Goal: Task Accomplishment & Management: Manage account settings

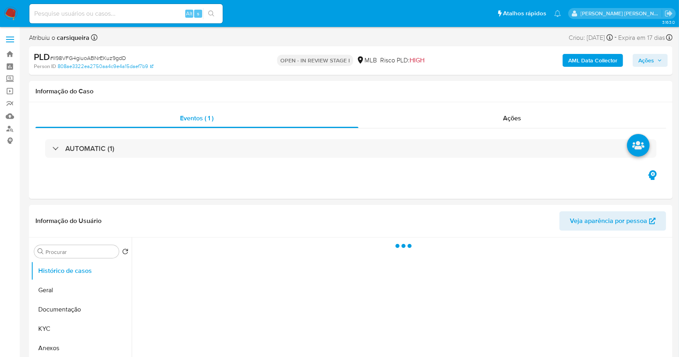
select select "10"
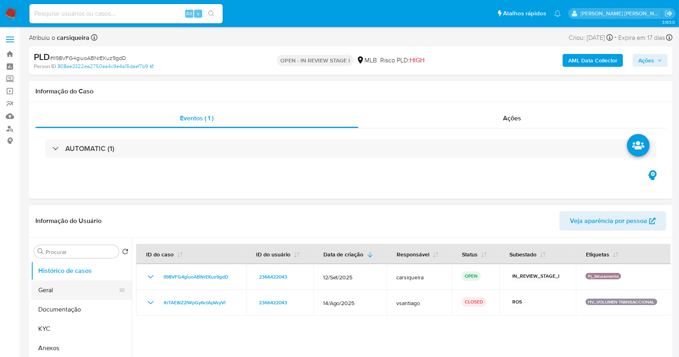
click at [74, 287] on button "Geral" at bounding box center [78, 290] width 94 height 19
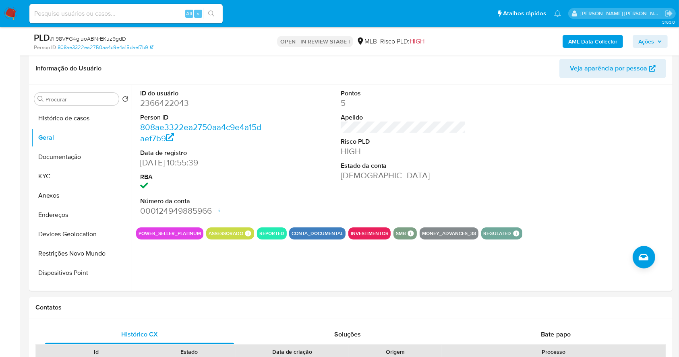
scroll to position [121, 0]
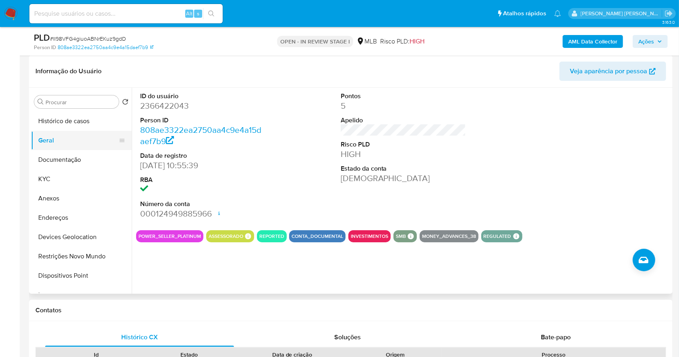
click at [76, 131] on button "Geral" at bounding box center [78, 140] width 94 height 19
click at [81, 112] on button "Histórico de casos" at bounding box center [78, 121] width 94 height 19
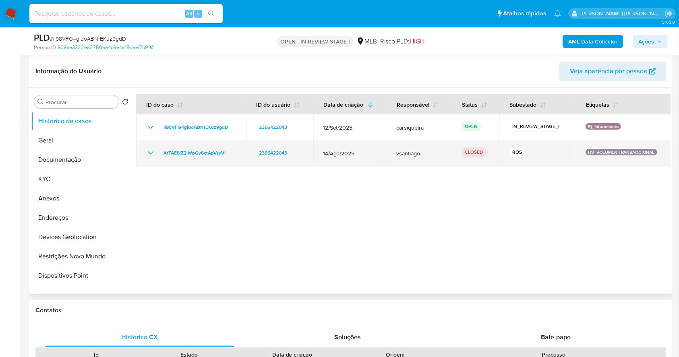
click at [153, 150] on icon "Mostrar/Ocultar" at bounding box center [151, 153] width 10 height 10
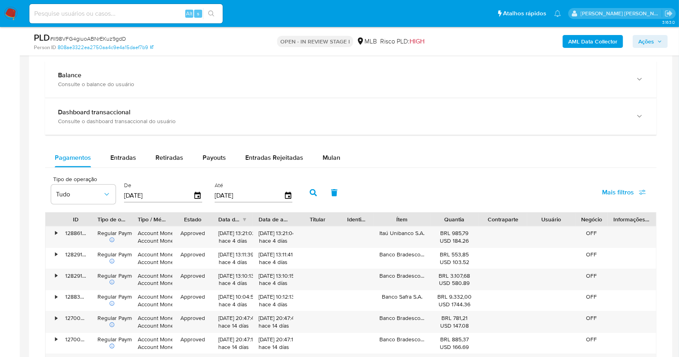
scroll to position [584, 0]
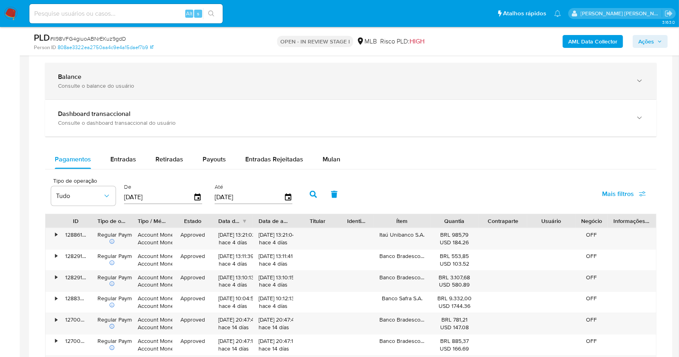
click at [496, 89] on div "Balance Consulte o balance do usuário" at bounding box center [350, 81] width 611 height 37
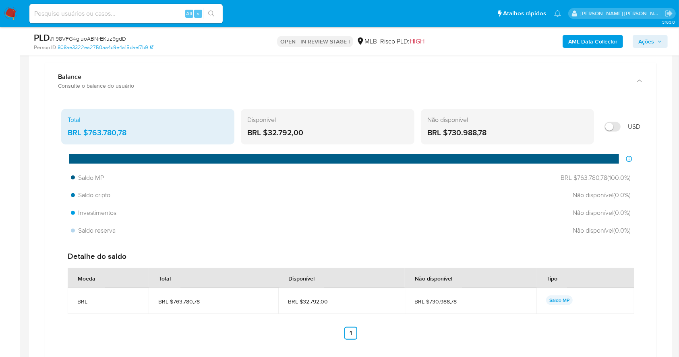
drag, startPoint x: 333, startPoint y: 132, endPoint x: 269, endPoint y: 134, distance: 63.3
click at [269, 134] on div "BRL $32.792,00" at bounding box center [327, 133] width 160 height 10
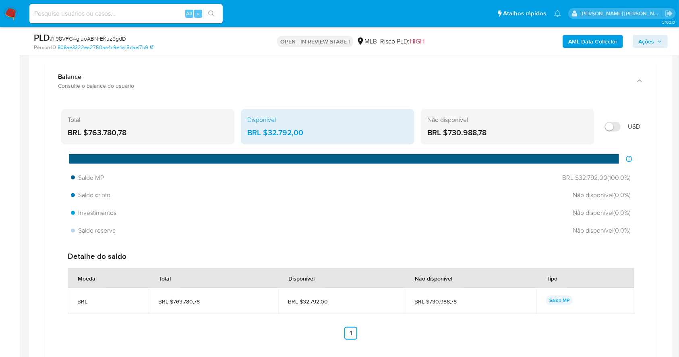
click at [20, 42] on div "PLD # II98VFG4giuoABNrEKuz9gdD Person ID 808ae3322ea2750aa4c9e4a15daef7b9 OPEN …" at bounding box center [339, 41] width 679 height 29
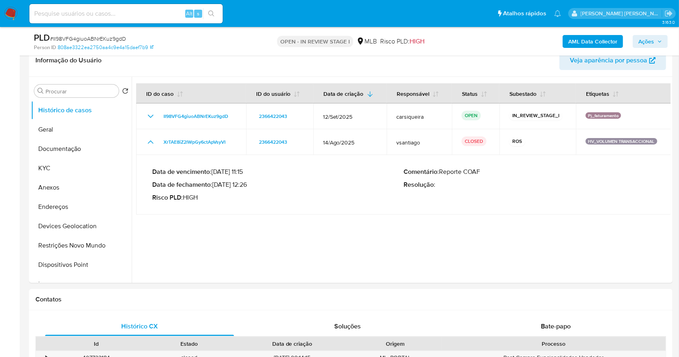
scroll to position [112, 0]
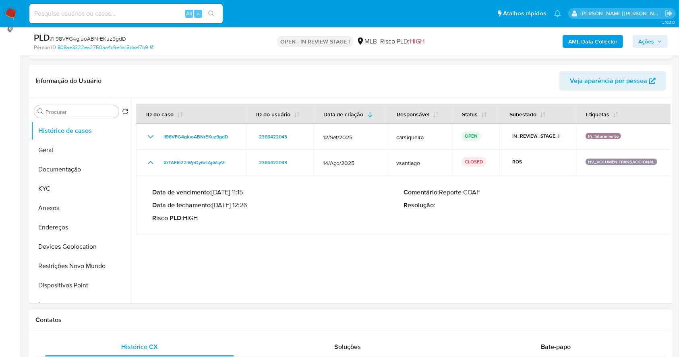
click at [374, 316] on h1 "Contatos" at bounding box center [350, 320] width 630 height 8
click at [79, 202] on button "Anexos" at bounding box center [78, 207] width 94 height 19
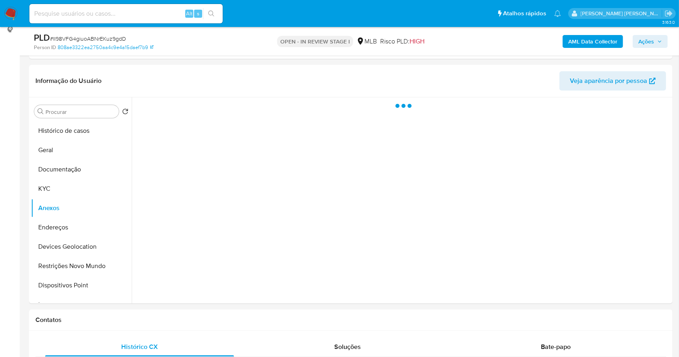
click at [599, 45] on b "AML Data Collector" at bounding box center [592, 41] width 49 height 13
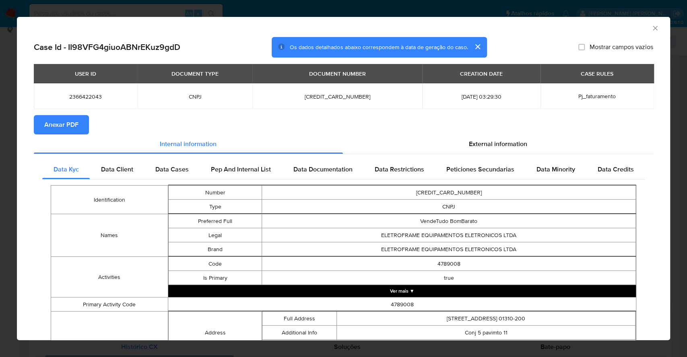
click at [71, 127] on span "Anexar PDF" at bounding box center [61, 125] width 34 height 18
click at [0, 164] on div "AML Data Collector Case Id - II98VFG4giuoABNrEKuz9gdD Os dados detalhados abaix…" at bounding box center [343, 178] width 687 height 357
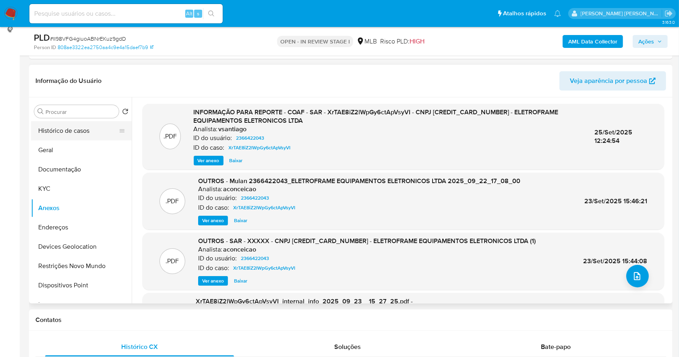
click at [67, 132] on button "Histórico de casos" at bounding box center [78, 130] width 94 height 19
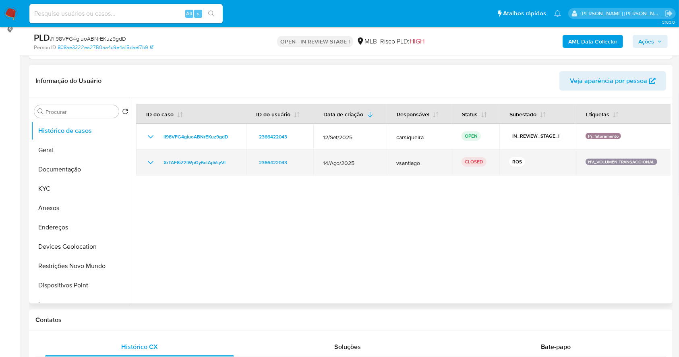
click at [154, 164] on icon "Mostrar/Ocultar" at bounding box center [151, 163] width 10 height 10
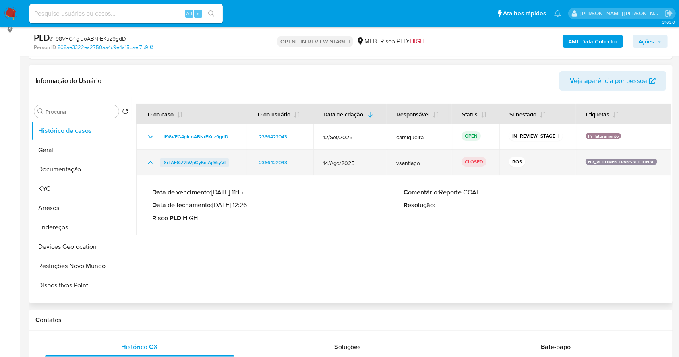
drag, startPoint x: 241, startPoint y: 161, endPoint x: 163, endPoint y: 166, distance: 78.2
click at [163, 166] on td "XrTAE8iZ2lWpGy6ctApVsyVI" at bounding box center [191, 163] width 110 height 26
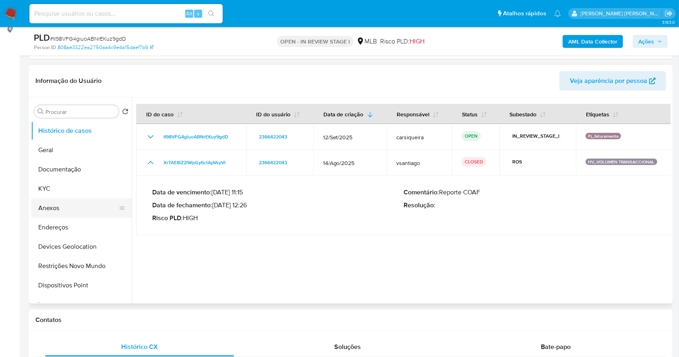
click at [68, 211] on button "Anexos" at bounding box center [78, 207] width 94 height 19
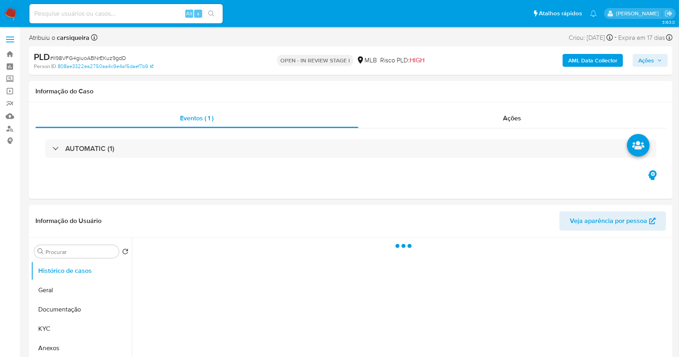
select select "10"
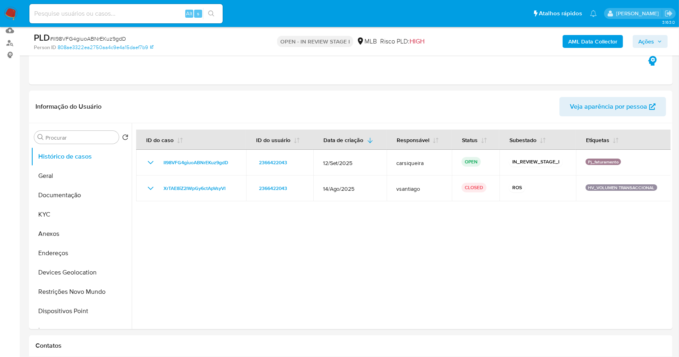
scroll to position [107, 0]
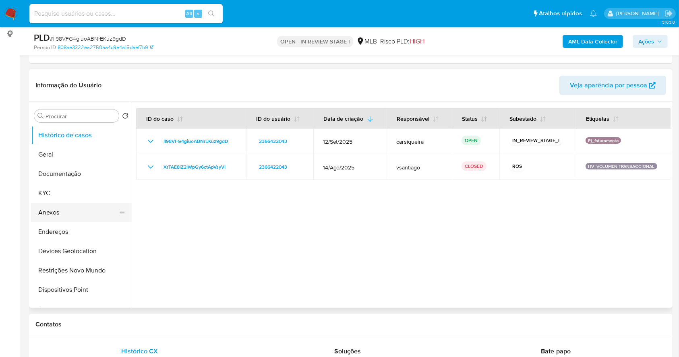
click at [84, 207] on button "Anexos" at bounding box center [78, 212] width 94 height 19
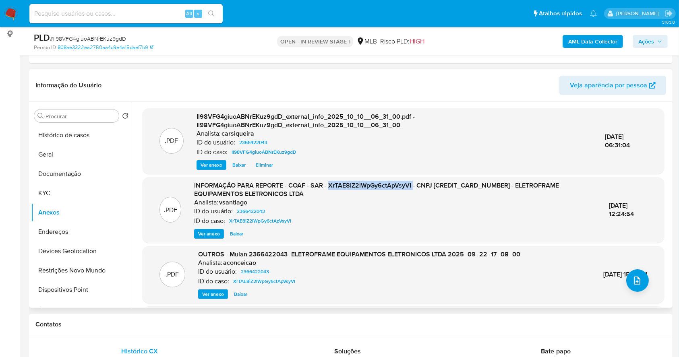
drag, startPoint x: 328, startPoint y: 187, endPoint x: 412, endPoint y: 186, distance: 83.7
click at [412, 186] on span "INFORMAÇÃO PARA REPORTE - COAF - SAR - XrTAE8iZ2lWpGy6ctApVsyVI - CNPJ 60134682…" at bounding box center [376, 190] width 365 height 18
copy span "XrTAE8iZ2lWpGy6ctApVsyVI"
click at [82, 150] on button "Geral" at bounding box center [78, 154] width 94 height 19
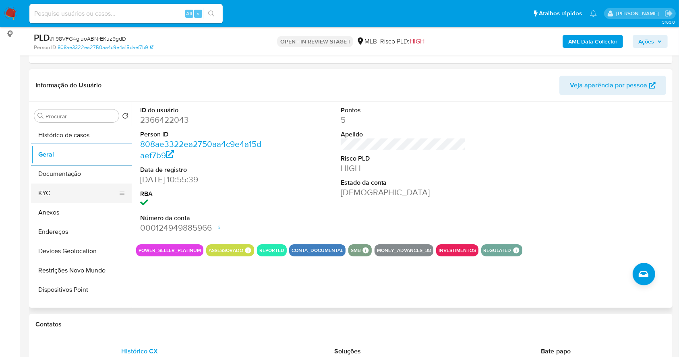
click at [84, 191] on button "KYC" at bounding box center [78, 193] width 94 height 19
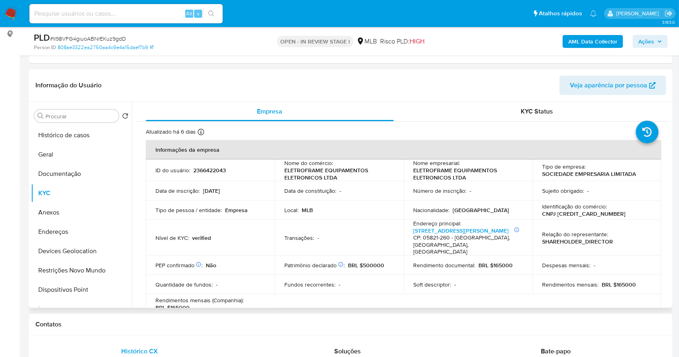
click at [283, 225] on td "Transações : -" at bounding box center [339, 238] width 129 height 36
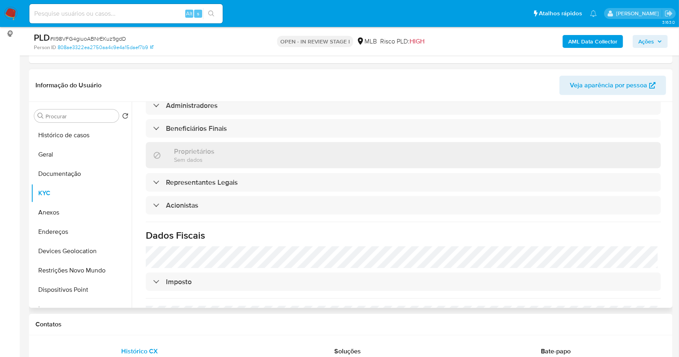
scroll to position [483, 0]
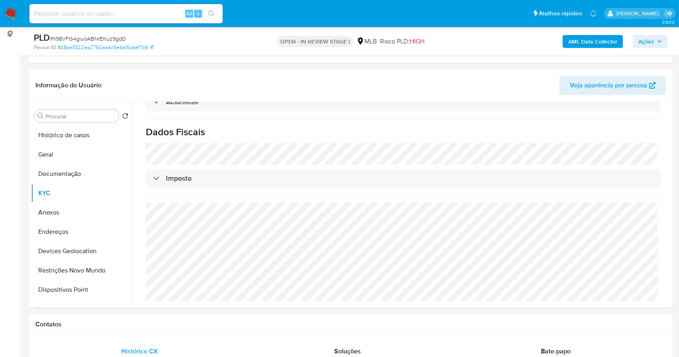
click at [655, 45] on span "Ações" at bounding box center [650, 41] width 24 height 11
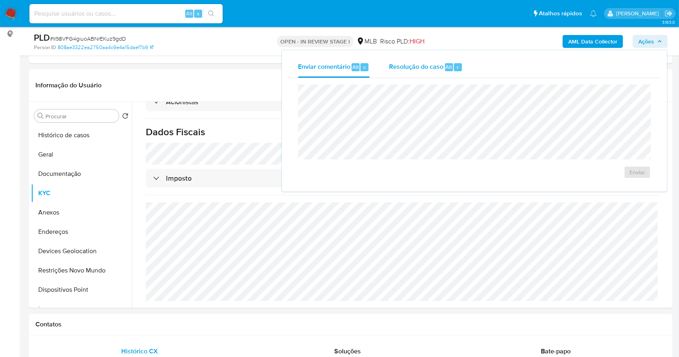
click at [445, 59] on div "Resolução do caso Alt r" at bounding box center [426, 67] width 74 height 21
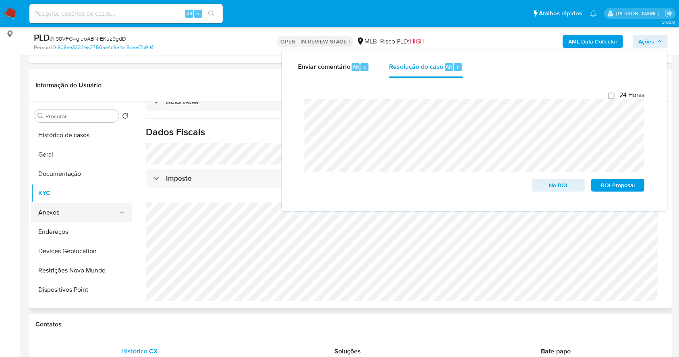
click at [63, 211] on button "Anexos" at bounding box center [78, 212] width 94 height 19
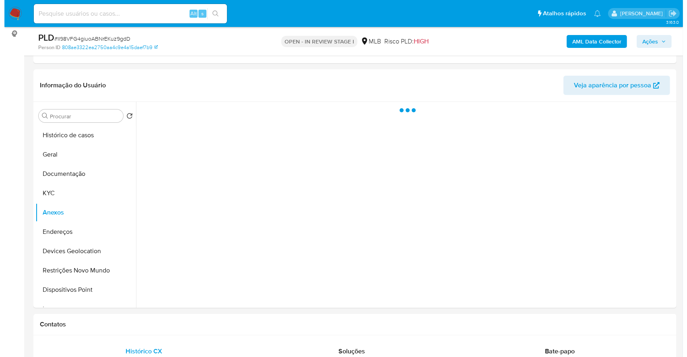
scroll to position [0, 0]
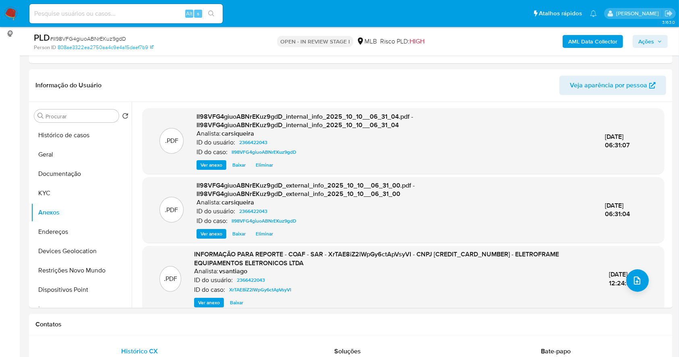
click at [649, 40] on span "Ações" at bounding box center [646, 41] width 16 height 13
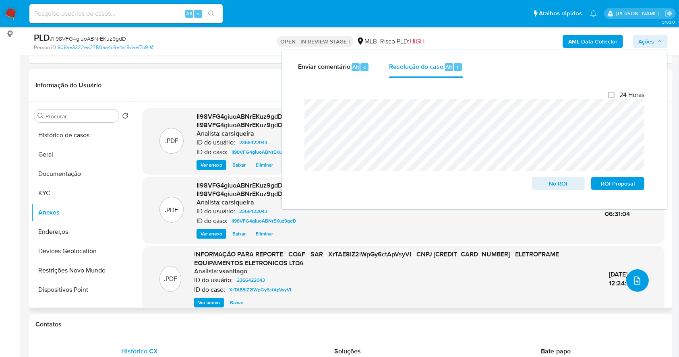
click at [632, 282] on icon "upload-file" at bounding box center [637, 281] width 10 height 10
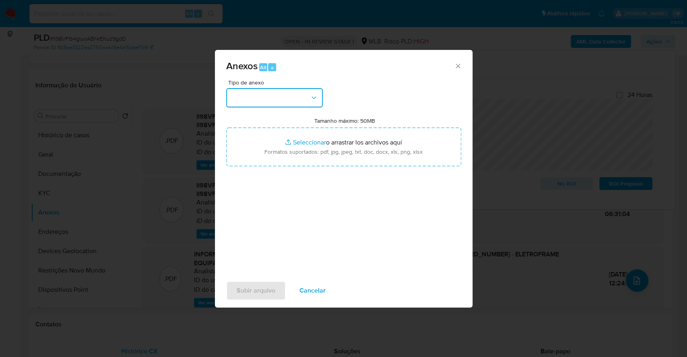
click at [316, 101] on icon "button" at bounding box center [314, 98] width 8 height 8
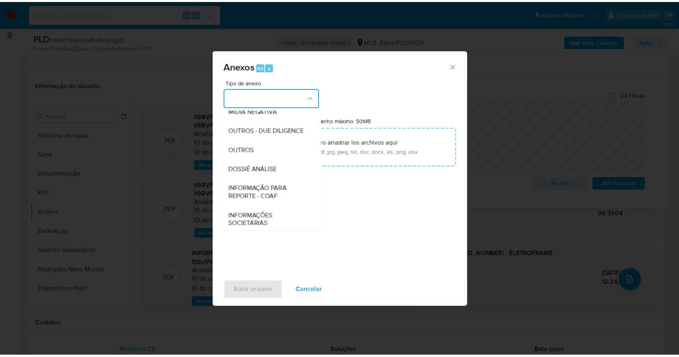
scroll to position [124, 0]
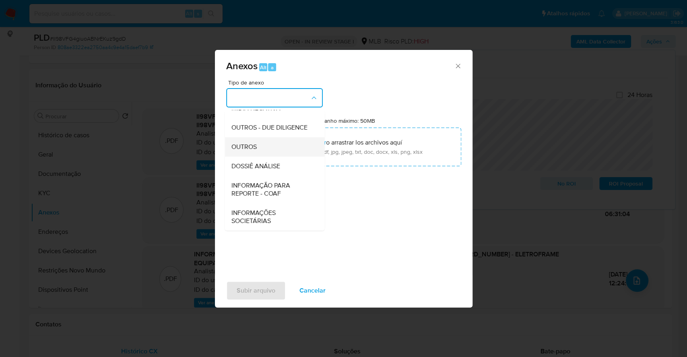
click at [275, 138] on div "OUTROS" at bounding box center [272, 146] width 82 height 19
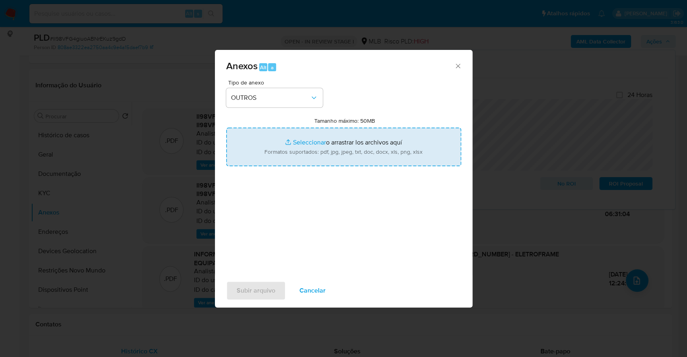
click at [294, 143] on input "Tamanho máximo: 50MB Seleccionar archivos" at bounding box center [343, 147] width 235 height 39
type input "C:\fakepath\DECLINIO - II98VFG4giuoABNrEKuz9gdD - CNPJ 60134682000157 - ELETROF…"
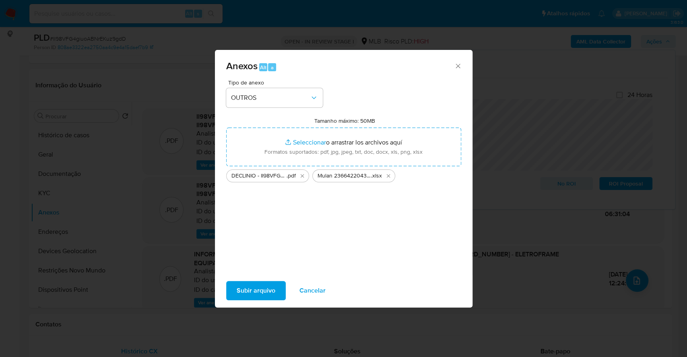
click at [262, 285] on span "Subir arquivo" at bounding box center [256, 291] width 39 height 18
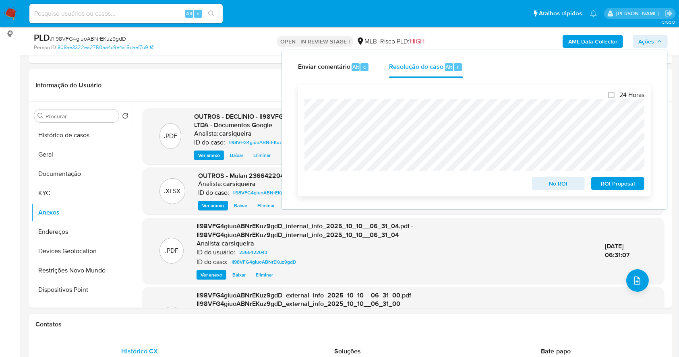
click at [570, 183] on span "No ROI" at bounding box center [558, 183] width 42 height 11
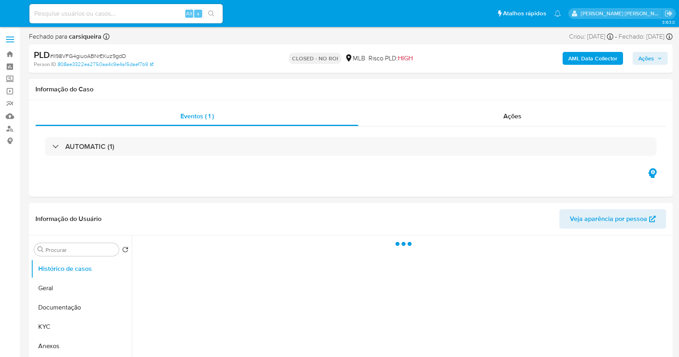
select select "10"
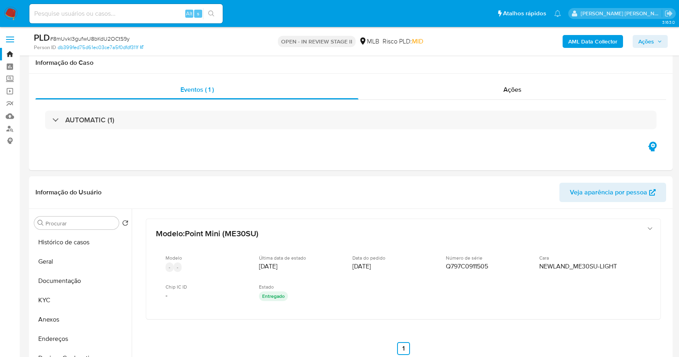
select select "10"
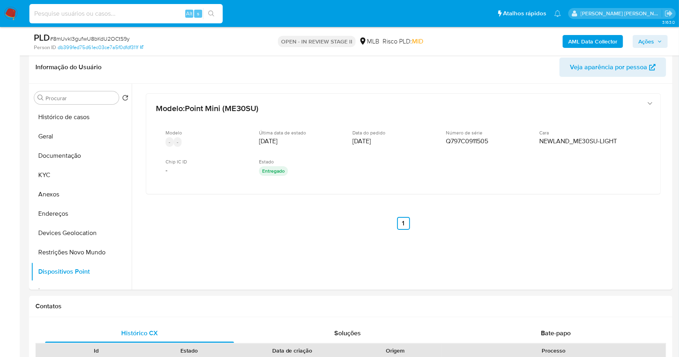
click at [141, 18] on input at bounding box center [125, 13] width 193 height 10
paste input "MEbOajhSCrFrM27gTD1BM1fH"
type input "MEbOajhSCrFrM27gTD1BM1fH"
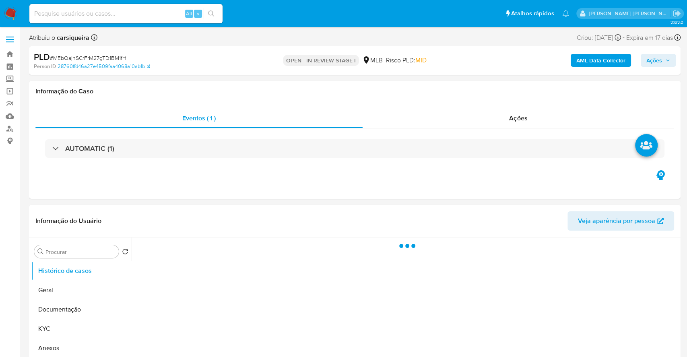
select select "10"
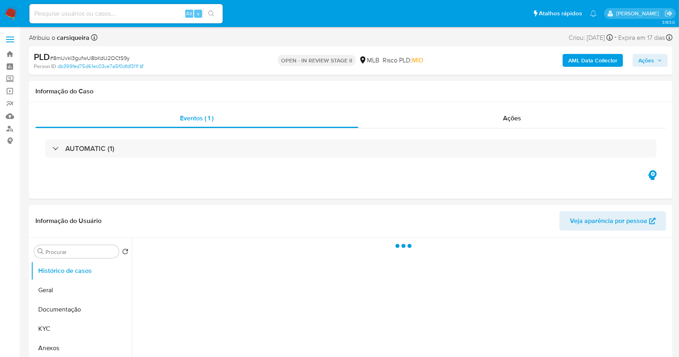
select select "10"
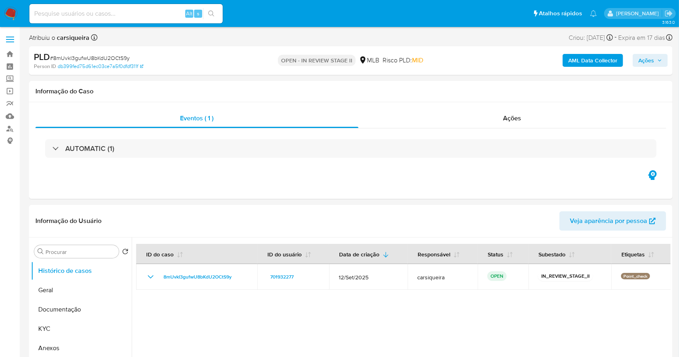
click at [63, 15] on input at bounding box center [125, 13] width 193 height 10
paste input "MEbOajhSCrFrM27gTD1BM1fH"
type input "MEbOajhSCrFrM27gTD1BM1fH"
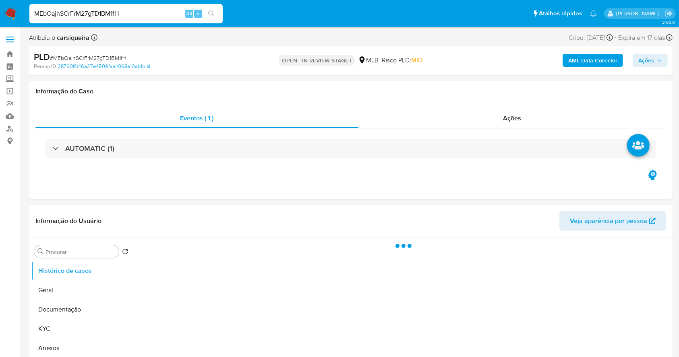
select select "10"
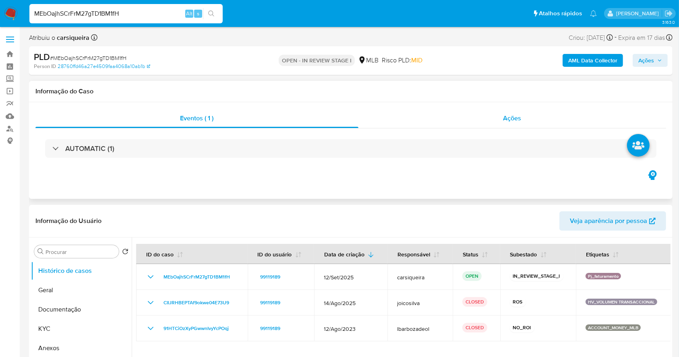
click at [473, 114] on div "Ações" at bounding box center [512, 118] width 308 height 19
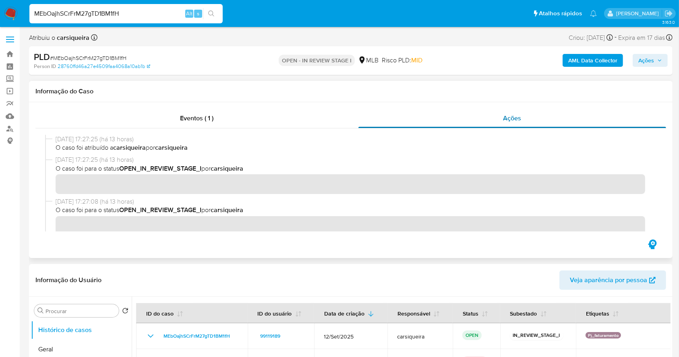
click at [473, 114] on div "Ações" at bounding box center [512, 118] width 308 height 19
click at [262, 113] on div "Eventos ( 1 )" at bounding box center [196, 118] width 323 height 19
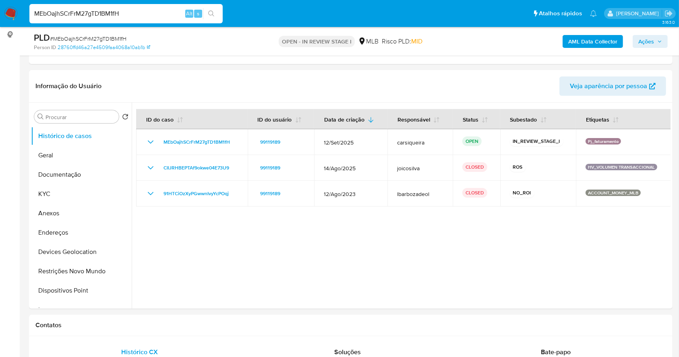
scroll to position [107, 0]
click at [64, 150] on button "Geral" at bounding box center [78, 154] width 94 height 19
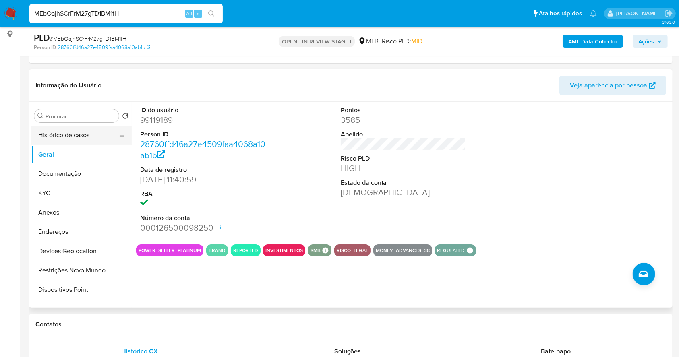
click at [85, 126] on button "Histórico de casos" at bounding box center [78, 135] width 94 height 19
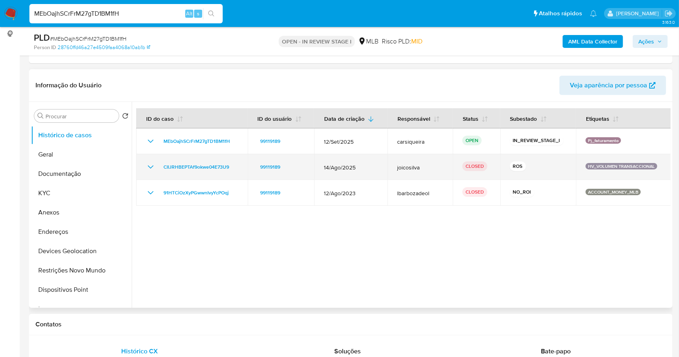
click at [150, 169] on icon "Mostrar/Ocultar" at bounding box center [151, 167] width 10 height 10
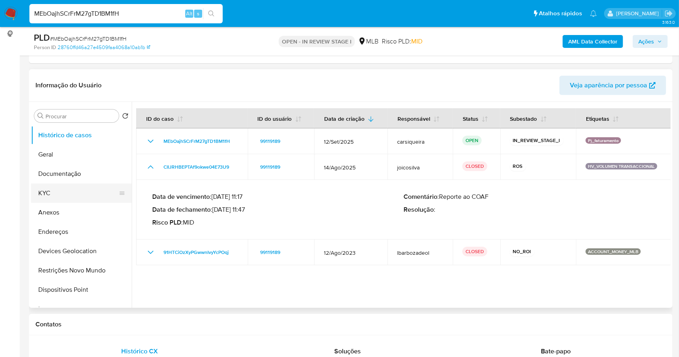
click at [75, 189] on button "KYC" at bounding box center [78, 193] width 94 height 19
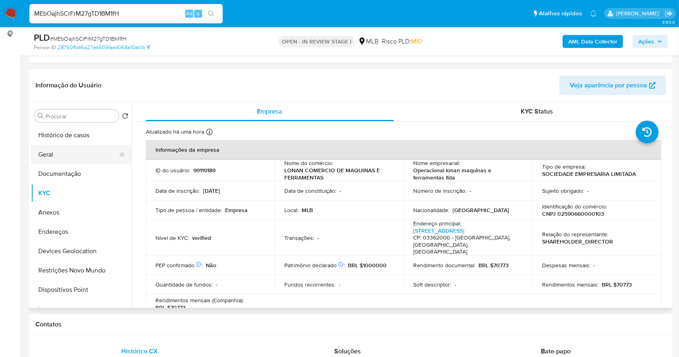
click at [51, 155] on button "Geral" at bounding box center [78, 154] width 94 height 19
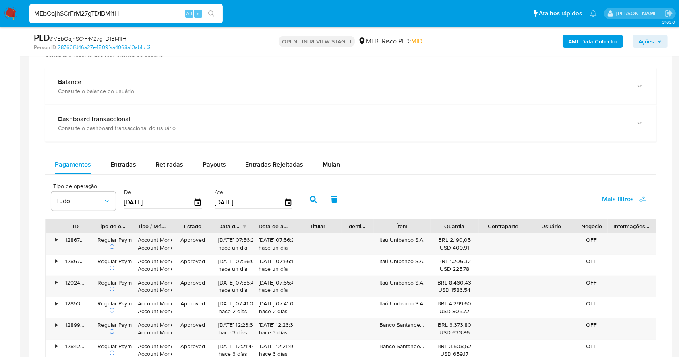
scroll to position [570, 0]
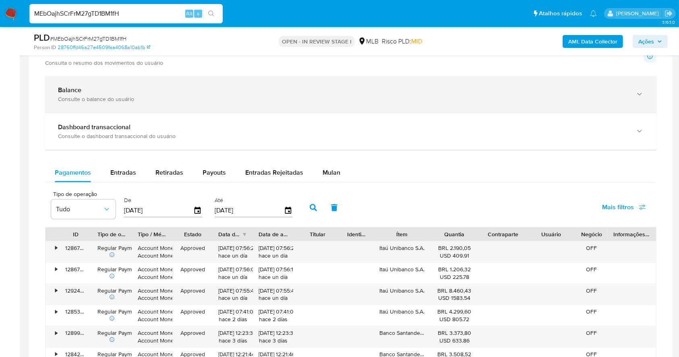
click at [451, 98] on div "Consulte o balance do usuário" at bounding box center [342, 98] width 569 height 7
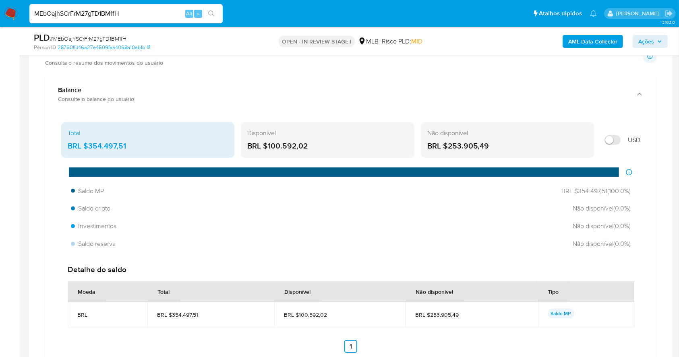
drag, startPoint x: 316, startPoint y: 143, endPoint x: 266, endPoint y: 145, distance: 49.1
click at [266, 145] on div "BRL $100.592,02" at bounding box center [327, 146] width 160 height 10
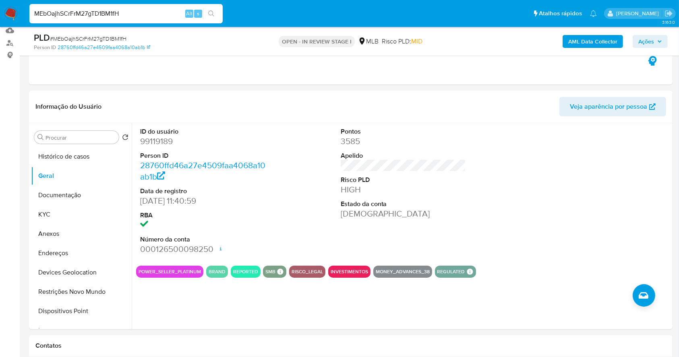
scroll to position [77, 0]
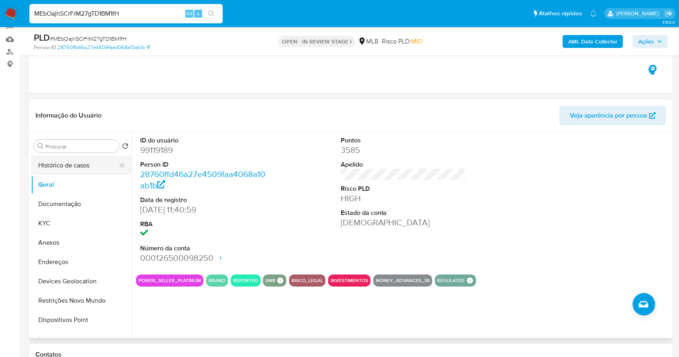
click at [80, 159] on button "Histórico de casos" at bounding box center [78, 165] width 94 height 19
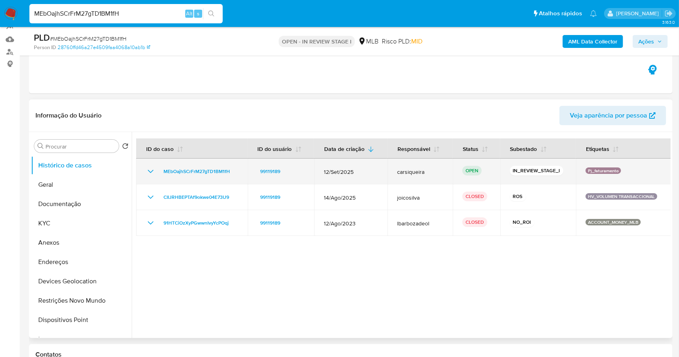
drag, startPoint x: 235, startPoint y: 196, endPoint x: 167, endPoint y: 179, distance: 70.2
click at [167, 179] on tbody "MEbOajhSCrFrM27gTD1BM1fH 99119189 12/Set/2025 carsiqueira OPEN IN_REVIEW_STAGE_…" at bounding box center [403, 197] width 535 height 77
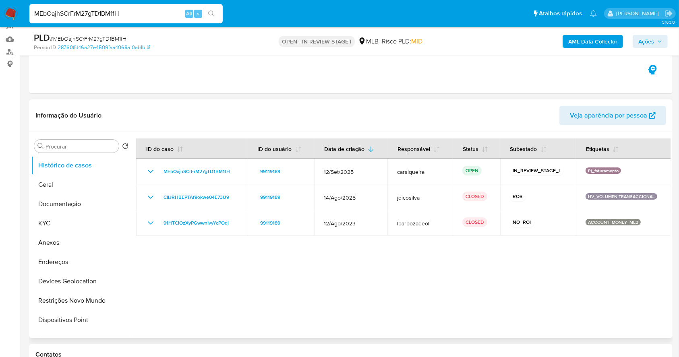
click at [225, 310] on div at bounding box center [401, 235] width 539 height 206
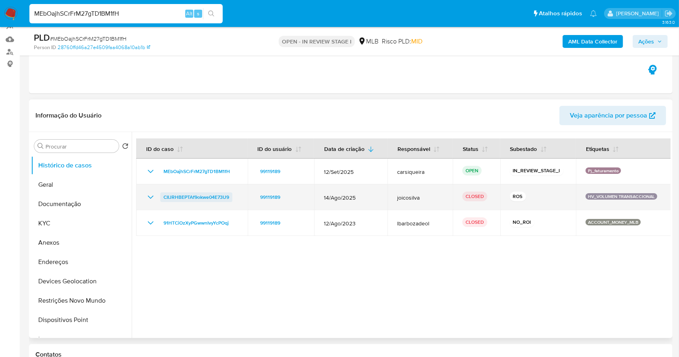
drag, startPoint x: 233, startPoint y: 198, endPoint x: 162, endPoint y: 196, distance: 70.5
click at [162, 196] on div "CIIJRHBEPTAf9okwe04E73U9" at bounding box center [192, 197] width 92 height 10
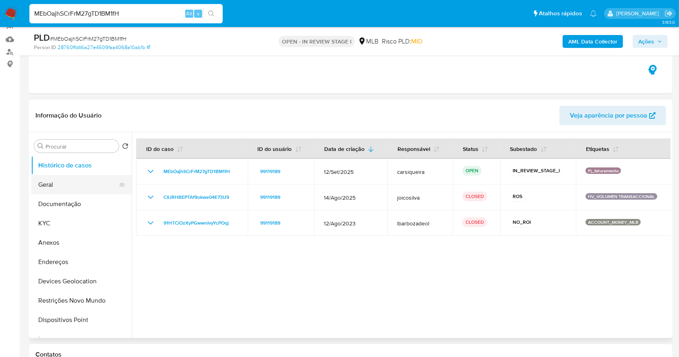
click at [74, 185] on button "Geral" at bounding box center [78, 184] width 94 height 19
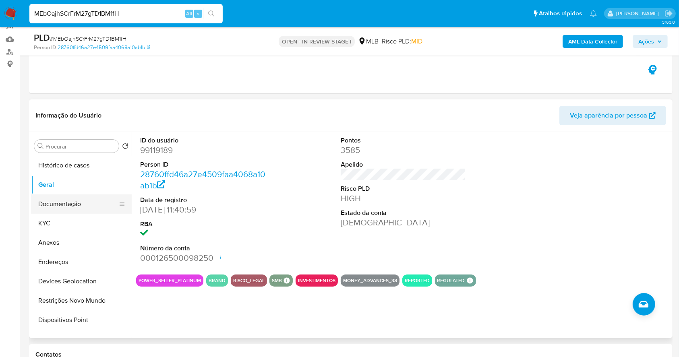
click at [86, 204] on button "Documentação" at bounding box center [78, 203] width 94 height 19
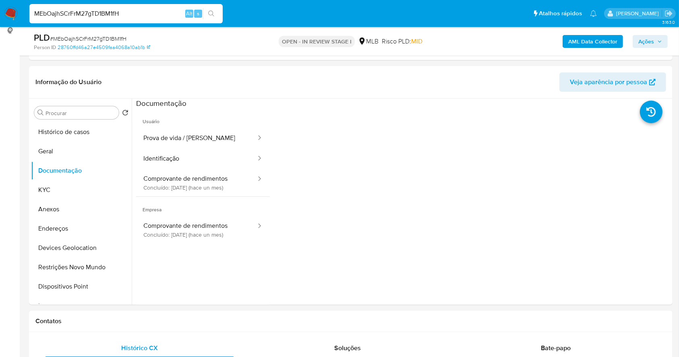
scroll to position [120, 0]
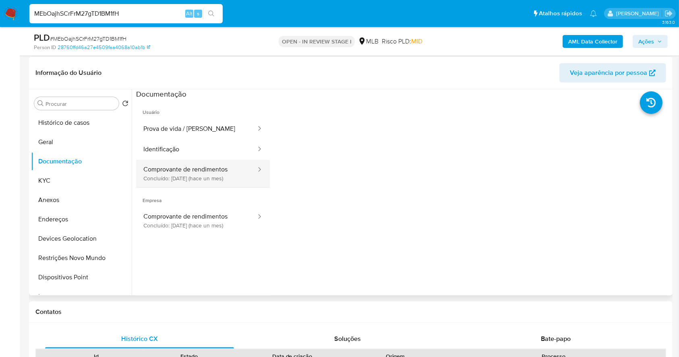
click at [158, 166] on button "Comprovante de rendimentos Concluído: 26/08/2025 (hace un mes)" at bounding box center [196, 173] width 121 height 27
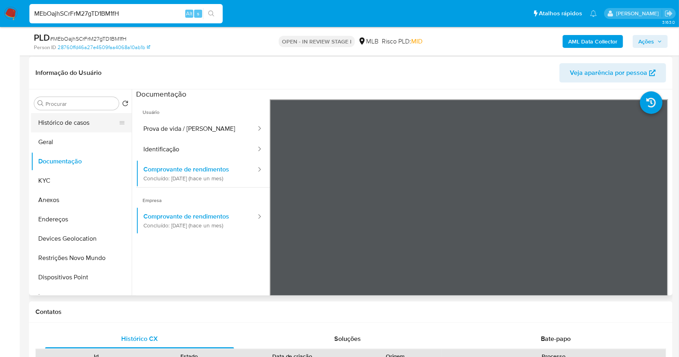
click at [80, 120] on button "Histórico de casos" at bounding box center [78, 122] width 94 height 19
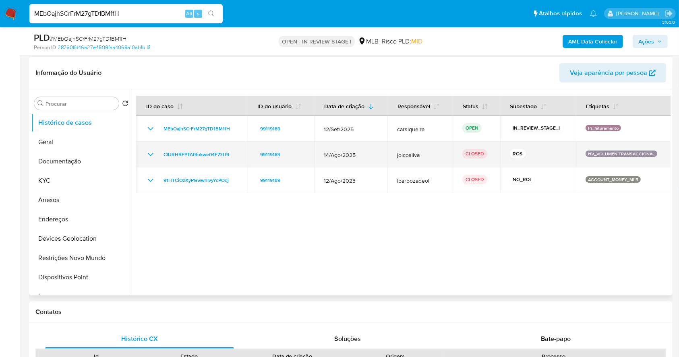
click at [152, 153] on icon "Mostrar/Ocultar" at bounding box center [151, 155] width 10 height 10
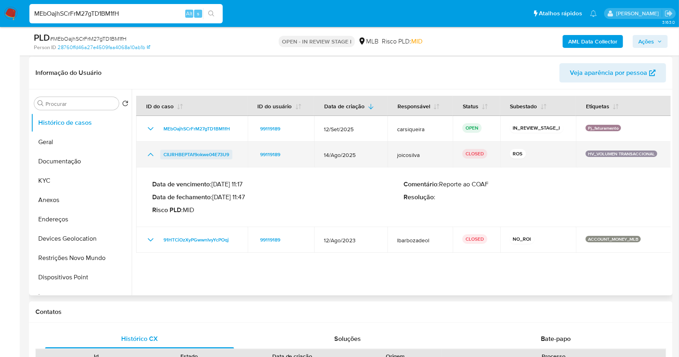
drag, startPoint x: 240, startPoint y: 151, endPoint x: 162, endPoint y: 155, distance: 78.6
click at [162, 155] on td "CIIJRHBEPTAf9okwe04E73U9" at bounding box center [192, 155] width 112 height 26
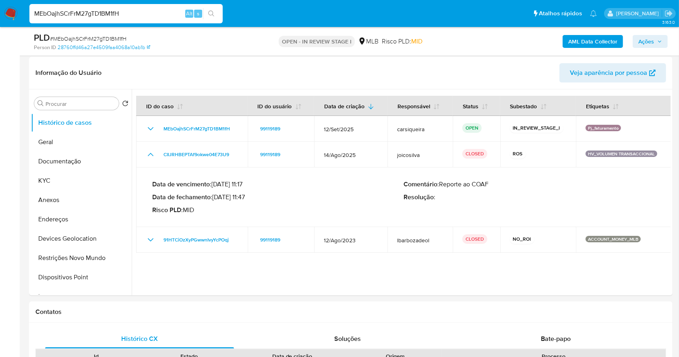
click at [654, 46] on span "Ações" at bounding box center [646, 41] width 16 height 13
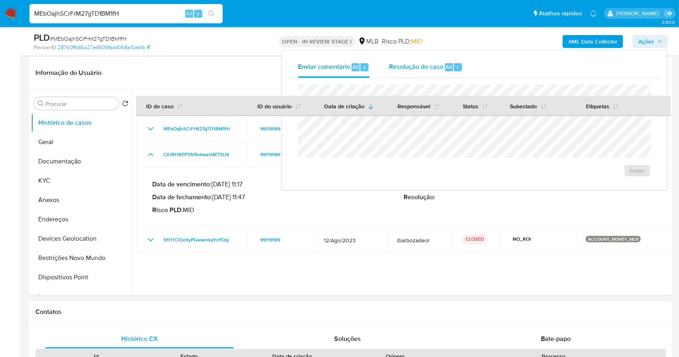
click at [430, 69] on span "Resolução do caso" at bounding box center [416, 66] width 54 height 9
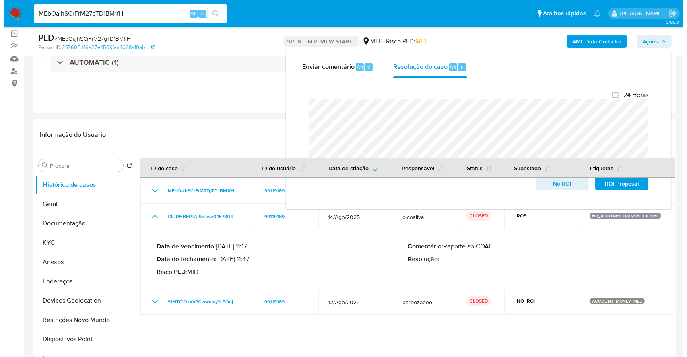
scroll to position [59, 0]
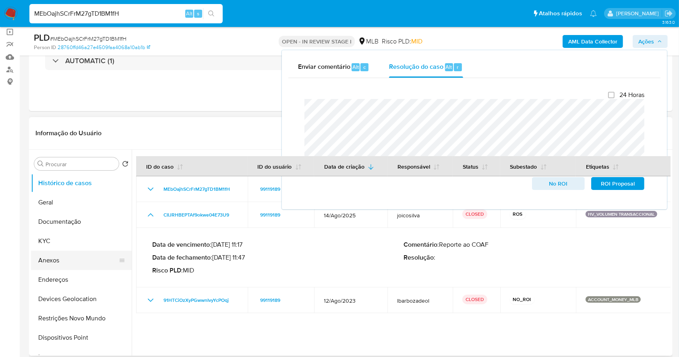
click at [58, 265] on button "Anexos" at bounding box center [78, 260] width 94 height 19
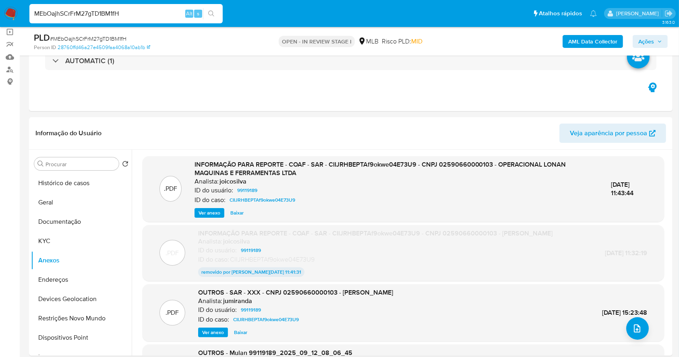
click at [589, 37] on b "AML Data Collector" at bounding box center [592, 41] width 49 height 13
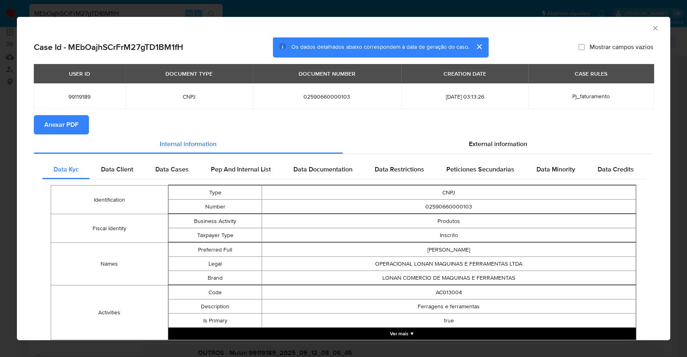
click at [68, 122] on span "Anexar PDF" at bounding box center [61, 125] width 34 height 18
click at [0, 112] on div "AML Data Collector Case Id - MEbOajhSCrFrM27gTD1BM1fH Os dados detalhados abaix…" at bounding box center [343, 178] width 687 height 357
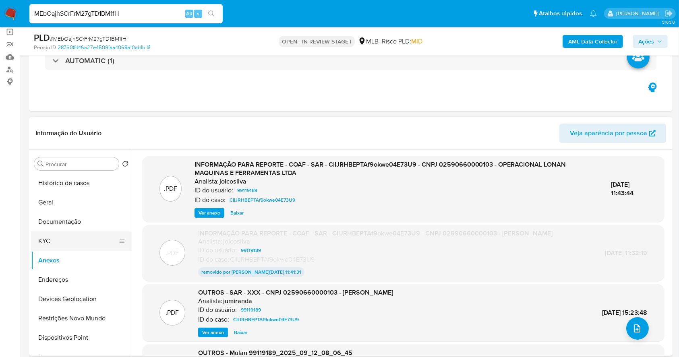
click at [61, 246] on button "KYC" at bounding box center [78, 240] width 94 height 19
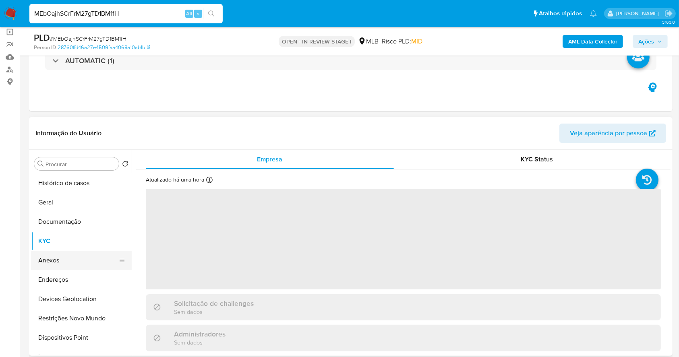
click at [67, 262] on button "Anexos" at bounding box center [78, 260] width 94 height 19
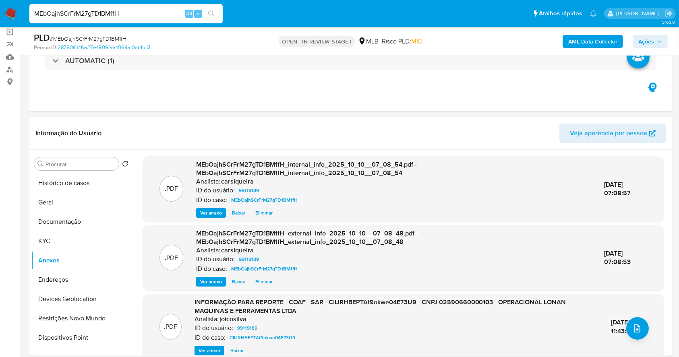
click at [643, 41] on span "Ações" at bounding box center [646, 41] width 16 height 13
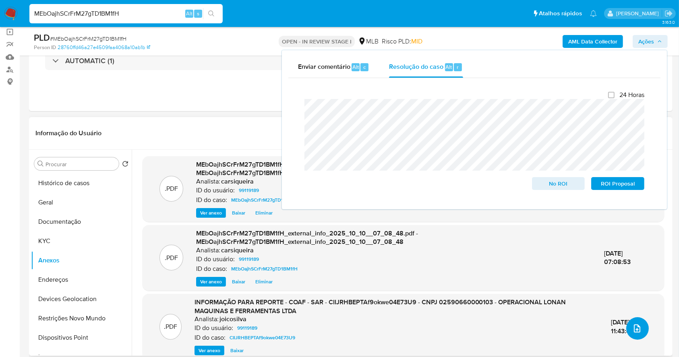
click at [633, 333] on icon "upload-file" at bounding box center [637, 329] width 10 height 10
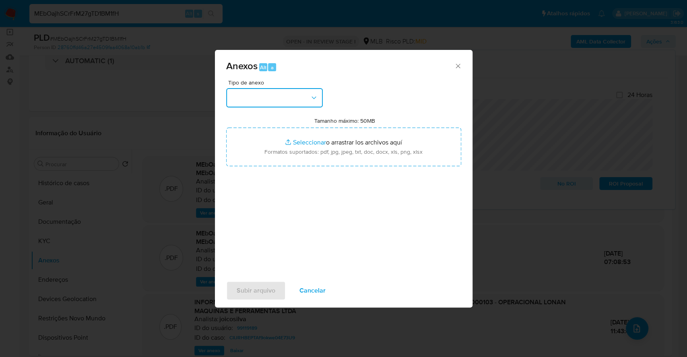
click at [272, 91] on button "button" at bounding box center [274, 97] width 97 height 19
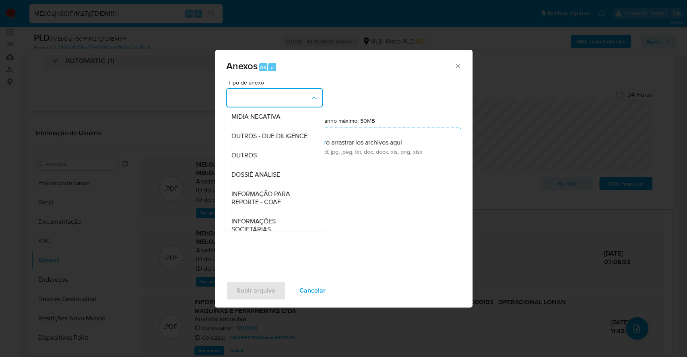
scroll to position [124, 0]
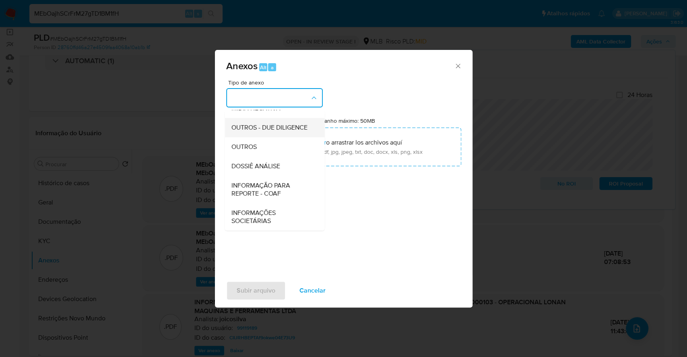
click at [264, 136] on div "OUTROS - DUE DILIGENCE" at bounding box center [272, 127] width 82 height 19
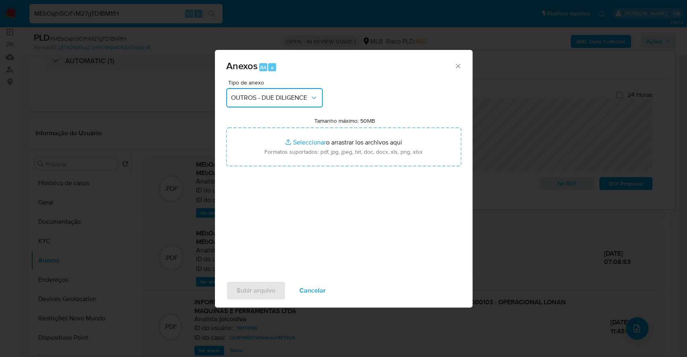
click at [281, 92] on button "OUTROS - DUE DILIGENCE" at bounding box center [274, 97] width 97 height 19
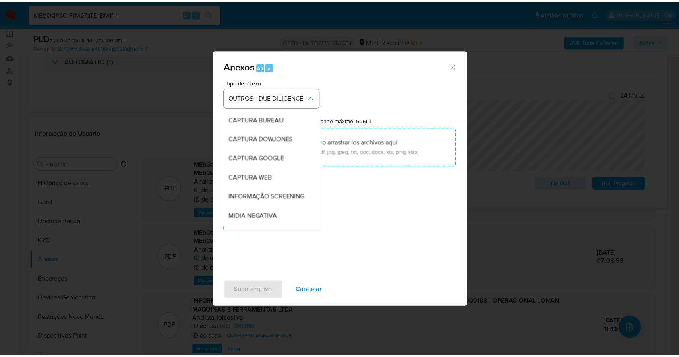
scroll to position [77, 0]
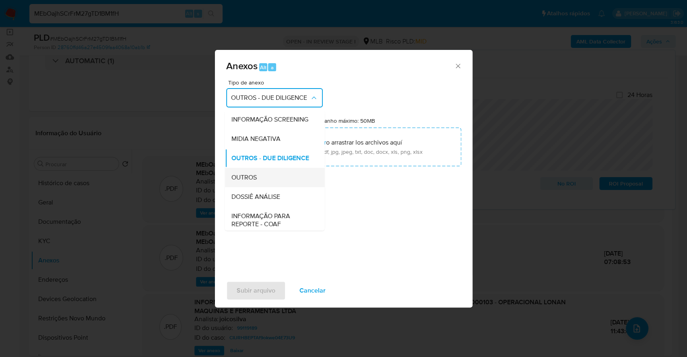
click at [273, 187] on div "OUTROS" at bounding box center [272, 177] width 82 height 19
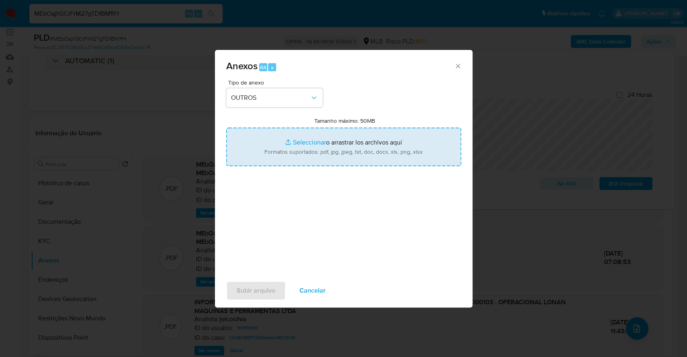
click at [294, 137] on input "Tamanho máximo: 50MB Seleccionar archivos" at bounding box center [343, 147] width 235 height 39
type input "C:\fakepath\DECLINIO - MEbOajhSCrFrM27gTD1BM1fH - CNPJ 02590660000103 - OPERACI…"
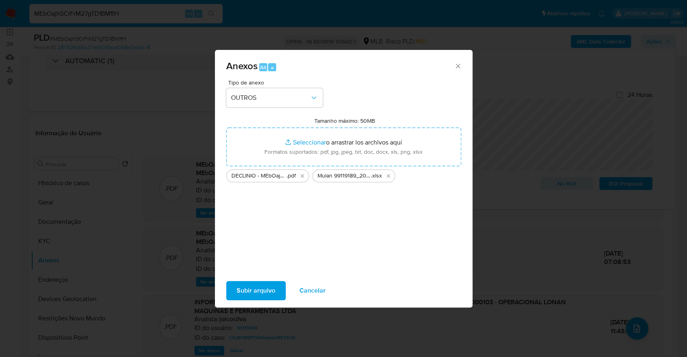
click at [264, 292] on span "Subir arquivo" at bounding box center [256, 291] width 39 height 18
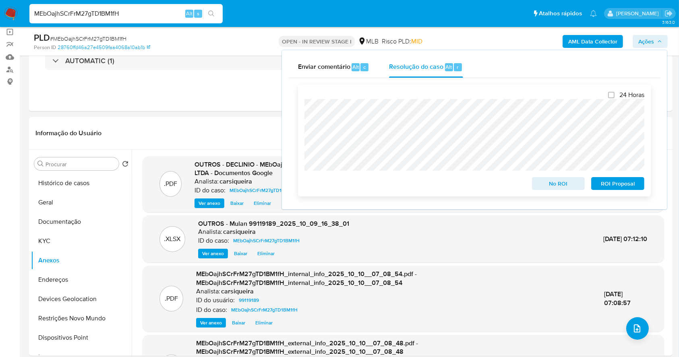
click at [554, 182] on span "No ROI" at bounding box center [558, 183] width 42 height 11
click at [559, 182] on span "No ROI" at bounding box center [558, 183] width 42 height 11
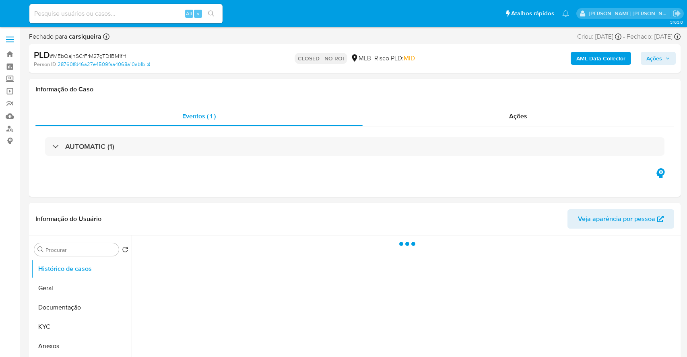
select select "10"
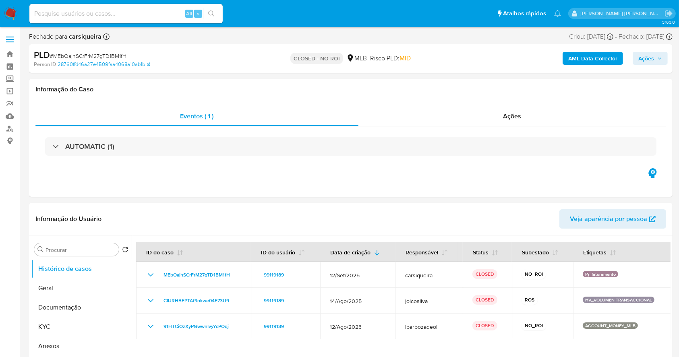
click at [9, 14] on img at bounding box center [11, 14] width 14 height 14
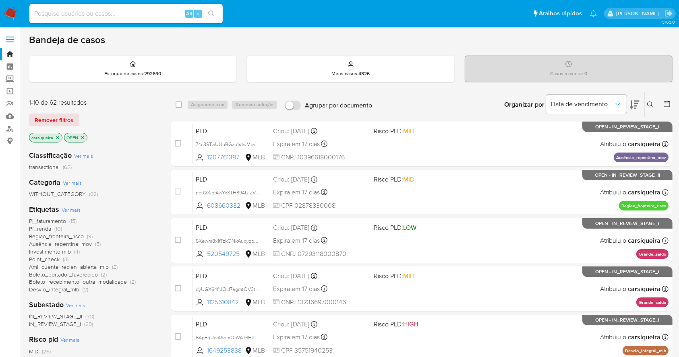
click at [125, 326] on div "IN_REVIEW_STAGE_II (33) IN_REVIEW_STAGE_I (29)" at bounding box center [93, 320] width 129 height 15
click at [60, 226] on span "(10)" at bounding box center [58, 229] width 8 height 8
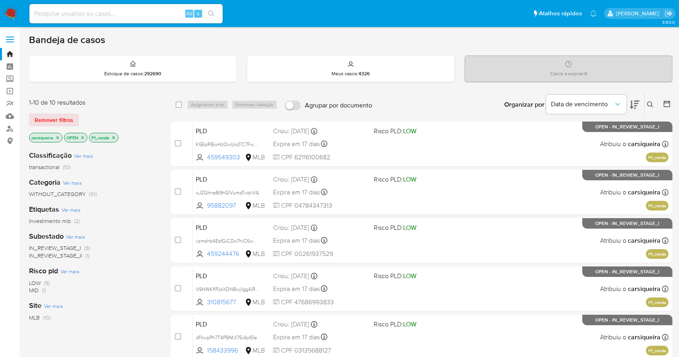
drag, startPoint x: 685, startPoint y: 235, endPoint x: 451, endPoint y: 114, distance: 262.9
click at [451, 114] on div "Organizar por Data de vencimento Os resultados não podem ser classificados enqu…" at bounding box center [524, 104] width 296 height 25
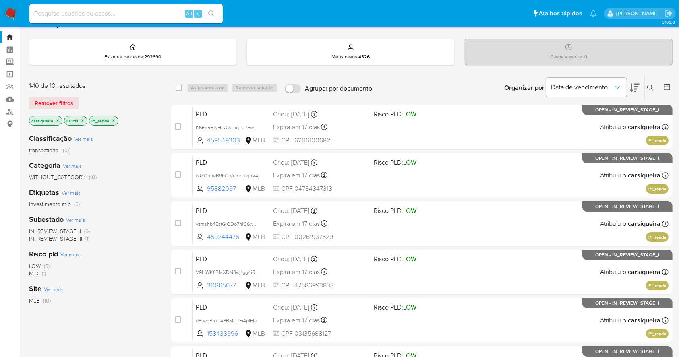
scroll to position [18, 0]
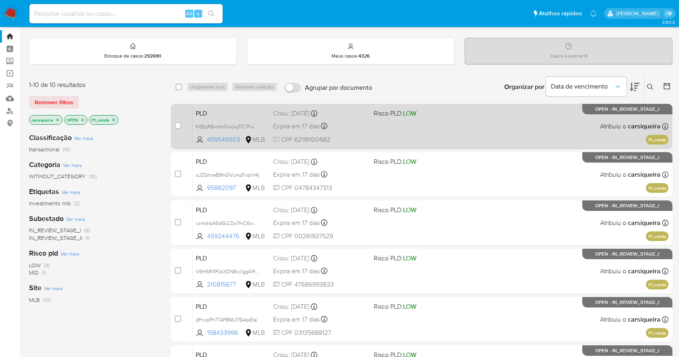
click at [530, 104] on div "case-item-checkbox Incapaz de atribuir o caso PLD K6EpRBwHzOwljkqTC7FwgGhV 4595…" at bounding box center [422, 126] width 502 height 45
click at [533, 114] on div "PLD K6EpRBwHzOwljkqTC7FwgGhV 459549303 MLB Risco PLD: LOW Criou: 12/09/2025 Cri…" at bounding box center [430, 126] width 476 height 41
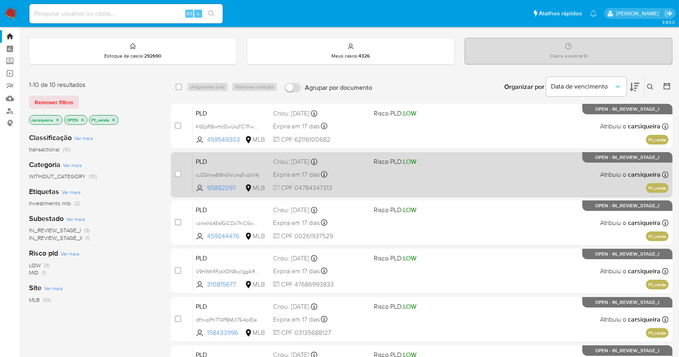
click at [462, 177] on div "PLD oJZGhneB9hGIVumpTvqtiV4j 95882097 MLB Risco PLD: LOW Criou: 12/09/2025 Crio…" at bounding box center [430, 174] width 476 height 41
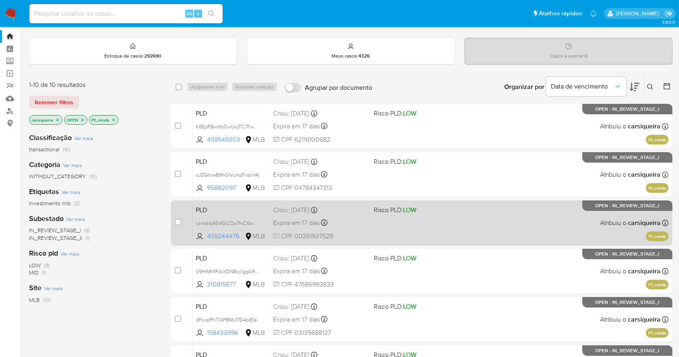
click at [517, 232] on div "PLD vzmshb4EsfGiCDo7hiC6wned 459244476 MLB Risco PLD: LOW Criou: 12/09/2025 Cri…" at bounding box center [430, 222] width 476 height 41
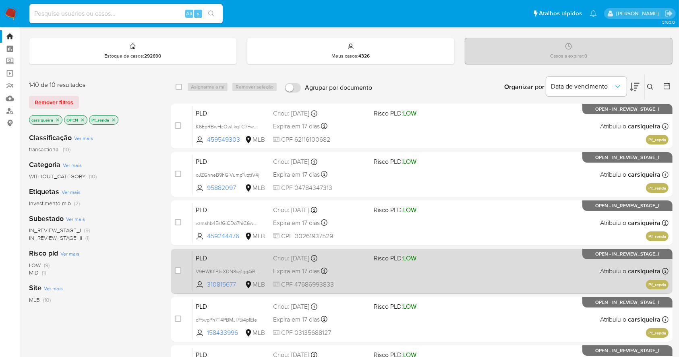
click at [582, 269] on div "PLD V9HWKfIPJsXDN8wj1gg4iRzZ 310815677 MLB Risco PLD: LOW Criou: 12/09/2025 Cri…" at bounding box center [430, 271] width 476 height 41
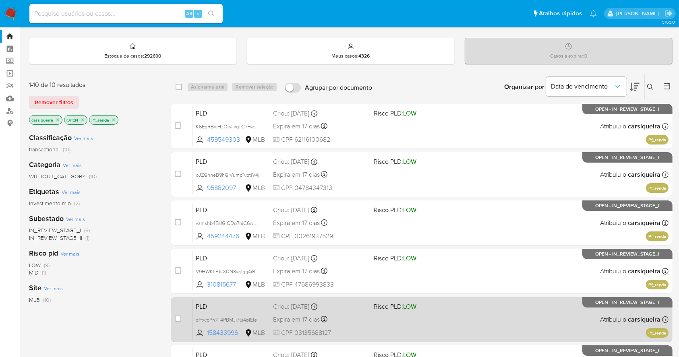
click at [567, 315] on div "PLD dFtwpPh7T4PBMJI75i4pIEIe 158433996 MLB Risco PLD: LOW Criou: 12/09/2025 Cri…" at bounding box center [430, 319] width 476 height 41
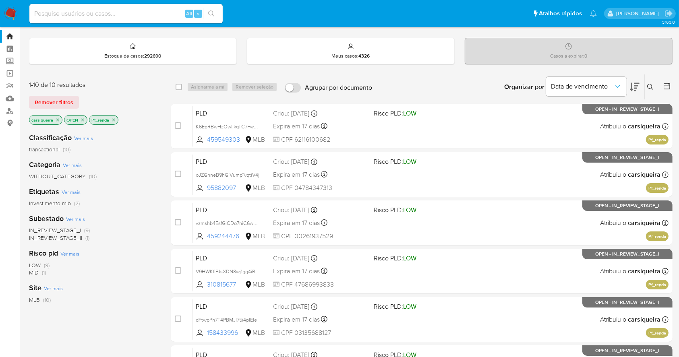
scroll to position [307, 0]
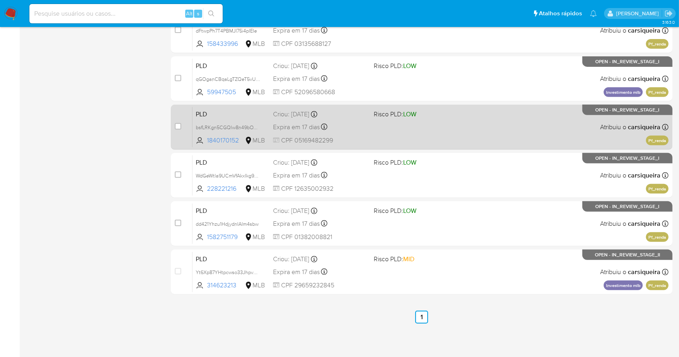
click at [502, 133] on div "PLD bsfLRKgn5CGQlw8n49bOYPpa 1840170152 MLB Risco PLD: LOW Criou: 12/09/2025 Cr…" at bounding box center [430, 127] width 476 height 41
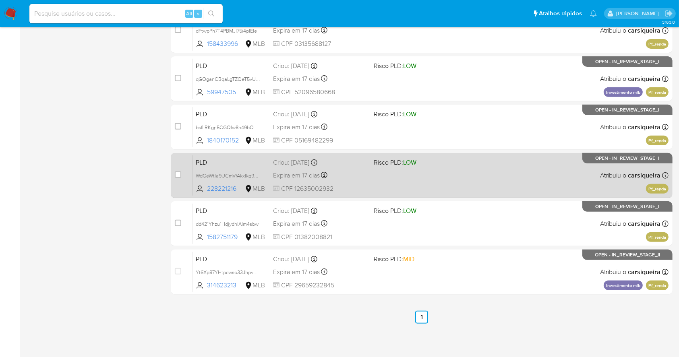
click at [533, 172] on div "PLD WdGeWtla9UCmVfAkxIkg9pgS 228221216 MLB Risco PLD: LOW Criou: 12/09/2025 Cri…" at bounding box center [430, 175] width 476 height 41
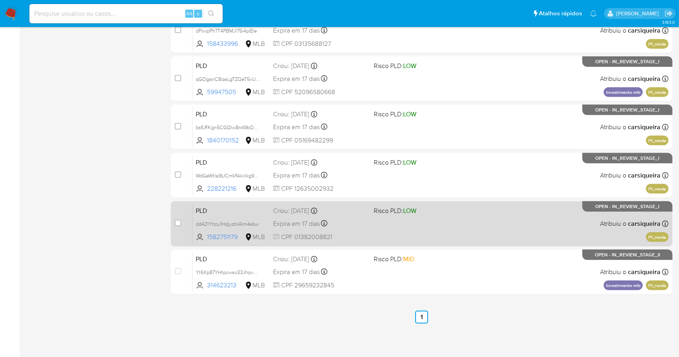
click at [473, 235] on div "PLD dd421Yhzu1HdjydnIAIm4sbw 1582751179 MLB Risco PLD: LOW Criou: 12/09/2025 Cr…" at bounding box center [430, 223] width 476 height 41
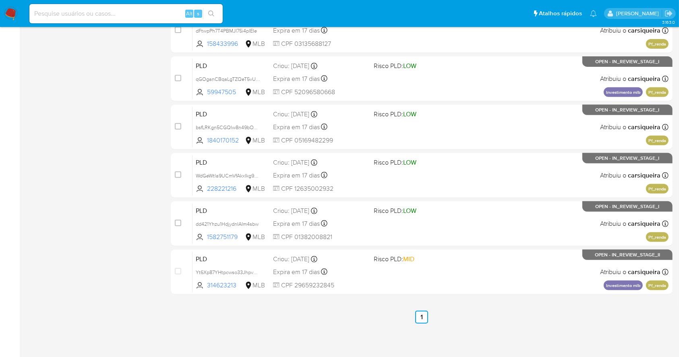
click at [8, 2] on nav "Pausado Ver notificaciones Alt s Atalhos rápidos Presiona las siguientes teclas…" at bounding box center [339, 13] width 679 height 27
click at [9, 8] on img at bounding box center [11, 14] width 14 height 14
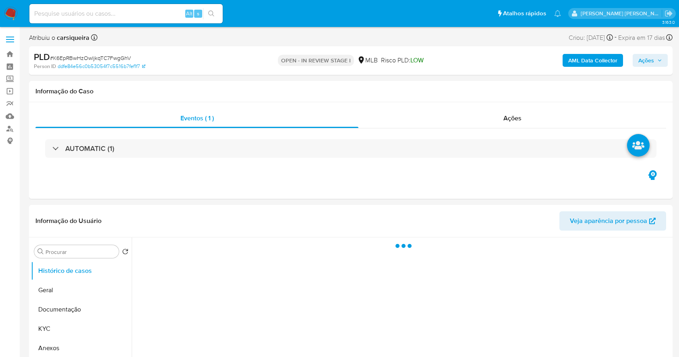
select select "10"
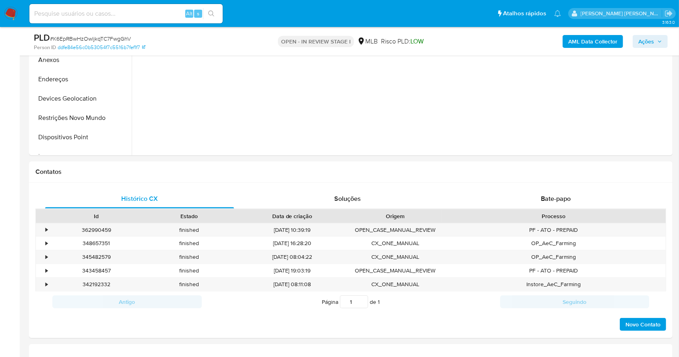
scroll to position [295, 0]
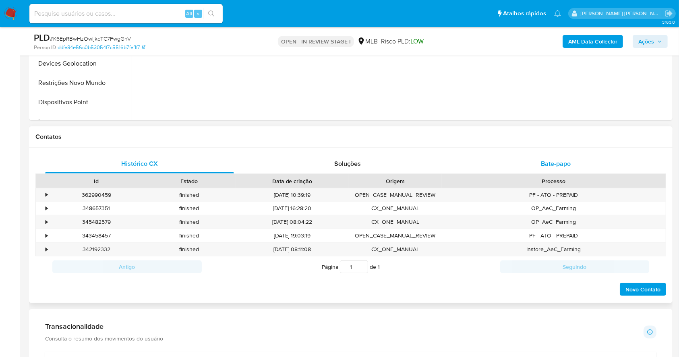
click at [585, 160] on div "Bate-papo" at bounding box center [555, 163] width 189 height 19
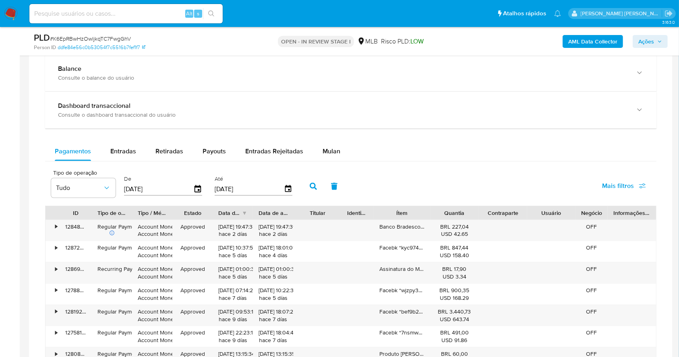
scroll to position [815, 0]
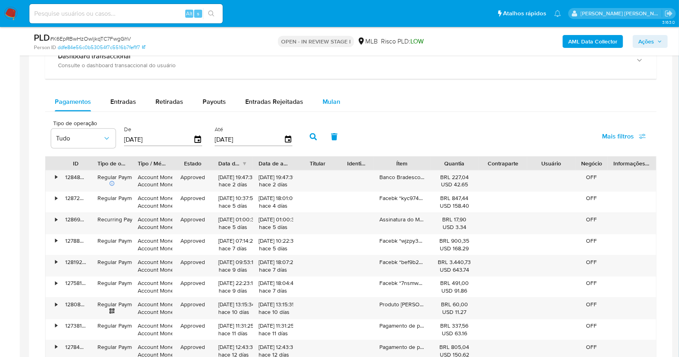
click at [335, 104] on span "Mulan" at bounding box center [331, 101] width 18 height 9
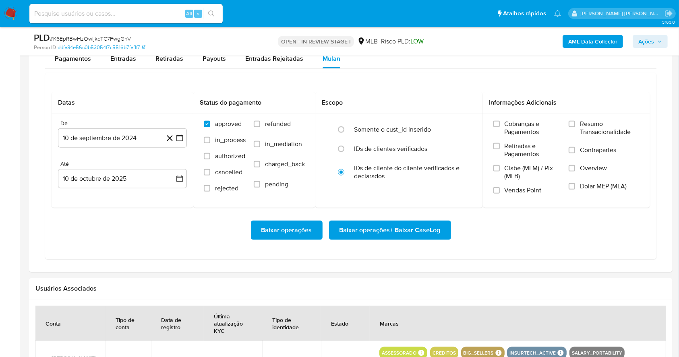
scroll to position [880, 0]
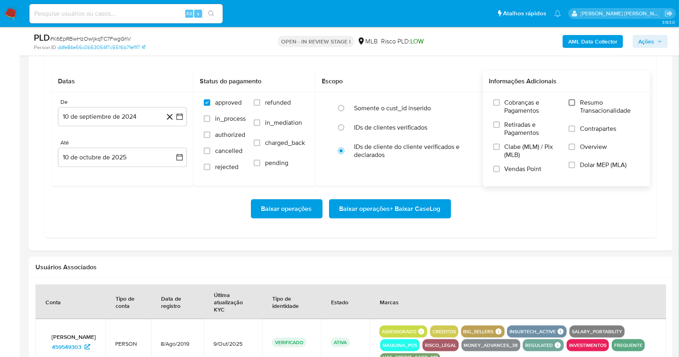
click at [573, 102] on input "Resumo Transacionalidade" at bounding box center [571, 102] width 6 height 6
click at [498, 168] on input "Vendas Point" at bounding box center [496, 169] width 6 height 6
click at [177, 117] on icon "button" at bounding box center [180, 117] width 8 height 8
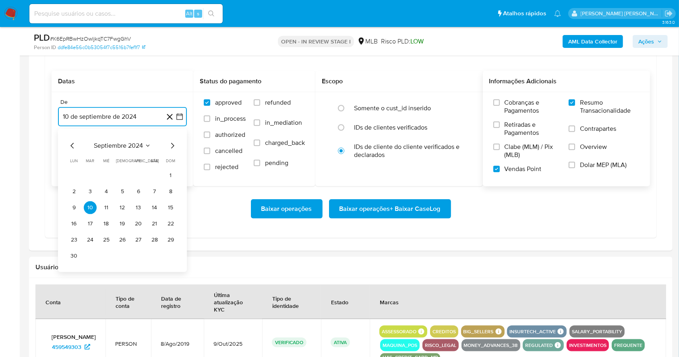
click at [174, 145] on icon "Mes siguiente" at bounding box center [172, 146] width 3 height 6
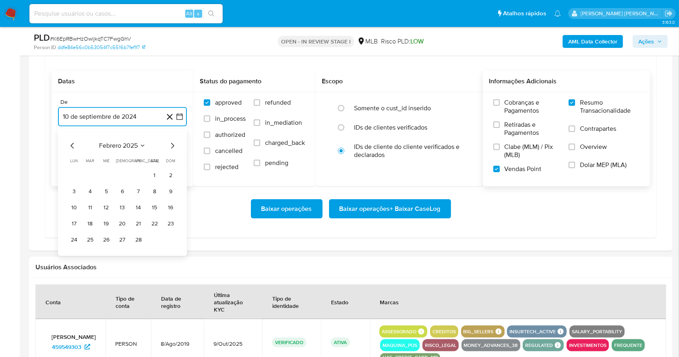
click at [174, 145] on icon "Mes siguiente" at bounding box center [172, 146] width 3 height 6
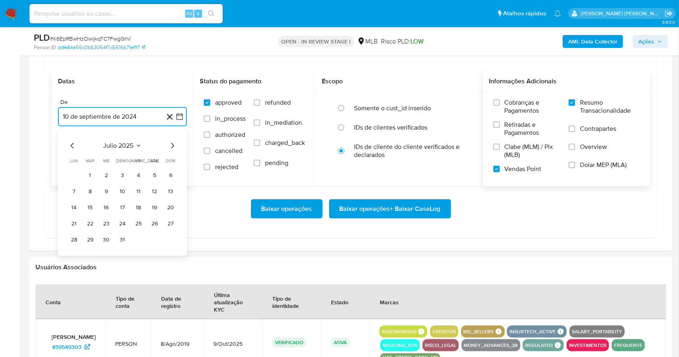
click at [174, 145] on icon "Mes siguiente" at bounding box center [172, 146] width 3 height 6
click at [136, 178] on button "1" at bounding box center [138, 175] width 13 height 13
click at [155, 148] on button "10 de octubre de 2025" at bounding box center [122, 157] width 129 height 19
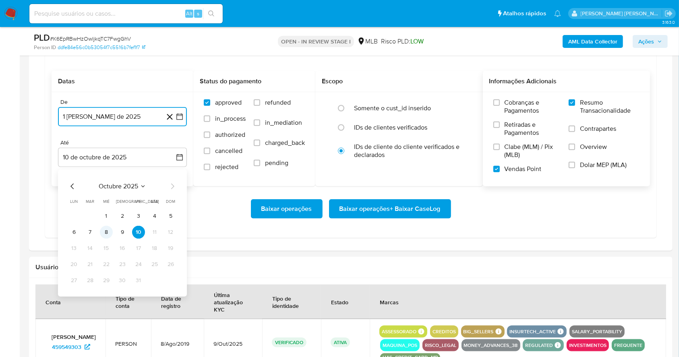
click at [111, 231] on button "8" at bounding box center [106, 232] width 13 height 13
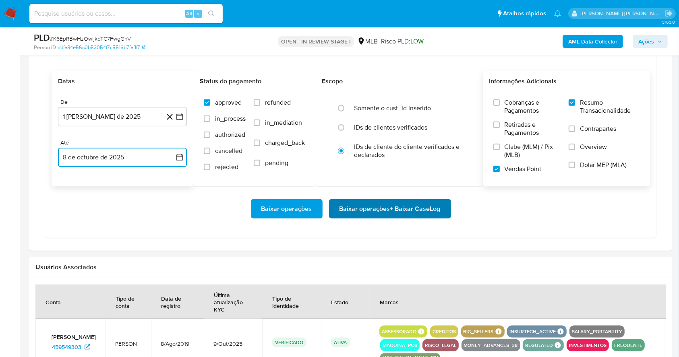
click at [412, 211] on span "Baixar operações + Baixar CaseLog" at bounding box center [389, 209] width 101 height 18
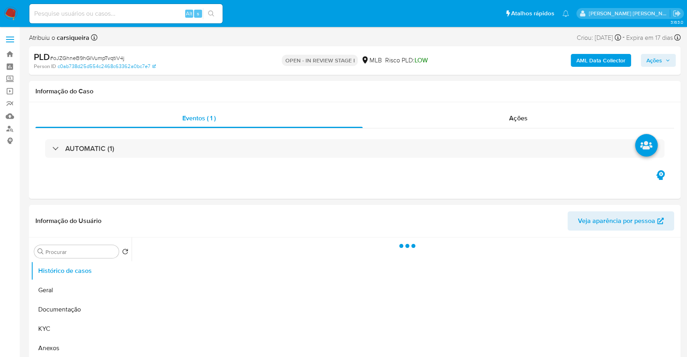
select select "10"
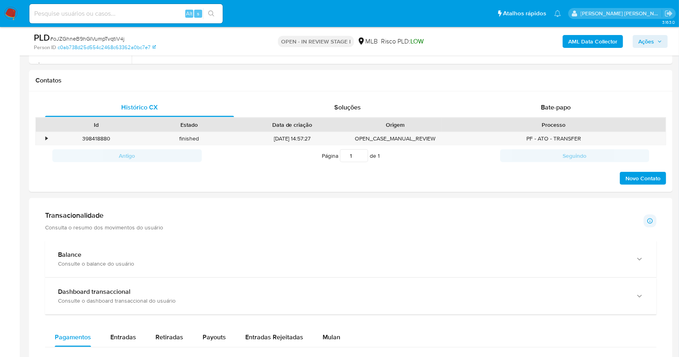
scroll to position [349, 0]
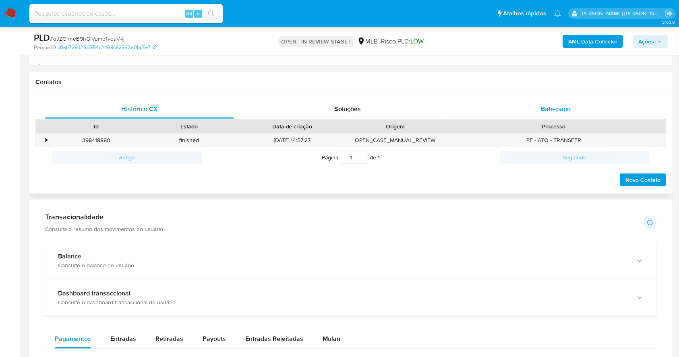
click at [564, 110] on span "Bate-papo" at bounding box center [556, 108] width 30 height 9
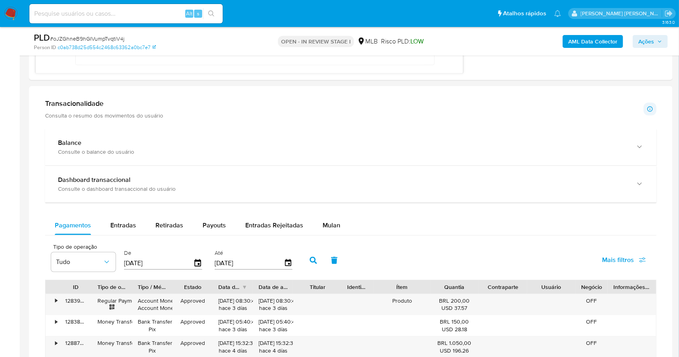
scroll to position [706, 0]
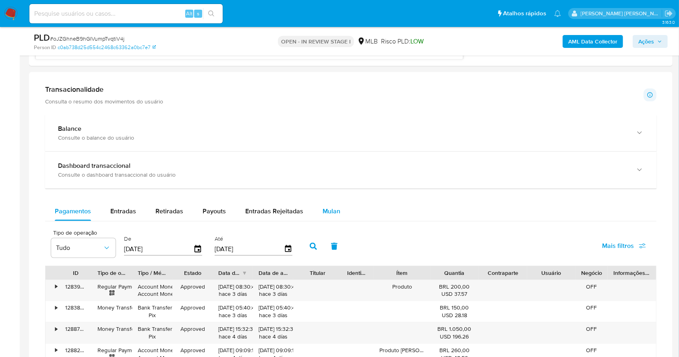
click at [333, 213] on span "Mulan" at bounding box center [331, 211] width 18 height 9
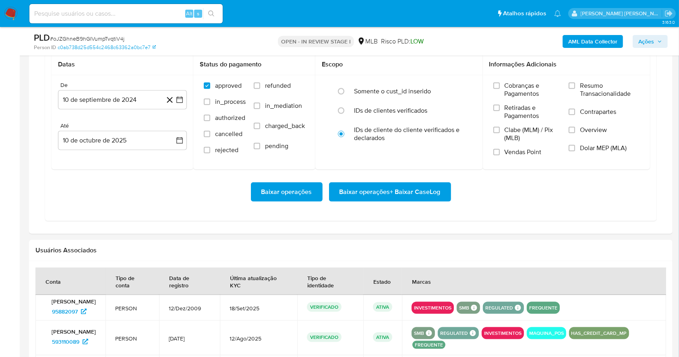
scroll to position [899, 0]
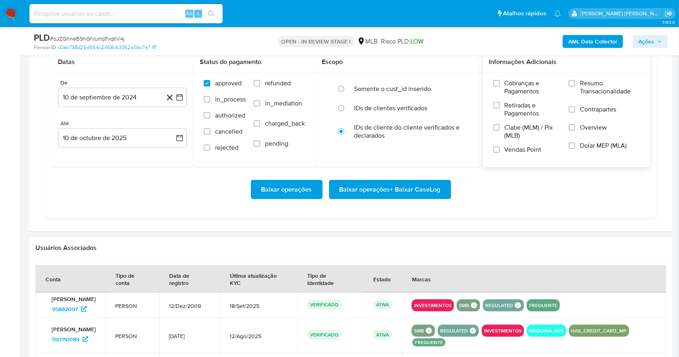
click at [576, 88] on label "Resumo Transacionalidade" at bounding box center [603, 92] width 71 height 26
click at [575, 87] on input "Resumo Transacionalidade" at bounding box center [571, 83] width 6 height 6
click at [494, 150] on input "Vendas Point" at bounding box center [496, 150] width 6 height 6
click at [180, 104] on button "10 de septiembre de 2024" at bounding box center [122, 97] width 129 height 19
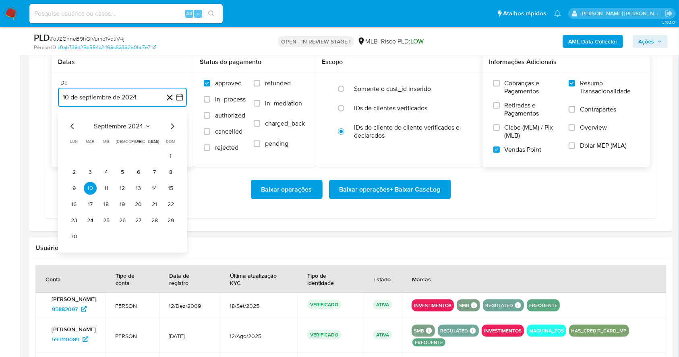
click at [172, 125] on icon "Mes siguiente" at bounding box center [172, 127] width 10 height 10
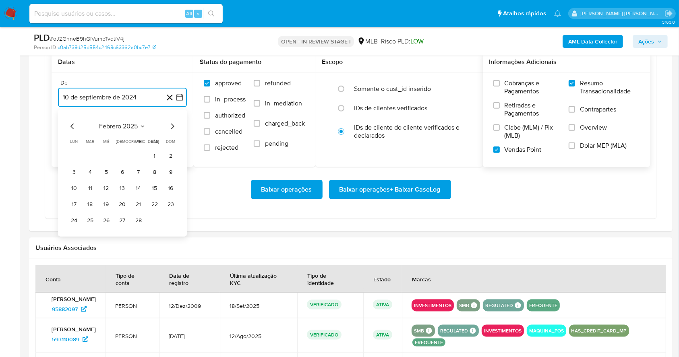
click at [172, 125] on icon "Mes siguiente" at bounding box center [172, 127] width 10 height 10
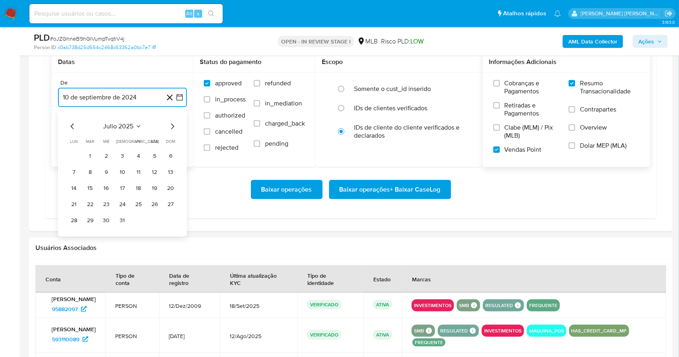
click at [171, 124] on icon "Mes siguiente" at bounding box center [172, 127] width 10 height 10
click at [73, 126] on icon "Mes anterior" at bounding box center [73, 127] width 10 height 10
click at [140, 153] on button "1" at bounding box center [138, 156] width 13 height 13
click at [139, 138] on button "10 de octubre de 2025" at bounding box center [122, 137] width 129 height 19
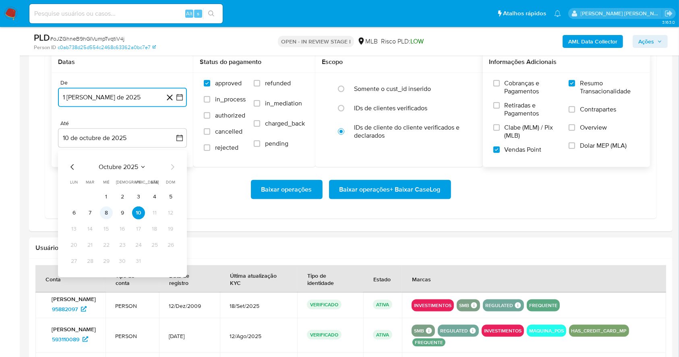
click at [104, 211] on button "8" at bounding box center [106, 213] width 13 height 13
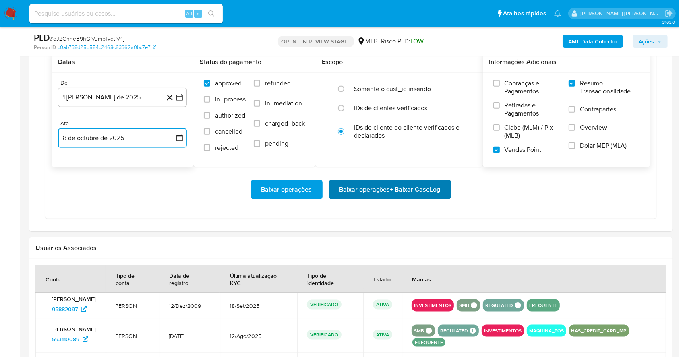
click at [361, 188] on span "Baixar operações + Baixar CaseLog" at bounding box center [389, 190] width 101 height 18
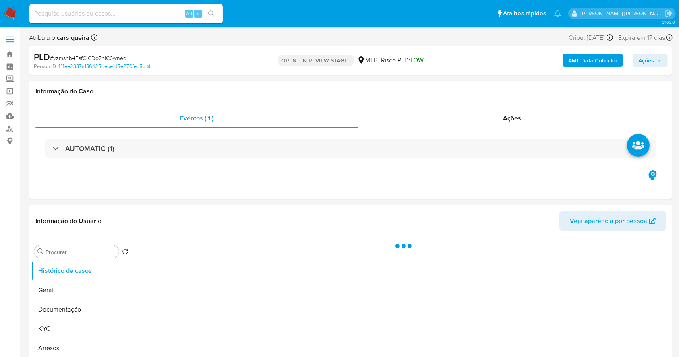
select select "10"
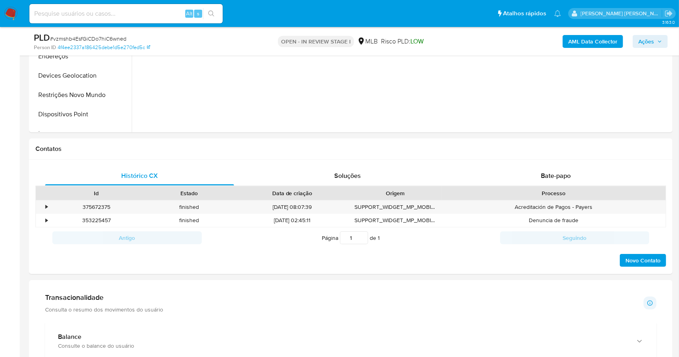
scroll to position [289, 0]
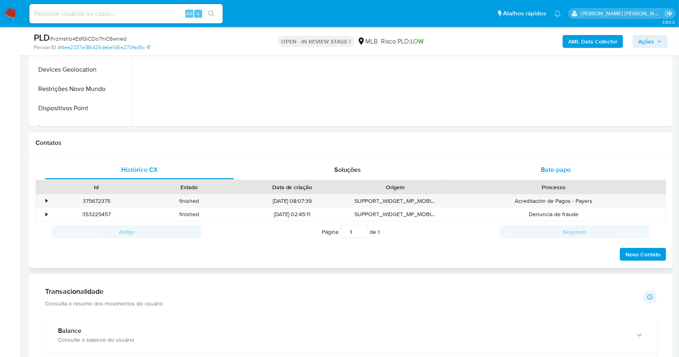
click at [564, 174] on span "Bate-papo" at bounding box center [556, 169] width 30 height 9
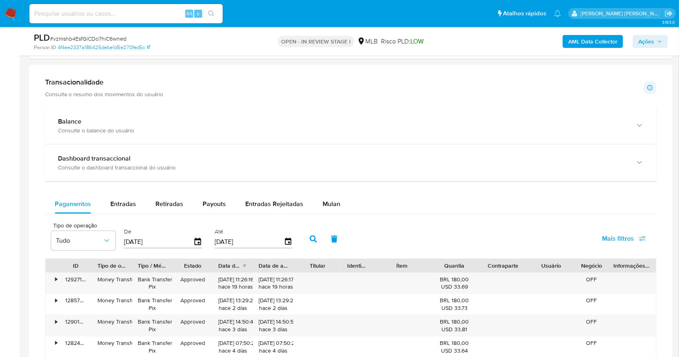
scroll to position [727, 0]
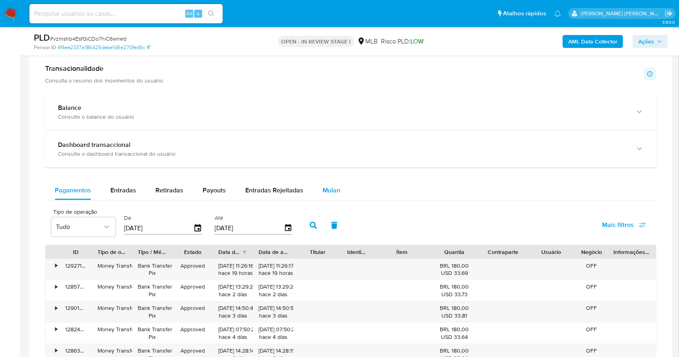
click at [326, 192] on span "Mulan" at bounding box center [331, 190] width 18 height 9
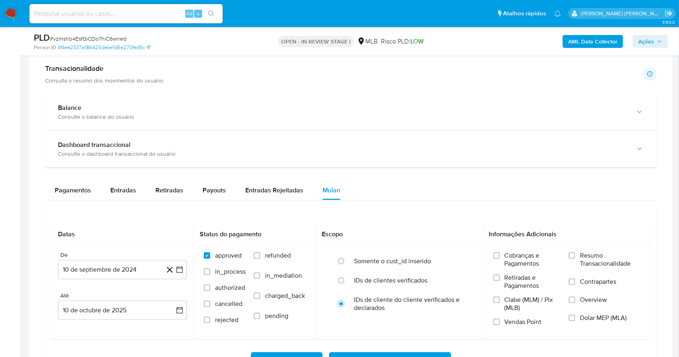
click at [414, 192] on div "Pagamentos Entradas Retiradas Payouts Entradas Rejeitadas Mulan" at bounding box center [350, 190] width 611 height 19
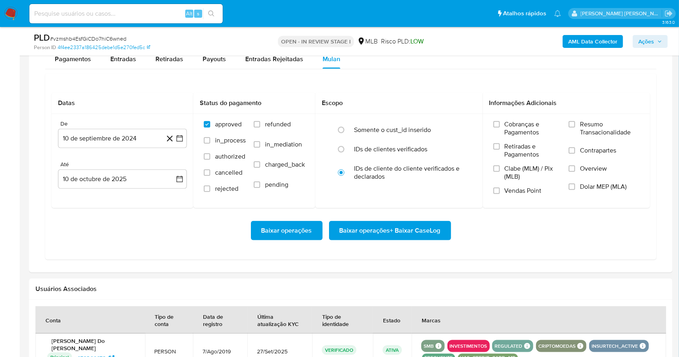
scroll to position [877, 0]
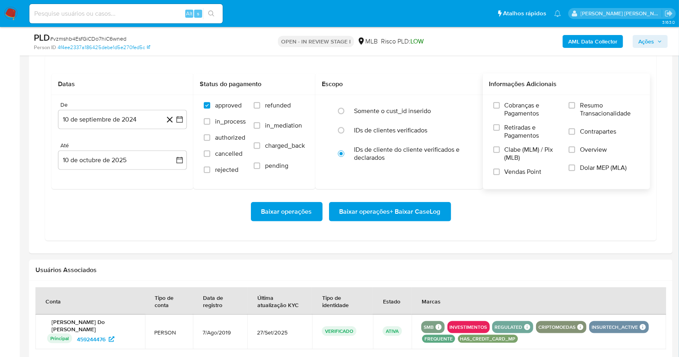
click at [571, 108] on label "Resumo Transacionalidade" at bounding box center [603, 114] width 71 height 26
click at [571, 108] on input "Resumo Transacionalidade" at bounding box center [571, 105] width 6 height 6
click at [497, 175] on label "Vendas Point" at bounding box center [527, 175] width 68 height 14
click at [497, 175] on input "Vendas Point" at bounding box center [496, 172] width 6 height 6
click at [182, 118] on icon "button" at bounding box center [179, 119] width 6 height 6
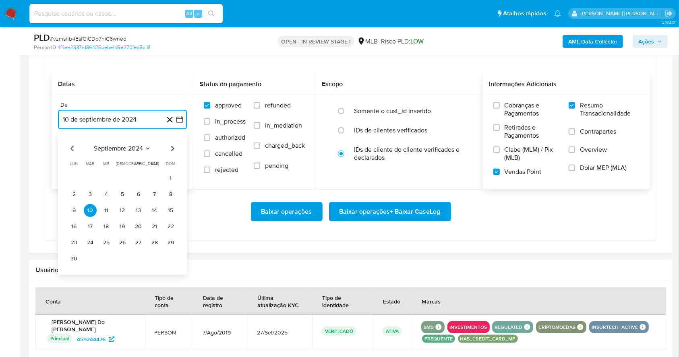
click at [174, 149] on icon "Mes siguiente" at bounding box center [172, 149] width 10 height 10
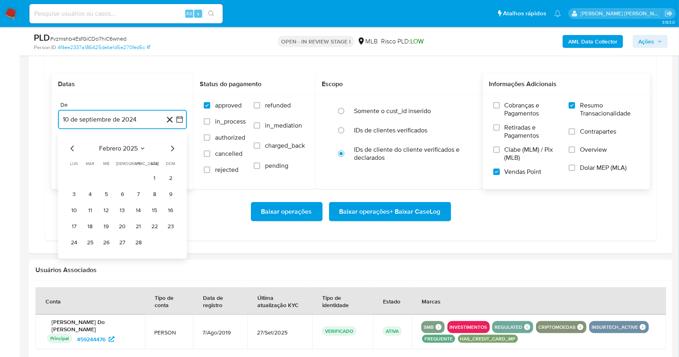
click at [174, 149] on icon "Mes siguiente" at bounding box center [172, 149] width 10 height 10
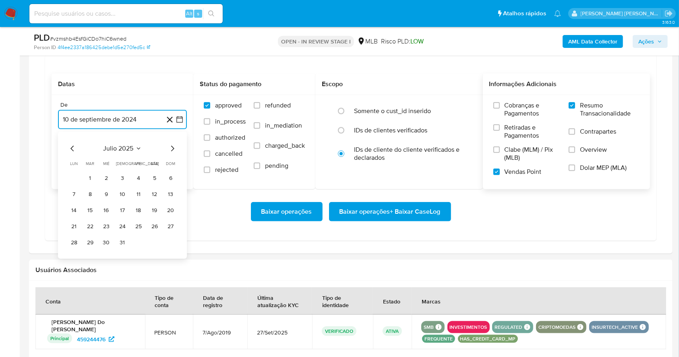
click at [174, 149] on icon "Mes siguiente" at bounding box center [172, 149] width 10 height 10
click at [139, 179] on button "1" at bounding box center [138, 178] width 13 height 13
click at [135, 163] on button "10 de octubre de 2025" at bounding box center [122, 160] width 129 height 19
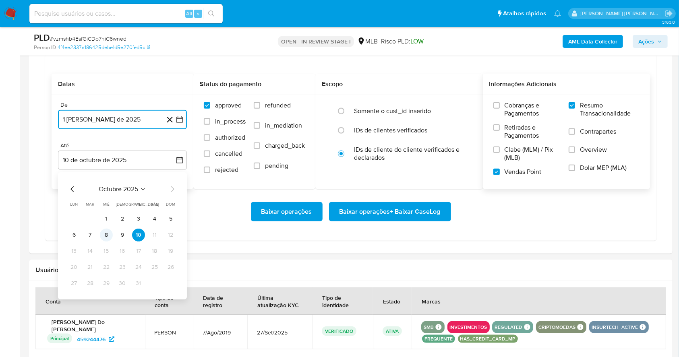
click at [108, 233] on button "8" at bounding box center [106, 235] width 13 height 13
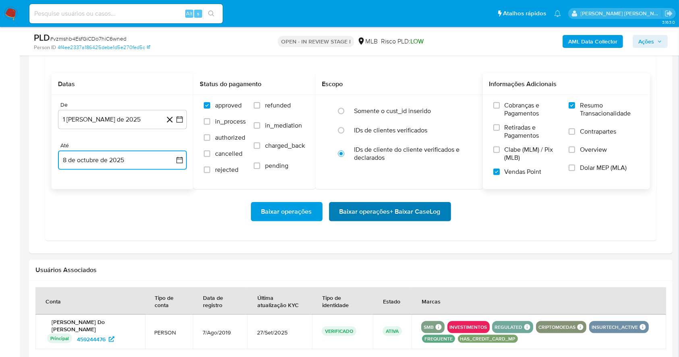
click at [361, 214] on span "Baixar operações + Baixar CaseLog" at bounding box center [389, 212] width 101 height 18
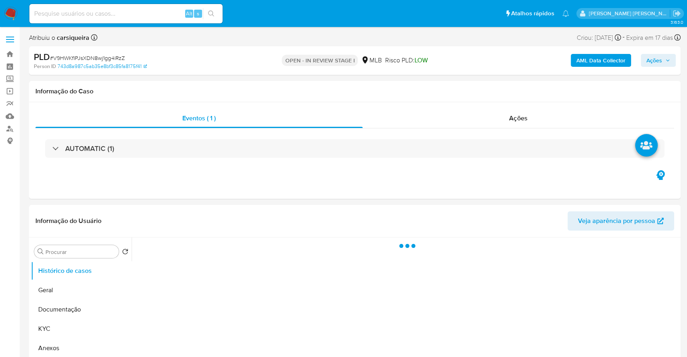
select select "10"
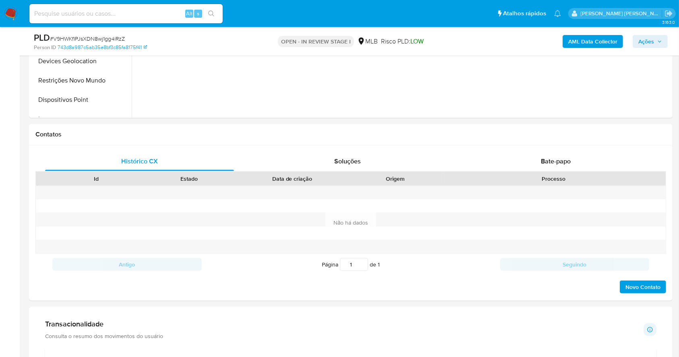
scroll to position [300, 0]
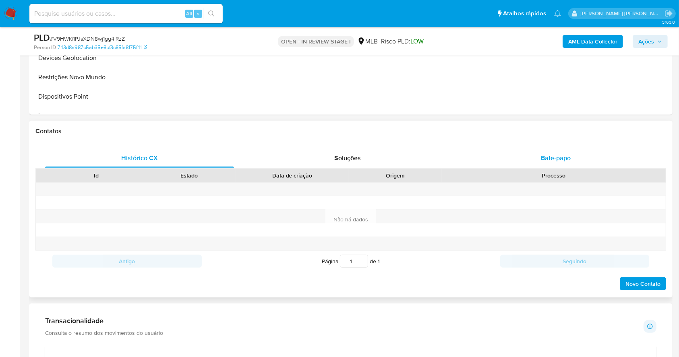
click at [564, 154] on span "Bate-papo" at bounding box center [556, 157] width 30 height 9
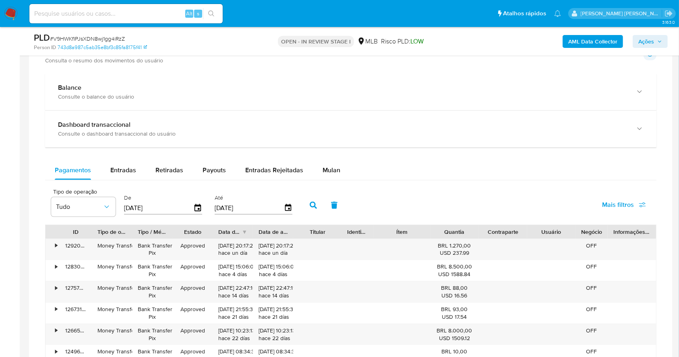
scroll to position [781, 0]
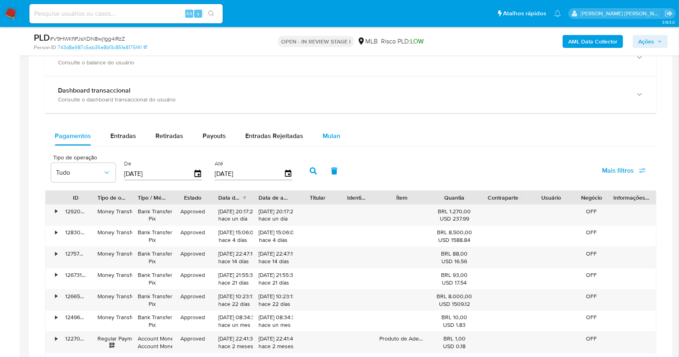
click at [324, 140] on span "Mulan" at bounding box center [331, 135] width 18 height 9
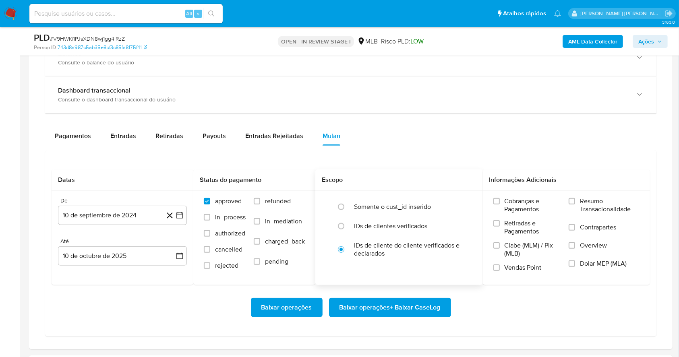
click at [464, 172] on div "Escopo" at bounding box center [398, 179] width 167 height 21
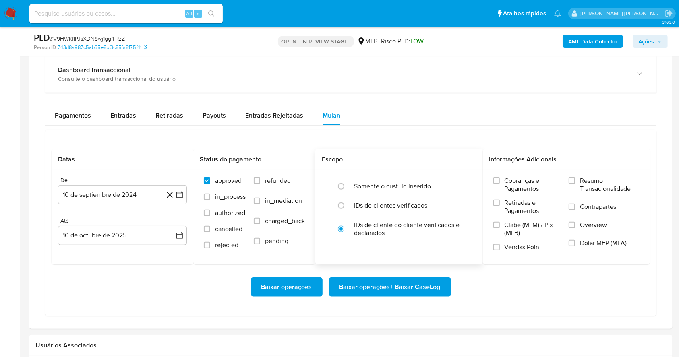
scroll to position [802, 0]
click at [572, 178] on input "Resumo Transacionalidade" at bounding box center [571, 180] width 6 height 6
click at [499, 247] on input "Vendas Point" at bounding box center [496, 246] width 6 height 6
click at [517, 288] on div "Baixar operações Baixar operações + Baixar CaseLog" at bounding box center [351, 286] width 598 height 19
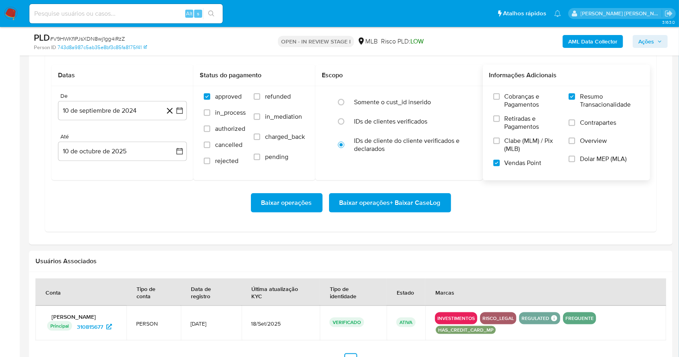
scroll to position [888, 0]
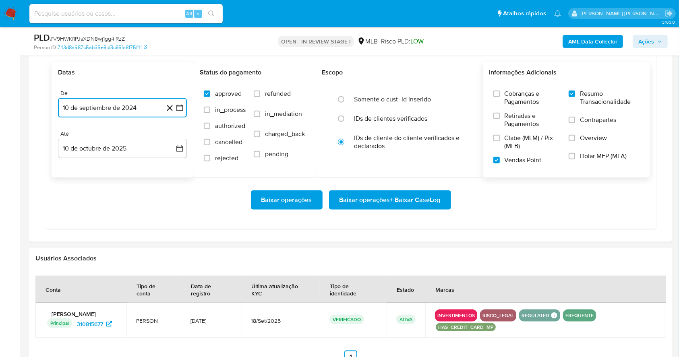
click at [180, 113] on button "10 de septiembre de 2024" at bounding box center [122, 107] width 129 height 19
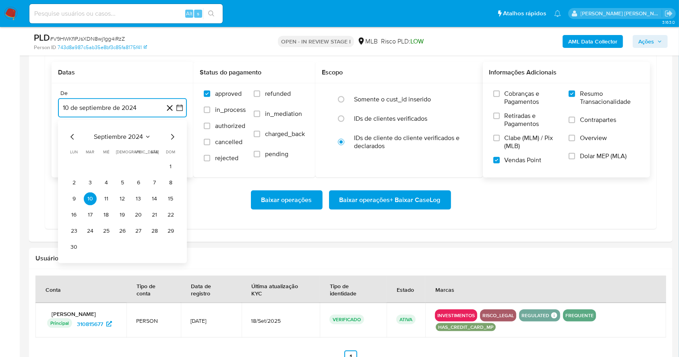
click at [172, 137] on icon "Mes siguiente" at bounding box center [172, 137] width 3 height 6
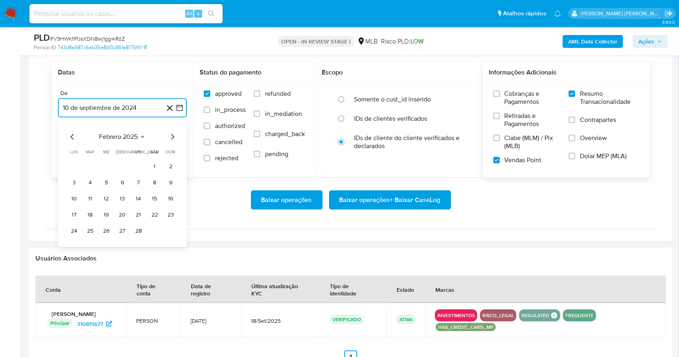
click at [172, 137] on icon "Mes siguiente" at bounding box center [172, 137] width 3 height 6
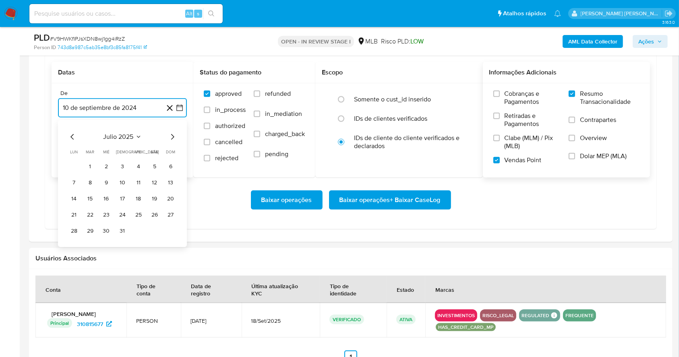
click at [172, 137] on icon "Mes siguiente" at bounding box center [172, 137] width 3 height 6
click at [138, 167] on button "1" at bounding box center [138, 166] width 13 height 13
click at [129, 143] on button "10 de octubre de 2025" at bounding box center [122, 148] width 129 height 19
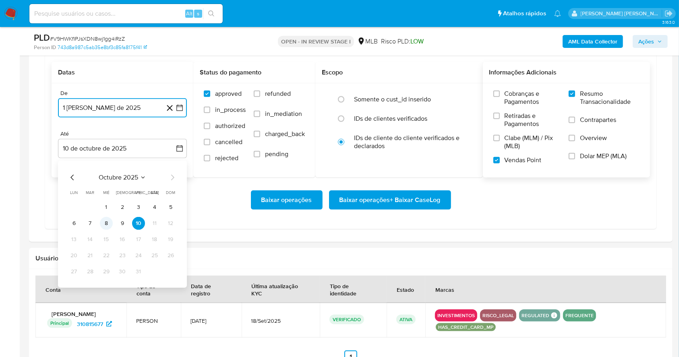
click at [106, 221] on button "8" at bounding box center [106, 223] width 13 height 13
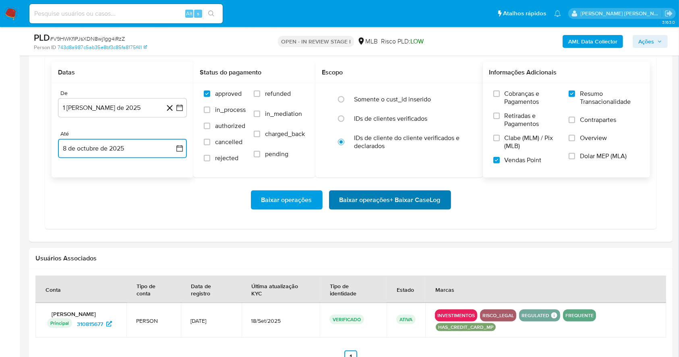
click at [368, 198] on span "Baixar operações + Baixar CaseLog" at bounding box center [389, 200] width 101 height 18
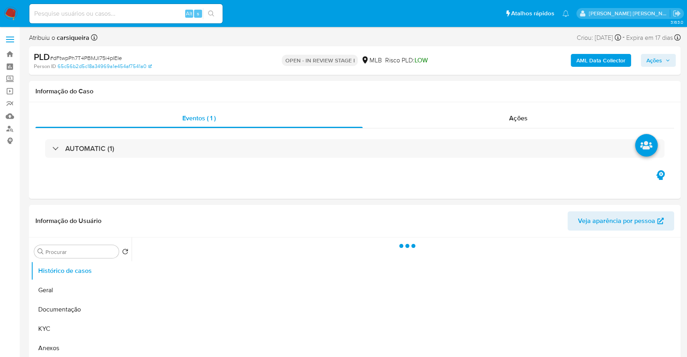
select select "10"
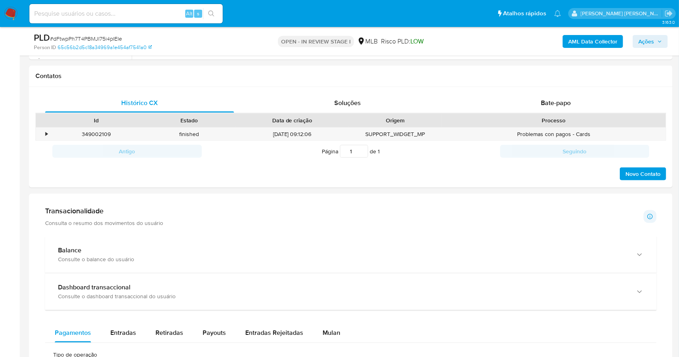
scroll to position [361, 0]
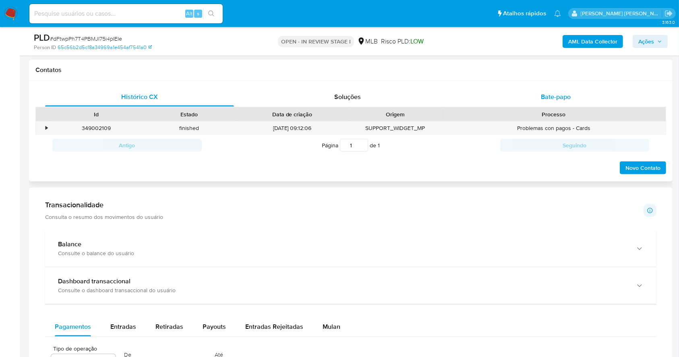
click at [567, 93] on span "Bate-papo" at bounding box center [556, 96] width 30 height 9
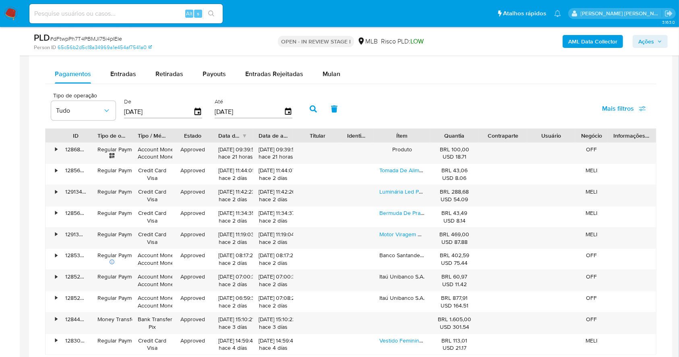
scroll to position [853, 0]
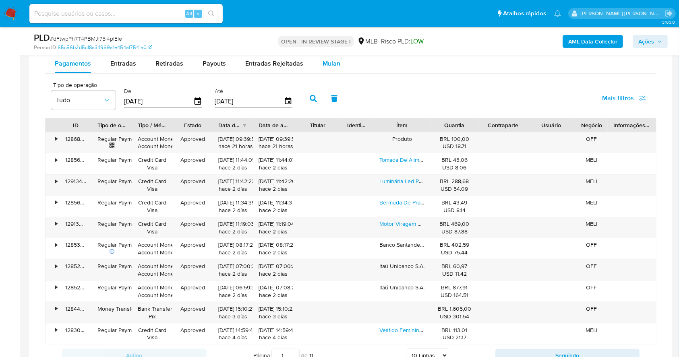
click at [336, 66] on span "Mulan" at bounding box center [331, 63] width 18 height 9
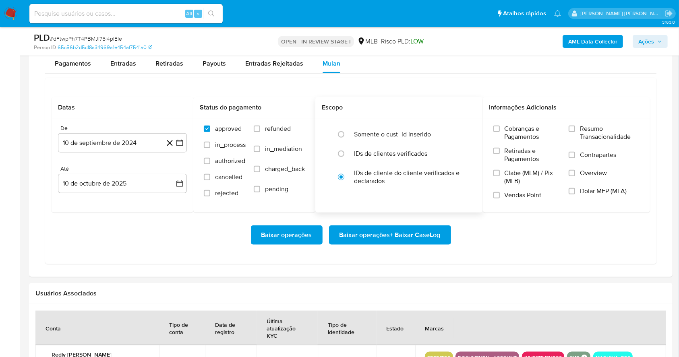
click at [444, 103] on h2 "Escopo" at bounding box center [399, 107] width 155 height 8
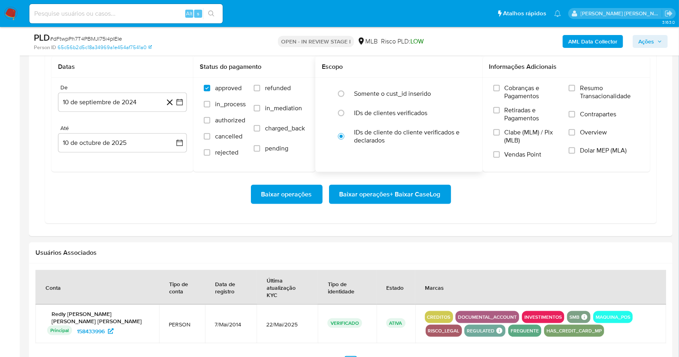
scroll to position [896, 0]
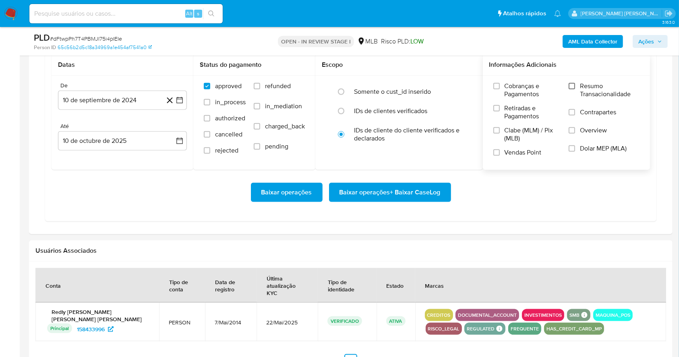
click at [573, 85] on input "Resumo Transacionalidade" at bounding box center [571, 86] width 6 height 6
click at [496, 152] on input "Vendas Point" at bounding box center [496, 152] width 6 height 6
click at [184, 94] on button "10 de septiembre de 2024" at bounding box center [122, 100] width 129 height 19
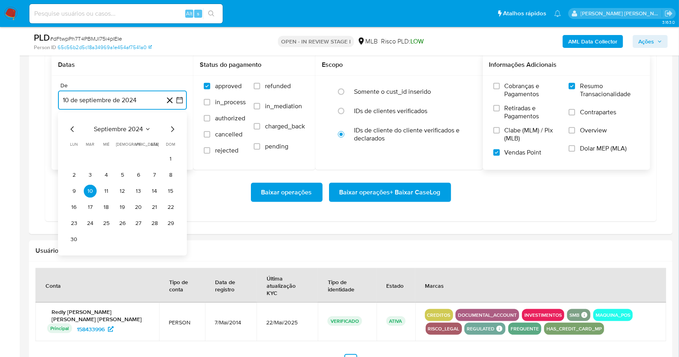
click at [173, 127] on icon "Mes siguiente" at bounding box center [172, 129] width 3 height 6
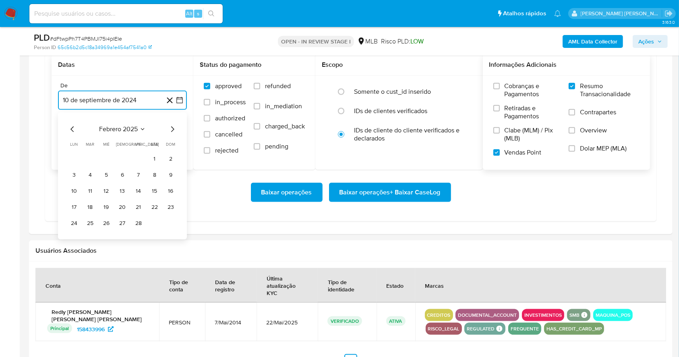
click at [173, 127] on icon "Mes siguiente" at bounding box center [172, 129] width 3 height 6
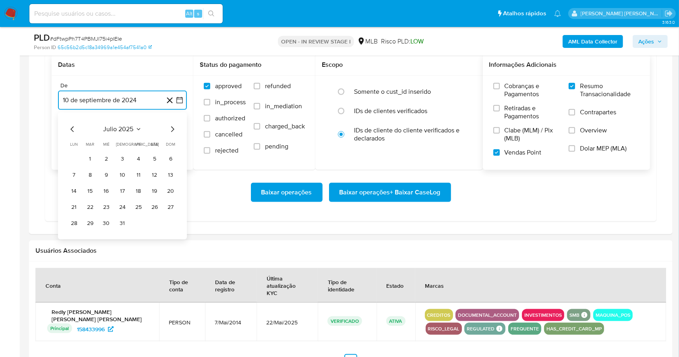
click at [173, 127] on icon "Mes siguiente" at bounding box center [172, 129] width 3 height 6
click at [135, 155] on button "1" at bounding box center [138, 159] width 13 height 13
click at [118, 135] on button "10 de octubre de 2025" at bounding box center [122, 140] width 129 height 19
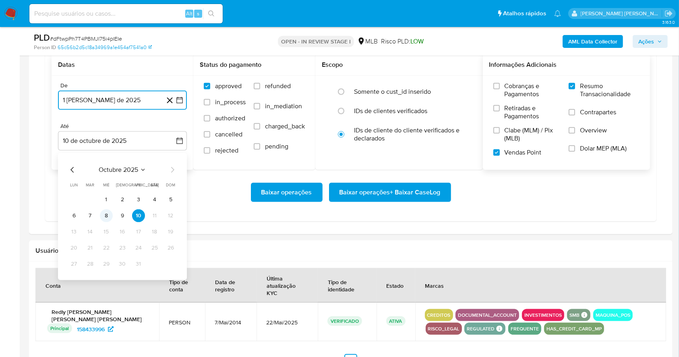
click at [109, 211] on button "8" at bounding box center [106, 215] width 13 height 13
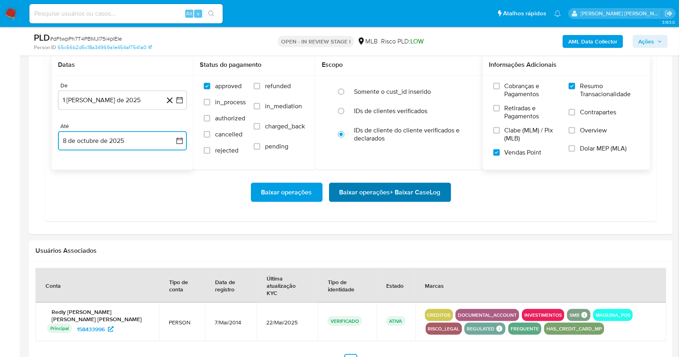
click at [344, 192] on span "Baixar operações + Baixar CaseLog" at bounding box center [389, 193] width 101 height 18
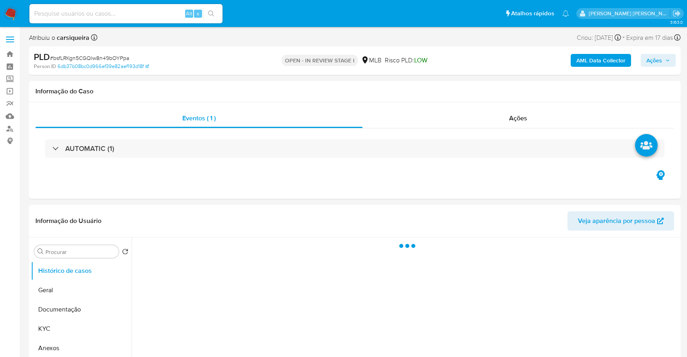
select select "10"
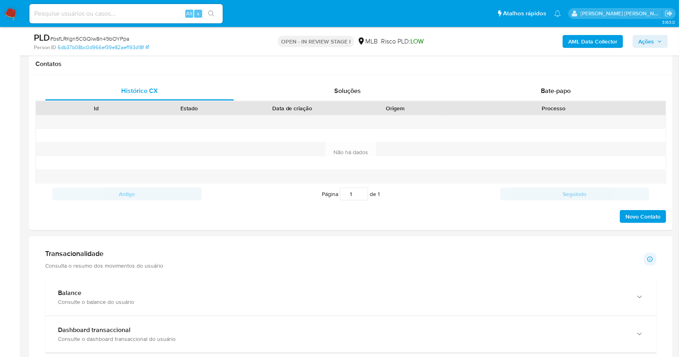
scroll to position [370, 0]
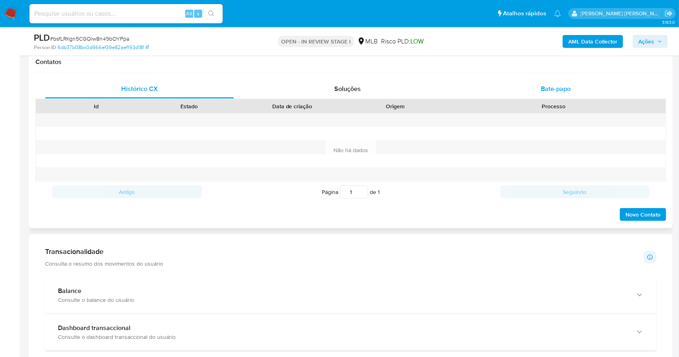
click at [559, 83] on div "Bate-papo" at bounding box center [555, 88] width 189 height 19
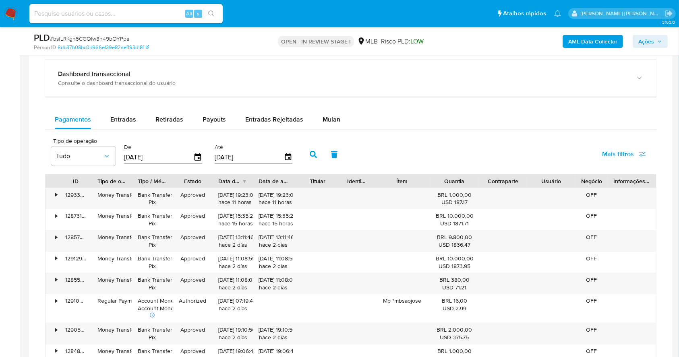
scroll to position [799, 0]
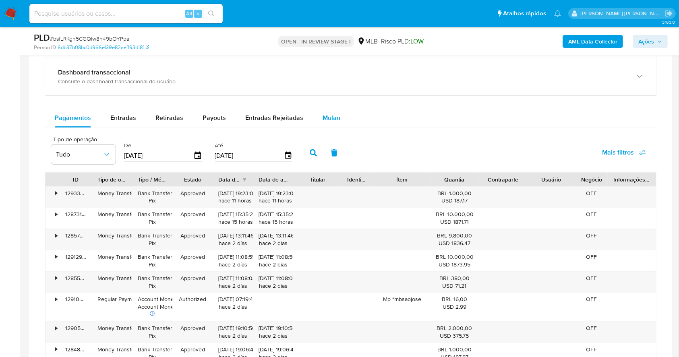
click at [330, 116] on span "Mulan" at bounding box center [331, 117] width 18 height 9
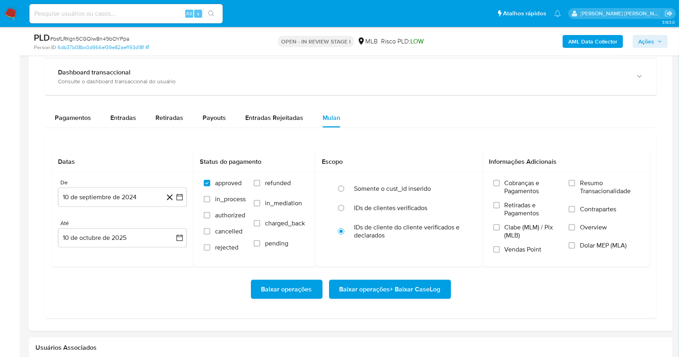
click at [479, 136] on div "Datas De 10 de septiembre de 2024 10-09-2024 Até 10 de octubre de 2025 10-10-20…" at bounding box center [350, 225] width 611 height 186
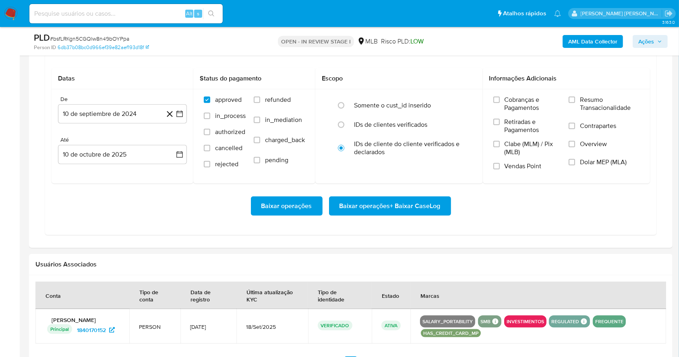
scroll to position [885, 0]
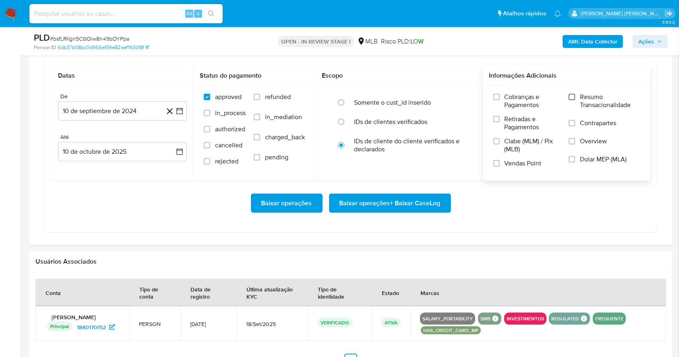
click at [570, 97] on input "Resumo Transacionalidade" at bounding box center [571, 97] width 6 height 6
click at [493, 163] on div "Cobranças e Pagamentos Retiradas e Pagamentos Clabe (MLM) / Pix (MLB) Vendas Po…" at bounding box center [566, 133] width 155 height 81
click at [494, 164] on input "Vendas Point" at bounding box center [496, 163] width 6 height 6
click at [183, 111] on icon "button" at bounding box center [180, 111] width 8 height 8
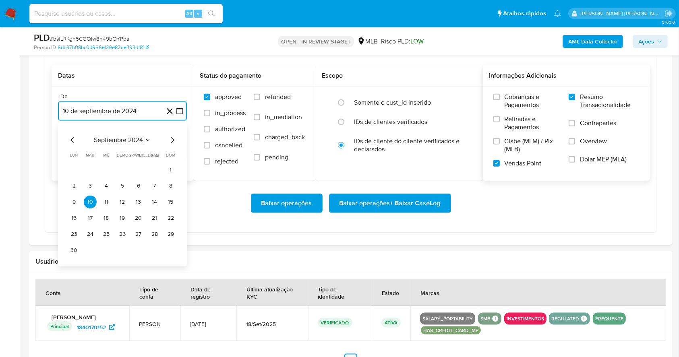
click at [171, 139] on icon "Mes siguiente" at bounding box center [172, 140] width 10 height 10
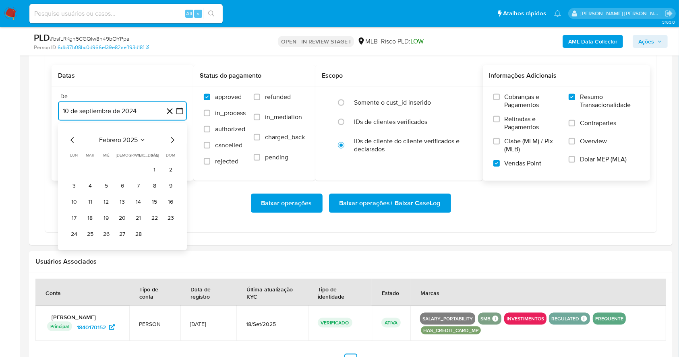
click at [171, 139] on icon "Mes siguiente" at bounding box center [172, 140] width 10 height 10
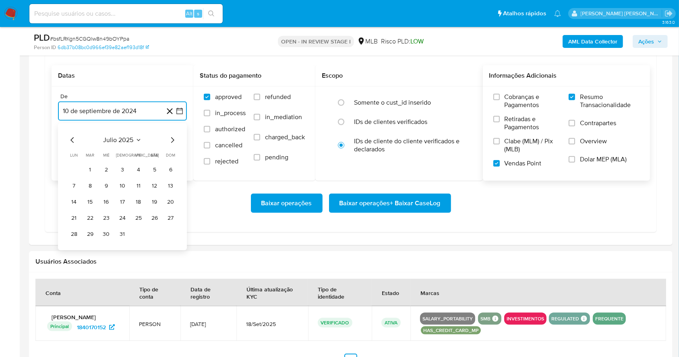
click at [171, 139] on icon "Mes siguiente" at bounding box center [172, 140] width 10 height 10
click at [77, 140] on div "septiembre 2025" at bounding box center [122, 140] width 109 height 10
click at [71, 140] on icon "Mes anterior" at bounding box center [71, 140] width 3 height 6
click at [140, 165] on button "1" at bounding box center [138, 169] width 13 height 13
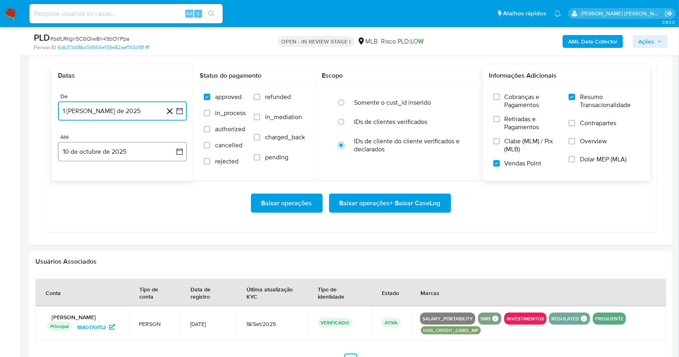
click at [133, 146] on button "10 de octubre de 2025" at bounding box center [122, 151] width 129 height 19
click at [108, 225] on button "8" at bounding box center [106, 226] width 13 height 13
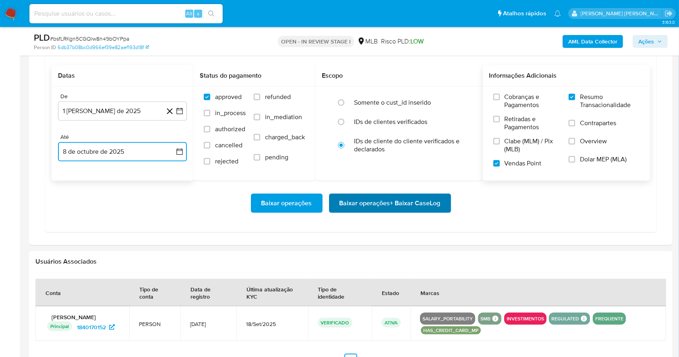
click at [403, 200] on span "Baixar operações + Baixar CaseLog" at bounding box center [389, 203] width 101 height 18
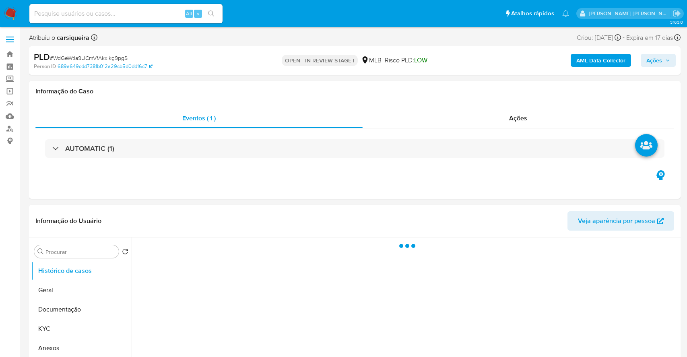
select select "10"
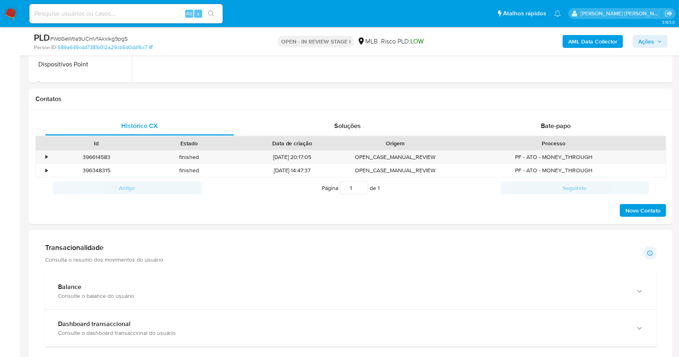
scroll to position [331, 0]
click at [560, 121] on div "Bate-papo" at bounding box center [555, 127] width 189 height 19
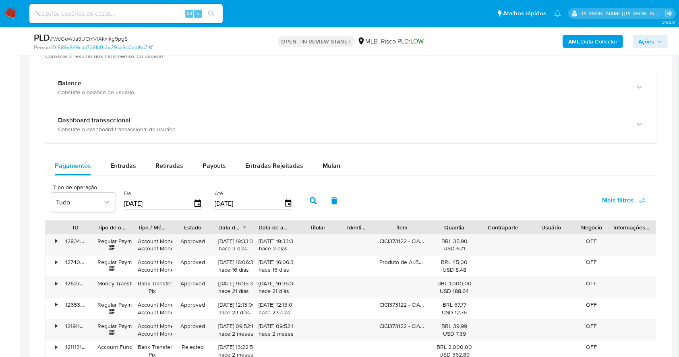
scroll to position [773, 0]
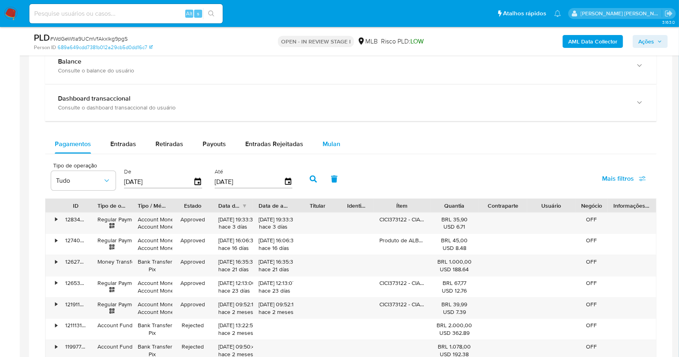
click at [333, 143] on span "Mulan" at bounding box center [331, 143] width 18 height 9
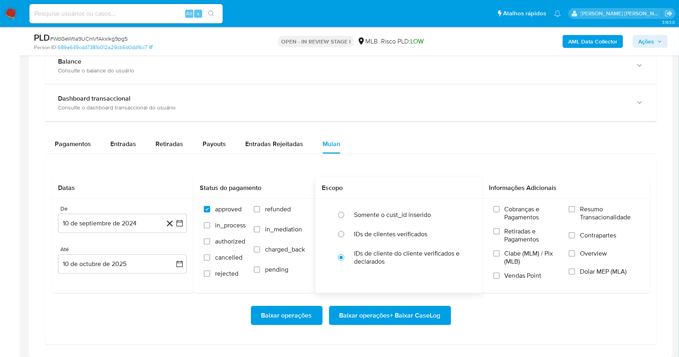
click at [429, 182] on div "Escopo" at bounding box center [398, 188] width 167 height 21
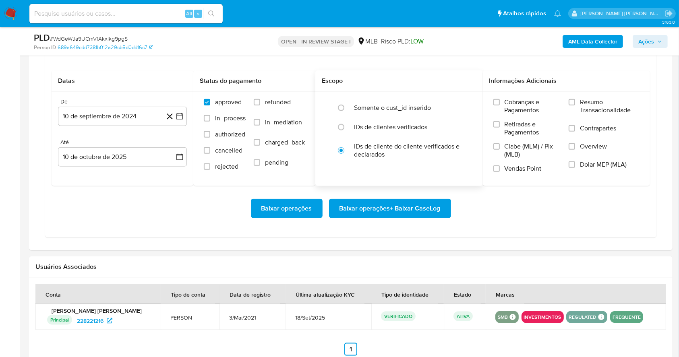
scroll to position [880, 0]
click at [576, 98] on label "Resumo Transacionalidade" at bounding box center [603, 111] width 71 height 26
click at [575, 99] on input "Resumo Transacionalidade" at bounding box center [571, 102] width 6 height 6
click at [494, 169] on input "Vendas Point" at bounding box center [496, 168] width 6 height 6
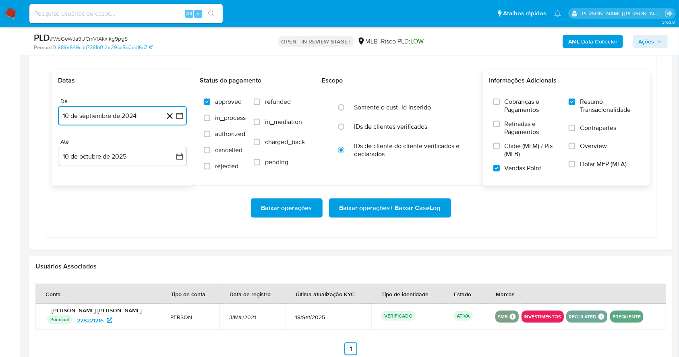
click at [182, 118] on icon "button" at bounding box center [180, 116] width 8 height 8
click at [171, 143] on icon "Mes siguiente" at bounding box center [172, 145] width 10 height 10
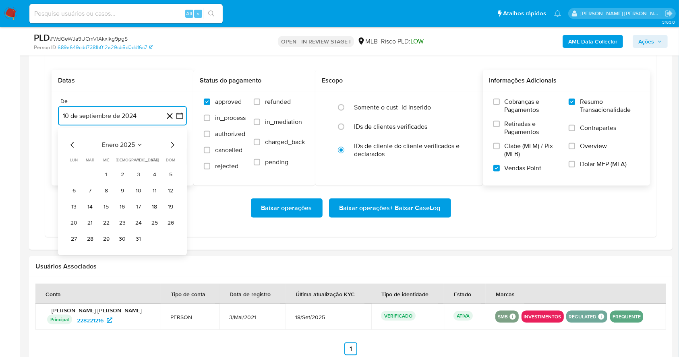
click at [171, 143] on icon "Mes siguiente" at bounding box center [172, 145] width 10 height 10
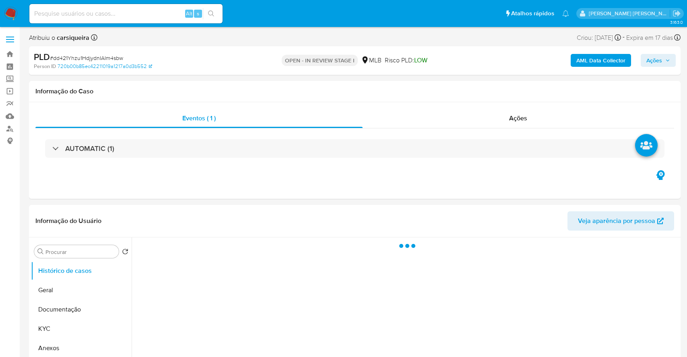
select select "10"
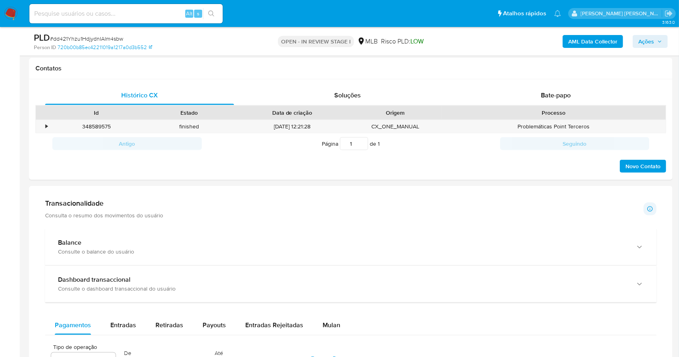
scroll to position [357, 0]
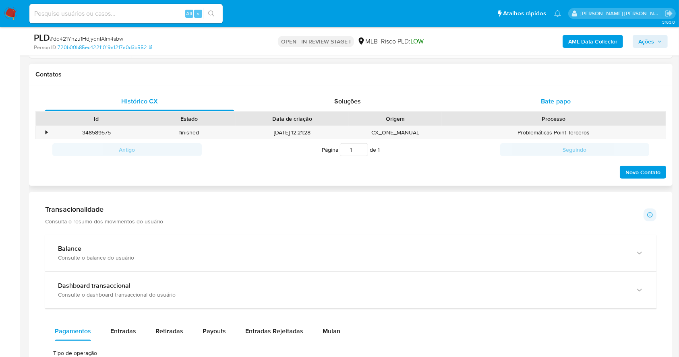
click at [564, 102] on span "Bate-papo" at bounding box center [556, 101] width 30 height 9
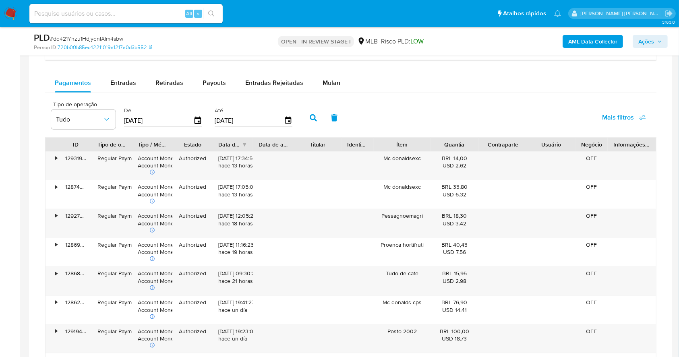
scroll to position [840, 0]
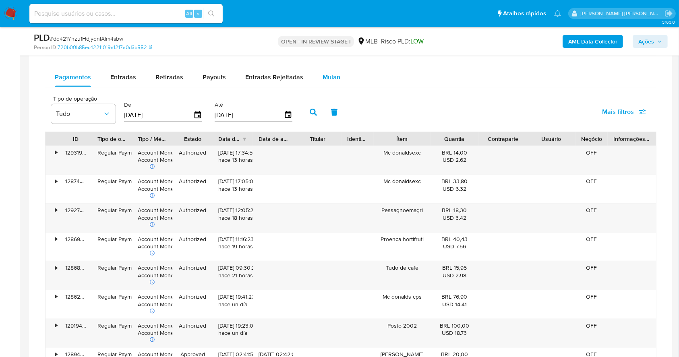
click at [326, 75] on span "Mulan" at bounding box center [331, 76] width 18 height 9
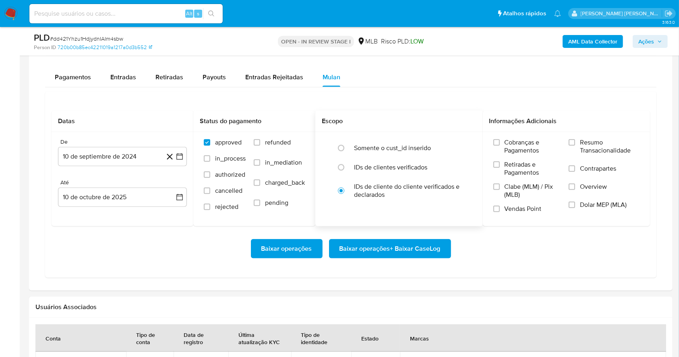
click at [451, 124] on h2 "Escopo" at bounding box center [399, 121] width 155 height 8
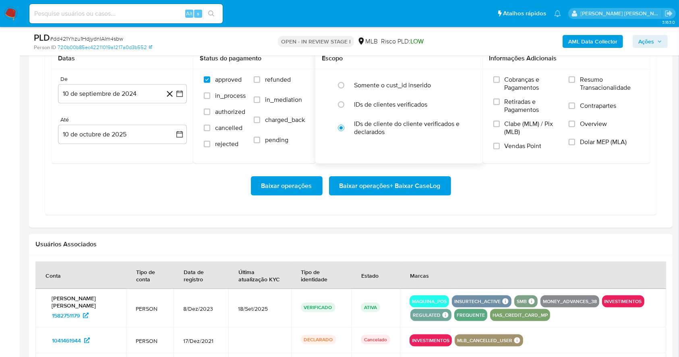
scroll to position [904, 0]
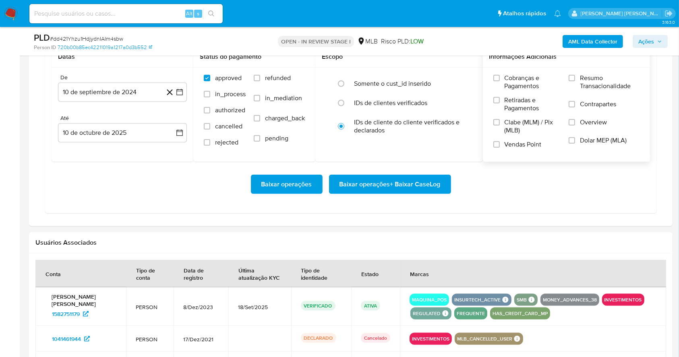
click at [575, 72] on div "Cobranças e Pagamentos Retiradas e Pagamentos [PERSON_NAME] (MLM) / Pix (MLB) V…" at bounding box center [566, 114] width 167 height 93
click at [573, 81] on label "Resumo Transacionalidade" at bounding box center [603, 87] width 71 height 26
click at [573, 81] on input "Resumo Transacionalidade" at bounding box center [571, 78] width 6 height 6
click at [499, 145] on input "Vendas Point" at bounding box center [496, 144] width 6 height 6
click at [180, 93] on icon "button" at bounding box center [180, 92] width 8 height 8
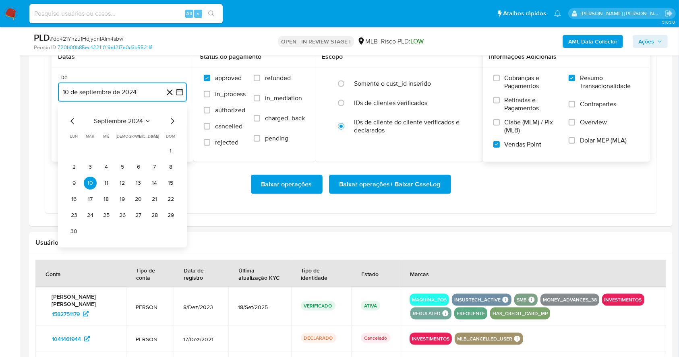
click at [171, 120] on icon "Mes siguiente" at bounding box center [172, 121] width 10 height 10
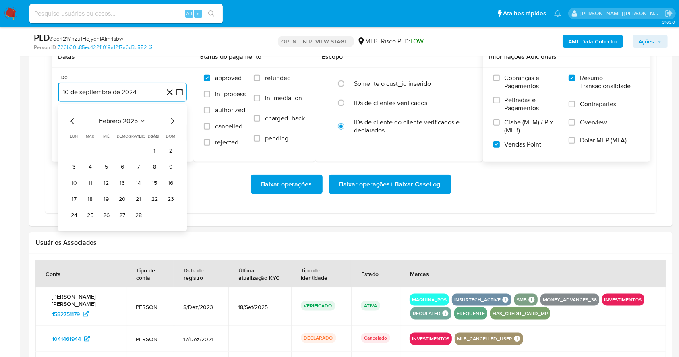
click at [171, 120] on icon "Mes siguiente" at bounding box center [172, 121] width 10 height 10
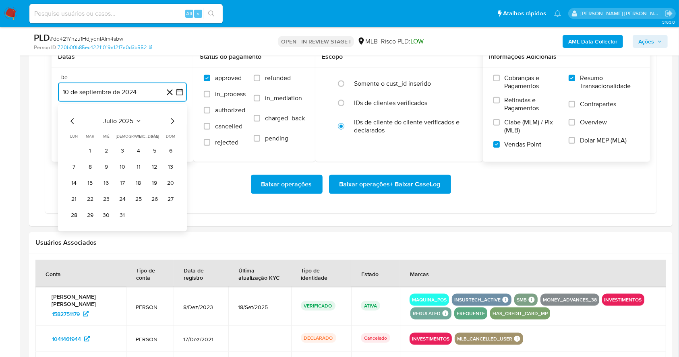
click at [171, 120] on icon "Mes siguiente" at bounding box center [172, 121] width 10 height 10
click at [140, 153] on button "1" at bounding box center [138, 151] width 13 height 13
click at [126, 136] on button "10 de octubre de 2025" at bounding box center [122, 132] width 129 height 19
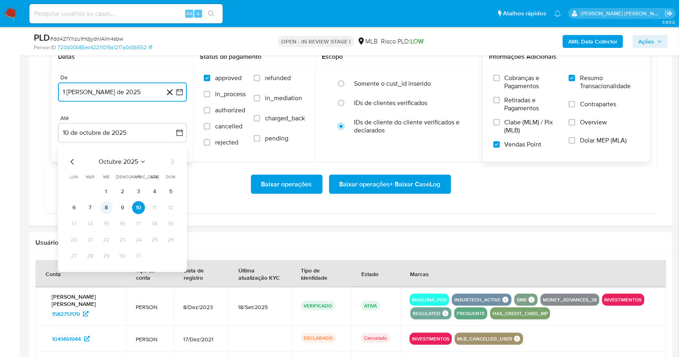
click at [102, 211] on button "8" at bounding box center [106, 207] width 13 height 13
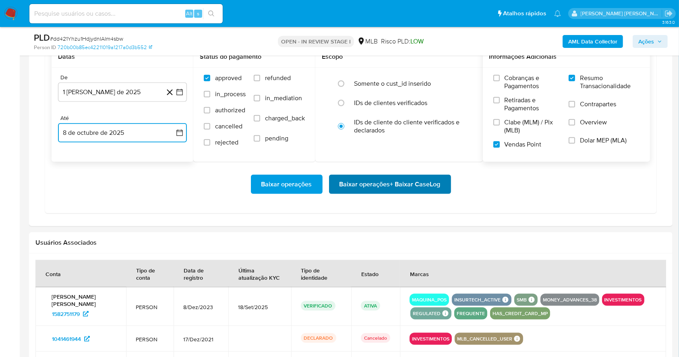
click at [370, 181] on span "Baixar operações + Baixar CaseLog" at bounding box center [389, 185] width 101 height 18
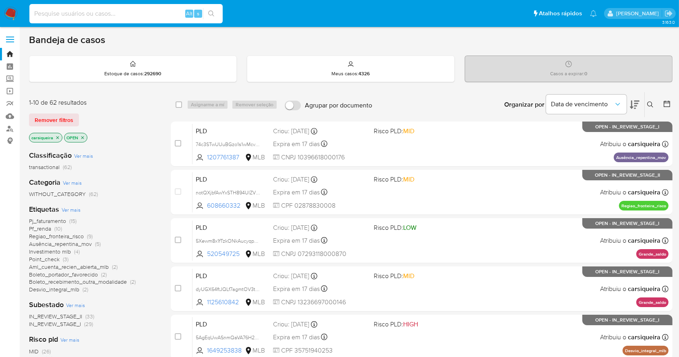
click at [151, 14] on input at bounding box center [125, 13] width 193 height 10
paste input "9vOSIqJWkEAgde2uLR7tgh8z"
type input "9vOSIqJWkEAgde2uLR7tgh8z"
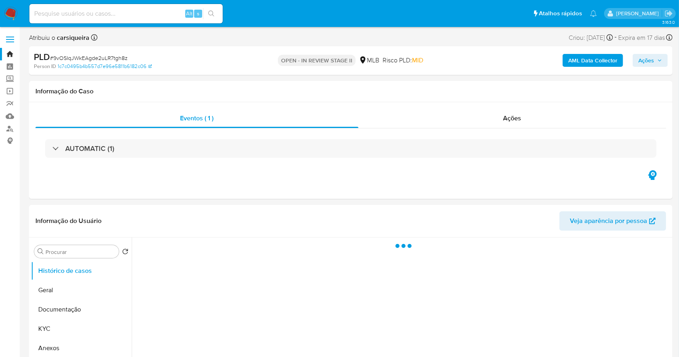
select select "10"
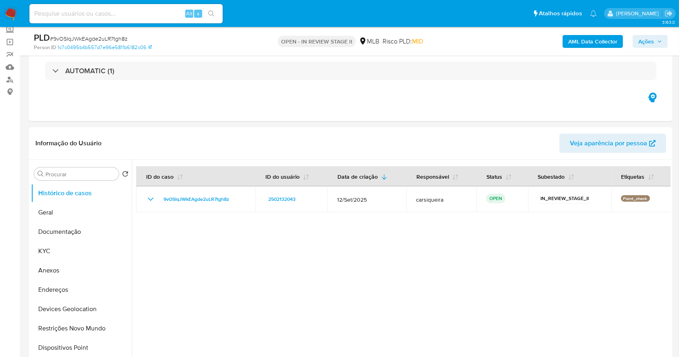
scroll to position [86, 0]
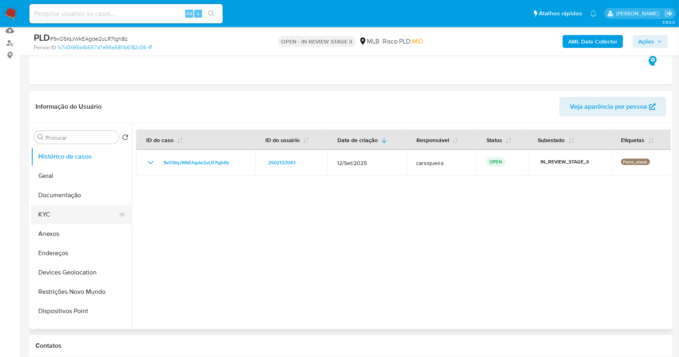
click at [50, 217] on button "KYC" at bounding box center [78, 214] width 94 height 19
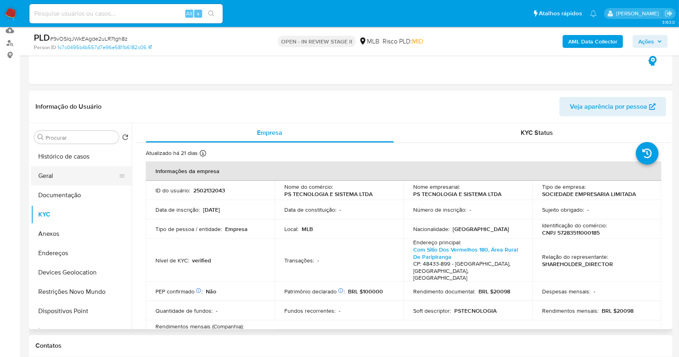
click at [73, 166] on button "Geral" at bounding box center [78, 175] width 94 height 19
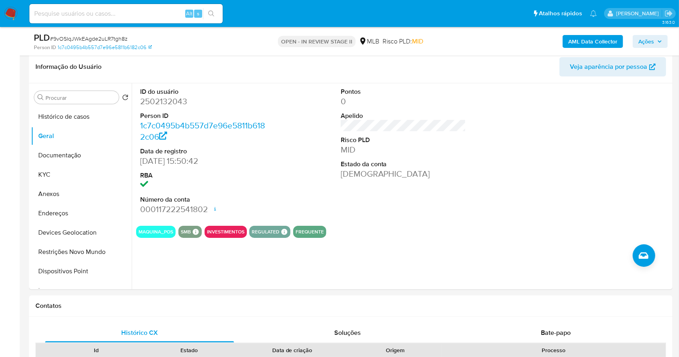
scroll to position [124, 0]
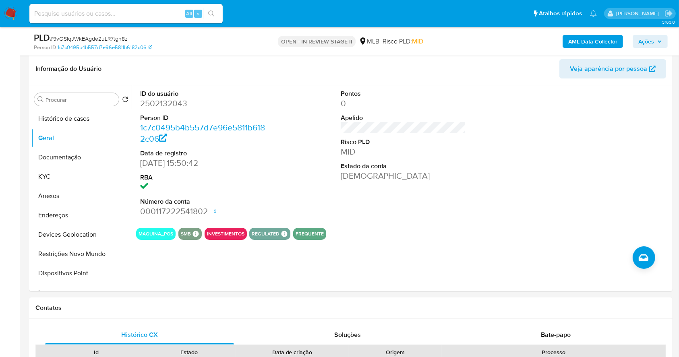
click at [599, 37] on b "AML Data Collector" at bounding box center [592, 41] width 49 height 13
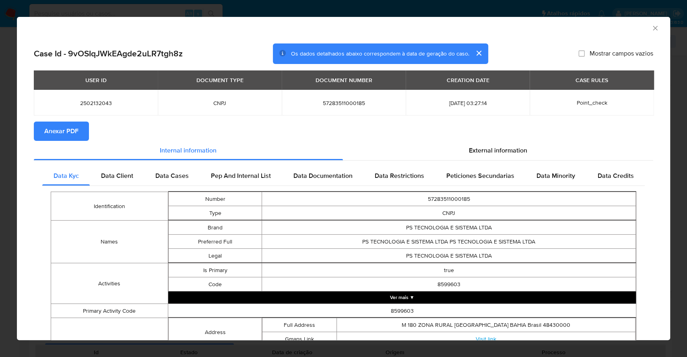
click at [64, 128] on span "Anexar PDF" at bounding box center [61, 131] width 34 height 18
click at [0, 149] on div "AML Data Collector Case Id - 9vOSIqJWkEAgde2uLR7tgh8z Os dados detalhados abaix…" at bounding box center [343, 178] width 687 height 357
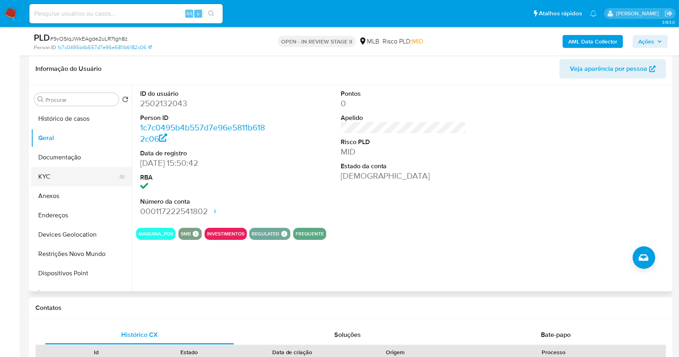
click at [71, 168] on button "KYC" at bounding box center [78, 176] width 94 height 19
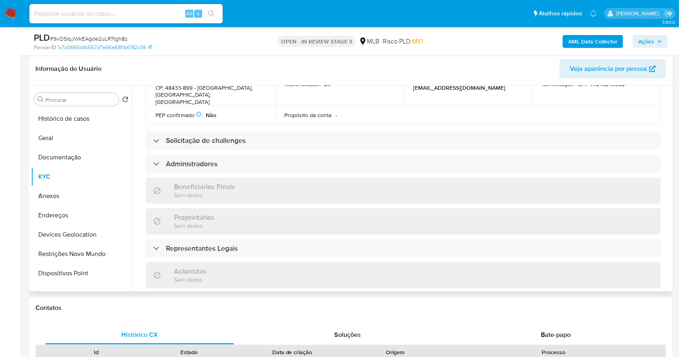
scroll to position [493, 0]
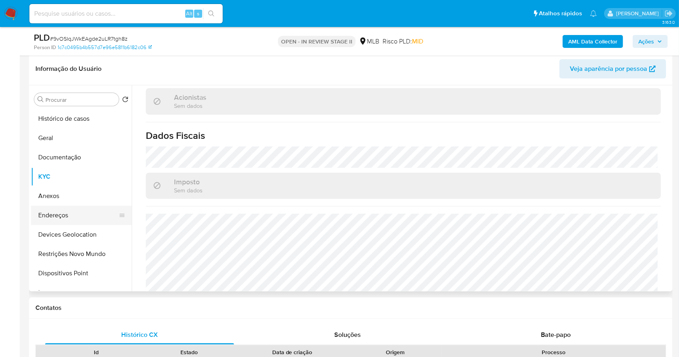
click at [83, 215] on button "Endereços" at bounding box center [78, 215] width 94 height 19
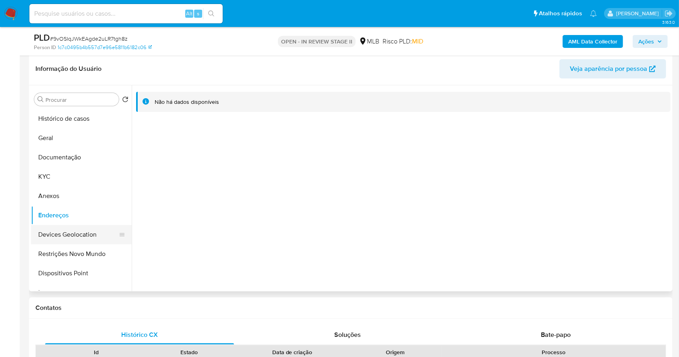
click at [95, 232] on button "Devices Geolocation" at bounding box center [78, 234] width 94 height 19
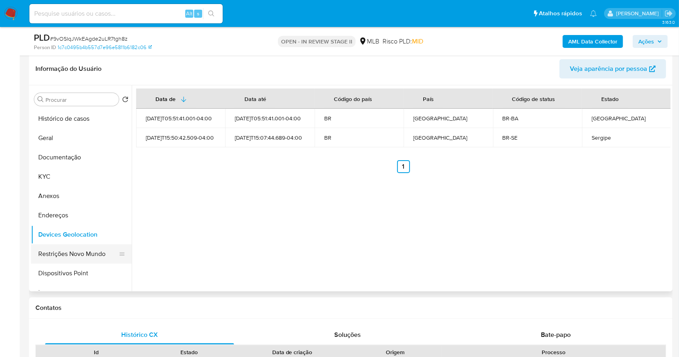
click at [87, 256] on button "Restrições Novo Mundo" at bounding box center [78, 253] width 94 height 19
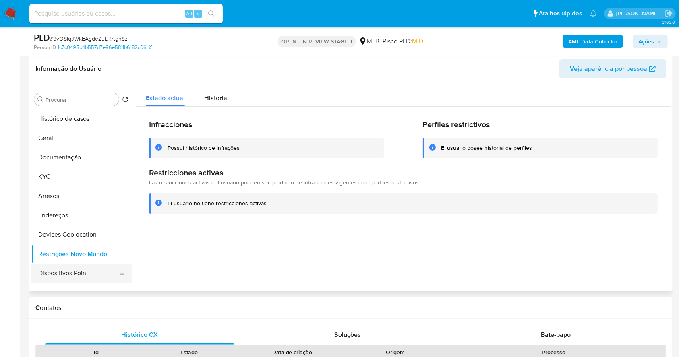
click at [98, 268] on button "Dispositivos Point" at bounding box center [78, 273] width 94 height 19
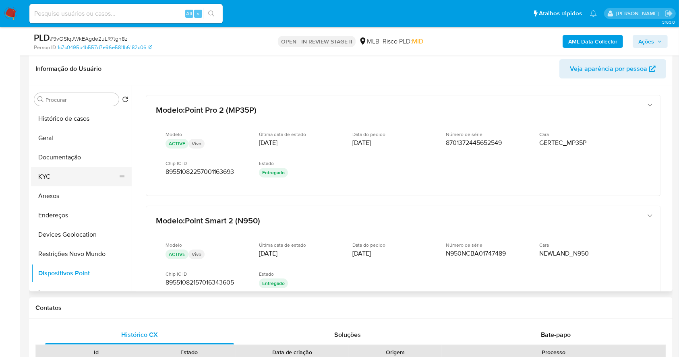
click at [58, 177] on button "KYC" at bounding box center [78, 176] width 94 height 19
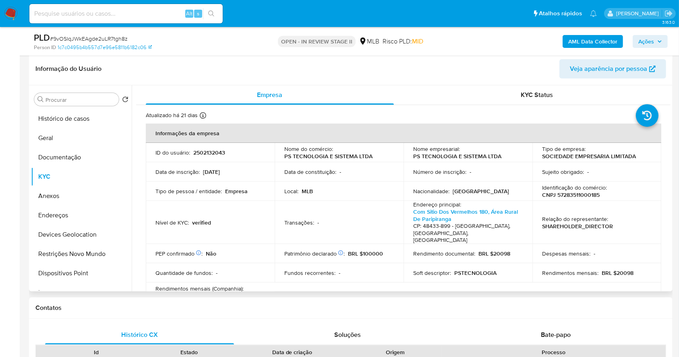
click at [576, 195] on p "CNPJ 57283511000185" at bounding box center [571, 194] width 58 height 7
copy p "57283511000185"
click at [249, 195] on td "Tipo de pessoa / entidade : Empresa" at bounding box center [210, 191] width 129 height 19
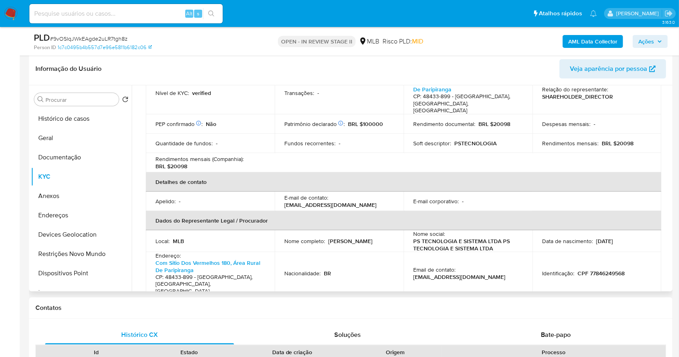
scroll to position [107, 0]
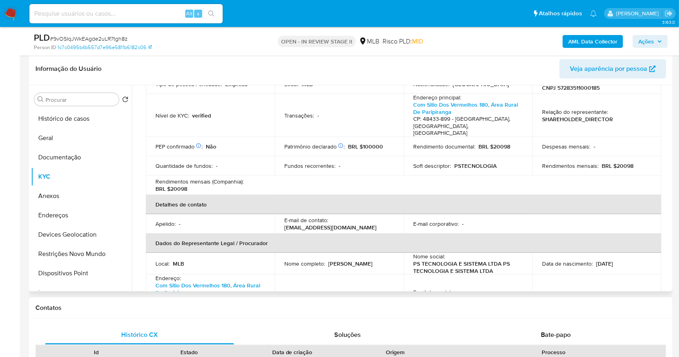
click at [594, 88] on p "CNPJ 57283511000185" at bounding box center [571, 87] width 58 height 7
copy p "57283511000185"
click at [87, 155] on button "Documentação" at bounding box center [78, 157] width 94 height 19
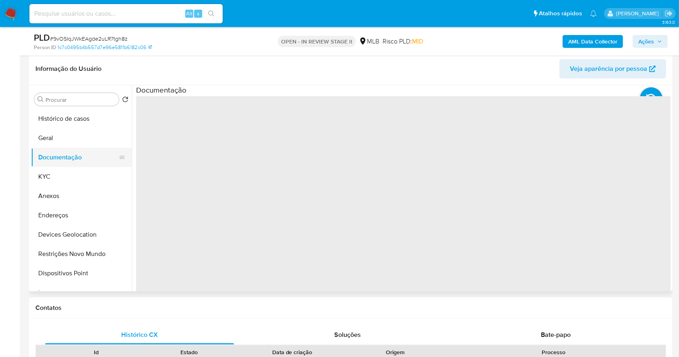
scroll to position [0, 0]
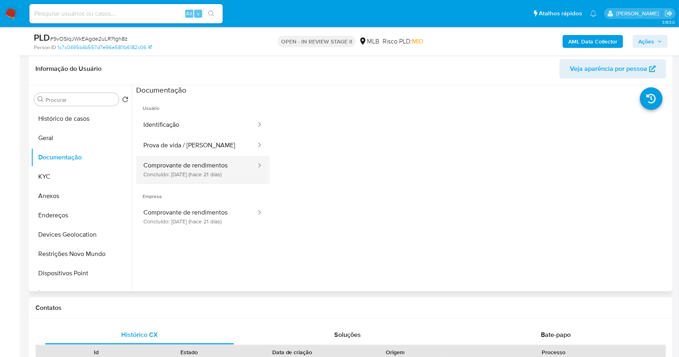
click at [194, 177] on button "Comprovante de rendimentos Concluído: 19/09/2025 (hace 21 días)" at bounding box center [196, 169] width 121 height 27
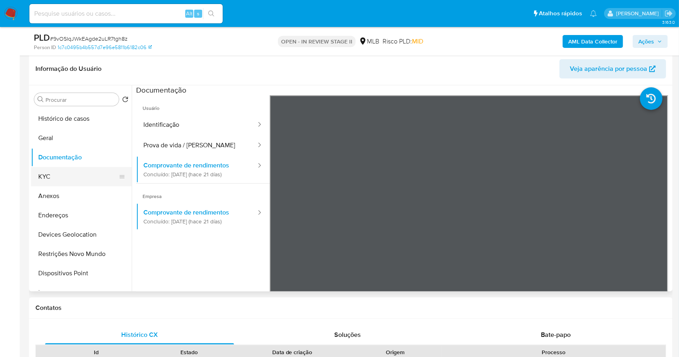
click at [64, 170] on button "KYC" at bounding box center [78, 176] width 94 height 19
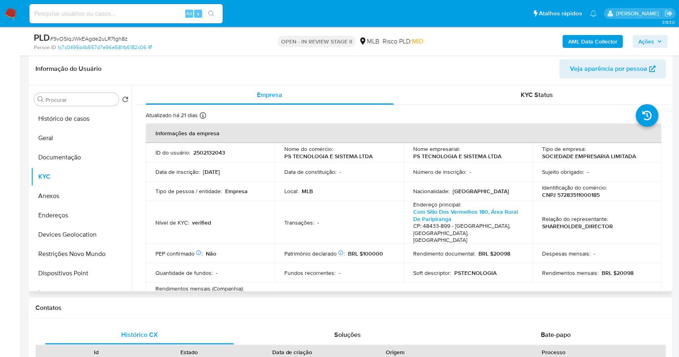
click at [390, 263] on td "Fundos recorrentes : -" at bounding box center [339, 272] width 129 height 19
click at [590, 191] on p "CNPJ 57283511000185" at bounding box center [571, 194] width 58 height 7
click at [355, 156] on p "PS TECNOLOGIA E SISTEMA LTDA" at bounding box center [328, 156] width 88 height 7
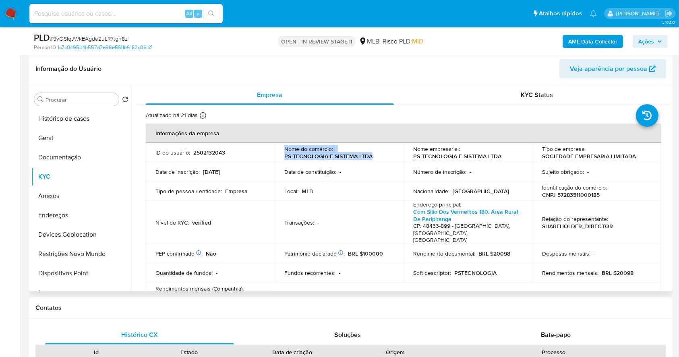
click at [355, 156] on p "PS TECNOLOGIA E SISTEMA LTDA" at bounding box center [328, 156] width 88 height 7
drag, startPoint x: 284, startPoint y: 155, endPoint x: 370, endPoint y: 161, distance: 86.0
click at [370, 161] on td "Nome do comércio : PS TECNOLOGIA E SISTEMA LTDA" at bounding box center [339, 152] width 129 height 19
copy p "PS TECNOLOGIA E SISTEMA LTDA"
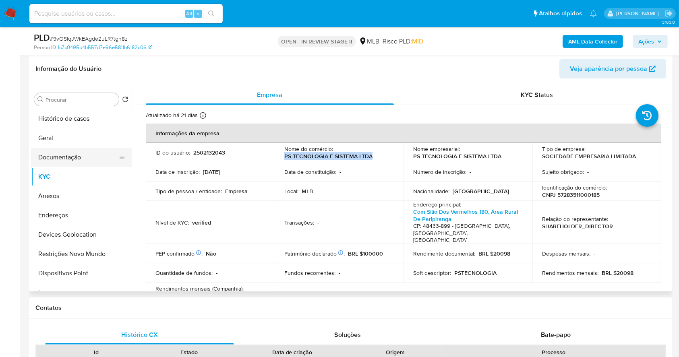
click at [67, 163] on button "Documentação" at bounding box center [78, 157] width 94 height 19
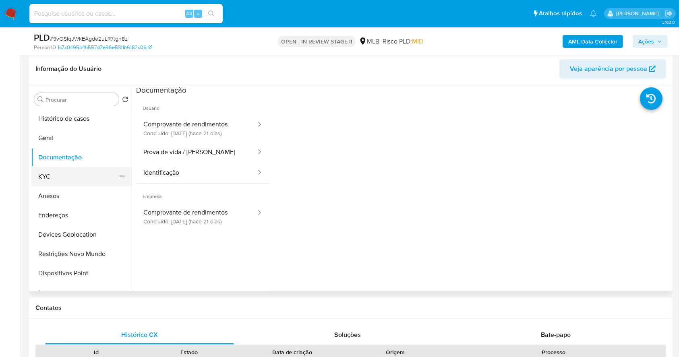
click at [66, 184] on button "KYC" at bounding box center [78, 176] width 94 height 19
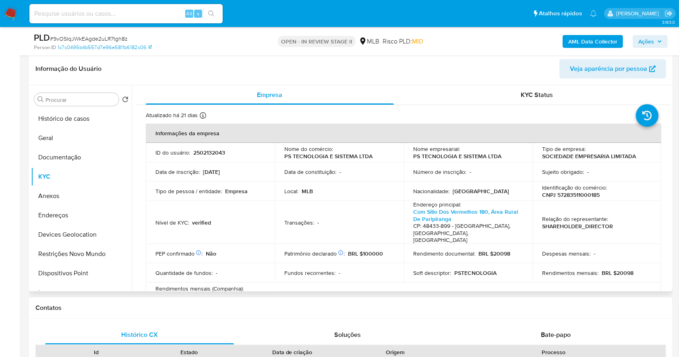
click at [573, 198] on p "CNPJ 57283511000185" at bounding box center [571, 194] width 58 height 7
copy p "57283511000185"
click at [268, 244] on td "PEP confirmado Obtido de listas internas : Não" at bounding box center [210, 253] width 129 height 19
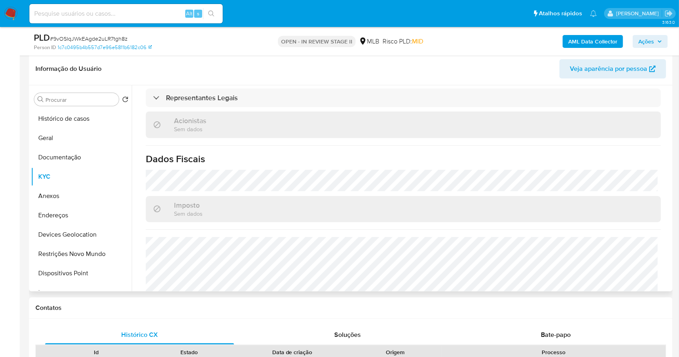
scroll to position [472, 0]
click at [83, 211] on button "Endereços" at bounding box center [78, 215] width 94 height 19
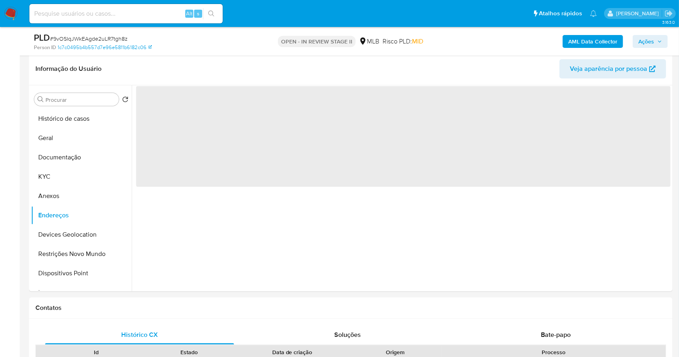
scroll to position [0, 0]
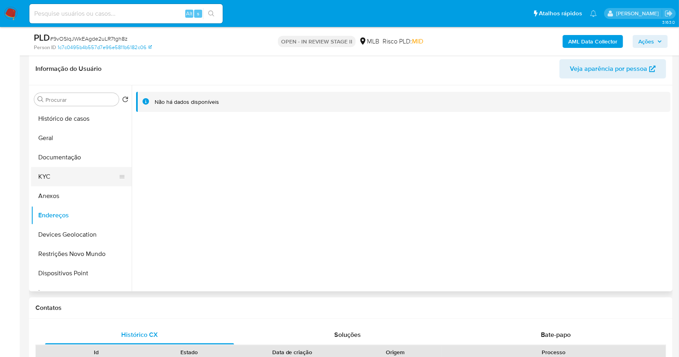
click at [66, 174] on button "KYC" at bounding box center [78, 176] width 94 height 19
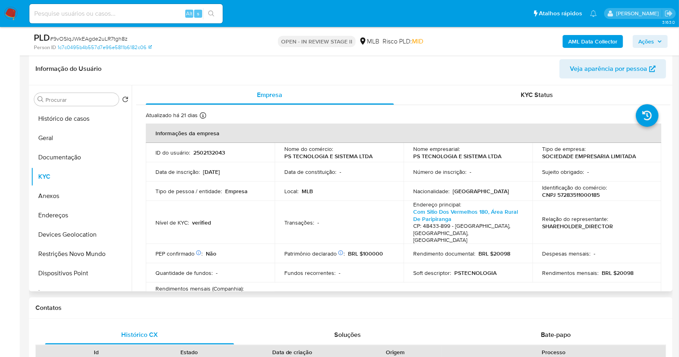
click at [357, 272] on table "Informações da empresa ID do usuário : 2502132043 Nome do comércio : PS TECNOLO…" at bounding box center [403, 284] width 515 height 320
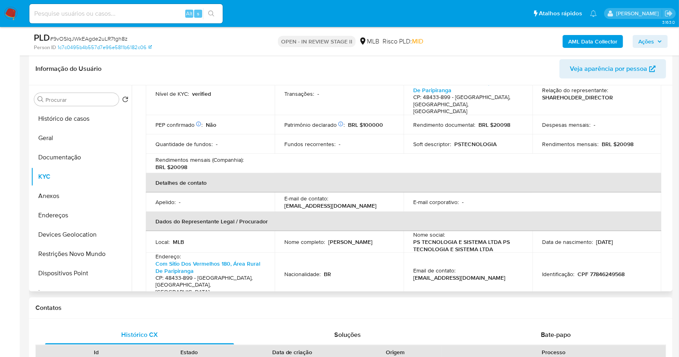
scroll to position [150, 0]
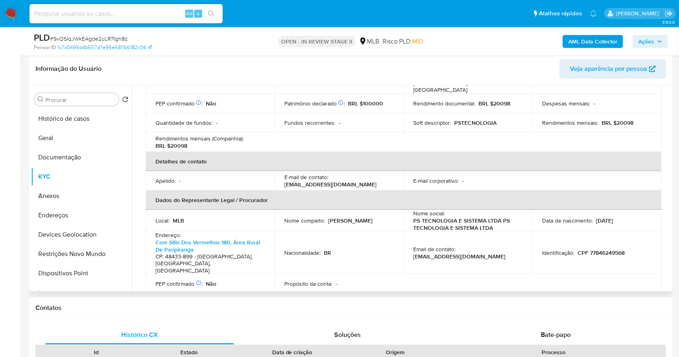
click at [618, 249] on p "CPF 77846249568" at bounding box center [600, 252] width 47 height 7
copy p "77846249568"
click at [655, 43] on span "Ações" at bounding box center [650, 41] width 24 height 11
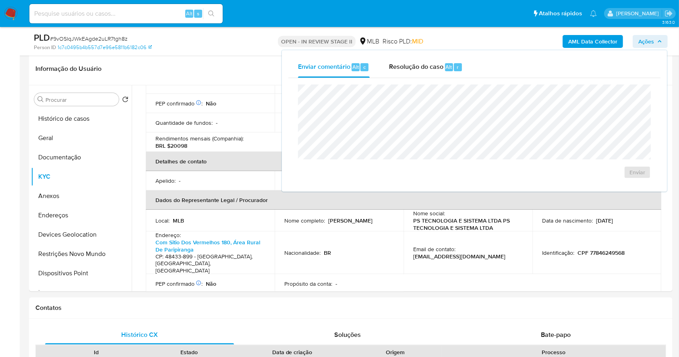
click at [448, 54] on div "Enviar comentário Alt c Resolução do caso Alt r Enviar" at bounding box center [474, 120] width 385 height 141
click at [448, 66] on span "Alt" at bounding box center [449, 67] width 6 height 8
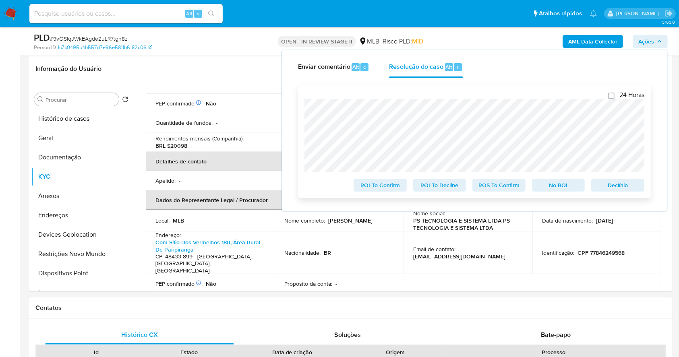
click at [632, 190] on span "Declínio" at bounding box center [618, 185] width 42 height 11
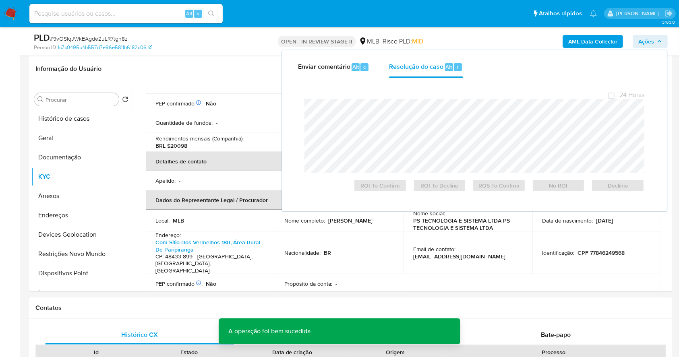
click at [112, 36] on span "# 9vOSIqJWkEAgde2uLR7tgh8z" at bounding box center [89, 39] width 78 height 8
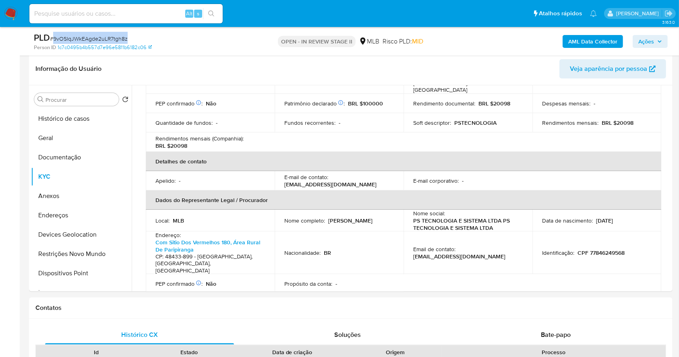
copy span "9vOSIqJWkEAgde2uLR7tgh8z"
click at [112, 36] on span "# 9vOSIqJWkEAgde2uLR7tgh8z" at bounding box center [89, 39] width 78 height 8
click at [9, 14] on img at bounding box center [11, 14] width 14 height 14
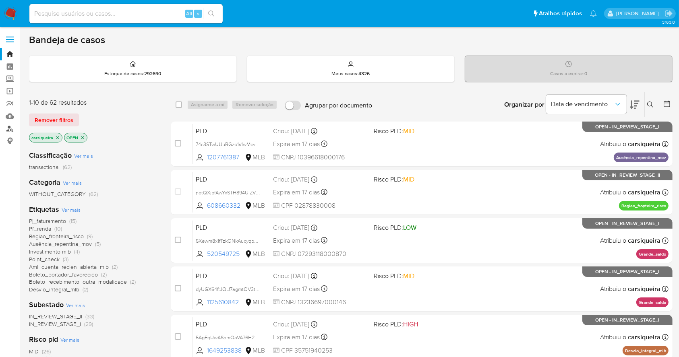
click at [13, 123] on link "Localizador de pessoas" at bounding box center [48, 128] width 96 height 12
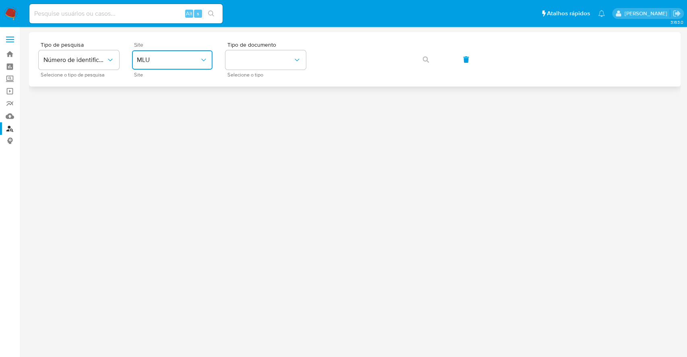
click at [173, 55] on button "MLU" at bounding box center [172, 59] width 81 height 19
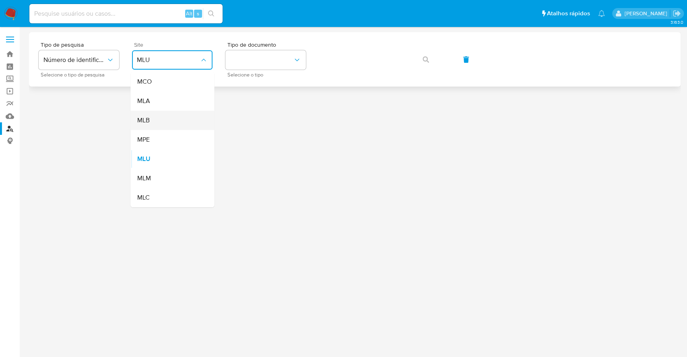
click at [183, 124] on div "MLB" at bounding box center [170, 120] width 66 height 19
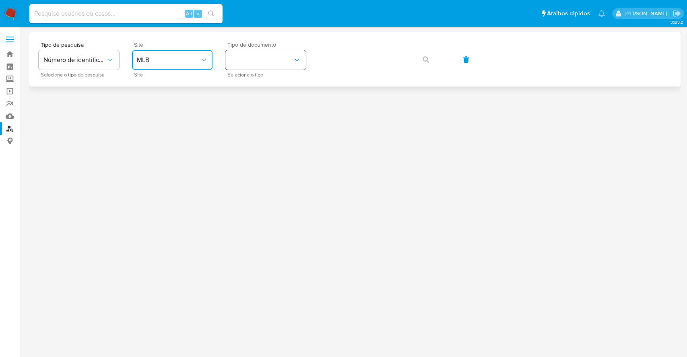
click at [281, 54] on button "identificationType" at bounding box center [265, 59] width 81 height 19
click at [281, 115] on div "CPF CPF" at bounding box center [263, 112] width 66 height 27
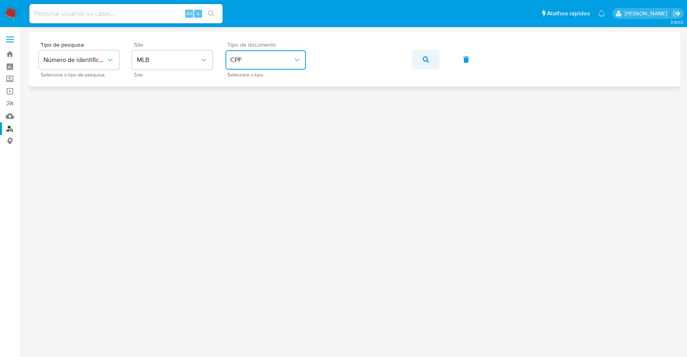
click at [428, 62] on icon "button" at bounding box center [426, 59] width 6 height 6
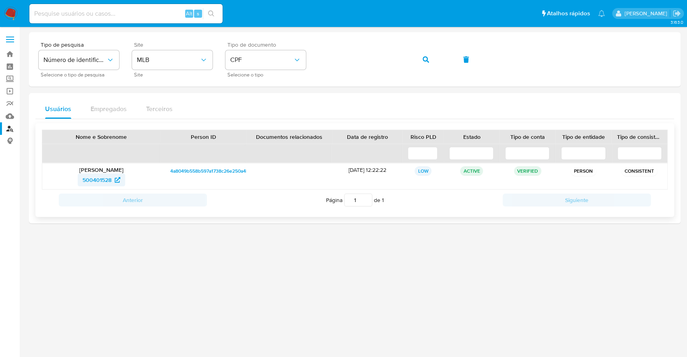
click at [107, 178] on span "500401528" at bounding box center [97, 180] width 29 height 13
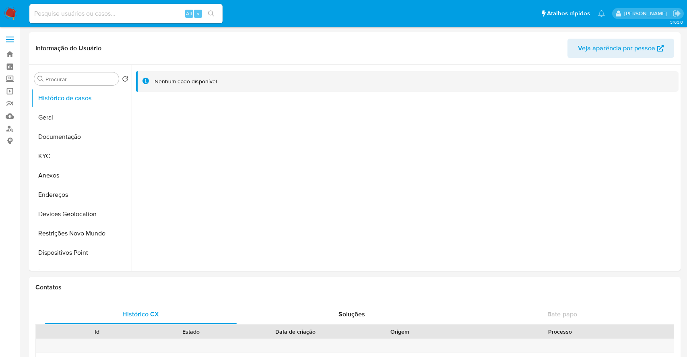
select select "10"
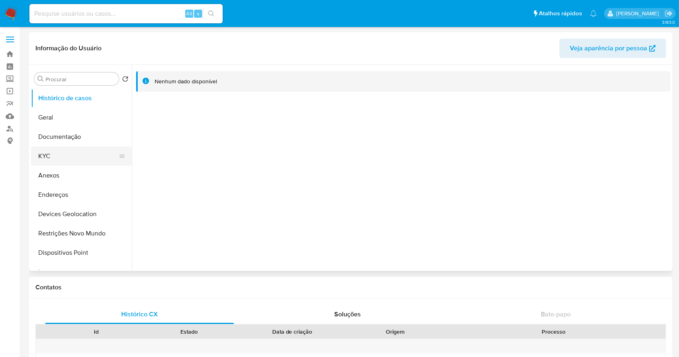
click at [79, 153] on button "KYC" at bounding box center [78, 156] width 94 height 19
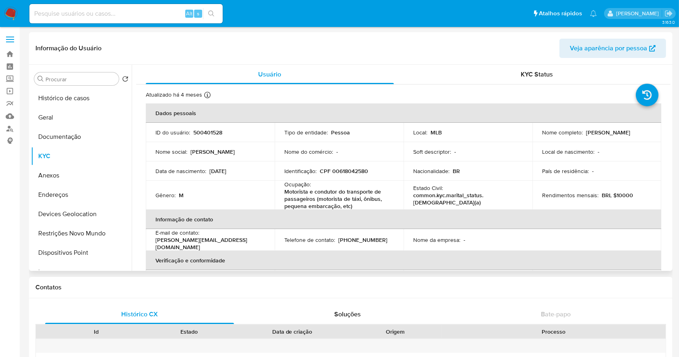
click at [261, 228] on th "Informação de contato" at bounding box center [403, 219] width 515 height 19
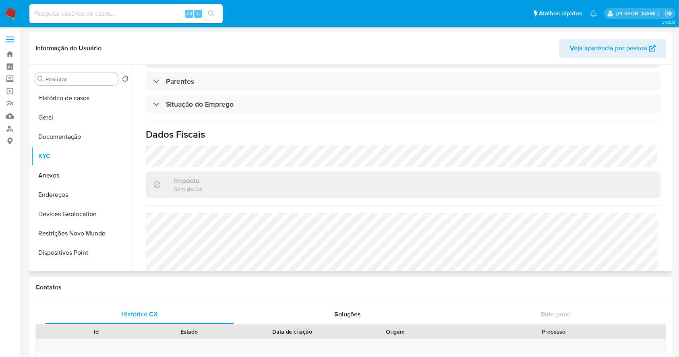
scroll to position [360, 0]
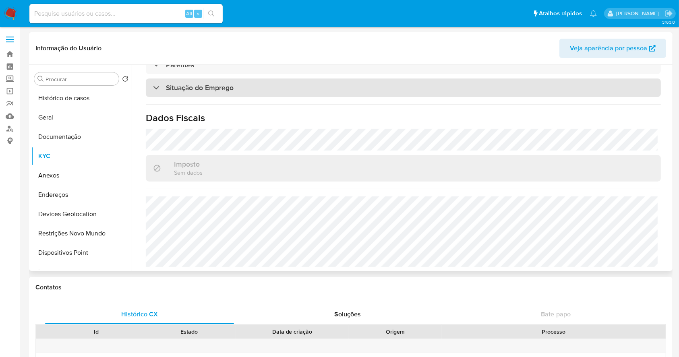
click at [404, 92] on div "Situação do Emprego" at bounding box center [403, 87] width 515 height 19
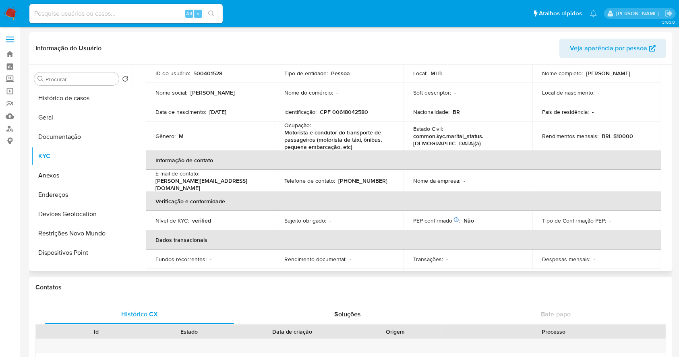
scroll to position [38, 0]
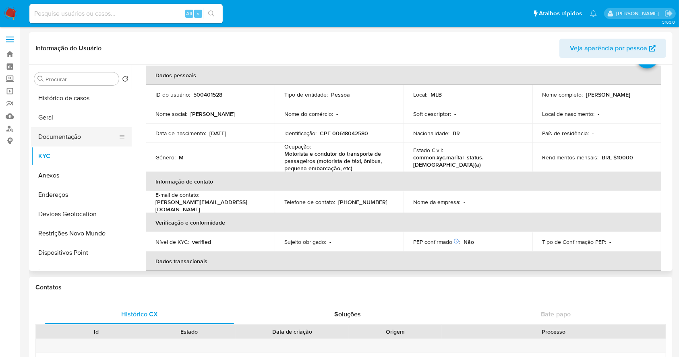
click at [71, 138] on button "Documentação" at bounding box center [78, 136] width 94 height 19
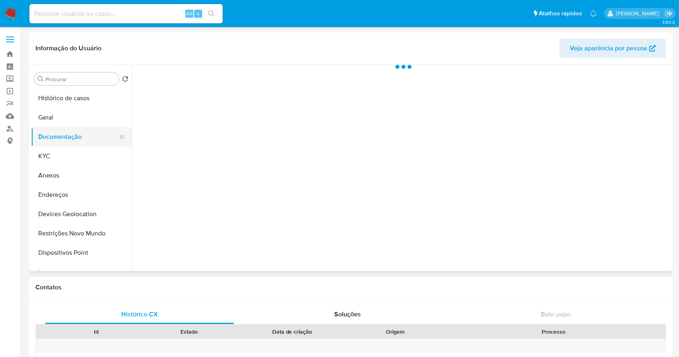
scroll to position [0, 0]
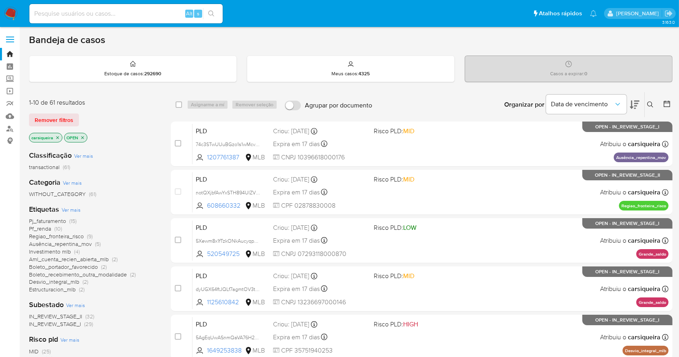
click at [58, 137] on icon "close-filter" at bounding box center [57, 137] width 5 height 5
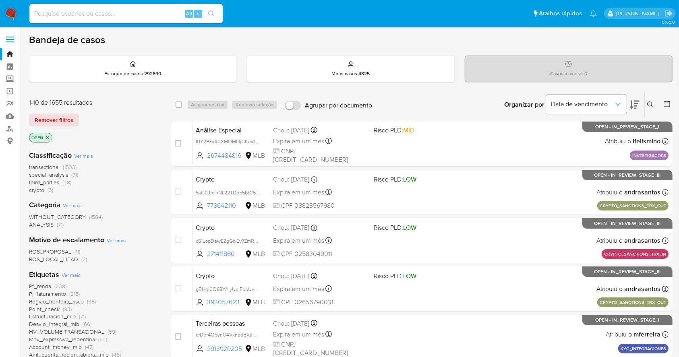
click at [649, 101] on icon at bounding box center [650, 104] width 6 height 6
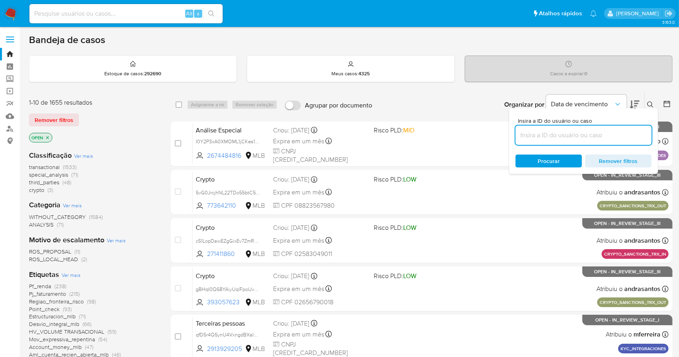
click at [580, 134] on input at bounding box center [583, 135] width 136 height 10
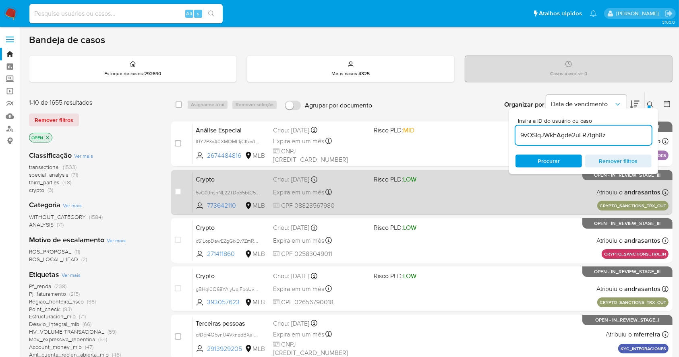
type input "9vOSIqJWkEAgde2uLR7tgh8z"
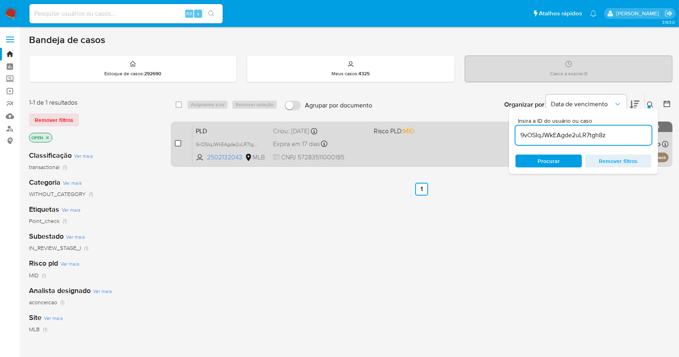
click at [180, 146] on input "checkbox" at bounding box center [178, 143] width 6 height 6
checkbox input "true"
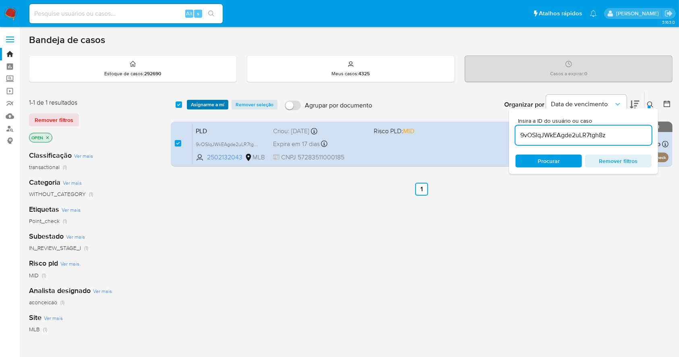
click at [202, 107] on span "Asignarme a mí" at bounding box center [207, 105] width 33 height 8
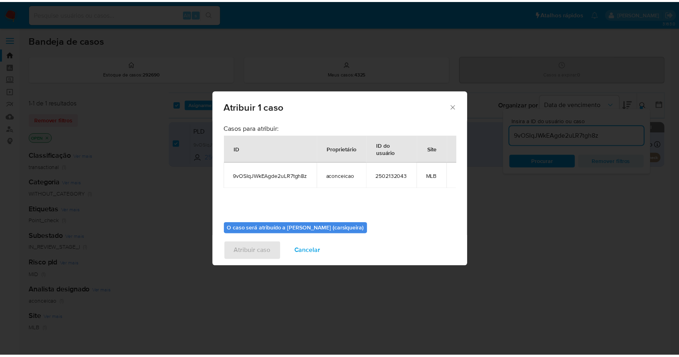
scroll to position [41, 0]
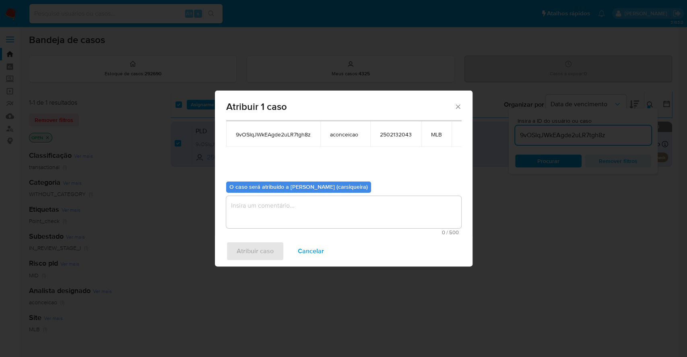
drag, startPoint x: 400, startPoint y: 193, endPoint x: 405, endPoint y: 204, distance: 11.9
click at [405, 204] on div "O caso será atribuído a [PERSON_NAME] (carsiqueira) 0 / 500 500 caracteres rest…" at bounding box center [343, 205] width 235 height 60
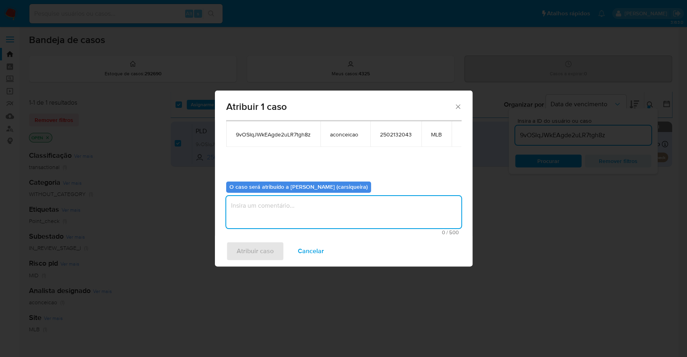
click at [405, 204] on textarea "assign-modal" at bounding box center [343, 212] width 235 height 32
paste textarea "9vOSIqJWkEAgde2uLR7tgh8z"
click at [276, 204] on textarea "9vOSIqJWkEAgde2uLR7tgh8z" at bounding box center [343, 212] width 235 height 32
type textarea "9vOSIqJWkEAgde2uLR7tgh8z"
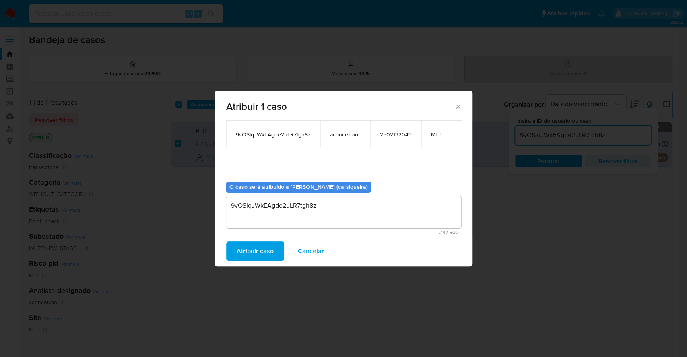
click at [263, 253] on span "Atribuir caso" at bounding box center [255, 251] width 37 height 18
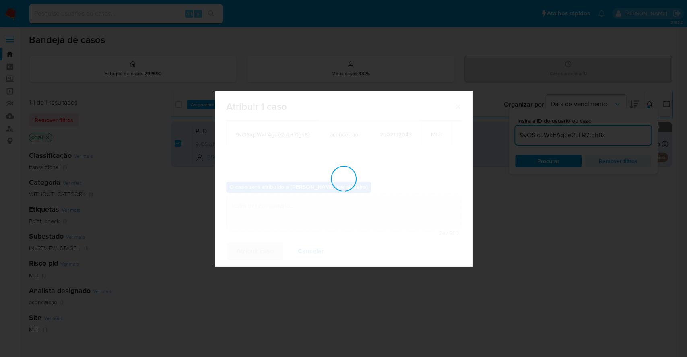
checkbox input "false"
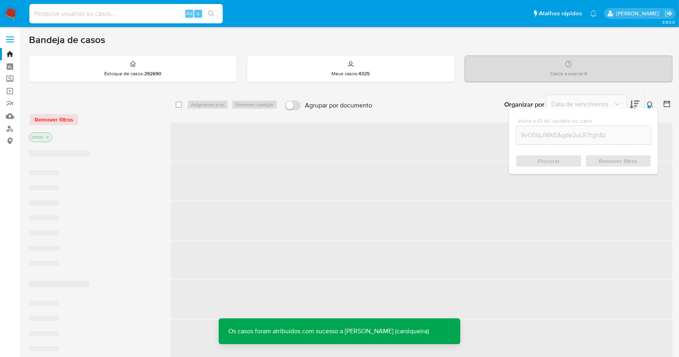
click at [120, 13] on input at bounding box center [125, 13] width 193 height 10
paste input "9vOSIqJWkEAgde2uLR7tgh8z"
type input "9vOSIqJWkEAgde2uLR7tgh8z"
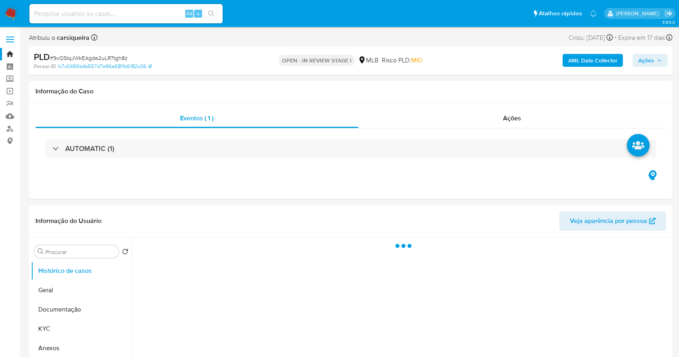
select select "10"
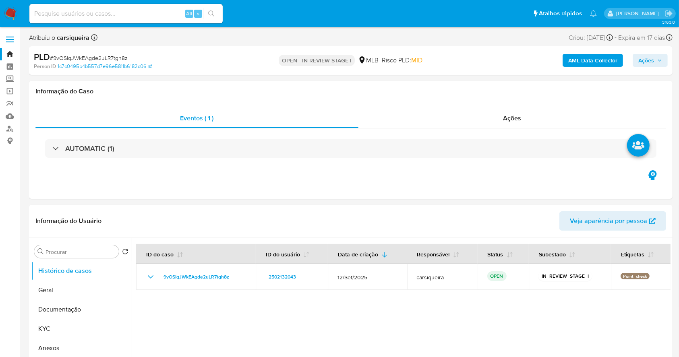
click at [651, 54] on span "Ações" at bounding box center [646, 60] width 16 height 13
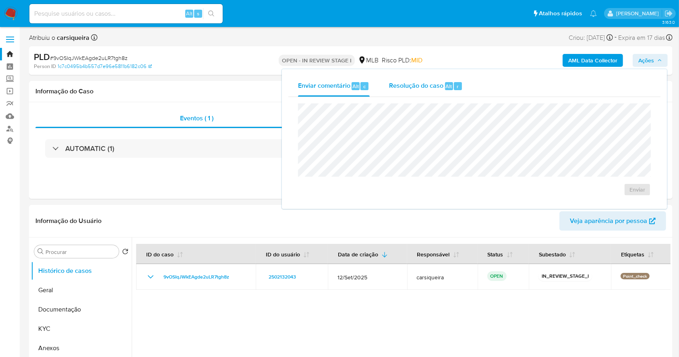
click at [415, 84] on span "Resolução do caso" at bounding box center [416, 85] width 54 height 9
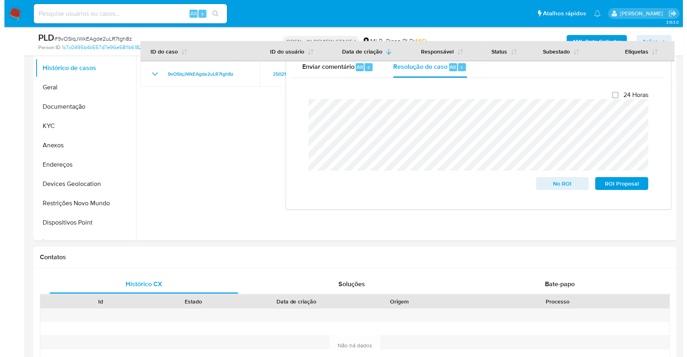
scroll to position [176, 0]
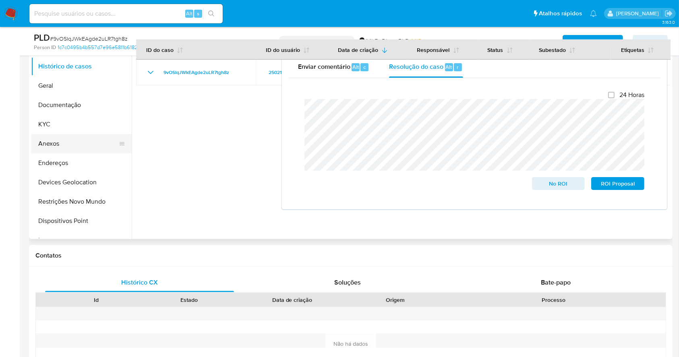
click at [90, 146] on button "Anexos" at bounding box center [78, 143] width 94 height 19
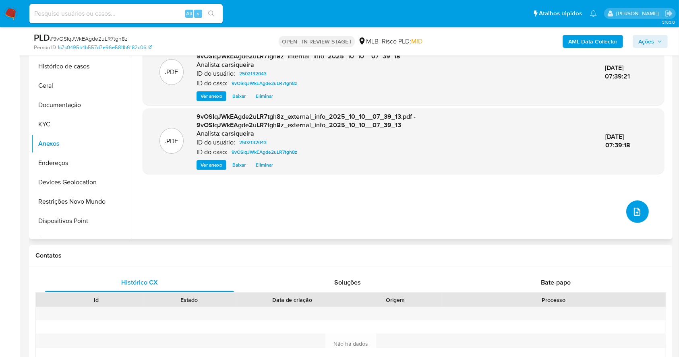
click at [634, 212] on icon "upload-file" at bounding box center [637, 212] width 6 height 8
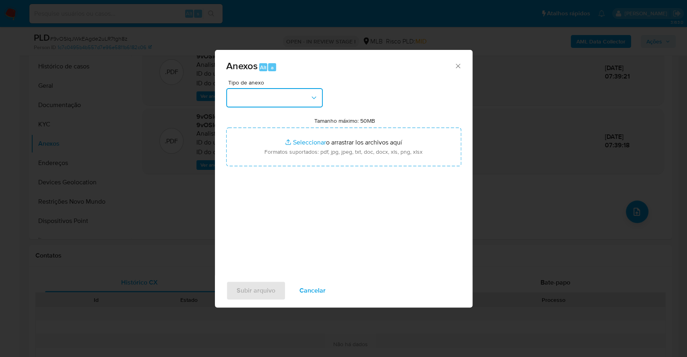
click at [280, 104] on button "button" at bounding box center [274, 97] width 97 height 19
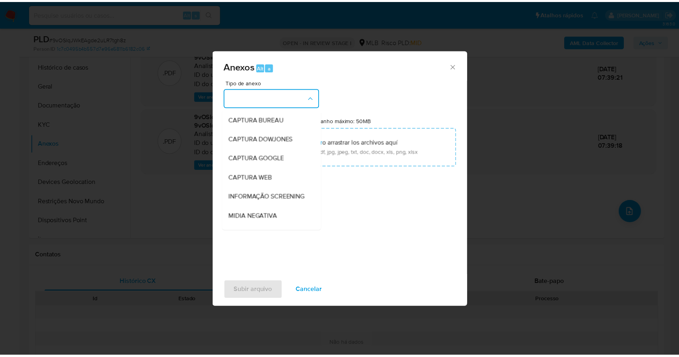
scroll to position [124, 0]
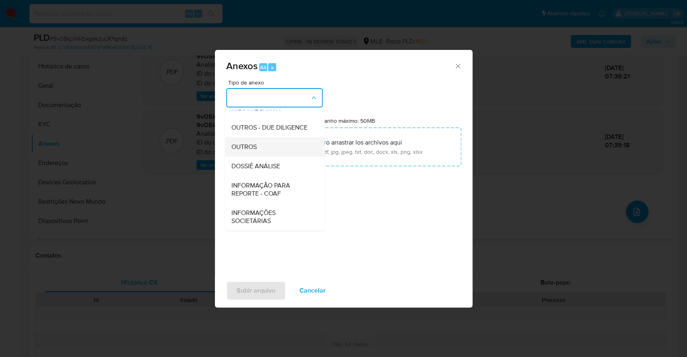
click at [252, 142] on div "OUTROS" at bounding box center [272, 146] width 82 height 19
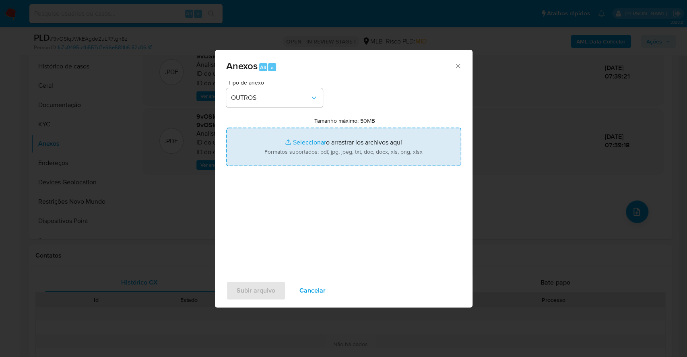
click at [299, 143] on input "Tamanho máximo: 50MB Seleccionar archivos" at bounding box center [343, 147] width 235 height 39
type input "C:\fakepath\Mulan 2502132043_2025_10_09_07_19_54.xlsx"
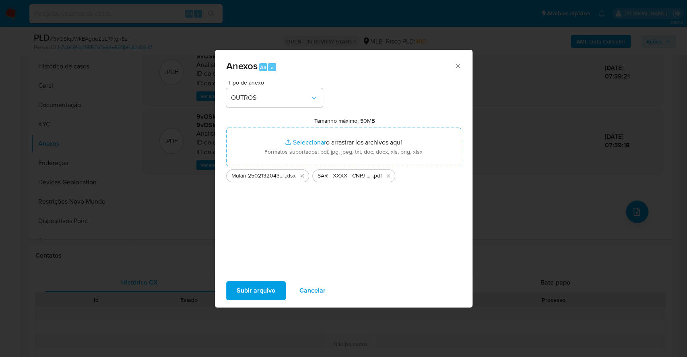
click at [265, 290] on span "Subir arquivo" at bounding box center [256, 291] width 39 height 18
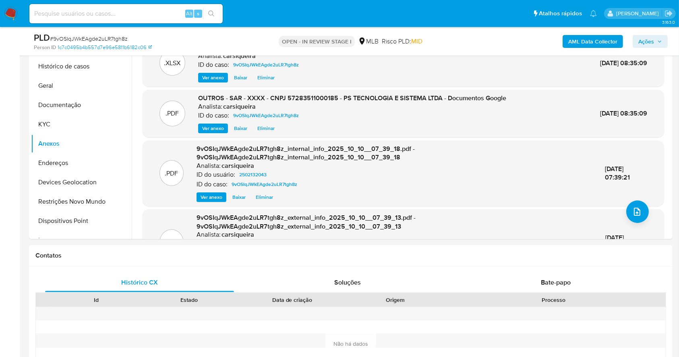
click at [646, 41] on span "Ações" at bounding box center [646, 41] width 16 height 13
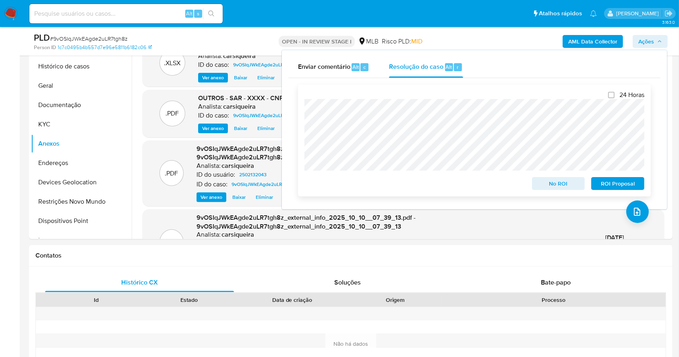
click at [618, 182] on span "ROI Proposal" at bounding box center [618, 183] width 42 height 11
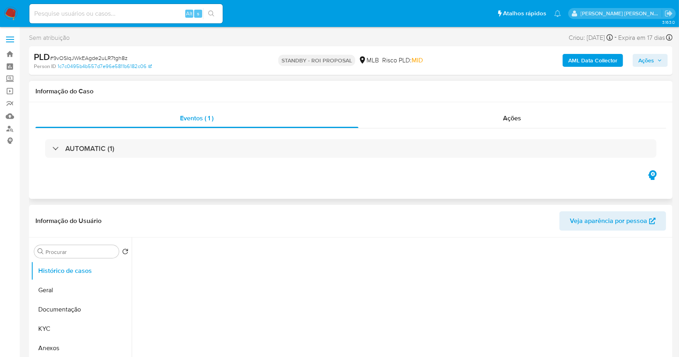
select select "10"
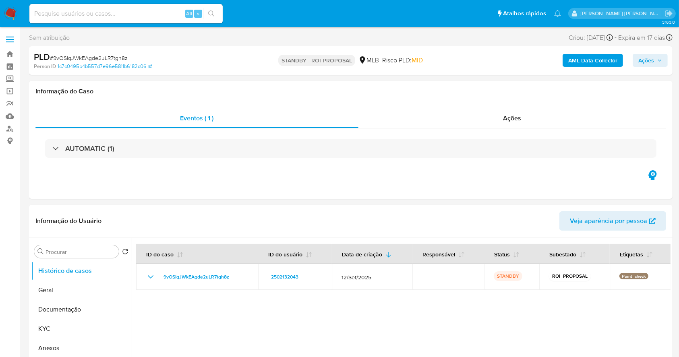
click at [117, 58] on span "# 9vOSIqJWkEAgde2uLR7tgh8z" at bounding box center [89, 58] width 78 height 8
copy span "9vOSIqJWkEAgde2uLR7tgh8z"
click at [13, 12] on img at bounding box center [11, 14] width 14 height 14
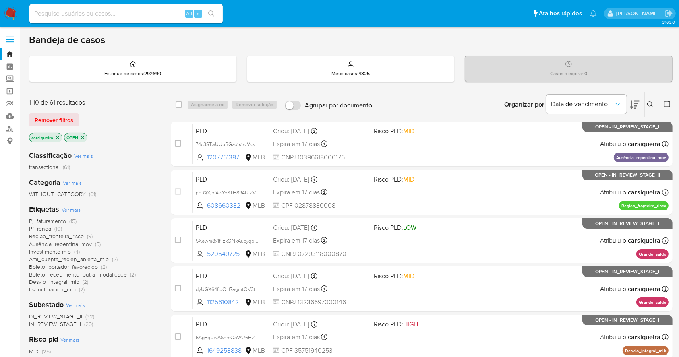
click at [9, 15] on img at bounding box center [11, 14] width 14 height 14
click at [126, 8] on input at bounding box center [125, 13] width 193 height 10
paste input "vzmshb4EsfGiCDo7hiC6wned"
type input "vzmshb4EsfGiCDo7hiC6wned"
click at [214, 10] on icon "search-icon" at bounding box center [211, 13] width 6 height 6
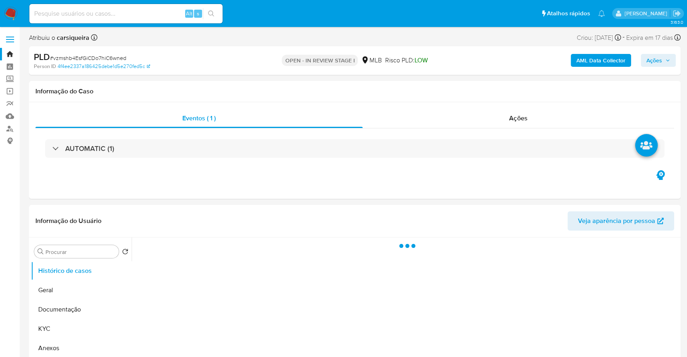
select select "10"
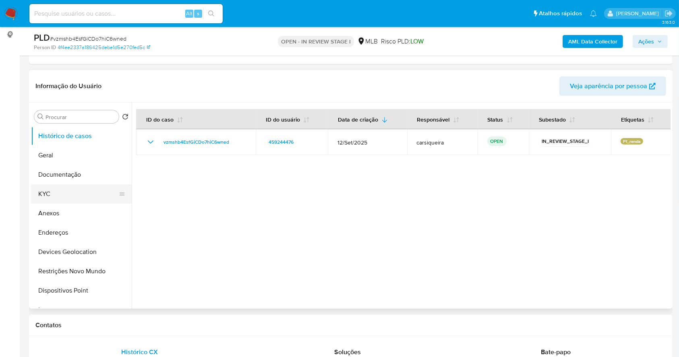
scroll to position [107, 0]
click at [78, 189] on button "KYC" at bounding box center [78, 193] width 94 height 19
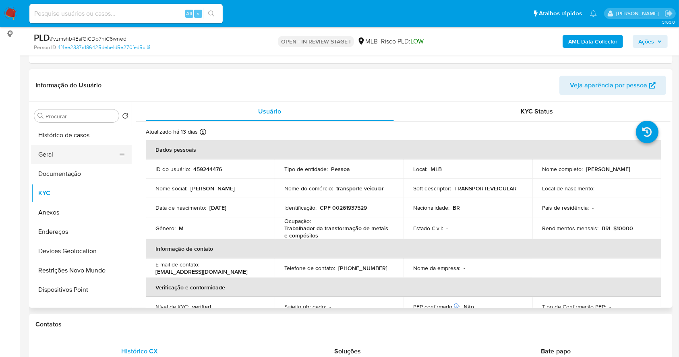
click at [74, 155] on button "Geral" at bounding box center [78, 154] width 94 height 19
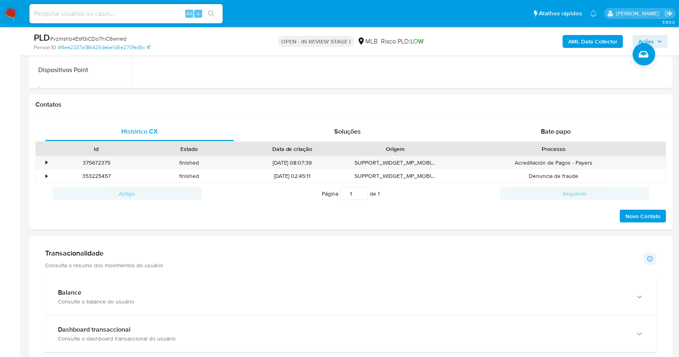
scroll to position [395, 0]
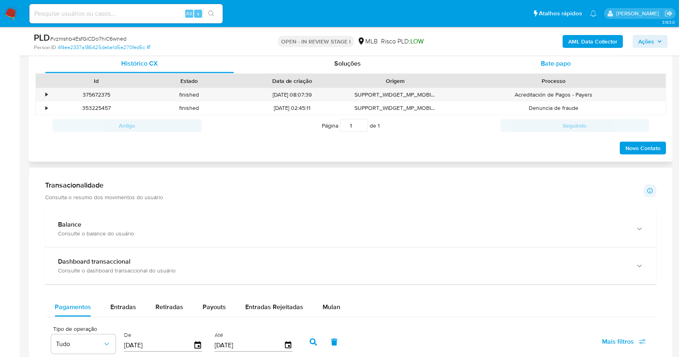
click at [560, 69] on div "Bate-papo" at bounding box center [555, 63] width 189 height 19
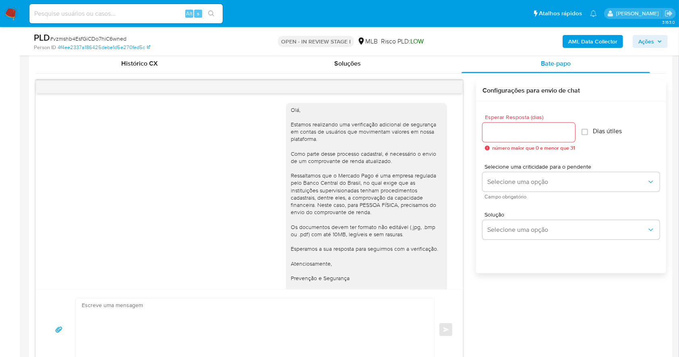
scroll to position [26, 0]
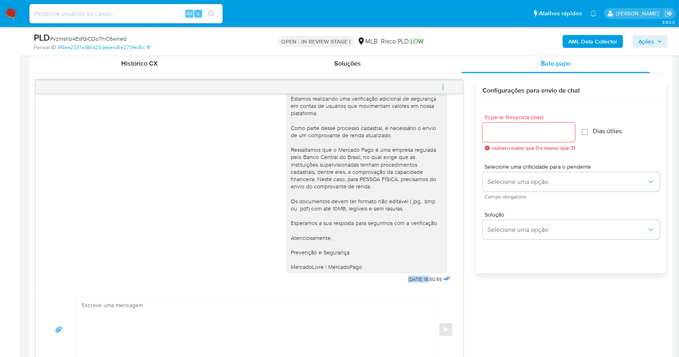
drag, startPoint x: 383, startPoint y: 280, endPoint x: 414, endPoint y: 280, distance: 30.6
click at [414, 280] on div "Olá, Estamos realizando uma verificação adicional de segurança em contas de usu…" at bounding box center [369, 179] width 167 height 214
copy div "06/10/2025"
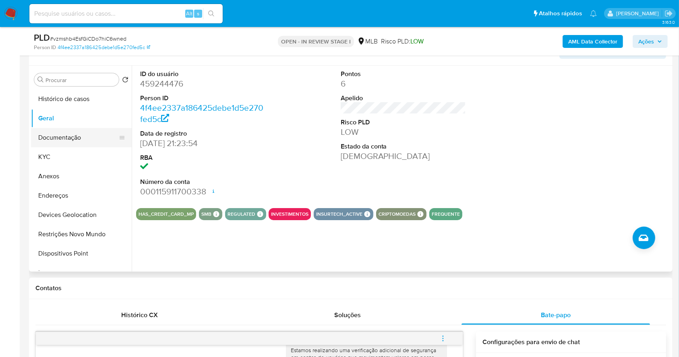
scroll to position [126, 0]
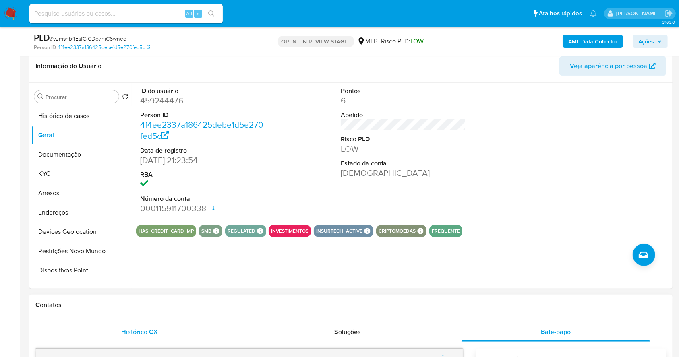
click at [128, 336] on span "Histórico CX" at bounding box center [139, 331] width 37 height 9
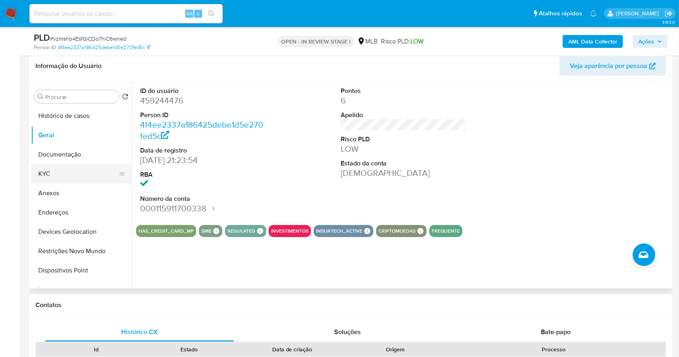
click at [70, 171] on button "KYC" at bounding box center [78, 173] width 94 height 19
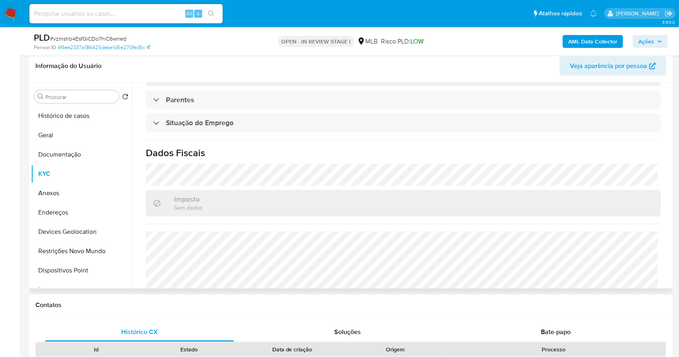
scroll to position [345, 0]
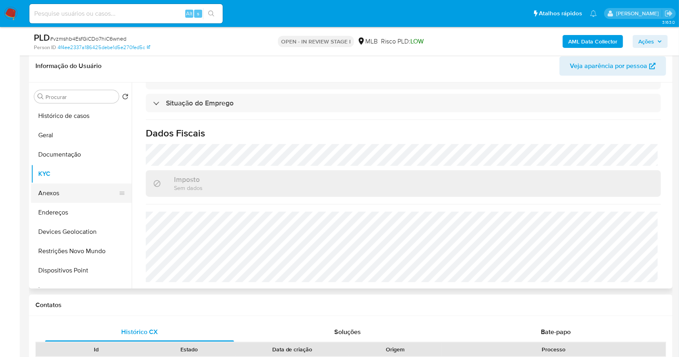
click at [72, 190] on button "Anexos" at bounding box center [78, 193] width 94 height 19
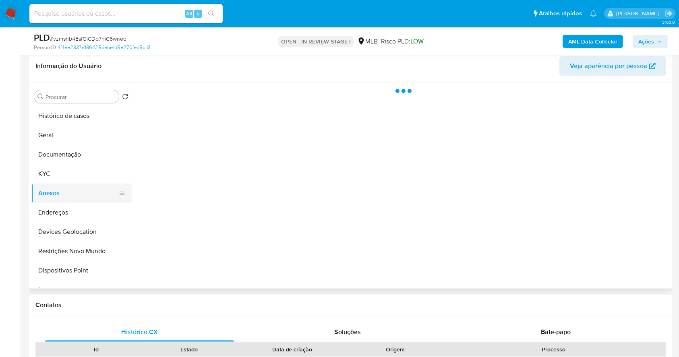
scroll to position [0, 0]
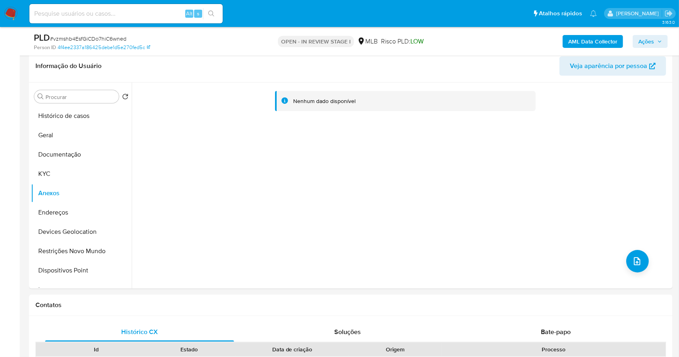
click at [608, 40] on b "AML Data Collector" at bounding box center [592, 41] width 49 height 13
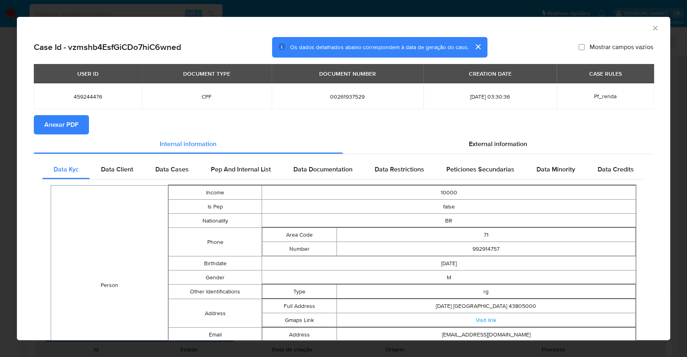
click at [85, 122] on button "Anexar PDF" at bounding box center [61, 124] width 55 height 19
click at [0, 178] on div "AML Data Collector Case Id - vzmshb4EsfGiCDo7hiC6wned Os dados detalhados abaix…" at bounding box center [343, 178] width 687 height 357
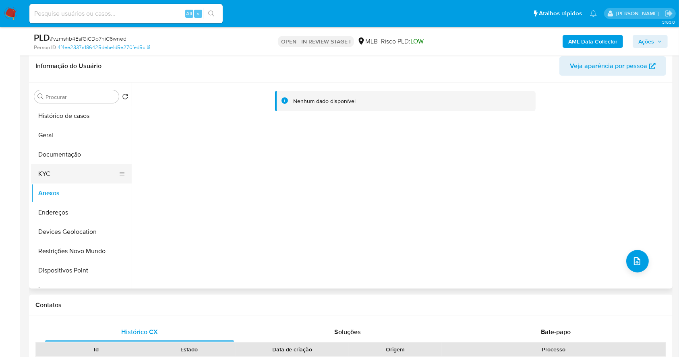
click at [76, 171] on button "KYC" at bounding box center [78, 173] width 94 height 19
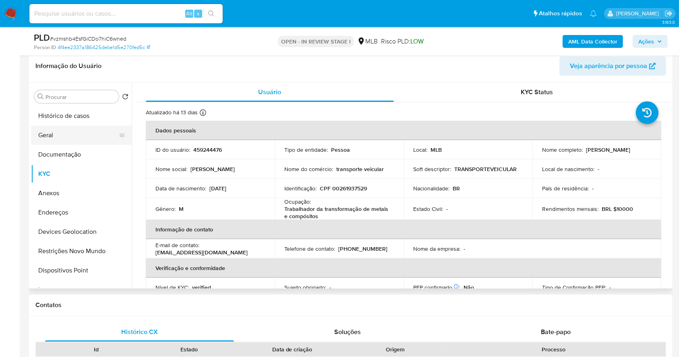
click at [47, 135] on button "Geral" at bounding box center [78, 135] width 94 height 19
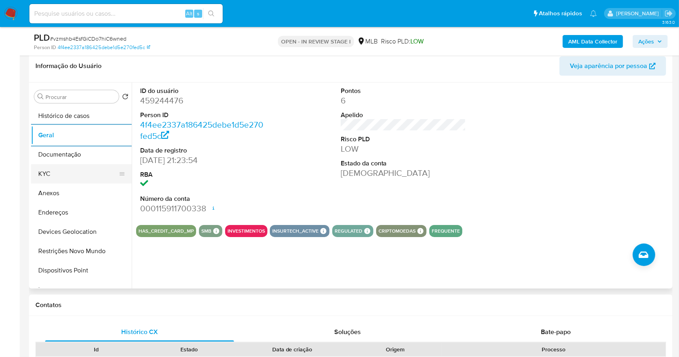
click at [62, 177] on button "KYC" at bounding box center [78, 173] width 94 height 19
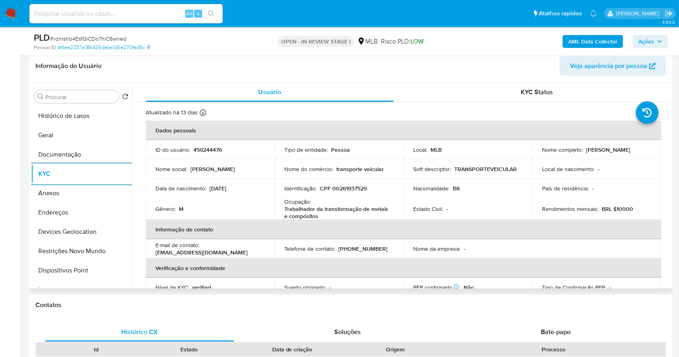
scroll to position [345, 0]
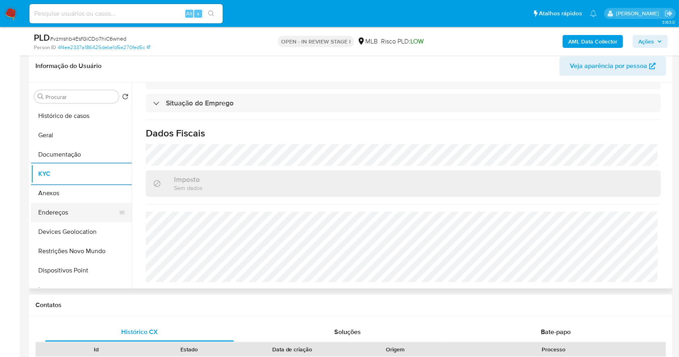
click at [58, 216] on button "Endereços" at bounding box center [78, 212] width 94 height 19
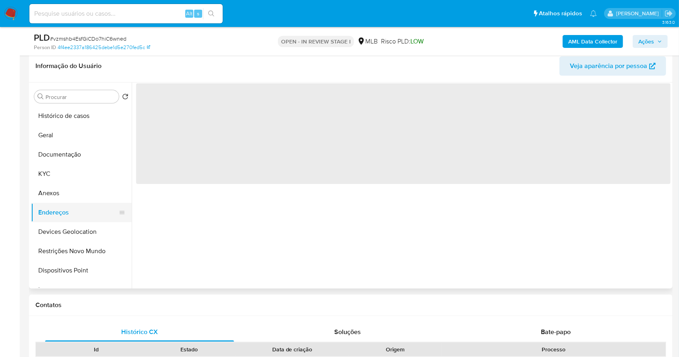
scroll to position [0, 0]
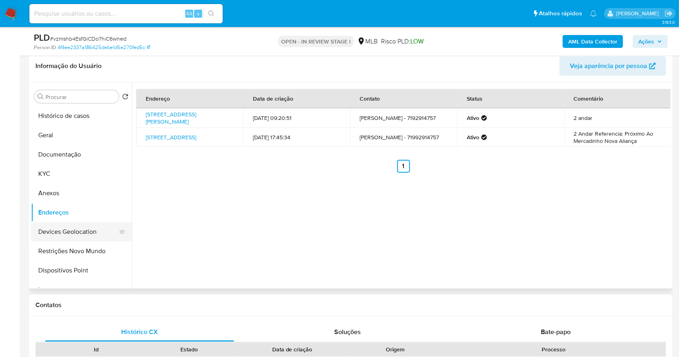
click at [62, 235] on button "Devices Geolocation" at bounding box center [78, 231] width 94 height 19
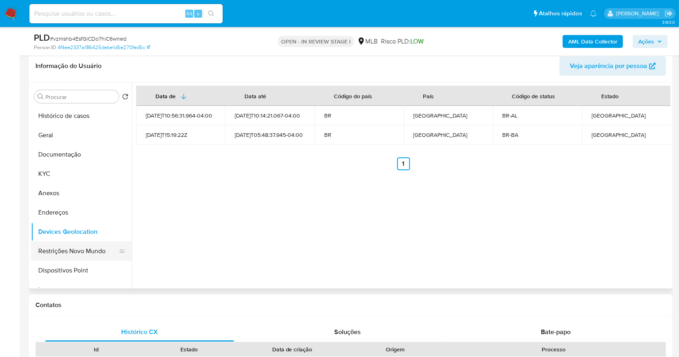
click at [84, 252] on button "Restrições Novo Mundo" at bounding box center [78, 251] width 94 height 19
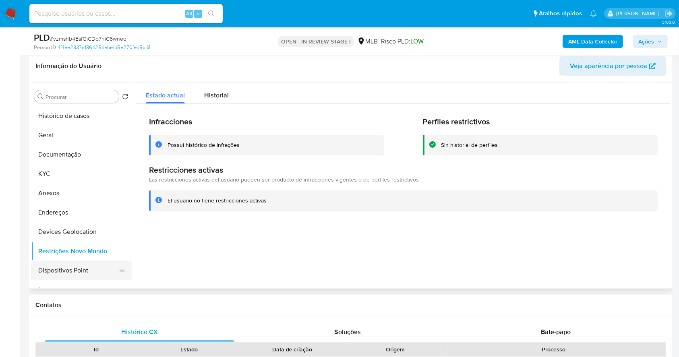
click at [96, 262] on button "Dispositivos Point" at bounding box center [78, 270] width 94 height 19
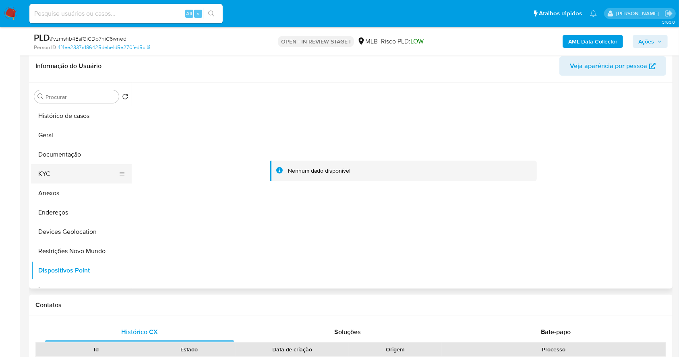
click at [64, 169] on button "KYC" at bounding box center [78, 173] width 94 height 19
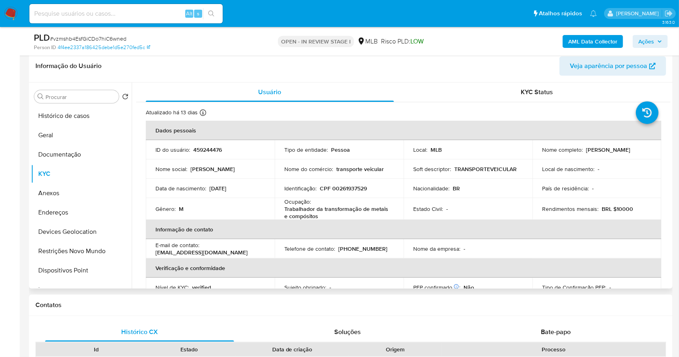
click at [360, 186] on p "CPF 00261937529" at bounding box center [343, 188] width 47 height 7
copy p "00261937529"
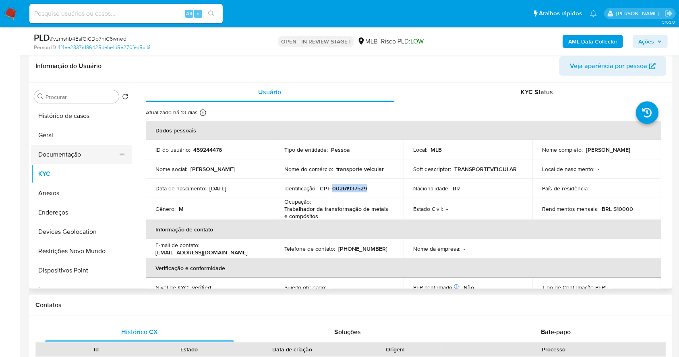
click at [84, 151] on button "Documentação" at bounding box center [78, 154] width 94 height 19
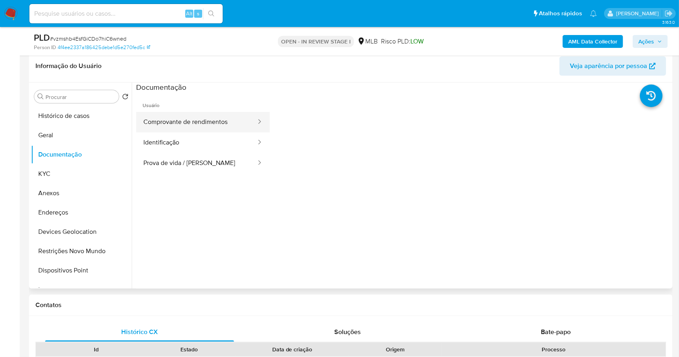
click at [217, 121] on button "Comprovante de rendimentos" at bounding box center [196, 122] width 121 height 21
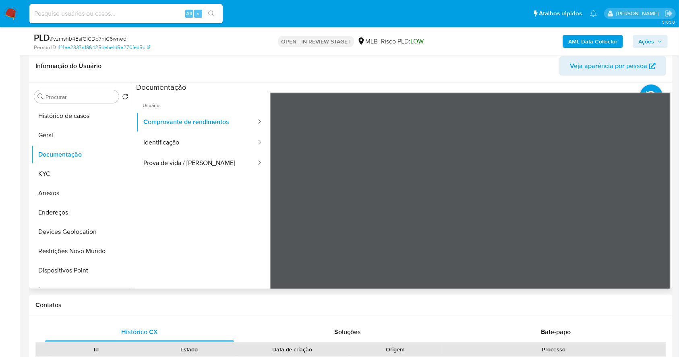
click at [381, 75] on div "Informação do Usuário Veja aparência por pessoa Procurar Retornar ao pedido pad…" at bounding box center [350, 169] width 643 height 239
click at [66, 174] on button "KYC" at bounding box center [78, 173] width 94 height 19
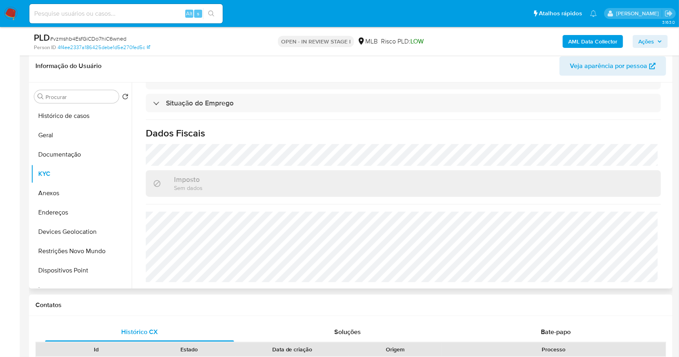
scroll to position [76, 0]
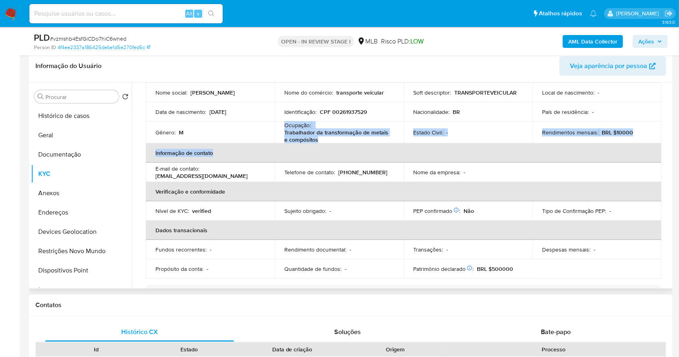
drag, startPoint x: 300, startPoint y: 136, endPoint x: 283, endPoint y: 124, distance: 21.3
click at [283, 124] on table "Dados pessoais ID do usuário : 459244476 Tipo de entidade : Pessoa Local : MLB …" at bounding box center [403, 161] width 515 height 234
click at [304, 138] on p "Trabalhador da transformação de metais e compósitos" at bounding box center [337, 136] width 106 height 14
drag, startPoint x: 281, startPoint y: 125, endPoint x: 322, endPoint y: 138, distance: 43.2
click at [322, 138] on td "Ocupação : Trabalhador da transformação de metais e compósitos" at bounding box center [339, 133] width 129 height 22
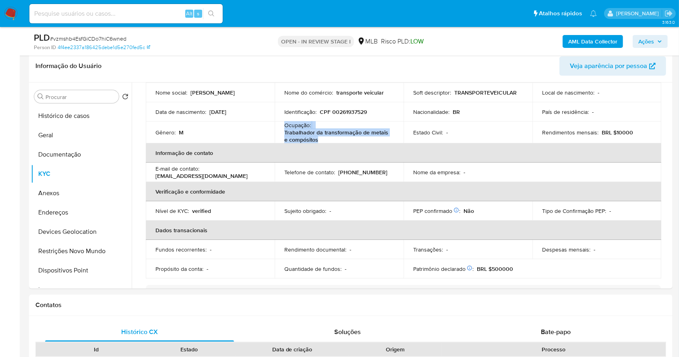
copy div "Ocupação : Trabalhador da transformação de metais e compósitos"
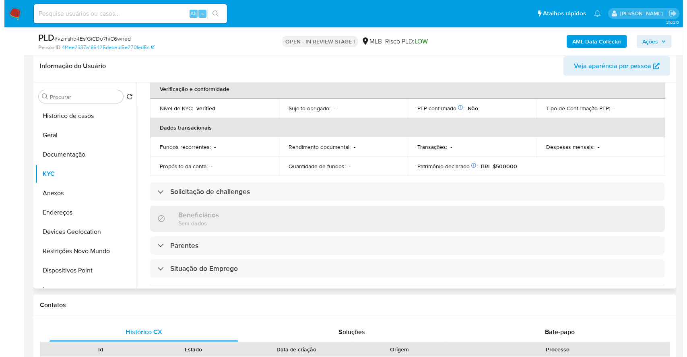
scroll to position [0, 0]
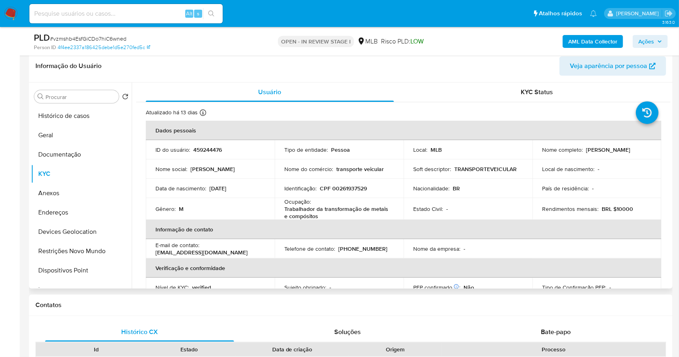
click at [357, 188] on p "CPF 00261937529" at bounding box center [343, 188] width 47 height 7
copy p "00261937529"
click at [46, 192] on button "Anexos" at bounding box center [78, 193] width 94 height 19
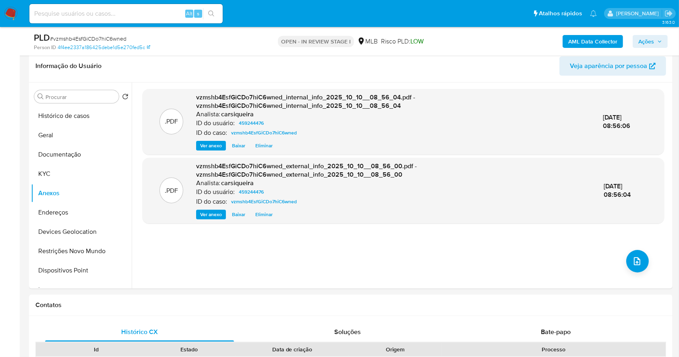
click at [649, 45] on span "Ações" at bounding box center [646, 41] width 16 height 13
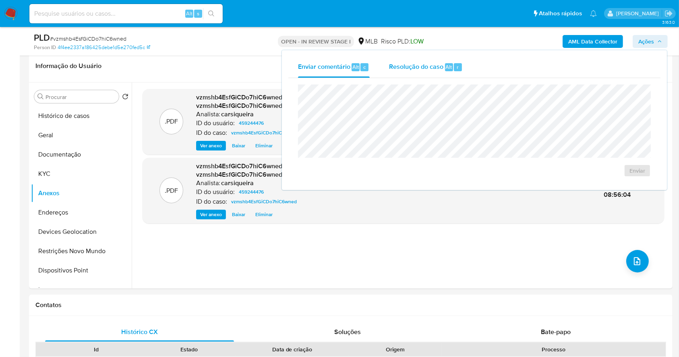
click at [413, 66] on span "Resolução do caso" at bounding box center [416, 66] width 54 height 9
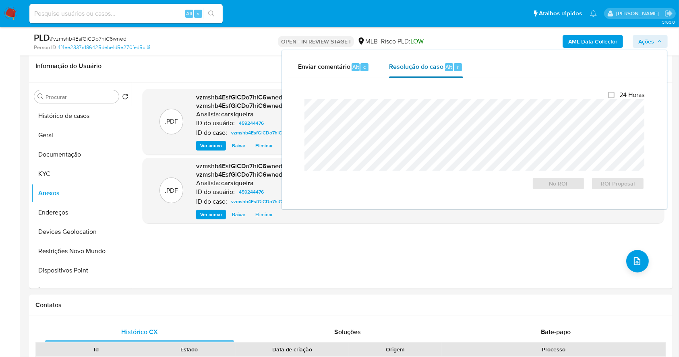
click at [409, 67] on span "Resolução do caso" at bounding box center [416, 66] width 54 height 9
click at [73, 187] on button "Anexos" at bounding box center [78, 193] width 94 height 19
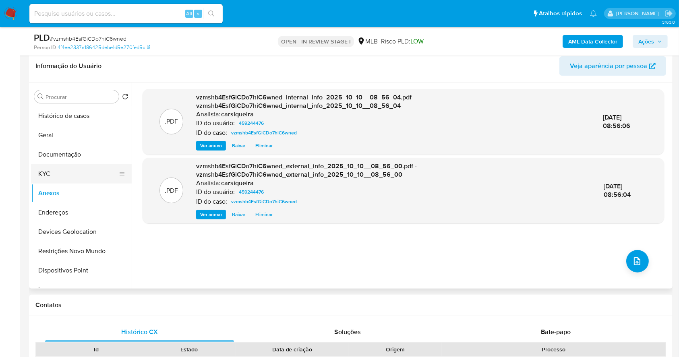
click at [62, 176] on button "KYC" at bounding box center [78, 173] width 94 height 19
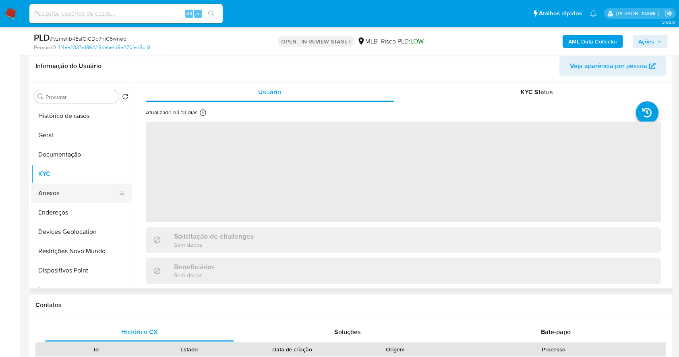
click at [77, 188] on button "Anexos" at bounding box center [78, 193] width 94 height 19
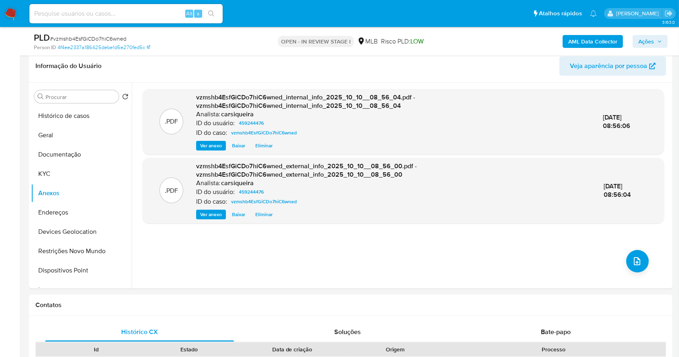
click at [655, 47] on button "Ações" at bounding box center [649, 41] width 35 height 13
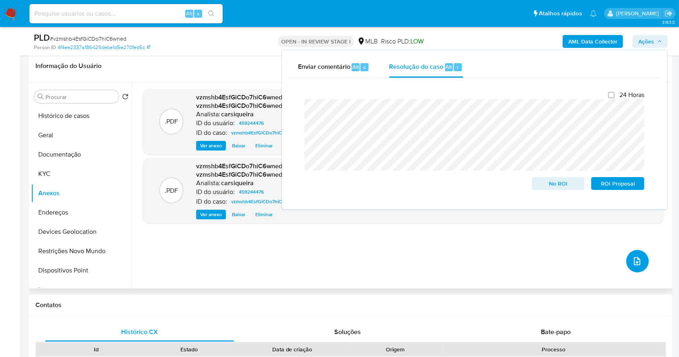
click at [634, 261] on icon "upload-file" at bounding box center [637, 261] width 10 height 10
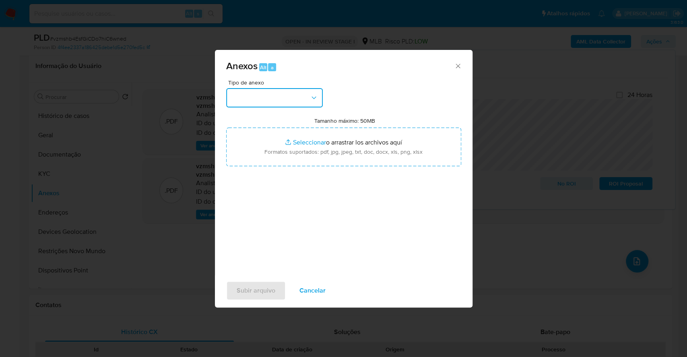
click at [275, 102] on button "button" at bounding box center [274, 97] width 97 height 19
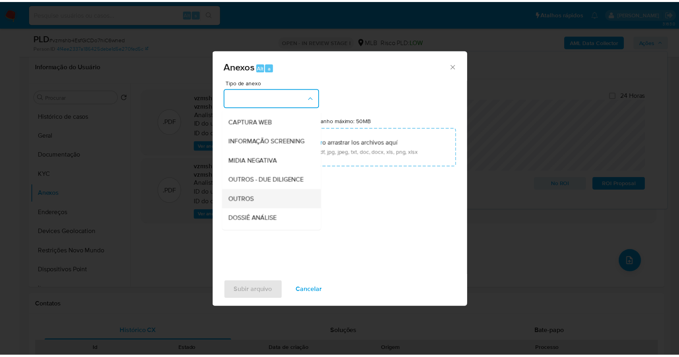
scroll to position [124, 0]
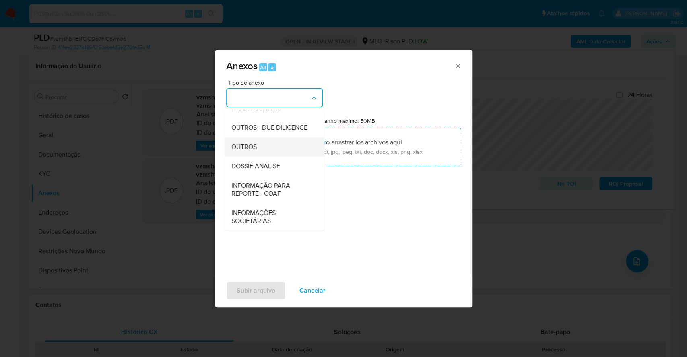
click at [264, 143] on div "OUTROS" at bounding box center [272, 146] width 82 height 19
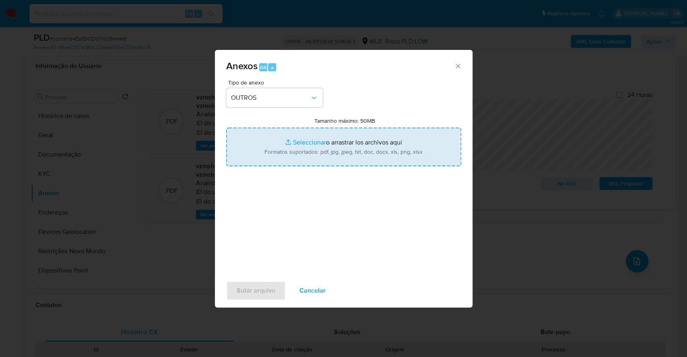
click at [303, 140] on input "Tamanho máximo: 50MB Seleccionar archivos" at bounding box center [343, 147] width 235 height 39
type input "C:\fakepath\Mulan 459244476_2025_10_10_06_28_03.xlsx"
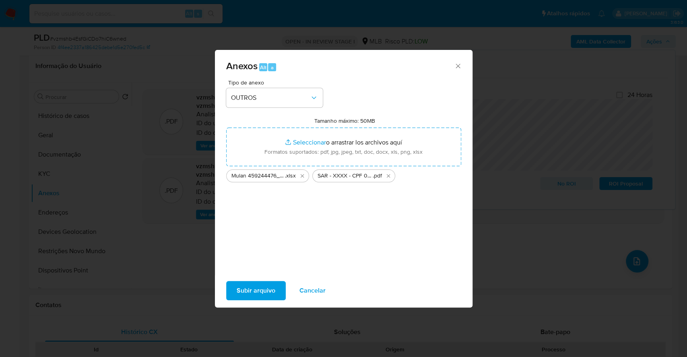
click at [256, 290] on span "Subir arquivo" at bounding box center [256, 291] width 39 height 18
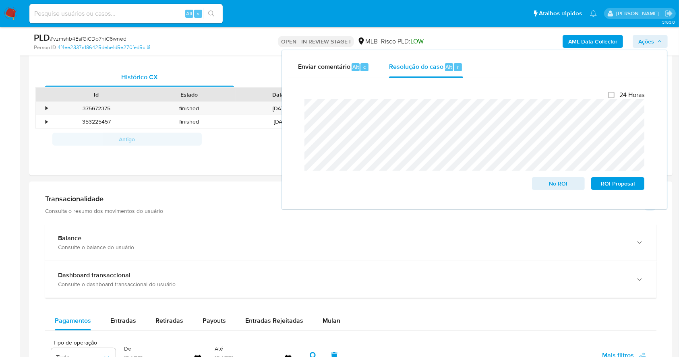
scroll to position [117, 0]
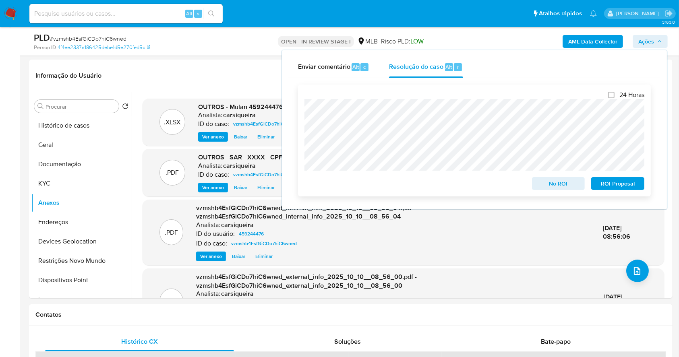
click at [624, 180] on span "ROI Proposal" at bounding box center [618, 183] width 42 height 11
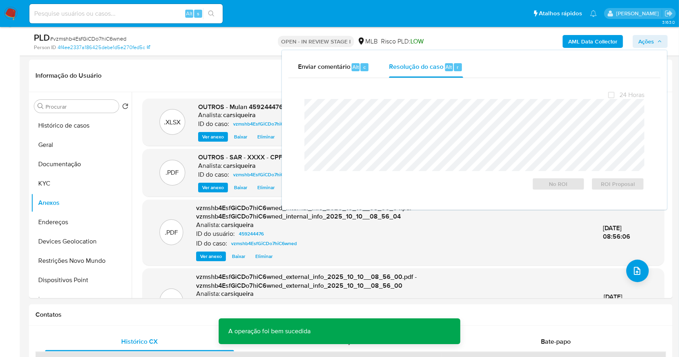
click at [105, 37] on span "# vzmshb4EsfGiCDo7hiC6wned" at bounding box center [88, 39] width 76 height 8
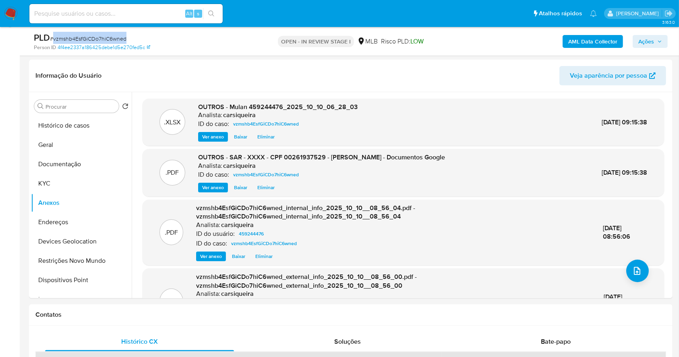
click at [105, 37] on span "# vzmshb4EsfGiCDo7hiC6wned" at bounding box center [88, 39] width 76 height 8
copy span "vzmshb4EsfGiCDo7hiC6wned"
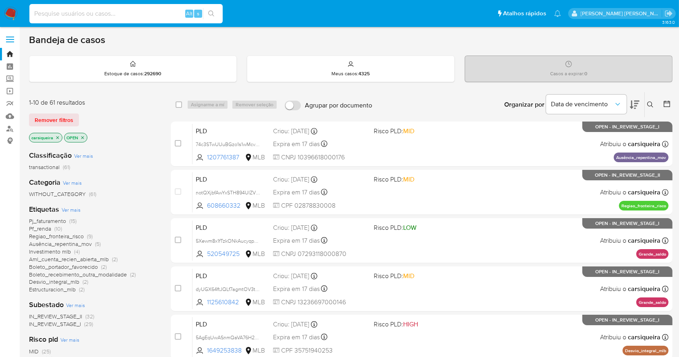
click at [135, 10] on input at bounding box center [125, 13] width 193 height 10
paste input "605666761"
type input "605666761"
click at [213, 14] on icon "search-icon" at bounding box center [211, 13] width 6 height 6
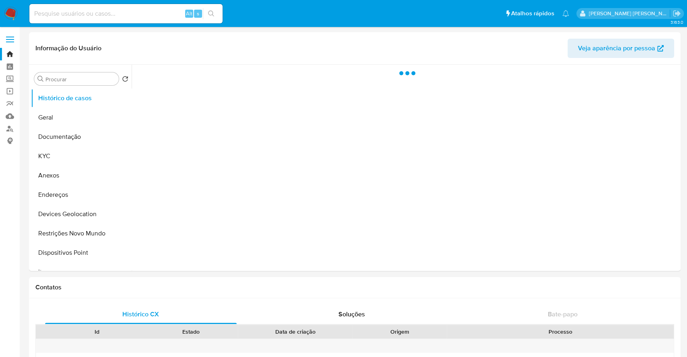
select select "10"
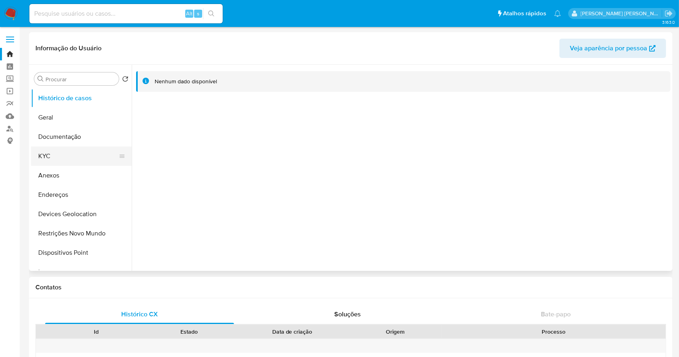
click at [55, 151] on button "KYC" at bounding box center [78, 156] width 94 height 19
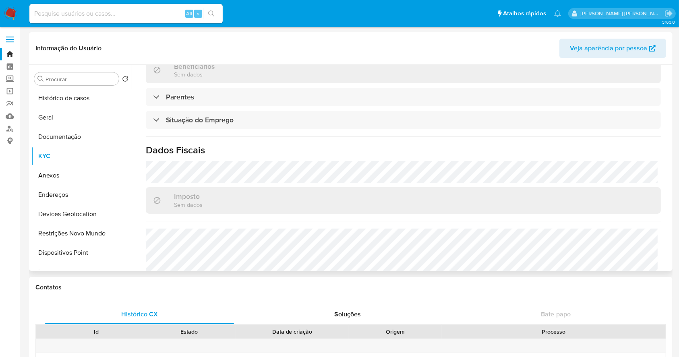
scroll to position [353, 0]
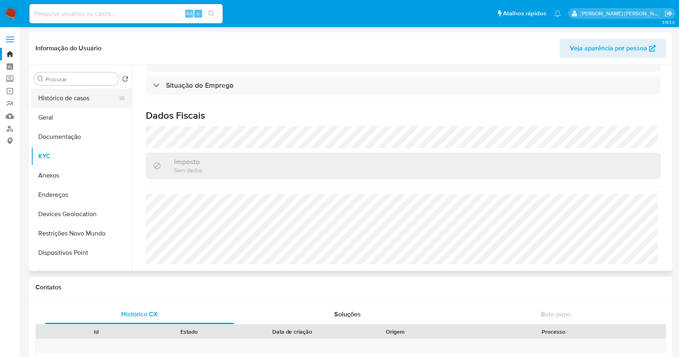
click at [74, 98] on button "Histórico de casos" at bounding box center [78, 98] width 94 height 19
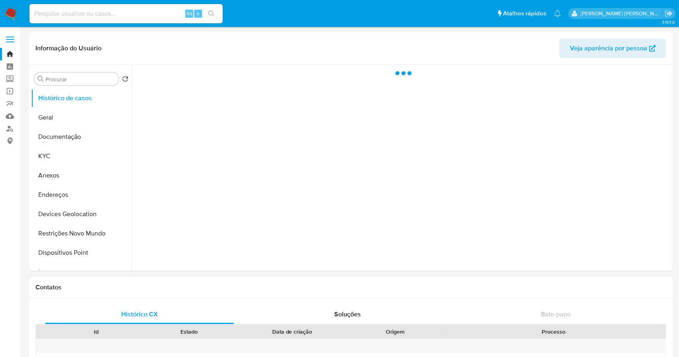
scroll to position [0, 0]
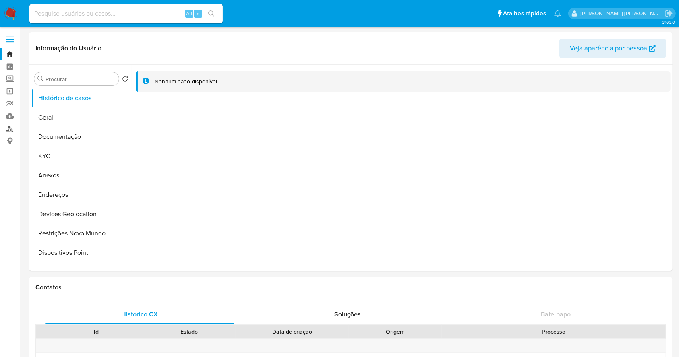
click at [4, 125] on link "Localizador de pessoas" at bounding box center [48, 128] width 96 height 12
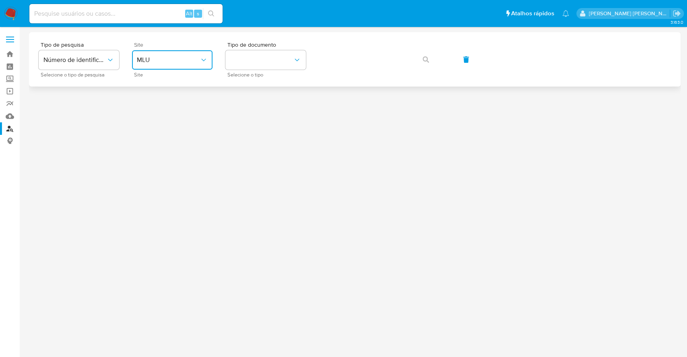
click at [187, 62] on span "MLU" at bounding box center [168, 60] width 63 height 8
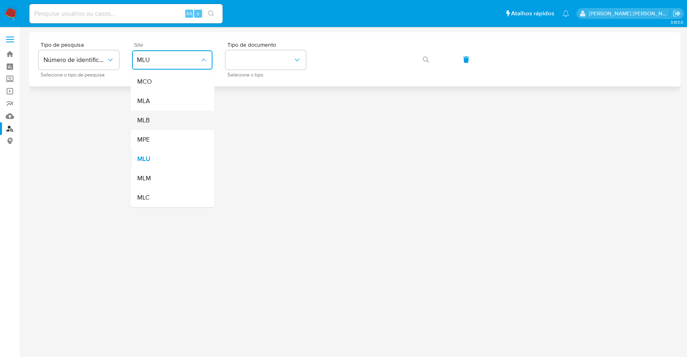
click at [160, 124] on div "MLB" at bounding box center [170, 120] width 66 height 19
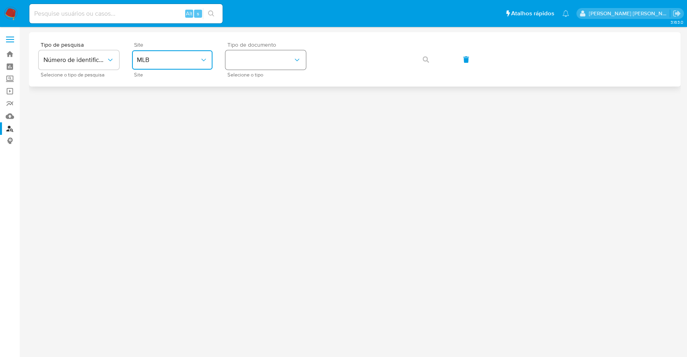
click at [251, 58] on button "identificationType" at bounding box center [265, 59] width 81 height 19
click at [274, 116] on div "CPF CPF" at bounding box center [263, 112] width 66 height 27
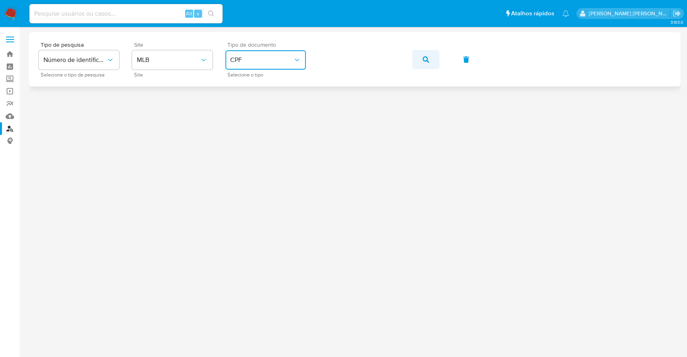
click at [428, 60] on icon "button" at bounding box center [426, 59] width 6 height 6
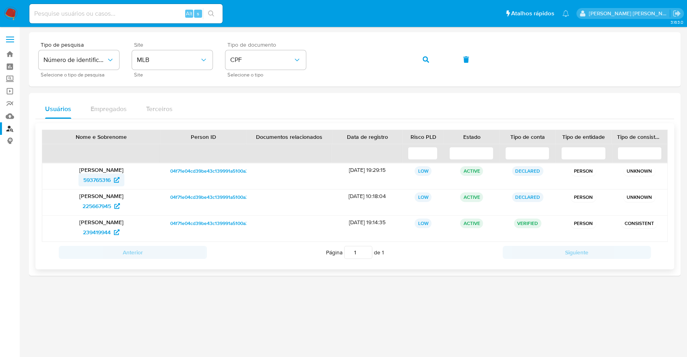
click at [93, 178] on span "593765316" at bounding box center [96, 180] width 27 height 13
click at [97, 204] on span "225667945" at bounding box center [97, 206] width 29 height 13
click at [97, 232] on span "239419944" at bounding box center [97, 232] width 28 height 13
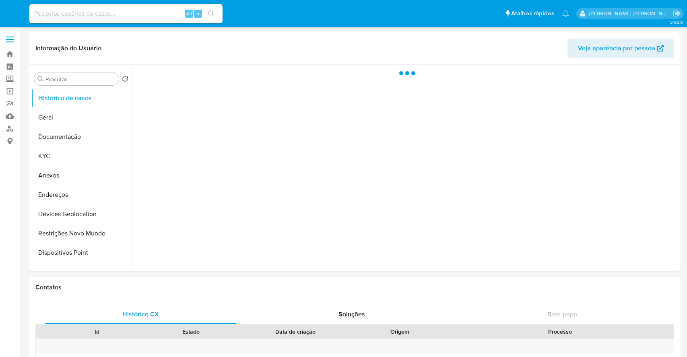
select select "10"
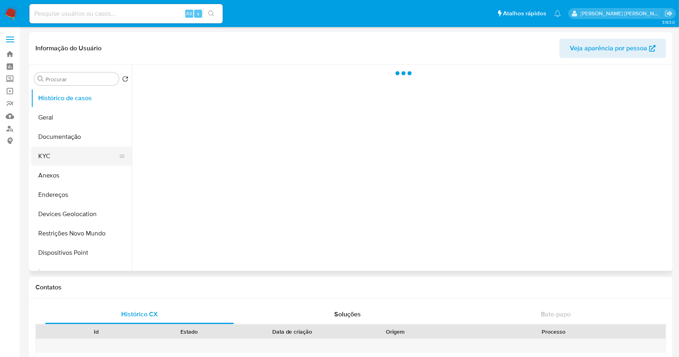
select select "10"
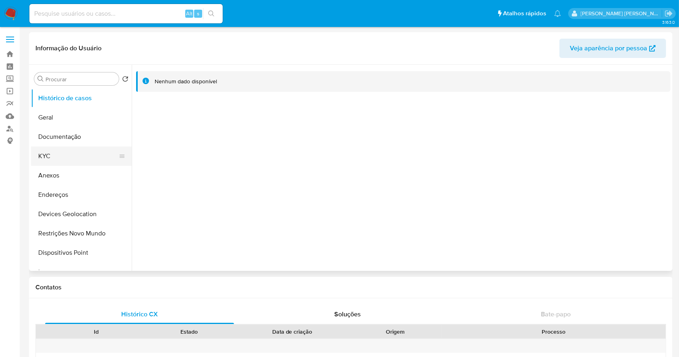
click at [64, 151] on button "KYC" at bounding box center [78, 156] width 94 height 19
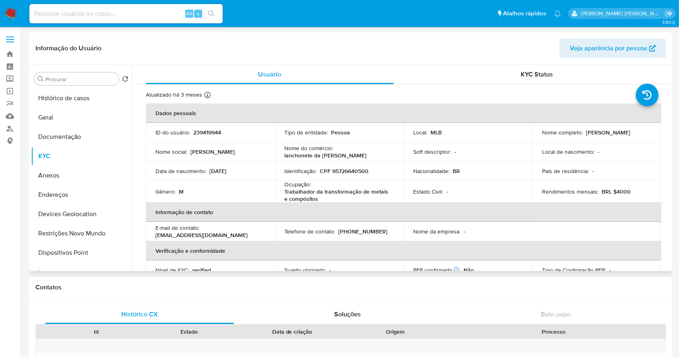
scroll to position [353, 0]
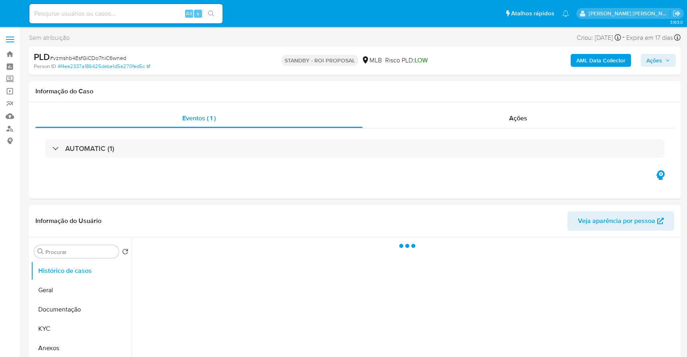
select select "10"
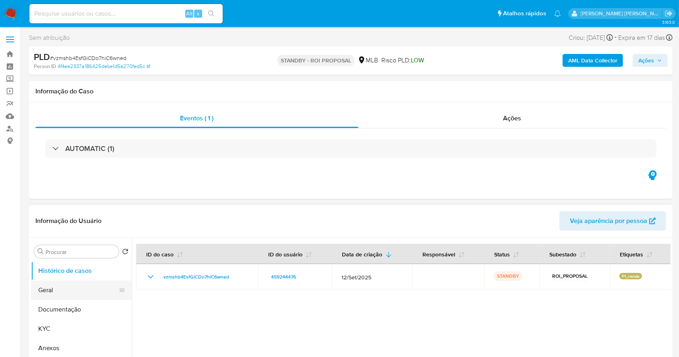
click at [59, 292] on button "Geral" at bounding box center [78, 290] width 94 height 19
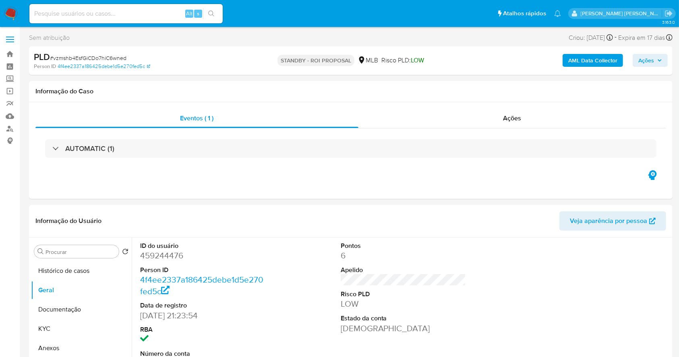
click at [9, 12] on img at bounding box center [11, 14] width 14 height 14
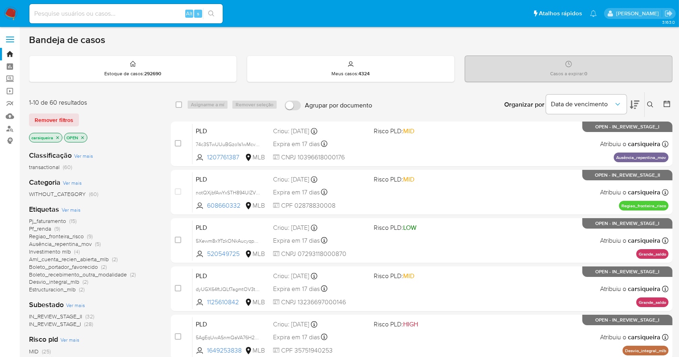
click at [14, 12] on img at bounding box center [11, 14] width 14 height 14
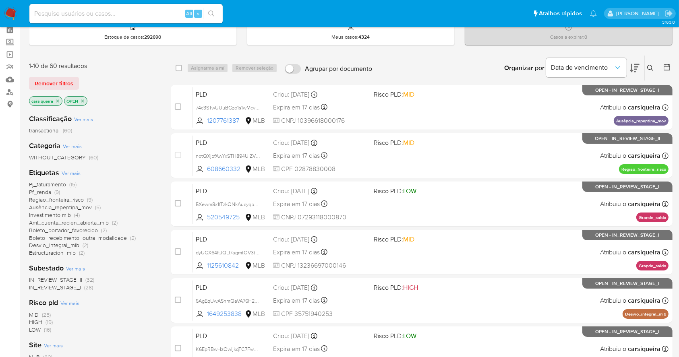
scroll to position [54, 0]
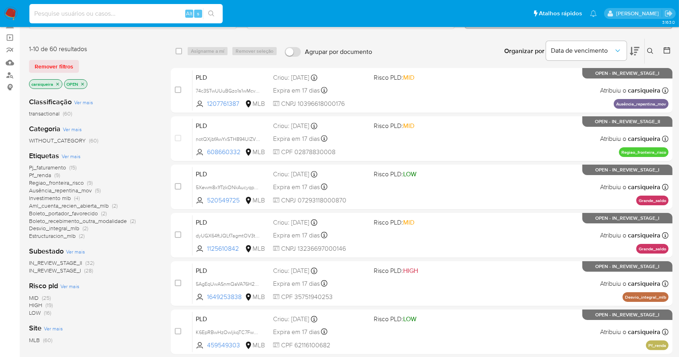
click at [91, 18] on input at bounding box center [125, 13] width 193 height 10
paste input "1840170152"
type input "1840170152"
click at [211, 10] on icon "search-icon" at bounding box center [211, 13] width 6 height 6
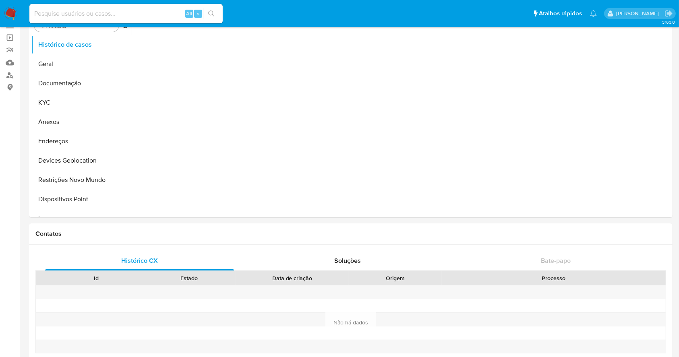
select select "10"
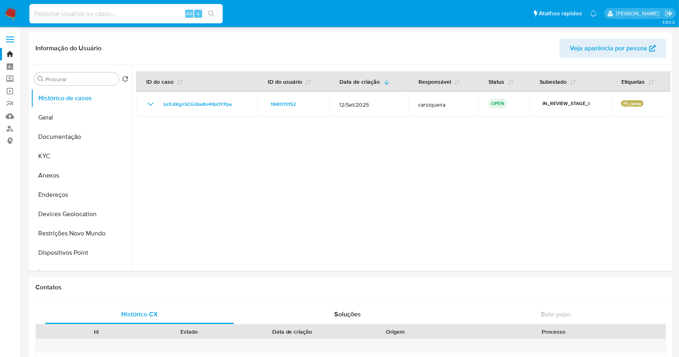
click at [77, 14] on input at bounding box center [125, 13] width 193 height 10
paste input "bsfLRKgn5CGQlw8n49bOYPpa"
type input "bsfLRKgn5CGQlw8n49bOYPpa"
click at [208, 7] on div "bsfLRKgn5CGQlw8n49bOYPpa Alt s" at bounding box center [125, 13] width 193 height 19
click at [212, 14] on icon "search-icon" at bounding box center [211, 13] width 6 height 6
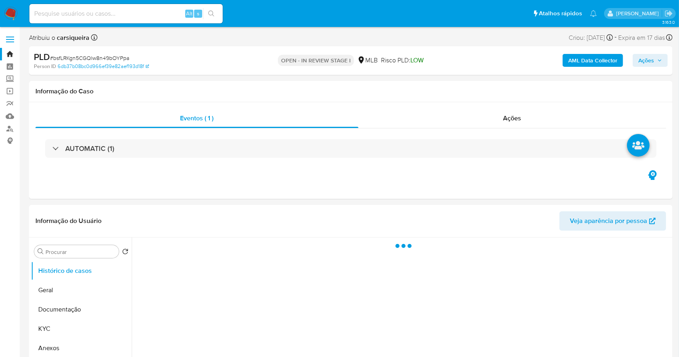
select select "10"
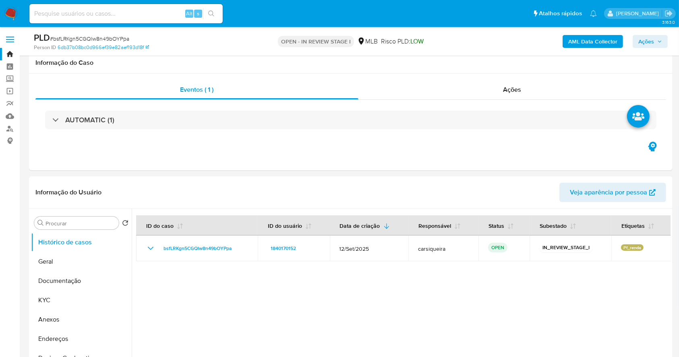
scroll to position [54, 0]
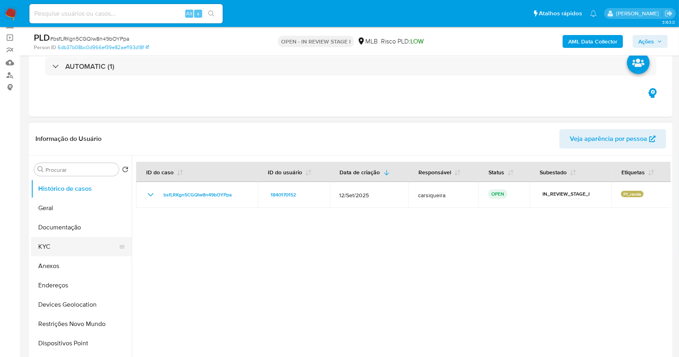
click at [37, 249] on button "KYC" at bounding box center [78, 246] width 94 height 19
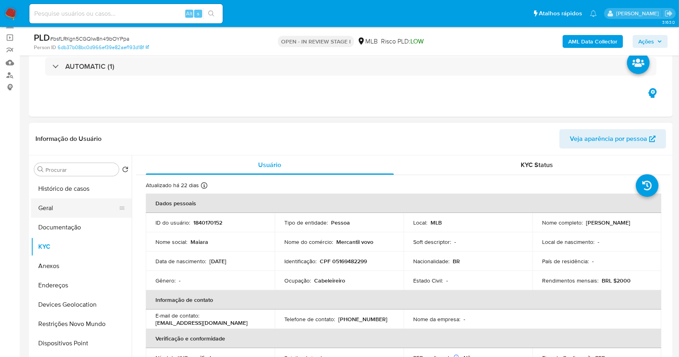
click at [59, 210] on button "Geral" at bounding box center [78, 207] width 94 height 19
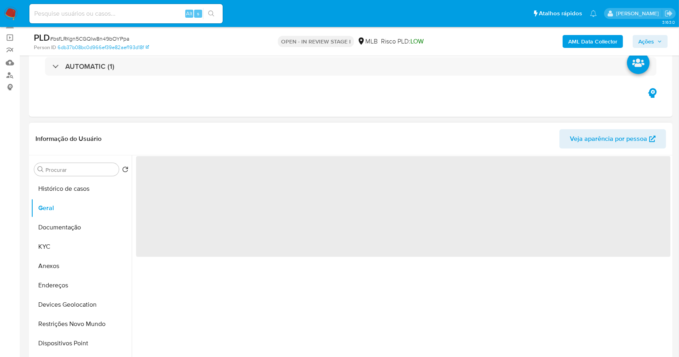
scroll to position [107, 0]
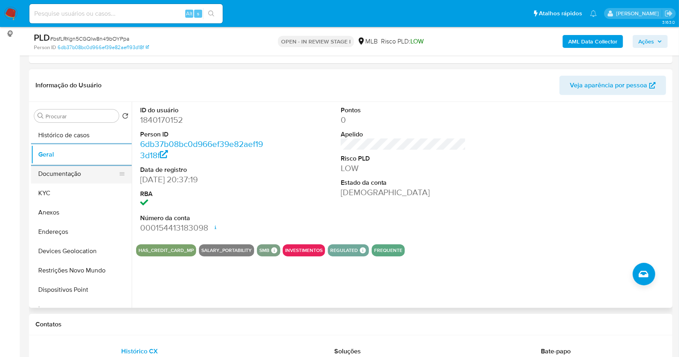
click at [80, 171] on button "Documentação" at bounding box center [78, 173] width 94 height 19
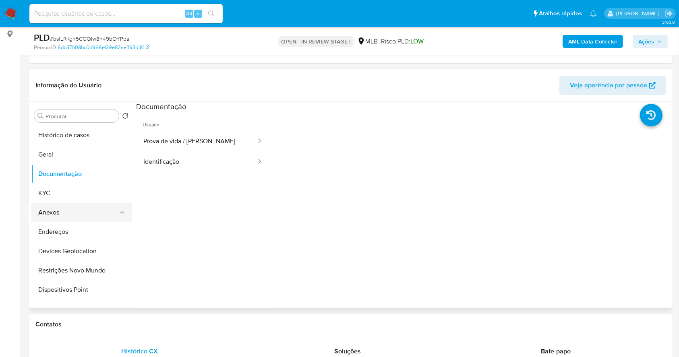
click at [79, 211] on button "Anexos" at bounding box center [78, 212] width 94 height 19
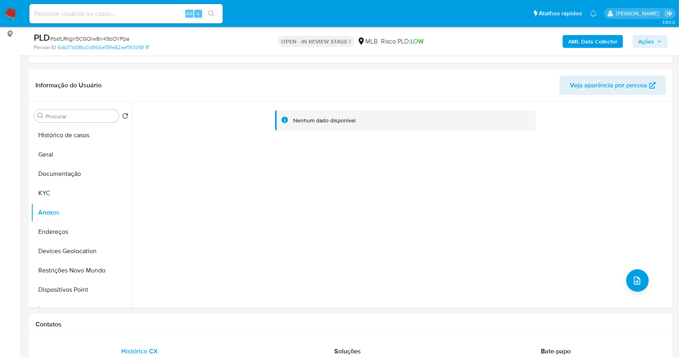
click at [605, 40] on b "AML Data Collector" at bounding box center [592, 41] width 49 height 13
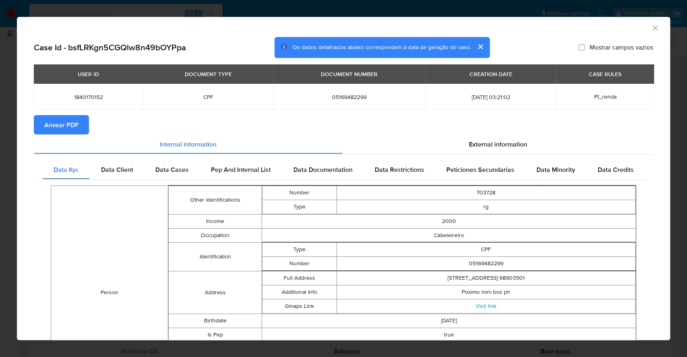
click at [66, 118] on span "Anexar PDF" at bounding box center [61, 125] width 34 height 18
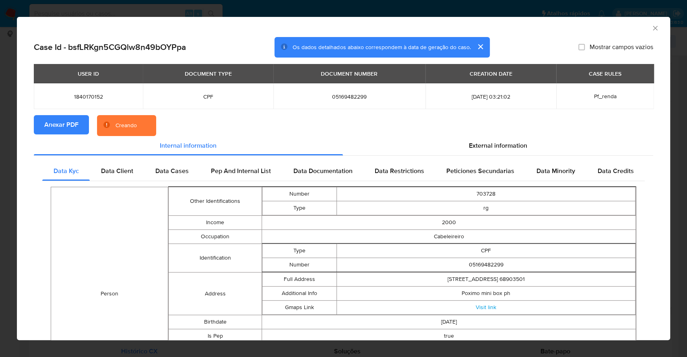
click at [0, 192] on div "AML Data Collector Case Id - bsfLRKgn5CGQlw8n49bOYPpa Os dados detalhados abaix…" at bounding box center [343, 178] width 687 height 357
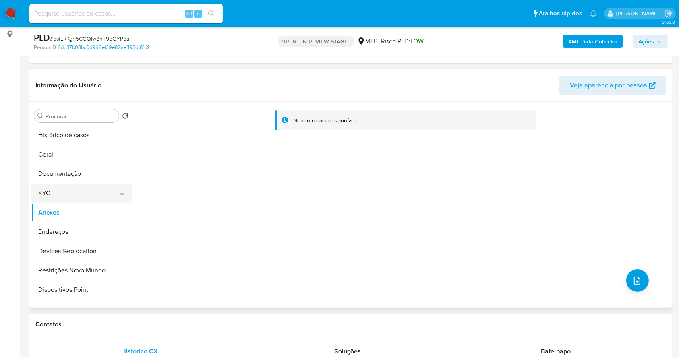
drag, startPoint x: 54, startPoint y: 195, endPoint x: 58, endPoint y: 200, distance: 5.8
click at [54, 195] on button "KYC" at bounding box center [78, 193] width 94 height 19
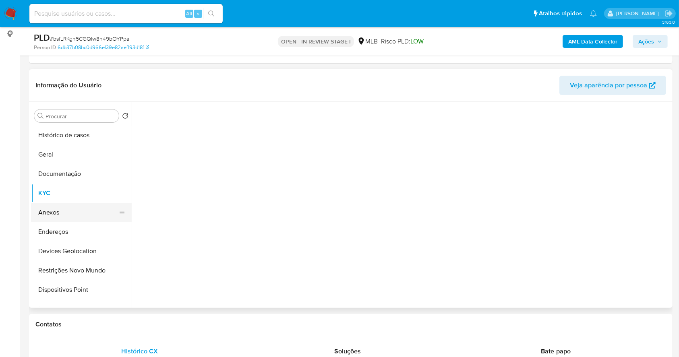
click at [63, 211] on button "Anexos" at bounding box center [78, 212] width 94 height 19
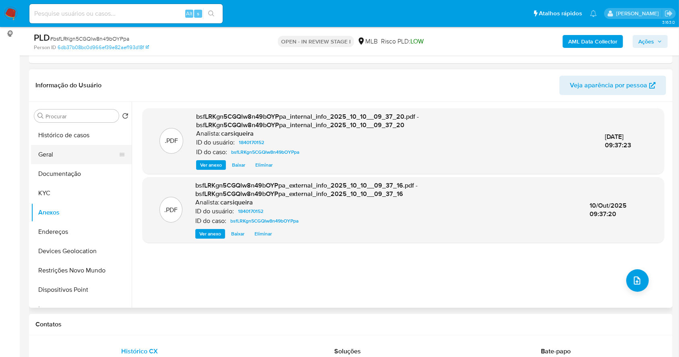
click at [66, 151] on button "Geral" at bounding box center [78, 154] width 94 height 19
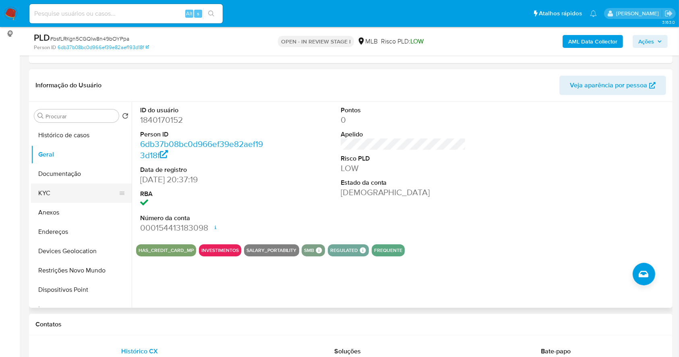
click at [52, 189] on button "KYC" at bounding box center [78, 193] width 94 height 19
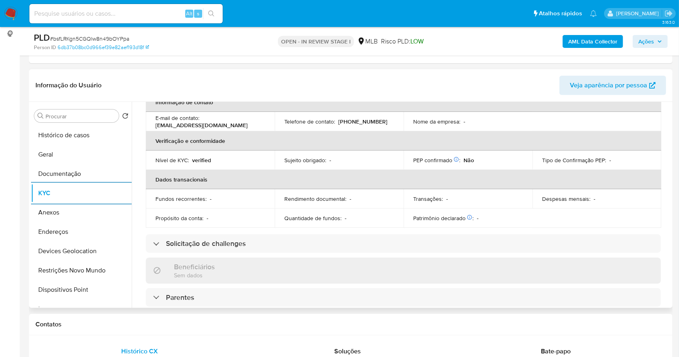
scroll to position [342, 0]
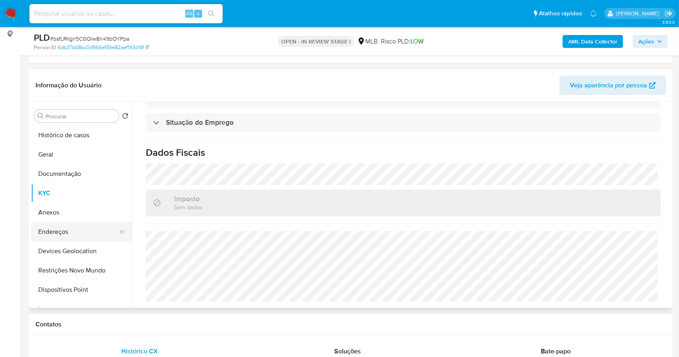
click at [74, 235] on button "Endereços" at bounding box center [78, 231] width 94 height 19
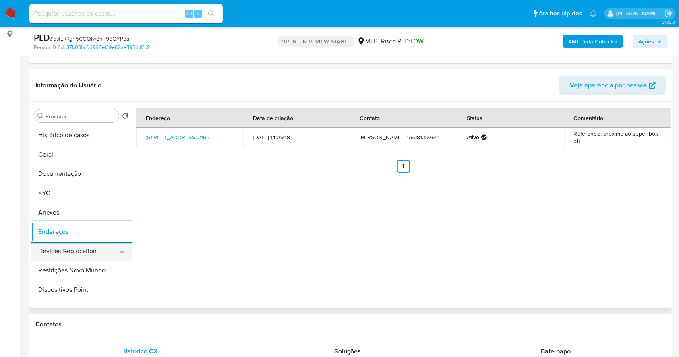
click at [84, 253] on button "Devices Geolocation" at bounding box center [78, 251] width 94 height 19
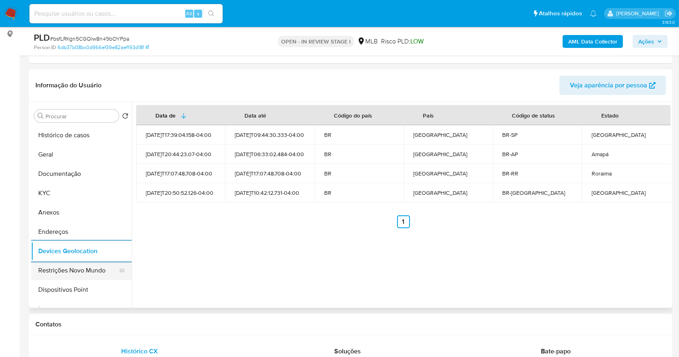
click at [74, 278] on button "Restrições Novo Mundo" at bounding box center [78, 270] width 94 height 19
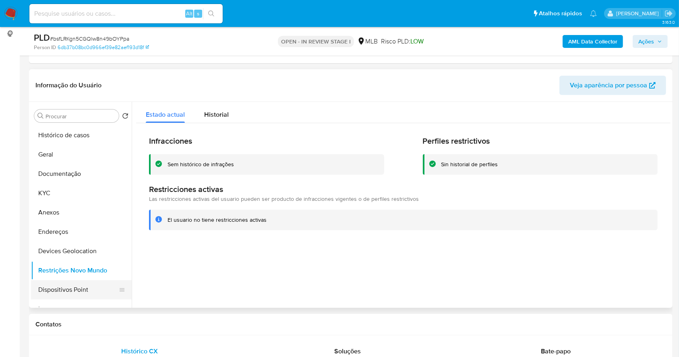
click at [92, 286] on button "Dispositivos Point" at bounding box center [78, 289] width 94 height 19
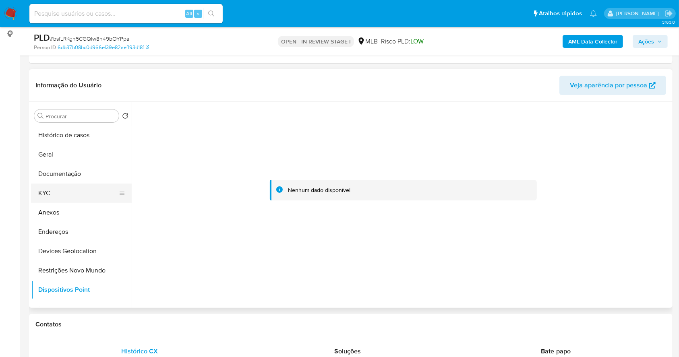
click at [51, 188] on button "KYC" at bounding box center [78, 193] width 94 height 19
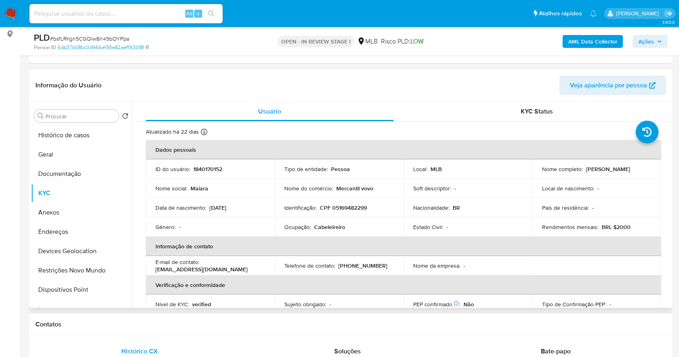
click at [356, 183] on td "Nome do comércio : Mercantil vovo" at bounding box center [339, 188] width 129 height 19
click at [347, 204] on p "CPF 05169482299" at bounding box center [343, 207] width 47 height 7
copy p "05169482299"
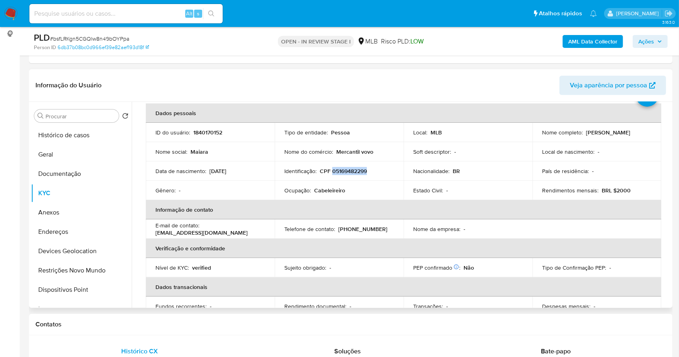
scroll to position [54, 0]
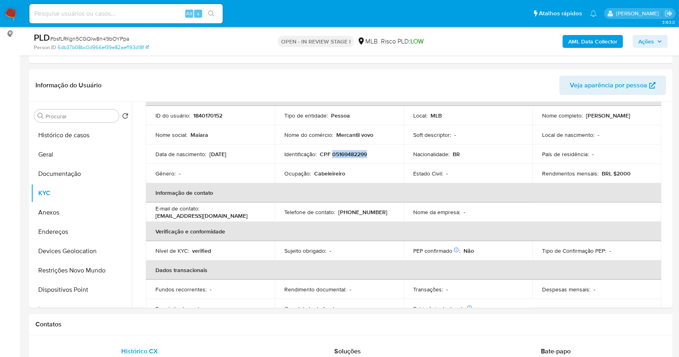
copy p "05169482299"
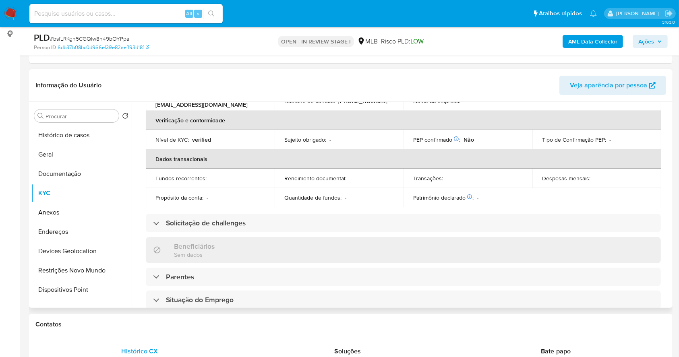
scroll to position [342, 0]
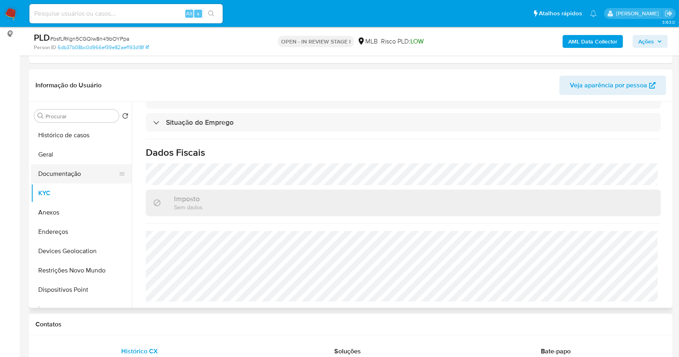
click at [95, 176] on button "Documentação" at bounding box center [78, 173] width 94 height 19
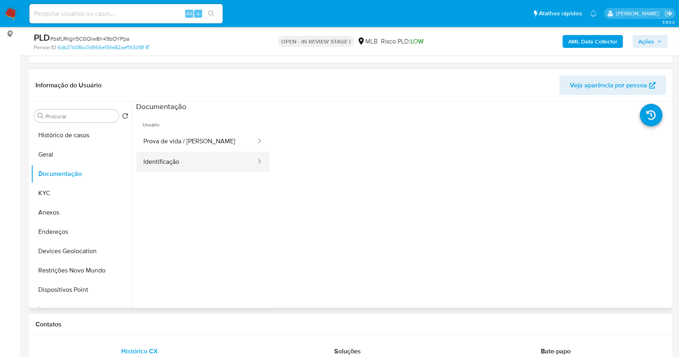
click at [229, 154] on button "Identificação" at bounding box center [196, 162] width 121 height 21
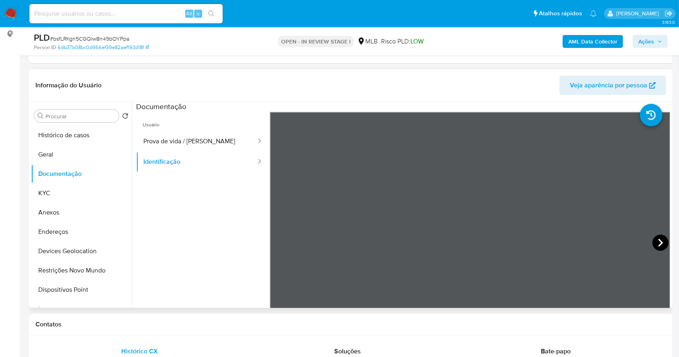
click at [655, 238] on icon at bounding box center [660, 243] width 16 height 16
drag, startPoint x: 64, startPoint y: 188, endPoint x: 90, endPoint y: 172, distance: 30.7
click at [64, 187] on button "KYC" at bounding box center [81, 193] width 101 height 19
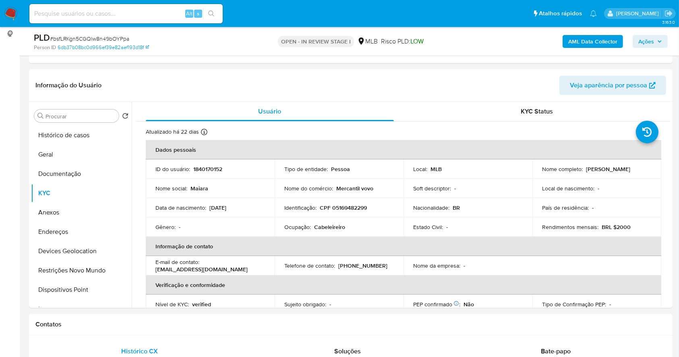
scroll to position [342, 0]
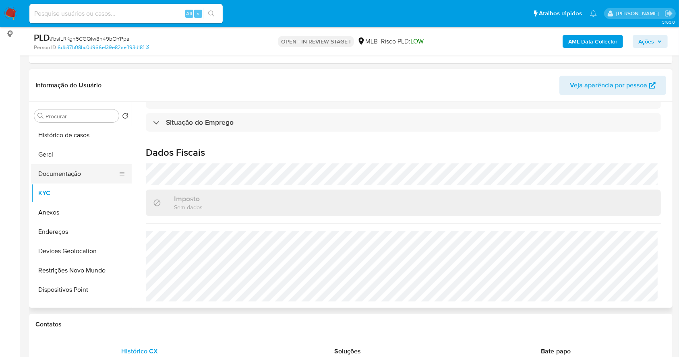
click at [107, 171] on button "Documentação" at bounding box center [78, 173] width 94 height 19
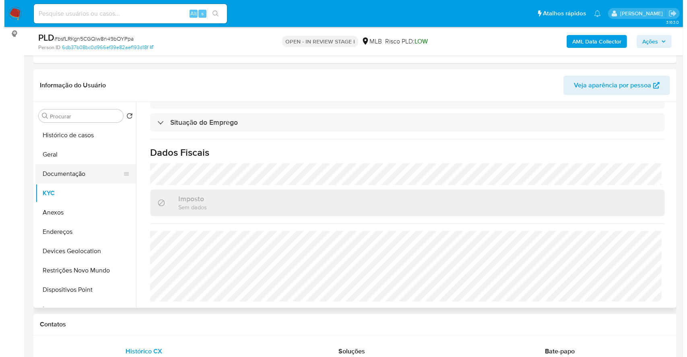
scroll to position [0, 0]
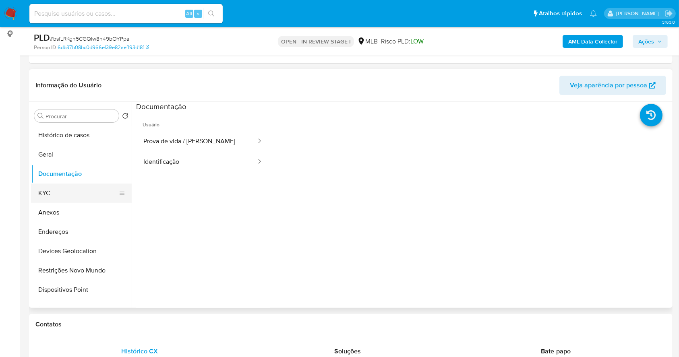
click at [65, 194] on button "KYC" at bounding box center [78, 193] width 94 height 19
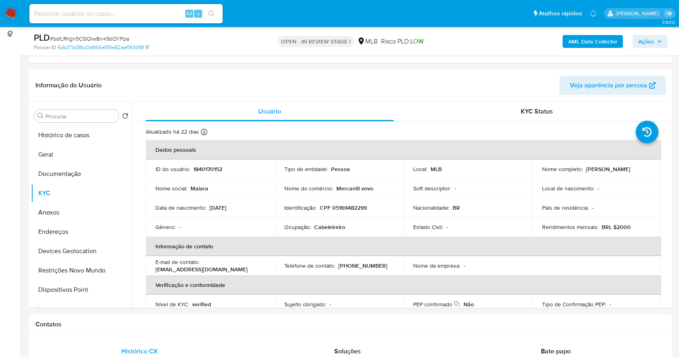
click at [647, 40] on span "Ações" at bounding box center [646, 41] width 16 height 13
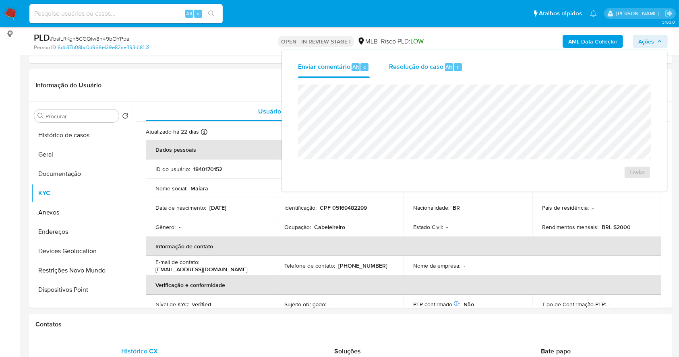
click at [416, 66] on span "Resolução do caso" at bounding box center [416, 66] width 54 height 9
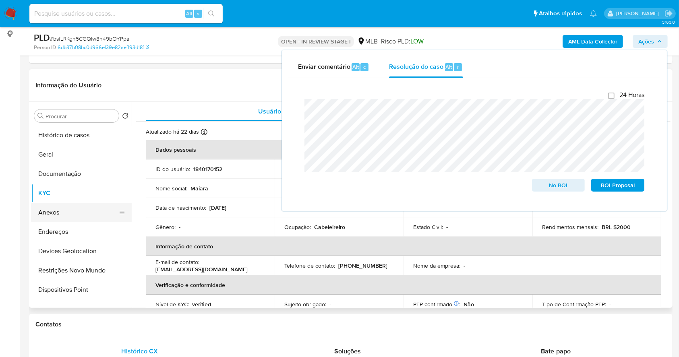
click at [66, 211] on button "Anexos" at bounding box center [78, 212] width 94 height 19
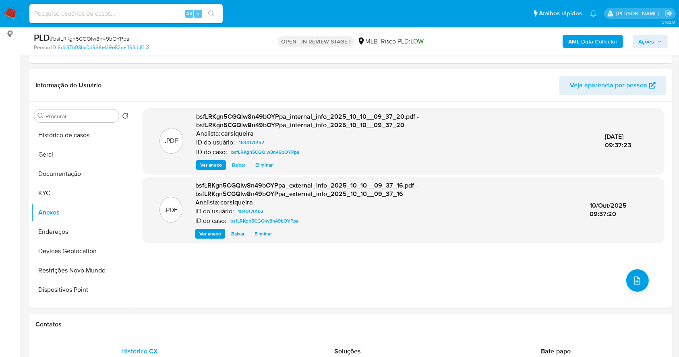
click at [649, 40] on span "Ações" at bounding box center [646, 41] width 16 height 13
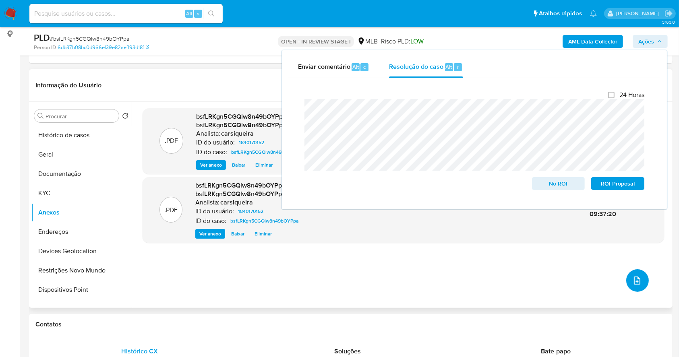
click at [635, 285] on button "upload-file" at bounding box center [637, 280] width 23 height 23
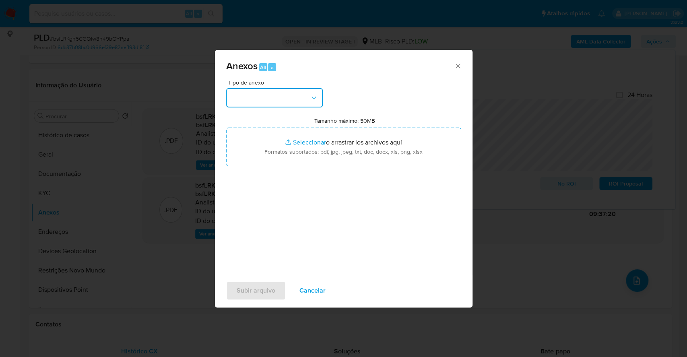
click at [274, 94] on button "button" at bounding box center [274, 97] width 97 height 19
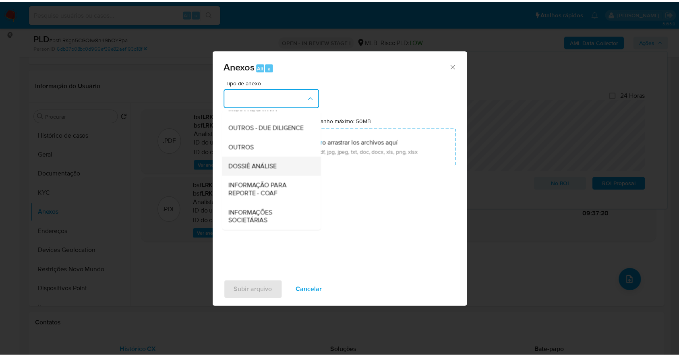
scroll to position [124, 0]
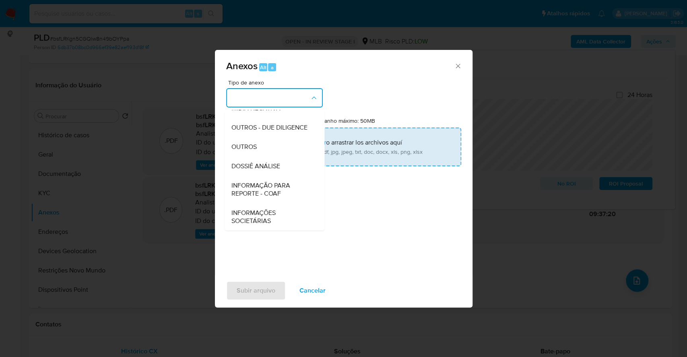
click at [274, 138] on div "OUTROS" at bounding box center [272, 146] width 82 height 19
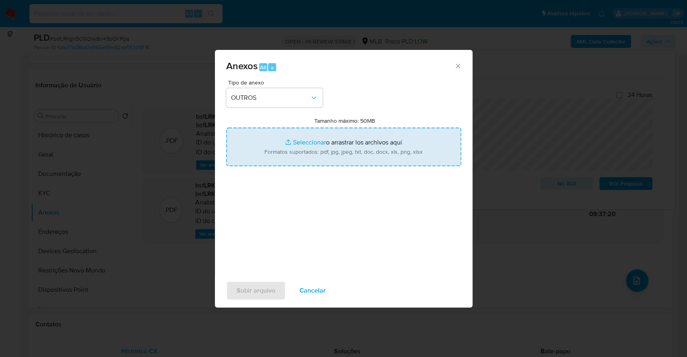
click at [322, 139] on input "Tamanho máximo: 50MB Seleccionar archivos" at bounding box center [343, 147] width 235 height 39
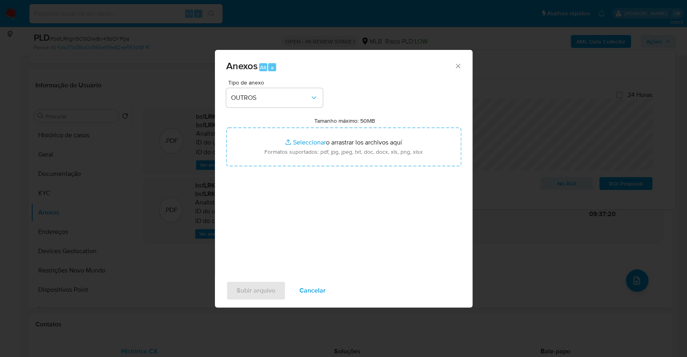
click at [312, 292] on span "Cancelar" at bounding box center [313, 291] width 26 height 18
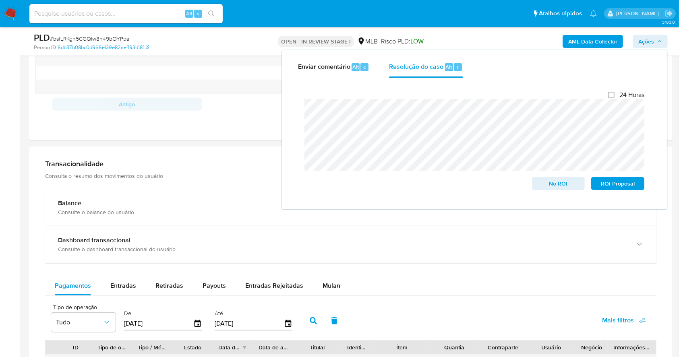
scroll to position [428, 0]
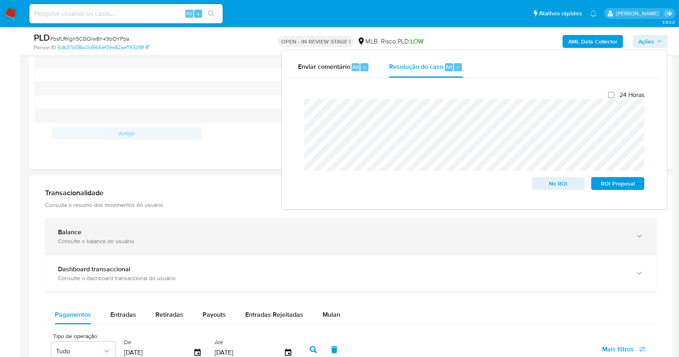
click at [278, 238] on div "Consulte o balance do usuário" at bounding box center [342, 241] width 569 height 7
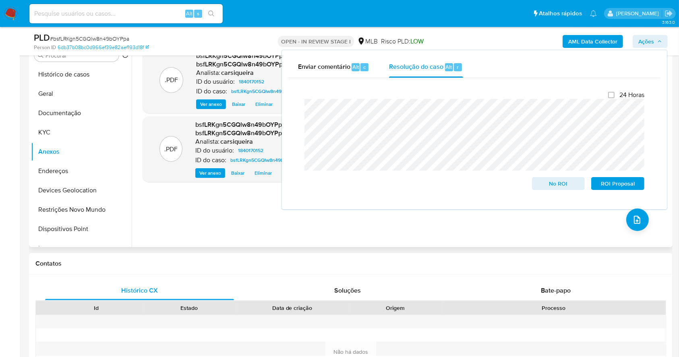
scroll to position [106, 0]
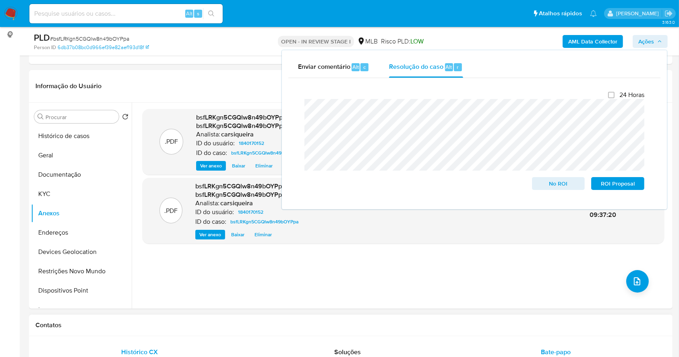
click at [559, 355] on span "Bate-papo" at bounding box center [556, 351] width 30 height 9
click at [549, 347] on span "Bate-papo" at bounding box center [556, 351] width 30 height 9
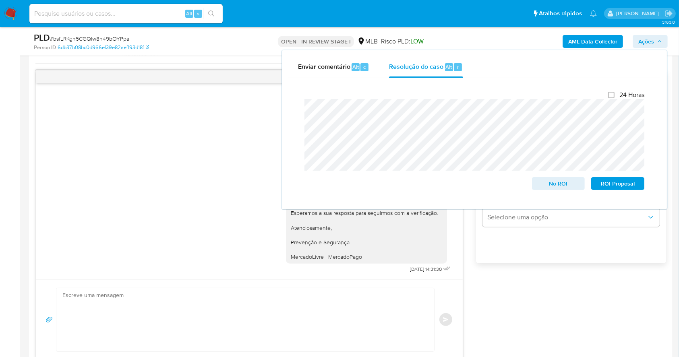
scroll to position [428, 0]
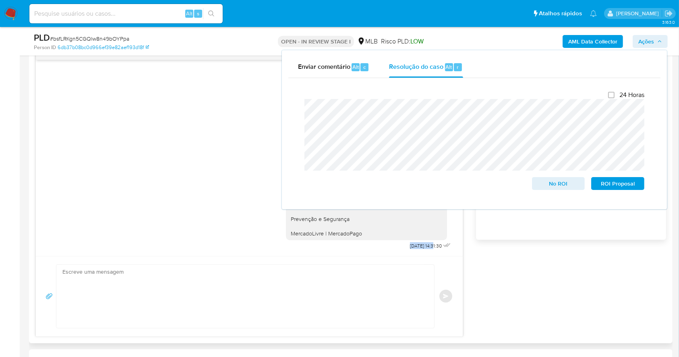
drag, startPoint x: 388, startPoint y: 244, endPoint x: 417, endPoint y: 243, distance: 29.0
click at [417, 243] on div "Olá, Estamos realizando uma verificação adicional de segurança em contas de usu…" at bounding box center [369, 145] width 167 height 214
copy span "[DATE]"
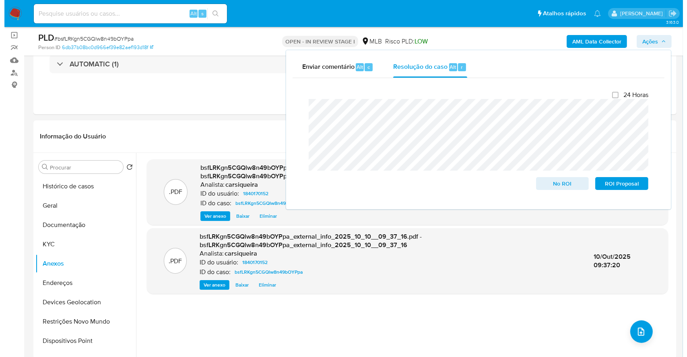
scroll to position [107, 0]
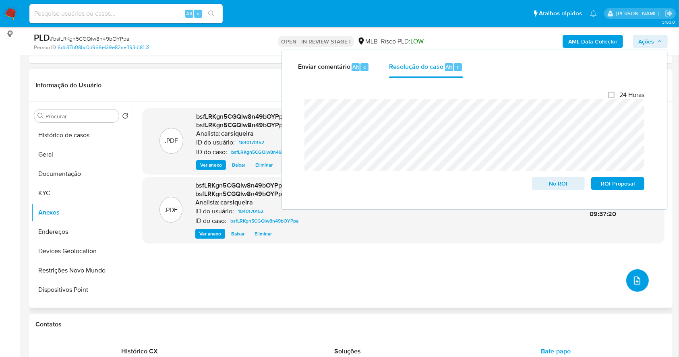
click at [634, 273] on button "upload-file" at bounding box center [637, 280] width 23 height 23
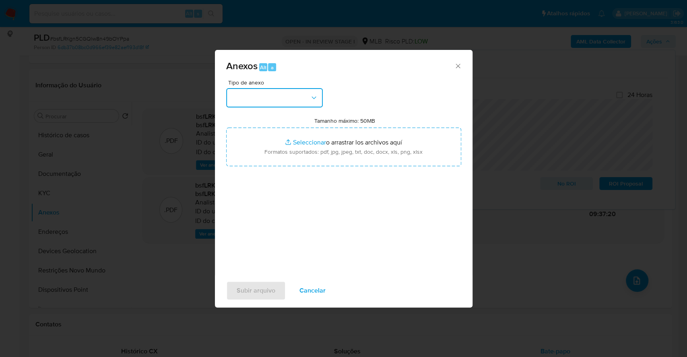
click at [280, 101] on button "button" at bounding box center [274, 97] width 97 height 19
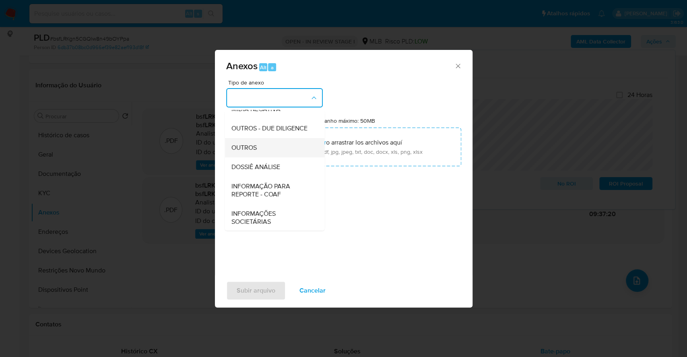
click at [269, 157] on div "OUTROS" at bounding box center [272, 147] width 82 height 19
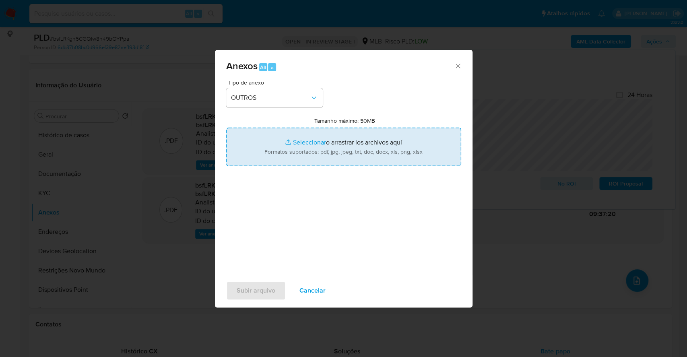
click at [312, 143] on input "Tamanho máximo: 50MB Seleccionar archivos" at bounding box center [343, 147] width 235 height 39
type input "C:\fakepath\Mulan 1840170152_2025_10_10_06_32_59.xlsx"
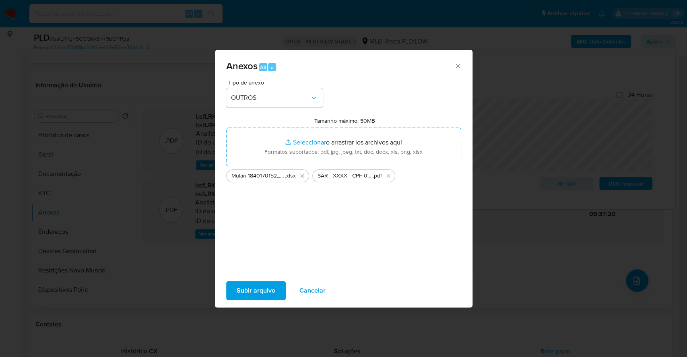
click at [264, 293] on span "Subir arquivo" at bounding box center [256, 291] width 39 height 18
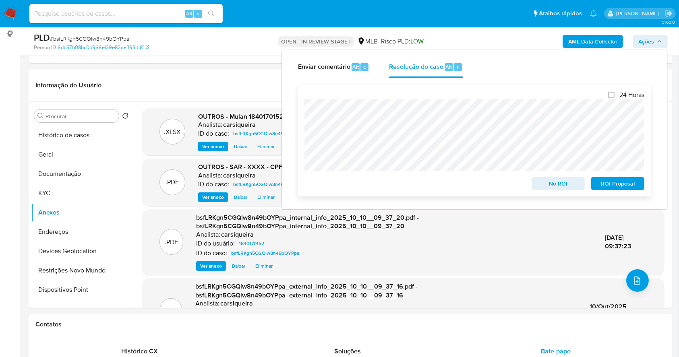
click at [608, 185] on span "ROI Proposal" at bounding box center [618, 183] width 42 height 11
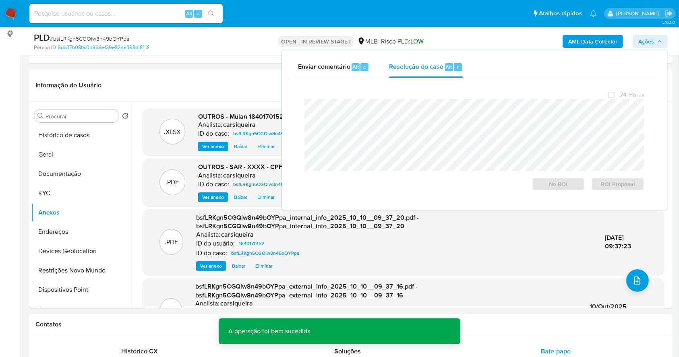
click at [97, 35] on span "# bsfLRKgn5CGQlw8n49bOYPpa" at bounding box center [89, 39] width 79 height 8
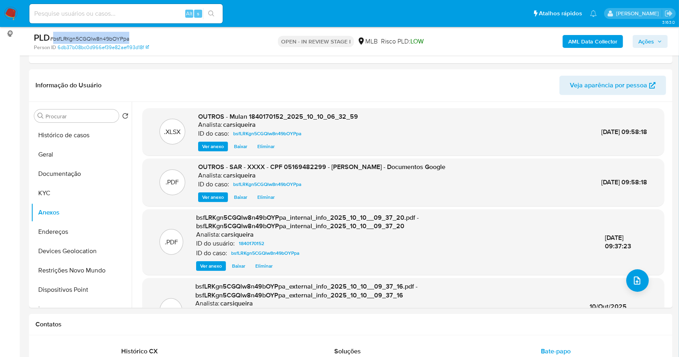
click at [97, 35] on span "# bsfLRKgn5CGQlw8n49bOYPpa" at bounding box center [89, 39] width 79 height 8
copy span "bsfLRKgn5CGQlw8n49bOYPpa"
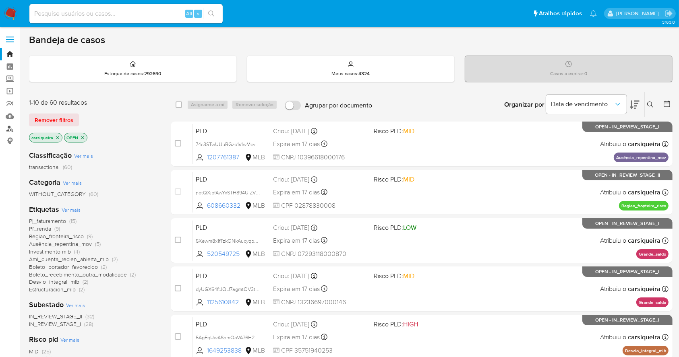
click at [6, 132] on link "Localizador de pessoas" at bounding box center [48, 128] width 96 height 12
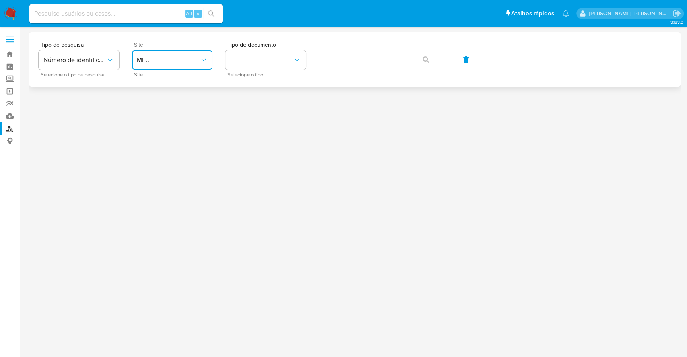
click at [158, 65] on button "MLU" at bounding box center [172, 59] width 81 height 19
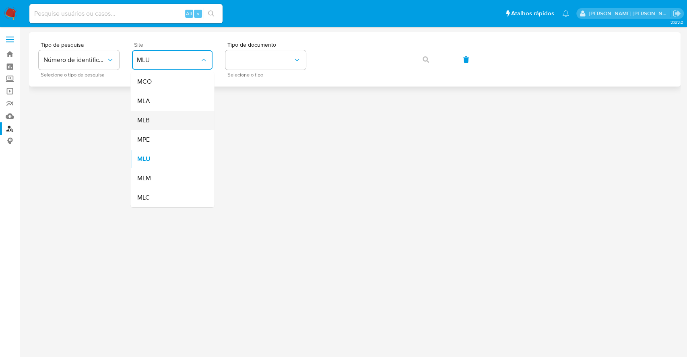
click at [174, 127] on div "MLB" at bounding box center [170, 120] width 66 height 19
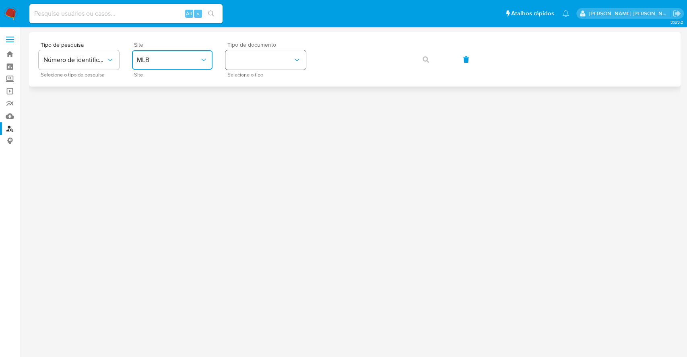
click at [260, 61] on button "identificationType" at bounding box center [265, 59] width 81 height 19
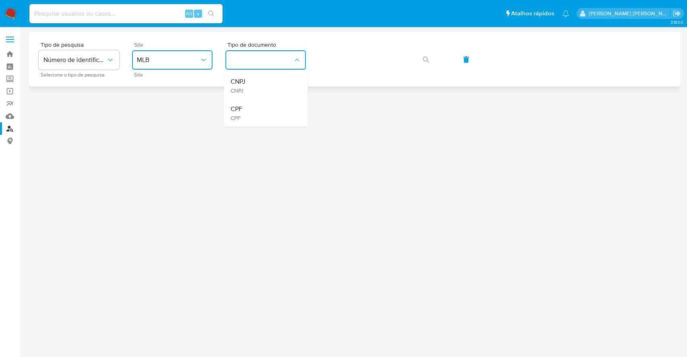
drag, startPoint x: 291, startPoint y: 113, endPoint x: 361, endPoint y: 75, distance: 79.4
click at [290, 113] on div "CPF CPF" at bounding box center [263, 112] width 66 height 27
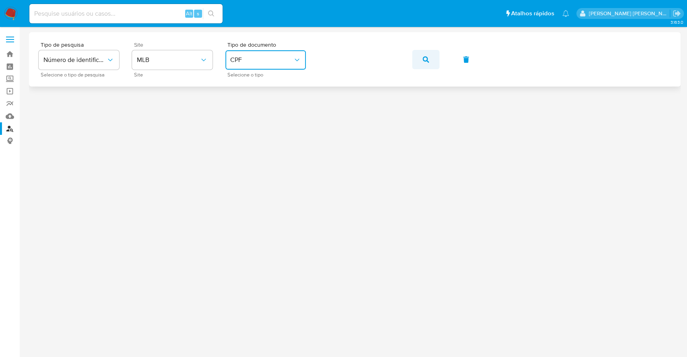
click at [427, 61] on icon "button" at bounding box center [426, 59] width 6 height 6
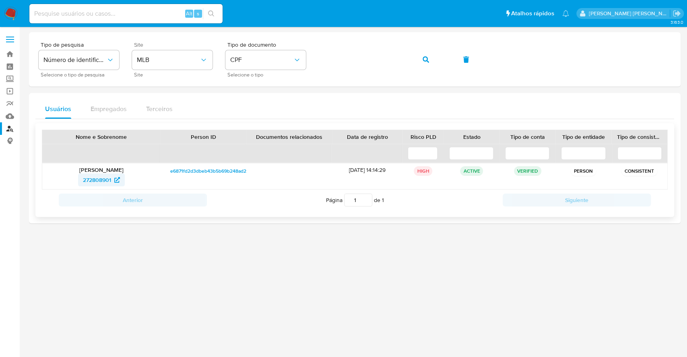
click at [99, 179] on span "272808901" at bounding box center [97, 180] width 28 height 13
click at [132, 11] on input at bounding box center [125, 13] width 193 height 10
paste input "272808901"
click at [213, 12] on icon "search-icon" at bounding box center [211, 13] width 6 height 6
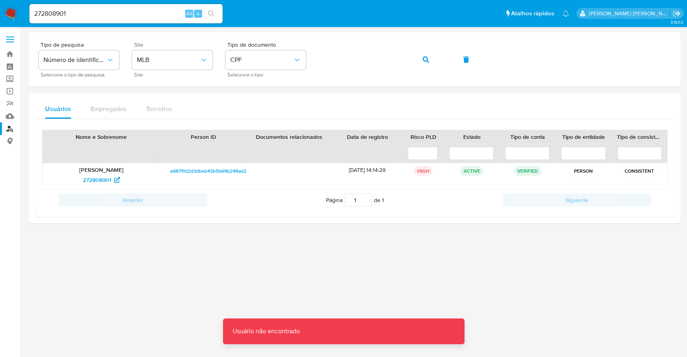
click at [130, 14] on input "272808901" at bounding box center [125, 13] width 193 height 10
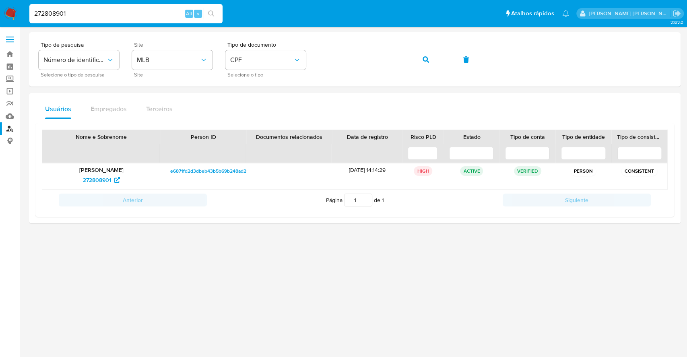
type input "272808901"
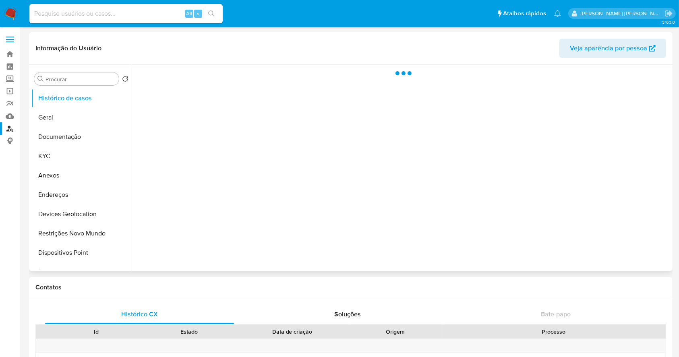
select select "10"
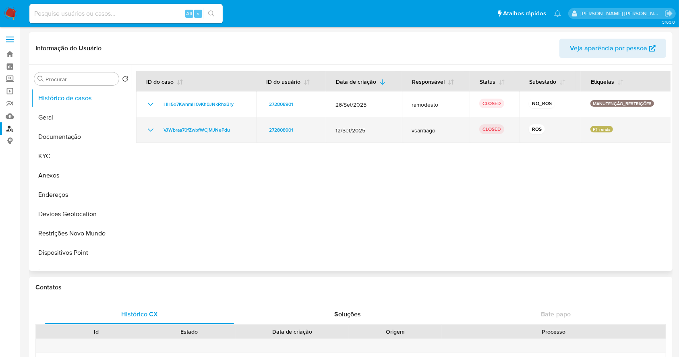
click at [151, 128] on icon "Mostrar/Ocultar" at bounding box center [151, 130] width 10 height 10
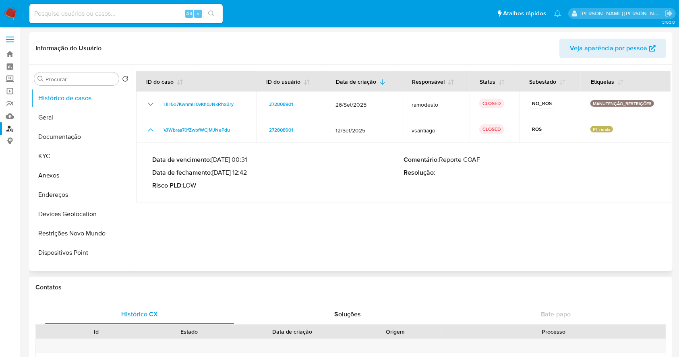
drag, startPoint x: 215, startPoint y: 171, endPoint x: 250, endPoint y: 176, distance: 34.5
click at [250, 176] on p "Data de fechamento : 26/09/2025 12:42" at bounding box center [277, 173] width 251 height 8
click at [65, 133] on button "Documentação" at bounding box center [78, 136] width 94 height 19
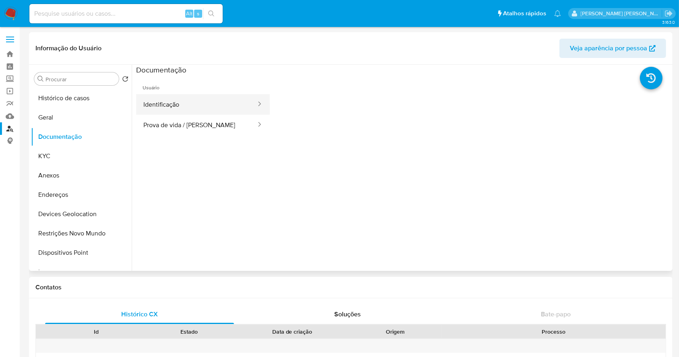
click at [223, 103] on button "Identificação" at bounding box center [196, 104] width 121 height 21
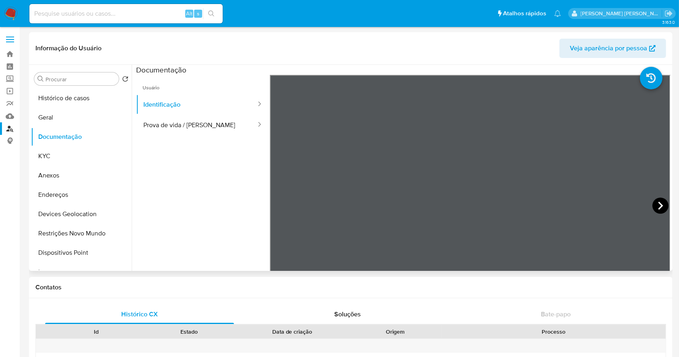
click at [661, 202] on icon at bounding box center [660, 206] width 16 height 16
click at [44, 153] on button "KYC" at bounding box center [78, 156] width 94 height 19
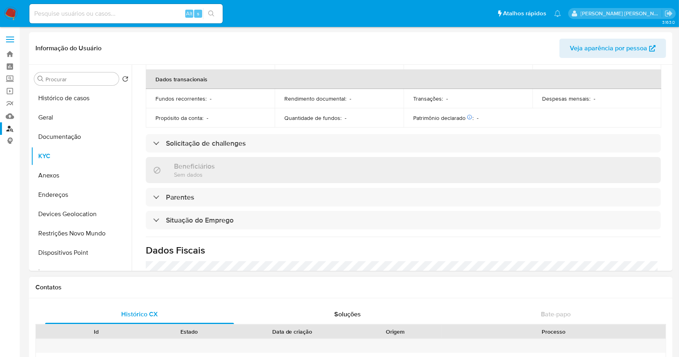
scroll to position [345, 0]
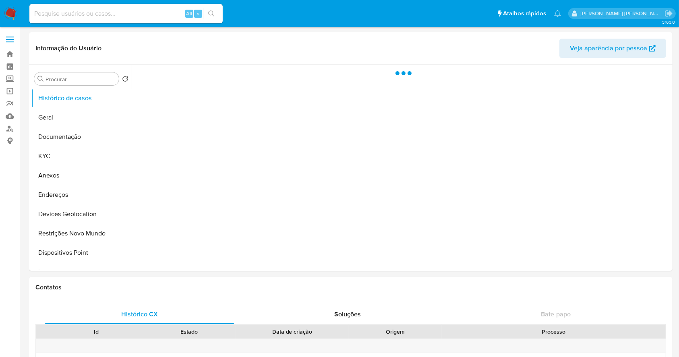
select select "10"
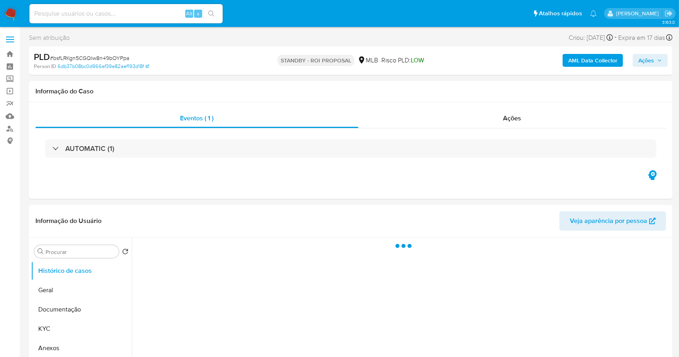
click at [12, 14] on img at bounding box center [11, 14] width 14 height 14
select select "10"
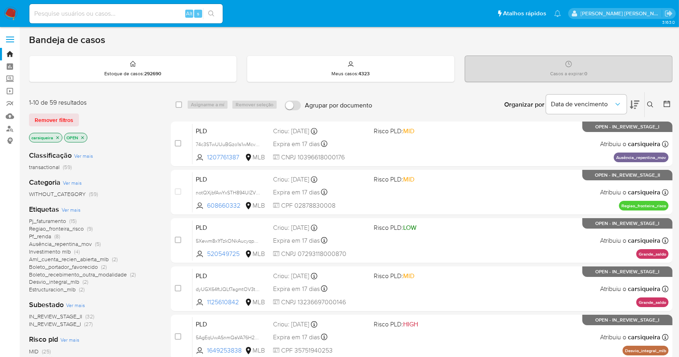
click at [135, 16] on input at bounding box center [125, 13] width 193 height 10
paste input "dd421Yhzu1HdjydnIAIm4sbw"
type input "dd421Yhzu1HdjydnIAIm4sbw"
click at [213, 12] on button "search-icon" at bounding box center [211, 13] width 17 height 11
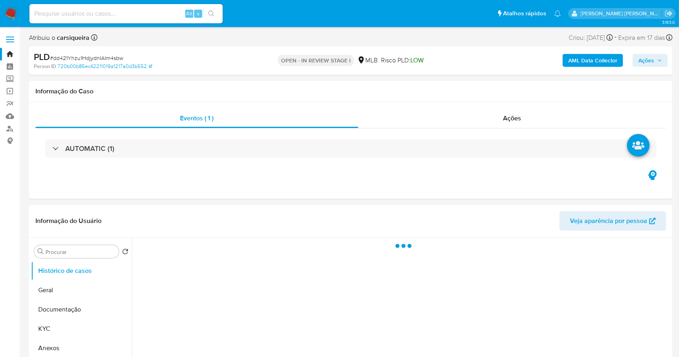
select select "10"
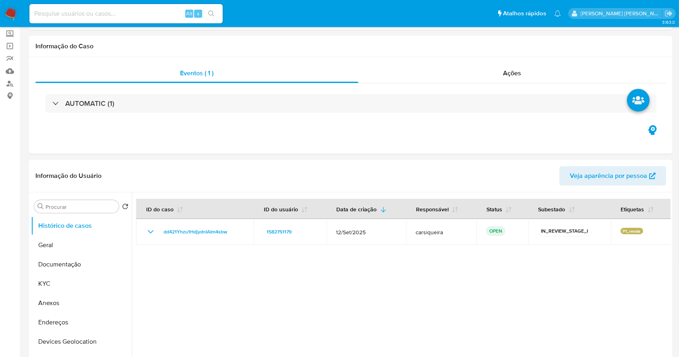
scroll to position [107, 0]
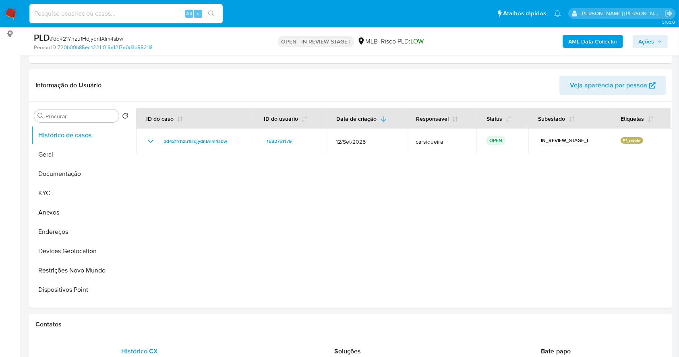
click at [131, 12] on input at bounding box center [125, 13] width 193 height 10
click at [95, 194] on button "KYC" at bounding box center [78, 193] width 94 height 19
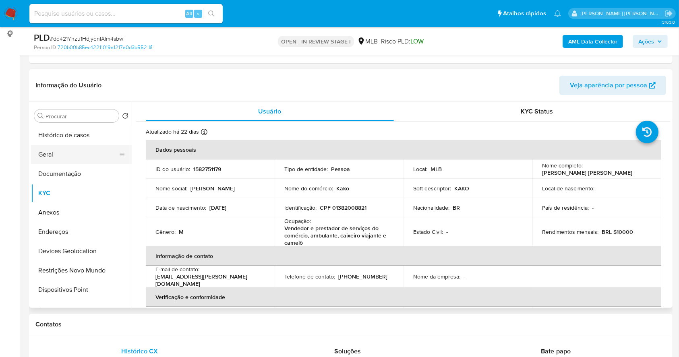
click at [56, 158] on button "Geral" at bounding box center [78, 154] width 94 height 19
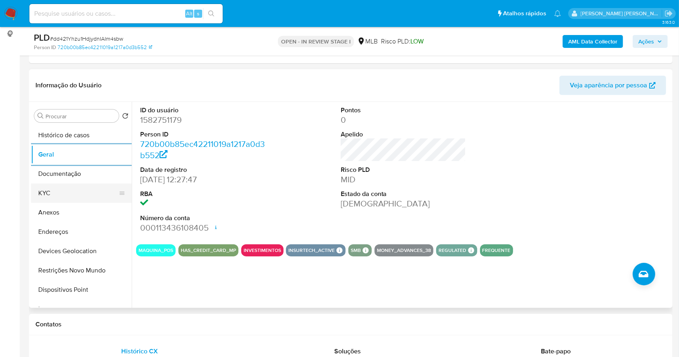
click at [68, 192] on button "KYC" at bounding box center [78, 193] width 94 height 19
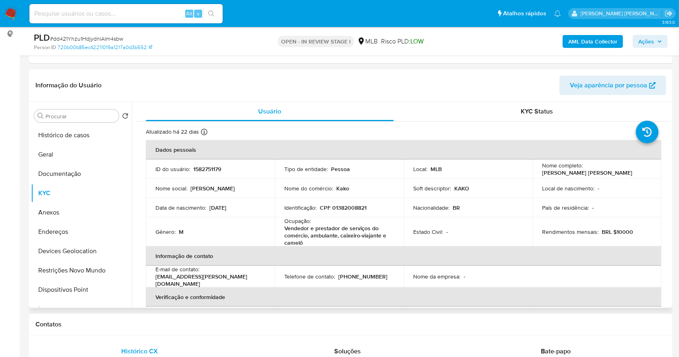
click at [305, 238] on p "Vendedor e prestador de serviços do comércio, ambulante, caixeiro-viajante e ca…" at bounding box center [337, 236] width 106 height 22
drag, startPoint x: 307, startPoint y: 242, endPoint x: 283, endPoint y: 223, distance: 30.3
click at [284, 223] on div "Ocupação : Vendedor e prestador de serviços do comércio, ambulante, caixeiro-vi…" at bounding box center [338, 231] width 109 height 29
copy div "Ocupação : Vendedor e prestador de serviços do comércio, ambulante, caixeiro-vi…"
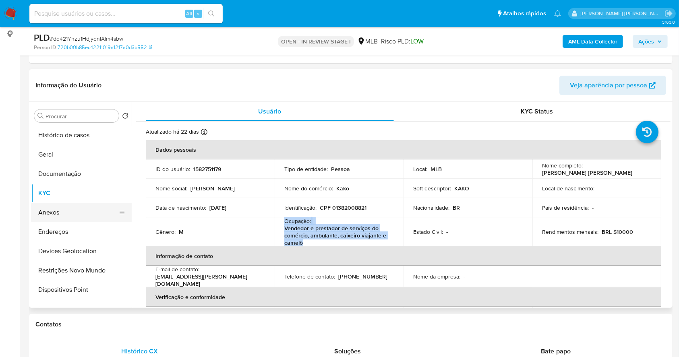
click at [80, 206] on button "Anexos" at bounding box center [78, 212] width 94 height 19
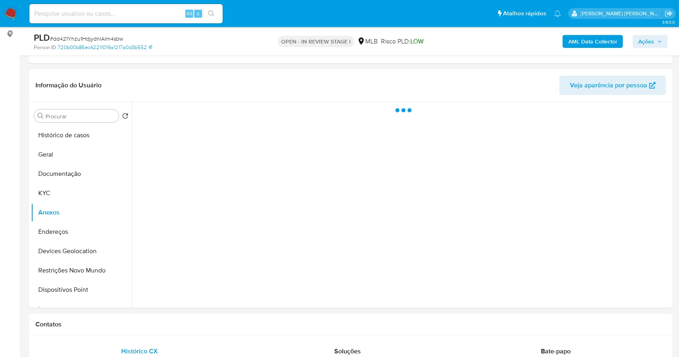
click at [602, 39] on b "AML Data Collector" at bounding box center [592, 41] width 49 height 13
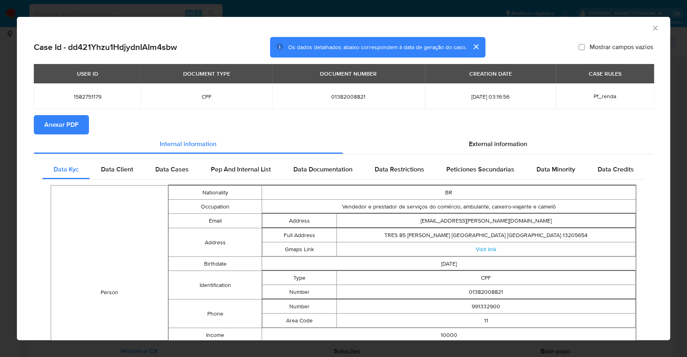
click at [63, 132] on span "Anexar PDF" at bounding box center [61, 125] width 34 height 18
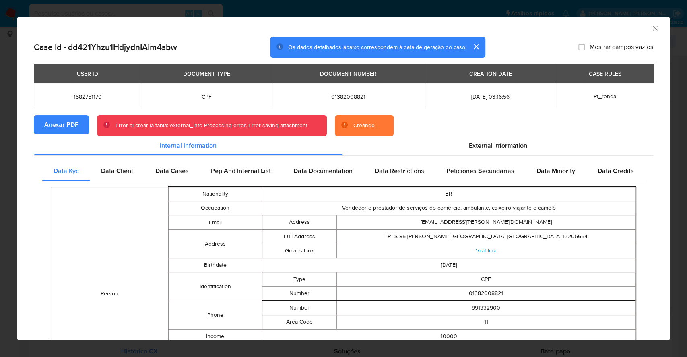
click at [0, 165] on div "AML Data Collector Case Id - dd421Yhzu1HdjydnIAIm4sbw Os dados detalhados abaix…" at bounding box center [343, 178] width 687 height 357
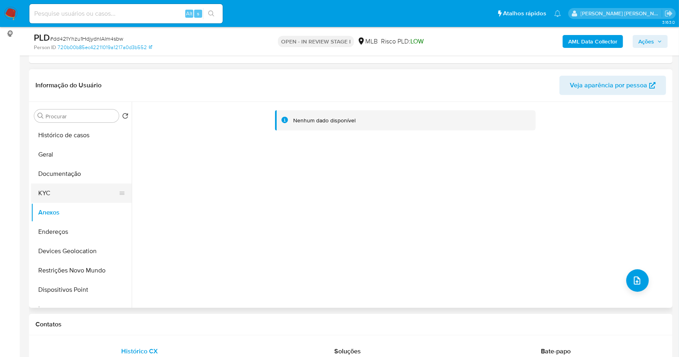
click at [64, 199] on button "KYC" at bounding box center [78, 193] width 94 height 19
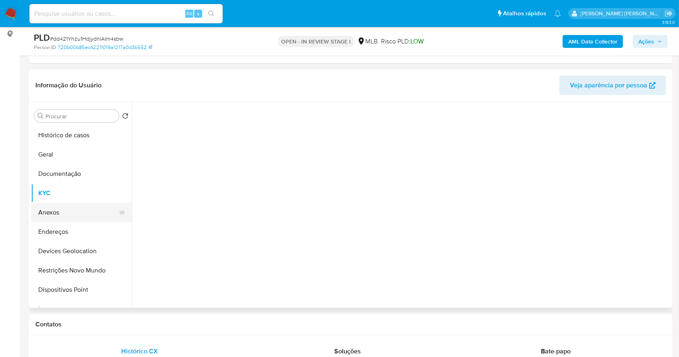
click at [70, 217] on button "Anexos" at bounding box center [78, 212] width 94 height 19
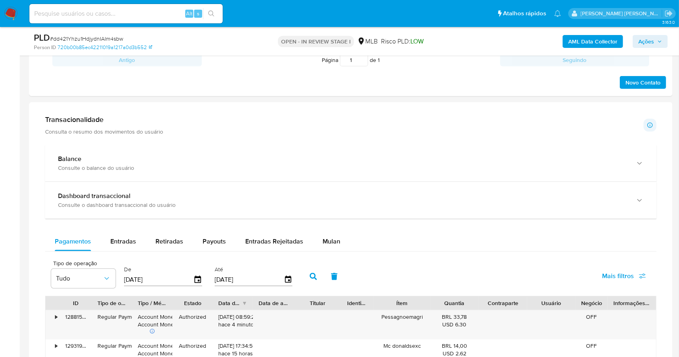
scroll to position [481, 0]
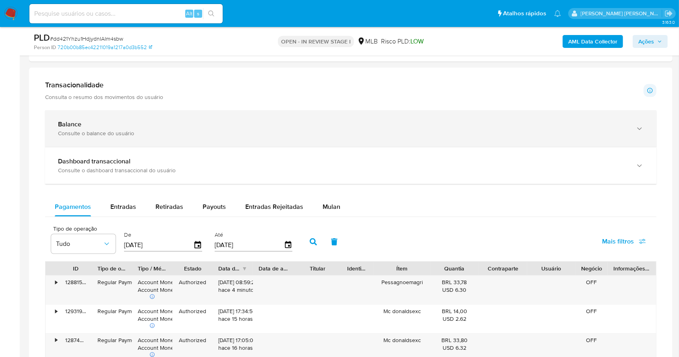
click at [306, 134] on div "Consulte o balance do usuário" at bounding box center [342, 133] width 569 height 7
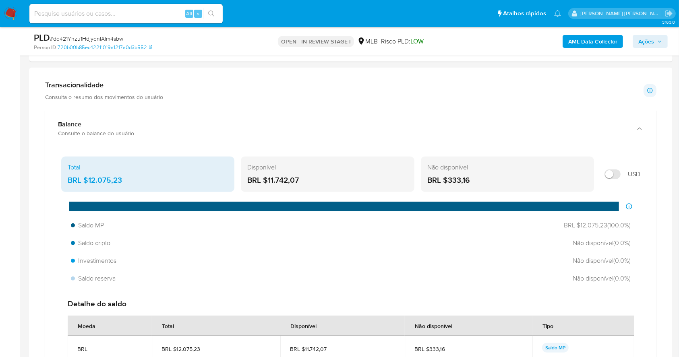
drag, startPoint x: 310, startPoint y: 180, endPoint x: 309, endPoint y: 114, distance: 66.8
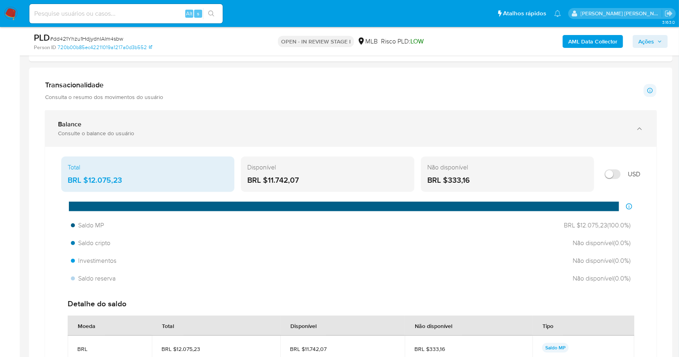
click at [267, 178] on div "BRL $11.742,07" at bounding box center [327, 180] width 160 height 10
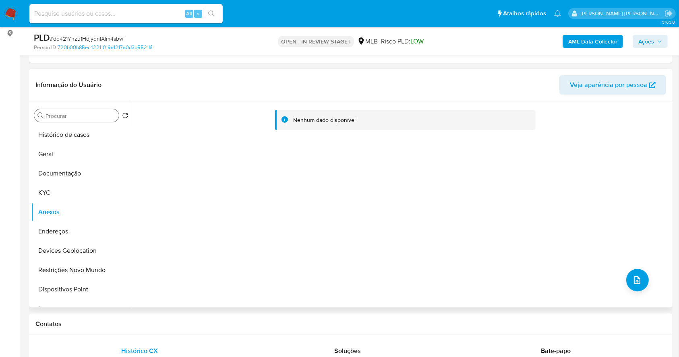
scroll to position [107, 0]
click at [97, 166] on button "Documentação" at bounding box center [78, 173] width 94 height 19
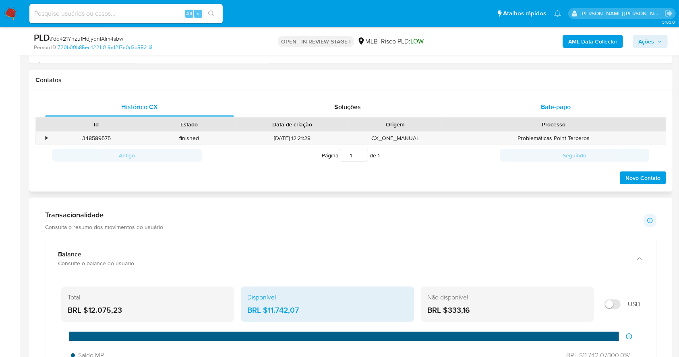
scroll to position [346, 0]
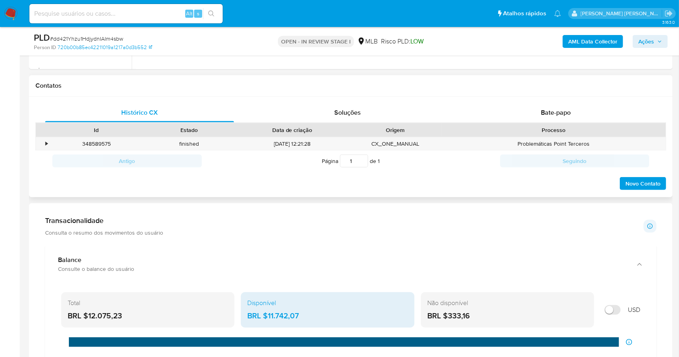
click at [576, 101] on div "Histórico CX Soluções Bate-papo Id Estado Data de criação Origem Processo • 348…" at bounding box center [350, 147] width 643 height 101
click at [563, 111] on span "Bate-papo" at bounding box center [556, 112] width 30 height 9
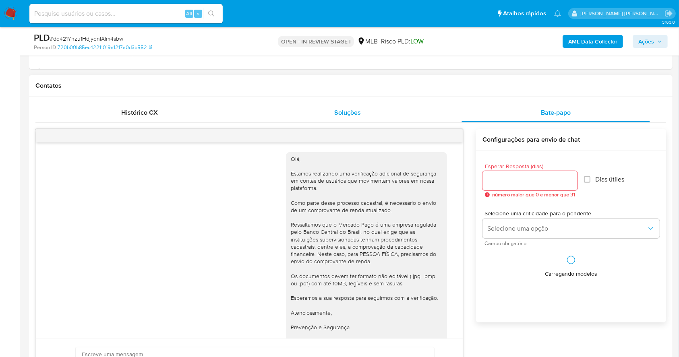
scroll to position [26, 0]
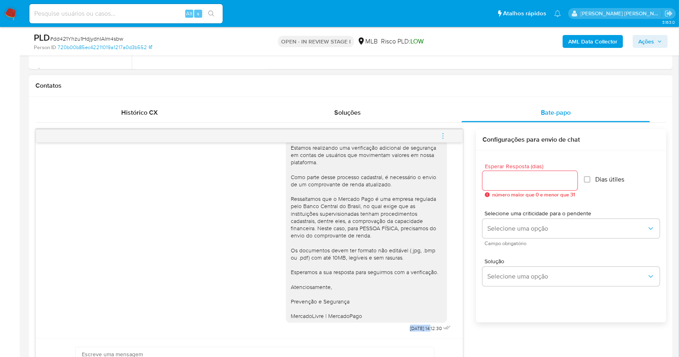
drag, startPoint x: 386, startPoint y: 328, endPoint x: 416, endPoint y: 329, distance: 29.4
click at [416, 329] on div "Olá, Estamos realizando uma verificação adicional de segurança em contas de usu…" at bounding box center [369, 228] width 167 height 214
copy span "06/10/2025"
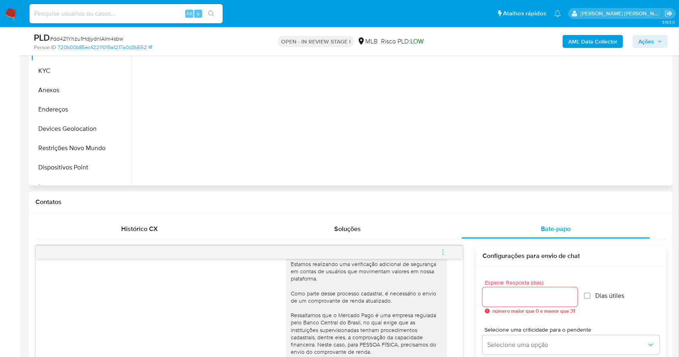
scroll to position [77, 0]
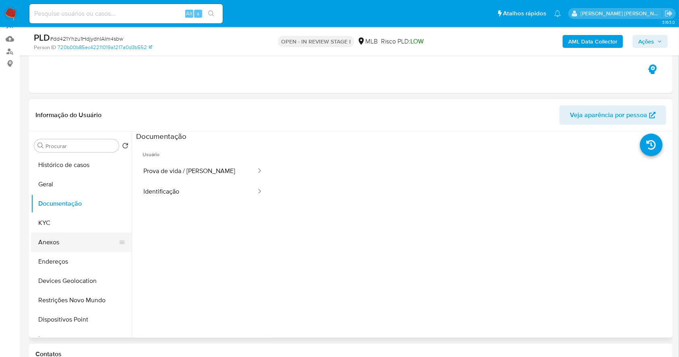
click at [74, 241] on button "Anexos" at bounding box center [78, 242] width 94 height 19
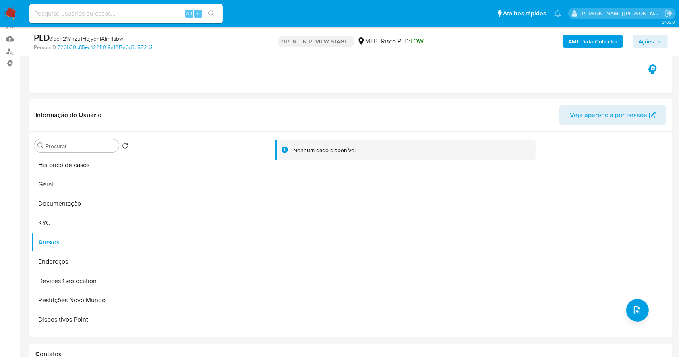
click at [582, 37] on b "AML Data Collector" at bounding box center [592, 41] width 49 height 13
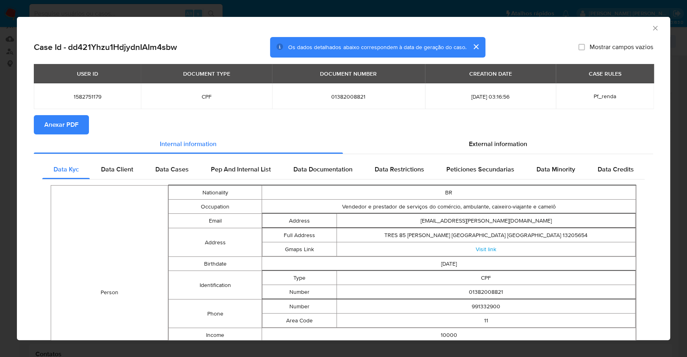
click at [0, 165] on div "AML Data Collector Case Id - dd421Yhzu1HdjydnIAIm4sbw Os dados detalhados abaix…" at bounding box center [343, 178] width 687 height 357
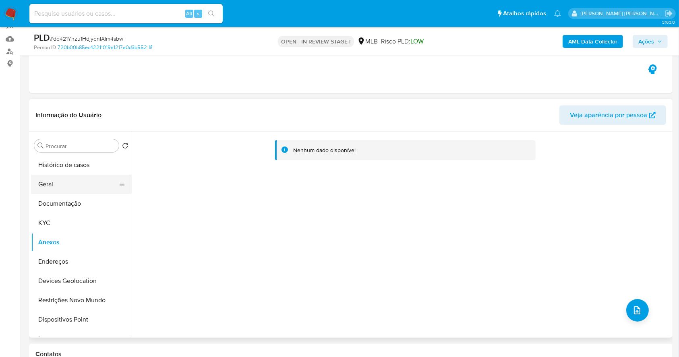
click at [42, 189] on button "Geral" at bounding box center [78, 184] width 94 height 19
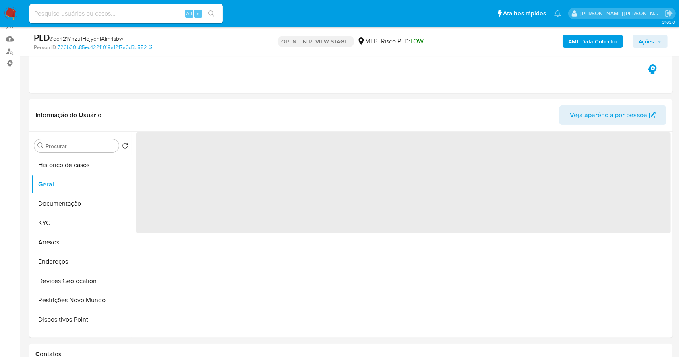
scroll to position [110, 0]
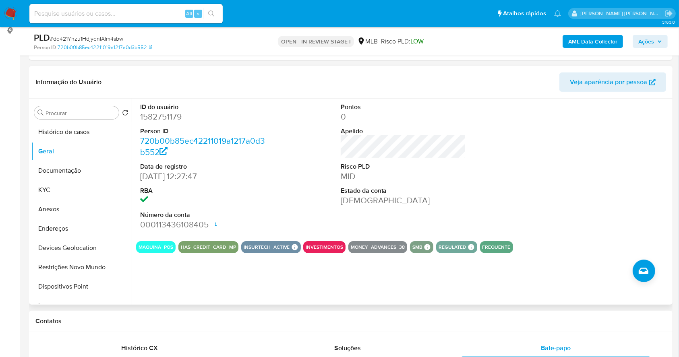
click at [606, 171] on div at bounding box center [604, 167] width 134 height 136
click at [84, 193] on button "KYC" at bounding box center [78, 189] width 94 height 19
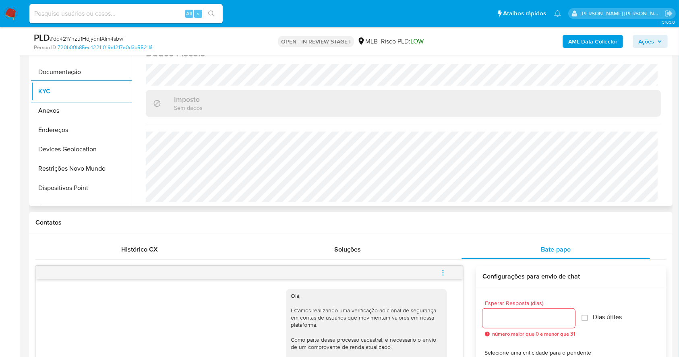
scroll to position [107, 0]
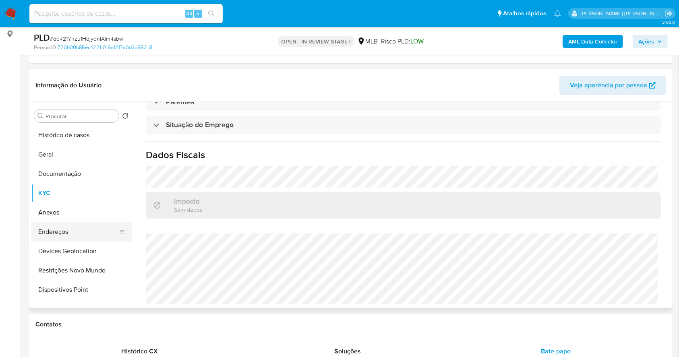
click at [92, 226] on button "Endereços" at bounding box center [78, 231] width 94 height 19
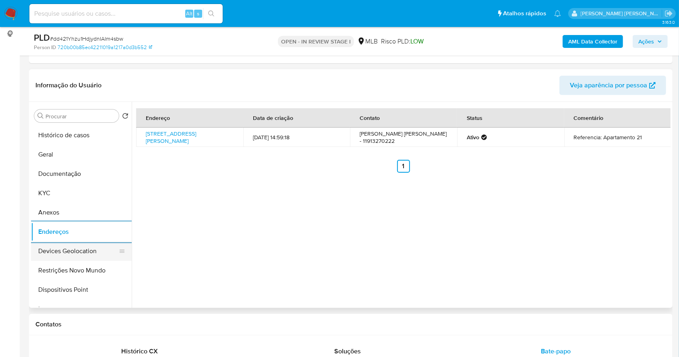
click at [89, 256] on button "Devices Geolocation" at bounding box center [78, 251] width 94 height 19
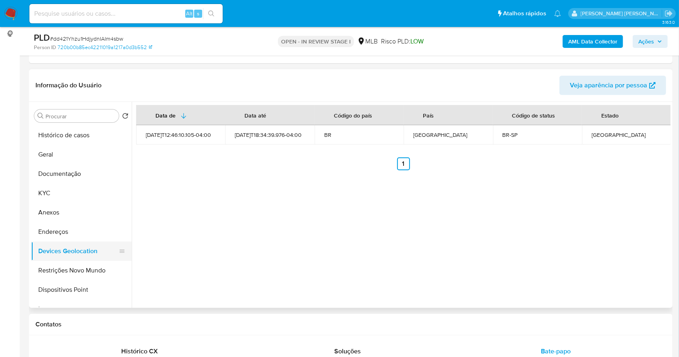
click at [72, 254] on button "Devices Geolocation" at bounding box center [78, 251] width 94 height 19
click at [283, 246] on div "Data de Data até Código do país País Código de status Estado 2023-12-08T12:46:1…" at bounding box center [401, 205] width 539 height 206
click at [72, 275] on button "Restrições Novo Mundo" at bounding box center [78, 270] width 94 height 19
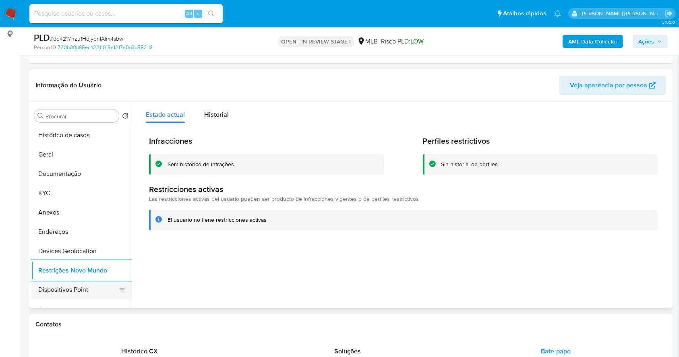
click at [81, 291] on button "Dispositivos Point" at bounding box center [78, 289] width 94 height 19
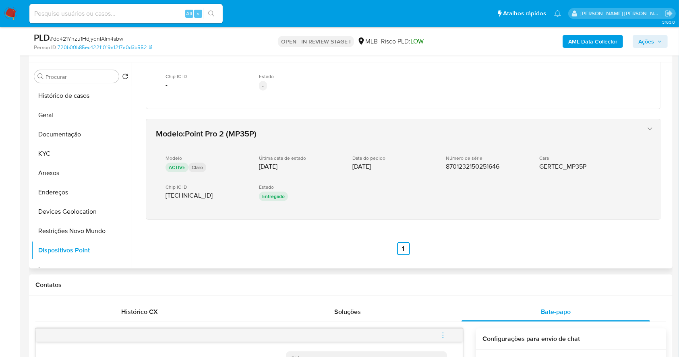
scroll to position [161, 0]
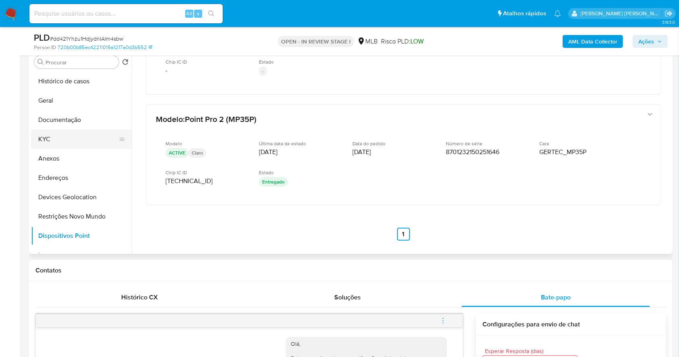
click at [50, 133] on button "KYC" at bounding box center [78, 139] width 94 height 19
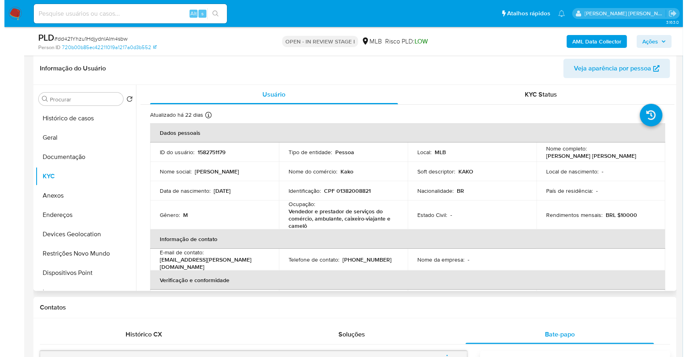
scroll to position [107, 0]
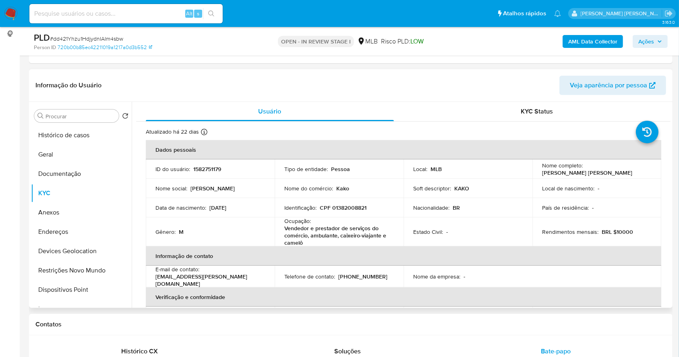
click at [342, 205] on p "CPF 01382008821" at bounding box center [343, 207] width 47 height 7
copy p "01382008821"
click at [47, 211] on button "Anexos" at bounding box center [78, 212] width 94 height 19
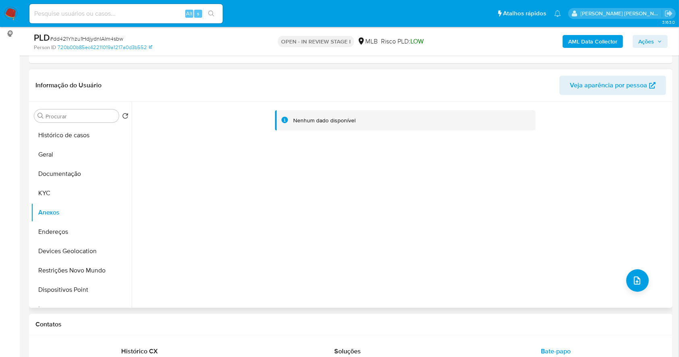
click at [644, 275] on div "Nenhum dado disponível" at bounding box center [401, 205] width 539 height 206
click at [632, 282] on icon "upload-file" at bounding box center [637, 281] width 10 height 10
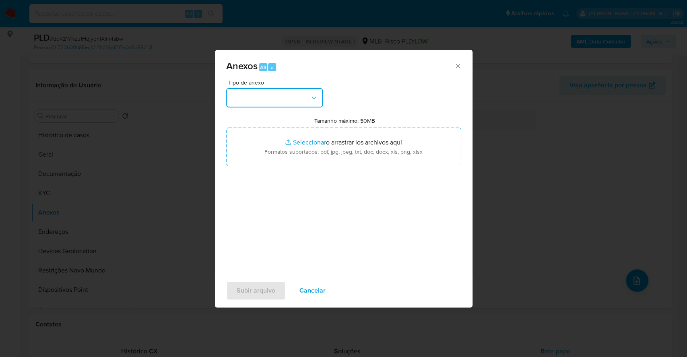
click at [264, 96] on button "button" at bounding box center [274, 97] width 97 height 19
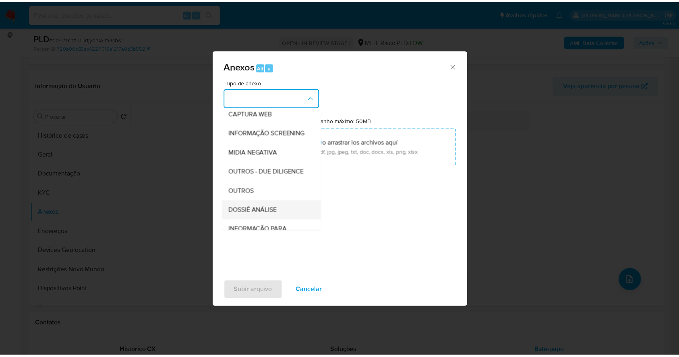
scroll to position [124, 0]
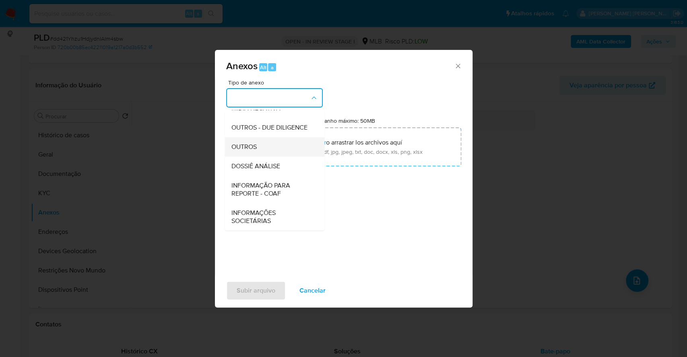
click at [258, 143] on div "OUTROS" at bounding box center [272, 146] width 82 height 19
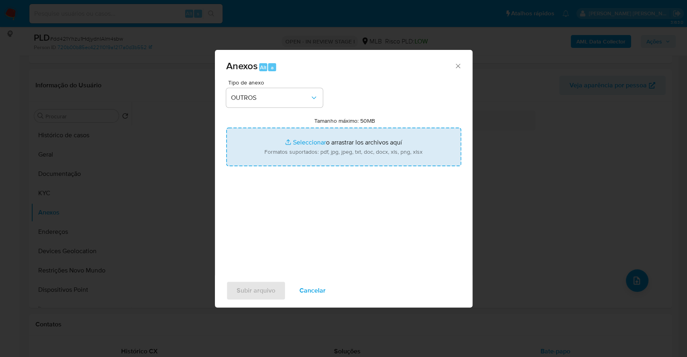
click at [303, 141] on input "Tamanho máximo: 50MB Seleccionar archivos" at bounding box center [343, 147] width 235 height 39
type input "C:\fakepath\Mulan 1582751179_2025_10_10_06_32_28.xlsx"
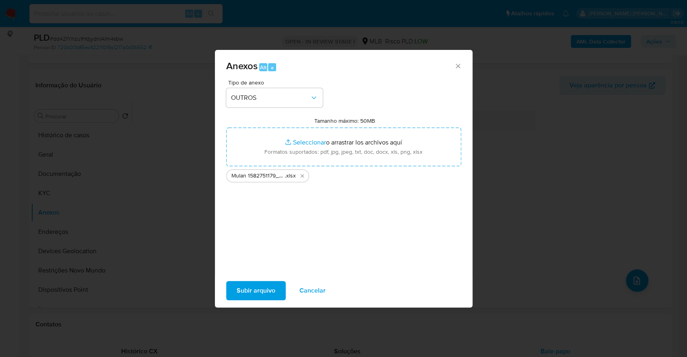
click at [254, 290] on span "Subir arquivo" at bounding box center [256, 291] width 39 height 18
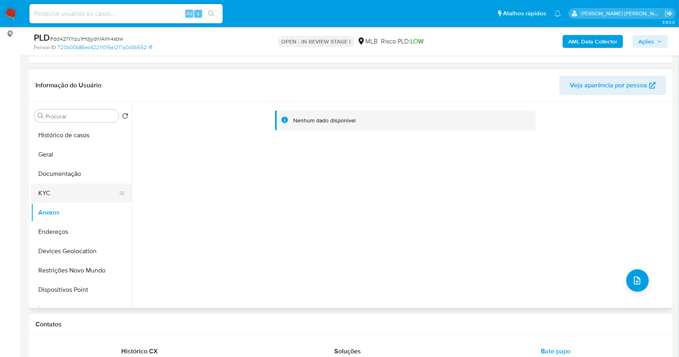
click at [92, 186] on button "KYC" at bounding box center [78, 193] width 94 height 19
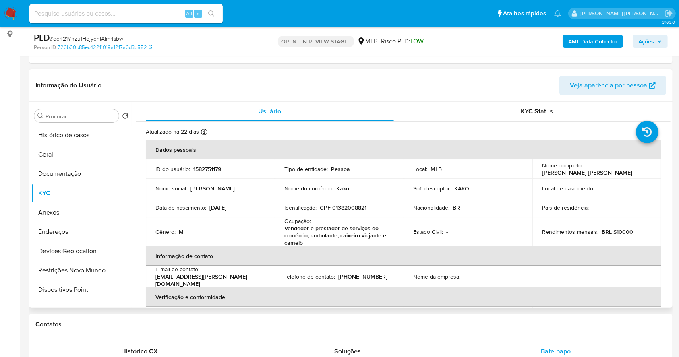
click at [351, 211] on td "Identificação : CPF 01382008821" at bounding box center [339, 207] width 129 height 19
click at [348, 204] on p "CPF 01382008821" at bounding box center [343, 207] width 47 height 7
click at [349, 204] on p "CPF 01382008821" at bounding box center [343, 207] width 47 height 7
copy p "01382008821"
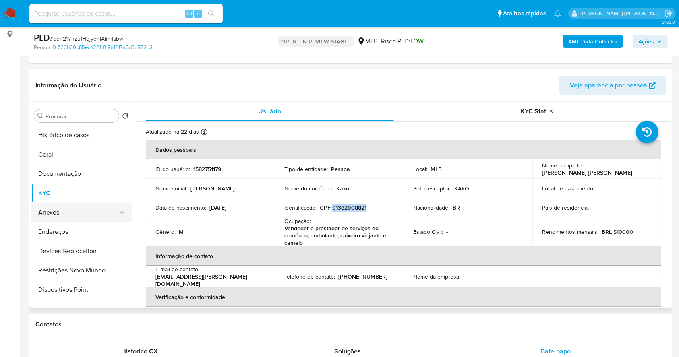
click at [91, 205] on button "Anexos" at bounding box center [78, 212] width 94 height 19
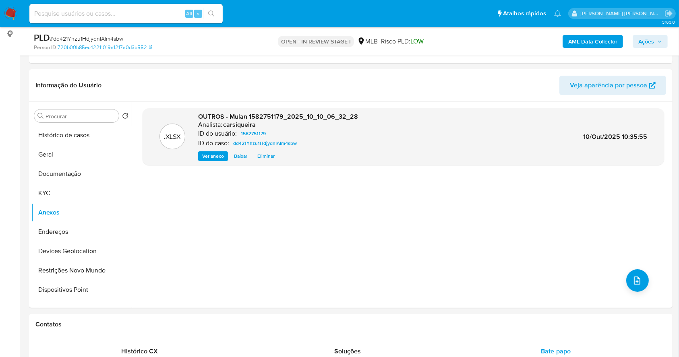
click at [605, 38] on b "AML Data Collector" at bounding box center [592, 41] width 49 height 13
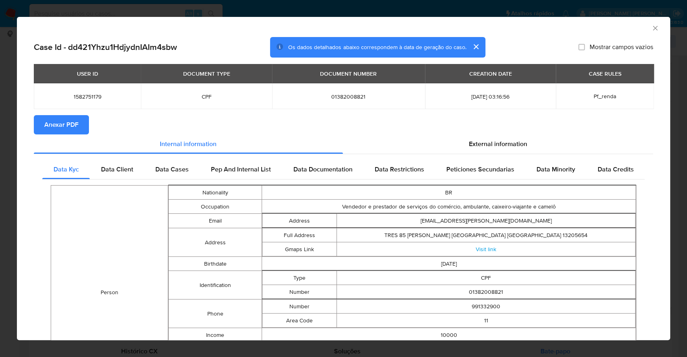
click at [0, 190] on div "AML Data Collector Case Id - dd421Yhzu1HdjydnIAIm4sbw Os dados detalhados abaix…" at bounding box center [343, 178] width 687 height 357
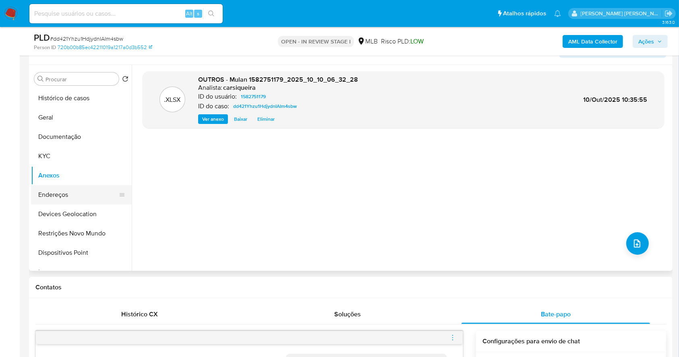
scroll to position [161, 0]
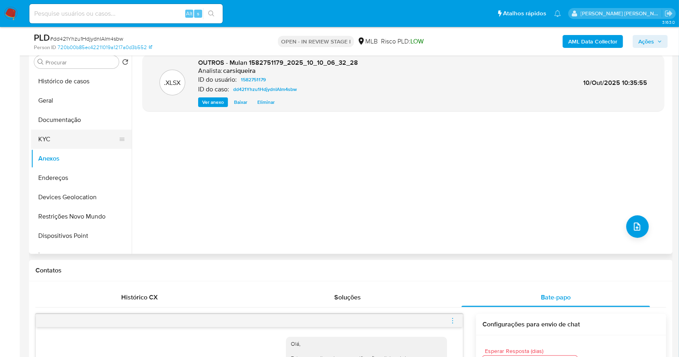
click at [62, 134] on button "KYC" at bounding box center [78, 139] width 94 height 19
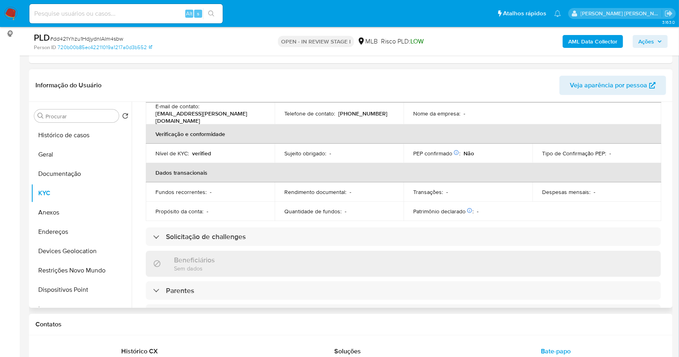
scroll to position [0, 0]
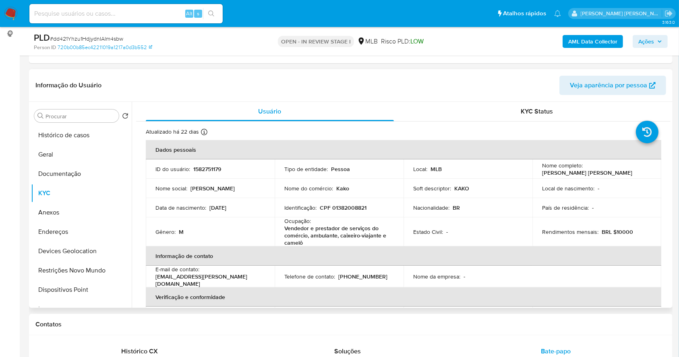
click at [342, 208] on p "CPF 01382008821" at bounding box center [343, 207] width 47 height 7
copy p "01382008821"
click at [95, 212] on button "Anexos" at bounding box center [78, 212] width 94 height 19
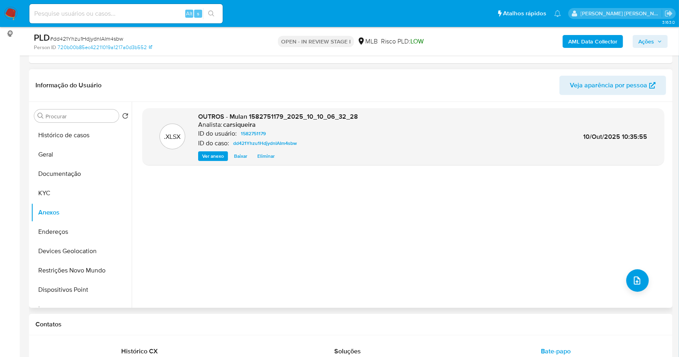
scroll to position [161, 0]
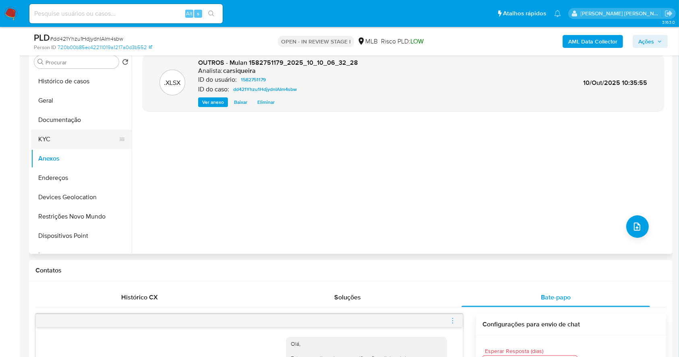
click at [61, 138] on button "KYC" at bounding box center [78, 139] width 94 height 19
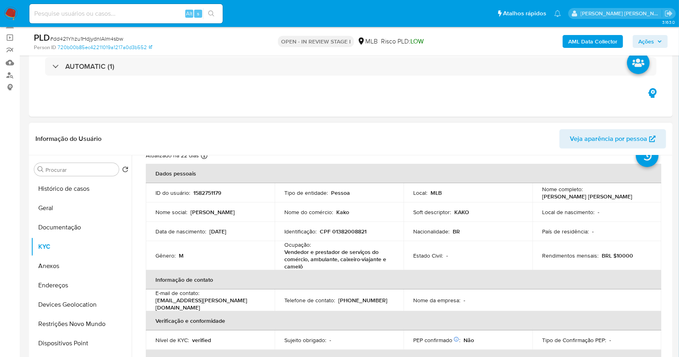
scroll to position [54, 0]
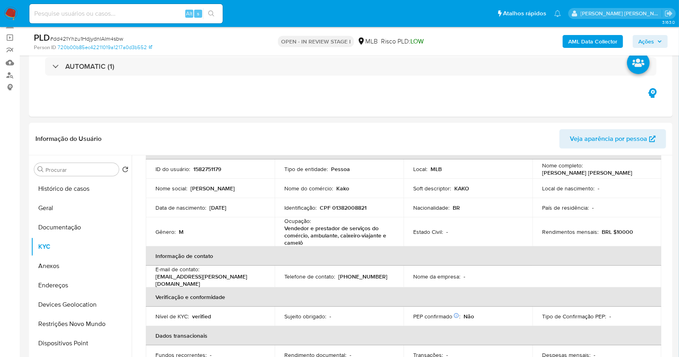
click at [654, 43] on span "Ações" at bounding box center [646, 41] width 16 height 13
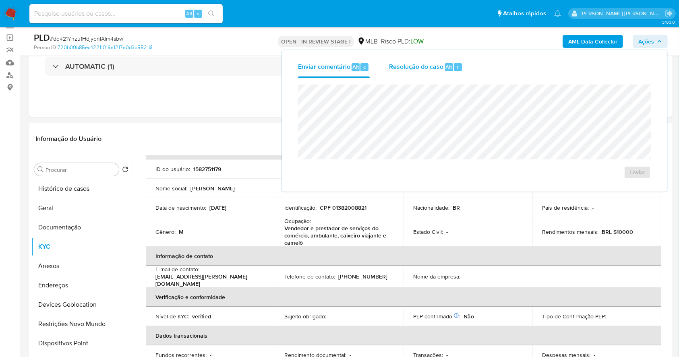
drag, startPoint x: 436, startPoint y: 65, endPoint x: 434, endPoint y: 76, distance: 10.8
click at [435, 65] on span "Resolução do caso" at bounding box center [416, 66] width 54 height 9
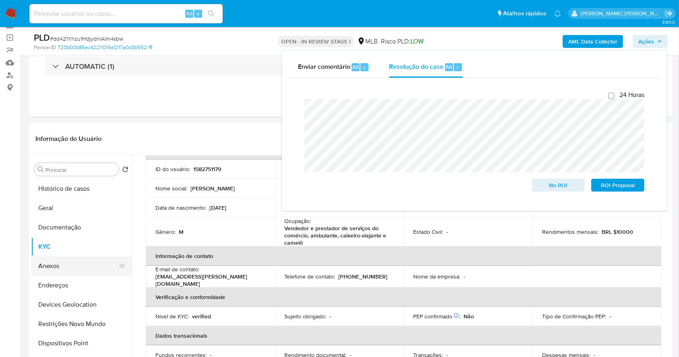
click at [51, 269] on button "Anexos" at bounding box center [78, 265] width 94 height 19
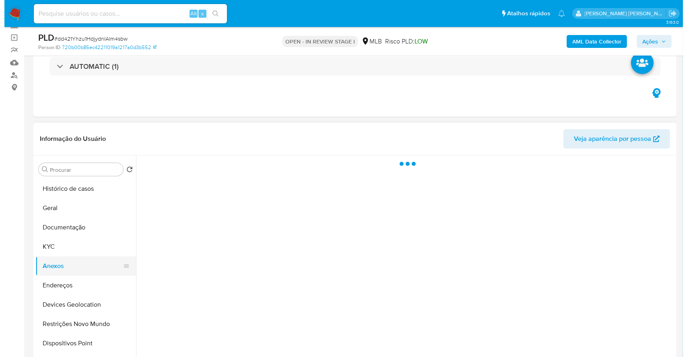
scroll to position [0, 0]
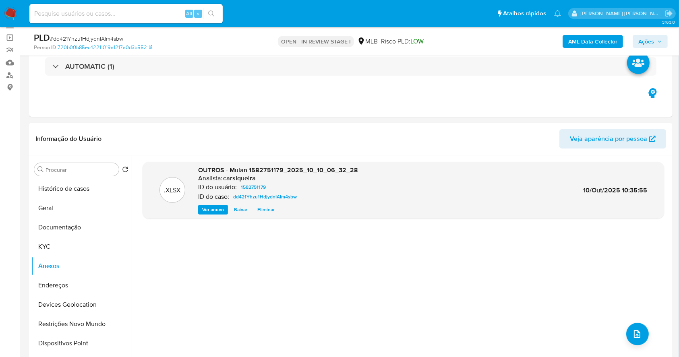
click at [653, 40] on span "Ações" at bounding box center [646, 41] width 16 height 13
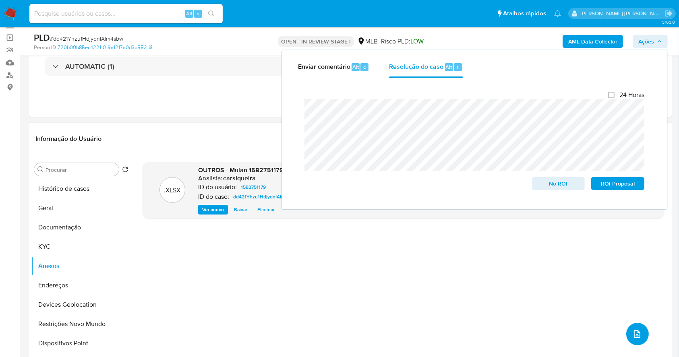
click at [632, 331] on icon "upload-file" at bounding box center [637, 334] width 10 height 10
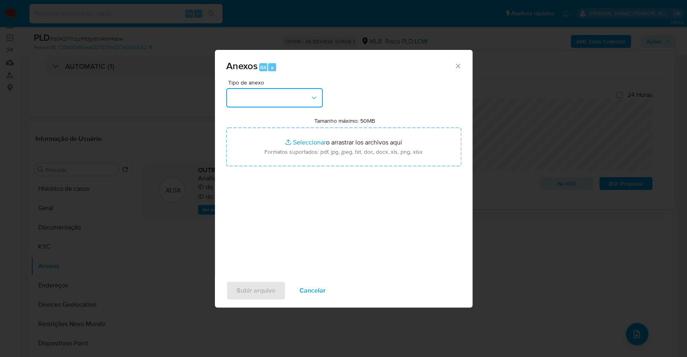
click at [295, 95] on button "button" at bounding box center [274, 97] width 97 height 19
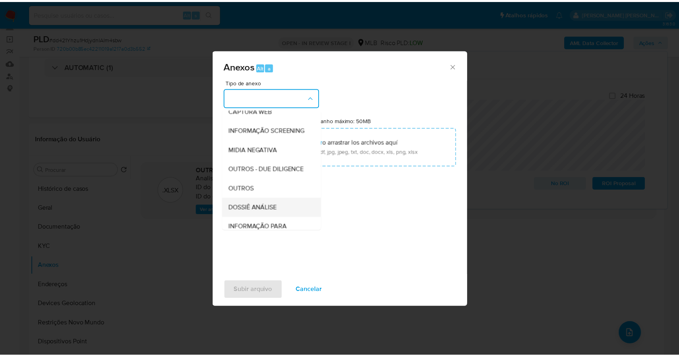
scroll to position [124, 0]
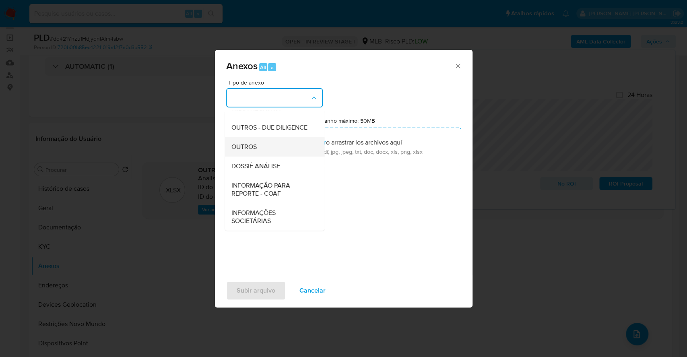
click at [251, 145] on span "OUTROS" at bounding box center [243, 147] width 25 height 8
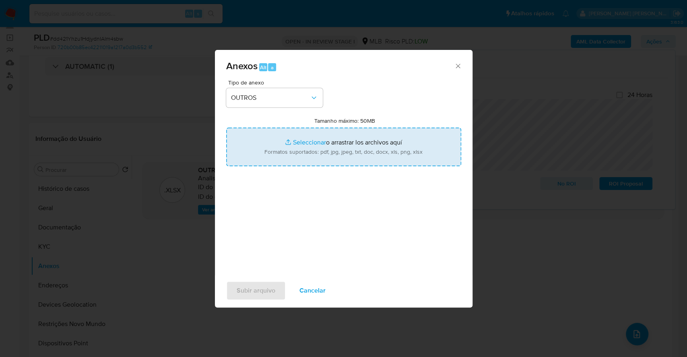
click at [293, 141] on input "Tamanho máximo: 50MB Seleccionar archivos" at bounding box center [343, 147] width 235 height 39
type input "C:\fakepath\SAR - XXXX - CPF 01382008821 - RICARDO DE OLIVEIRA GOMES - Document…"
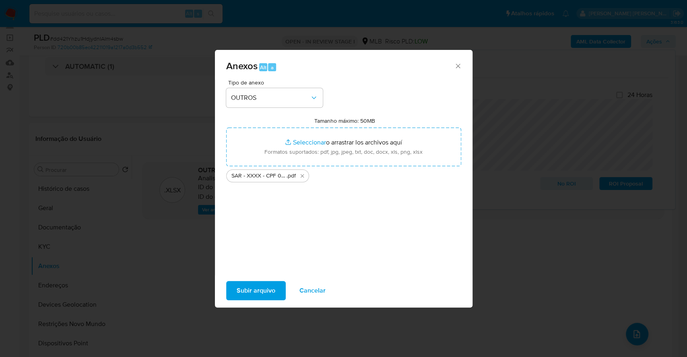
click at [262, 288] on span "Subir arquivo" at bounding box center [256, 291] width 39 height 18
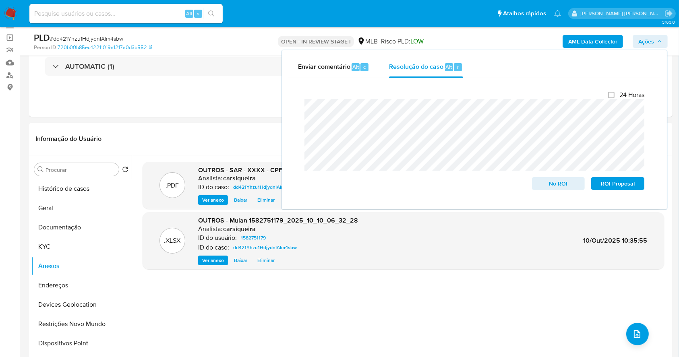
click at [582, 37] on b "AML Data Collector" at bounding box center [592, 41] width 49 height 13
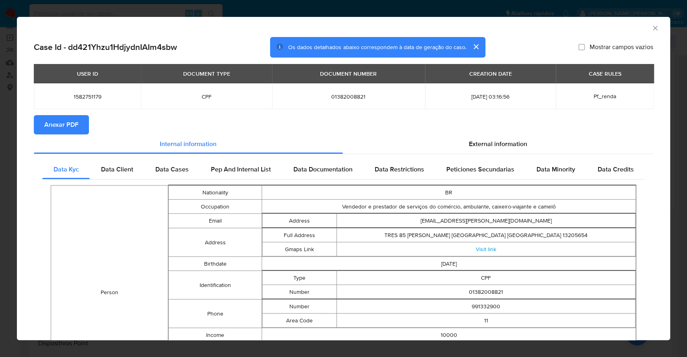
click at [74, 122] on span "Anexar PDF" at bounding box center [61, 125] width 34 height 18
click at [0, 97] on div "AML Data Collector Case Id - dd421Yhzu1HdjydnIAIm4sbw Os dados detalhados abaix…" at bounding box center [343, 178] width 687 height 357
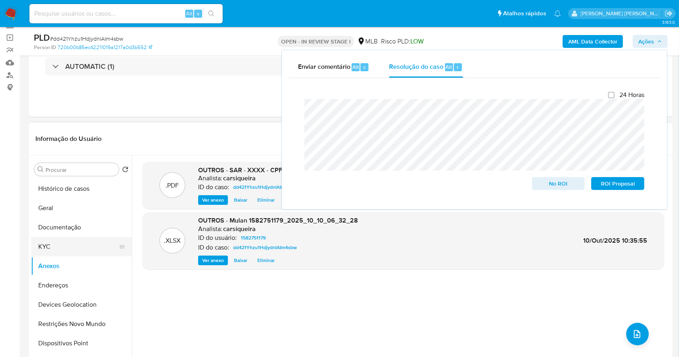
click at [56, 243] on button "KYC" at bounding box center [78, 246] width 94 height 19
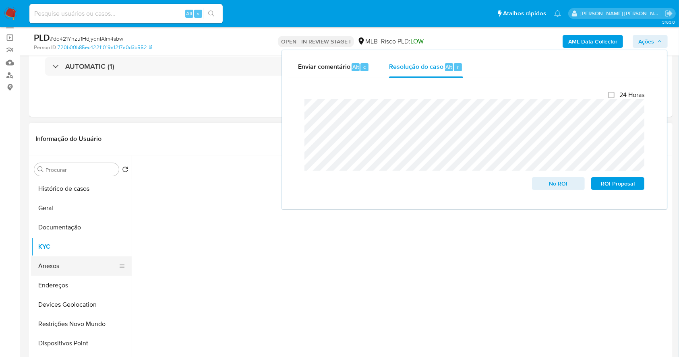
click at [61, 263] on button "Anexos" at bounding box center [78, 265] width 94 height 19
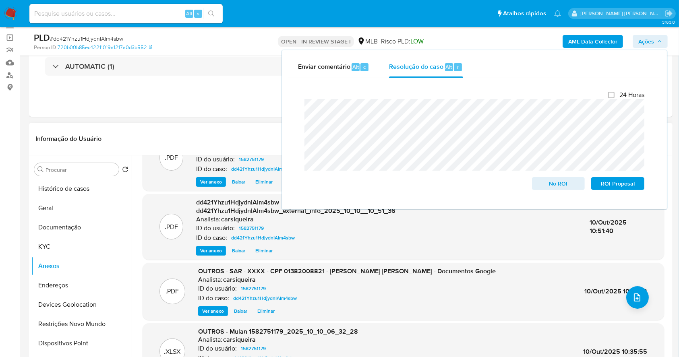
scroll to position [54, 0]
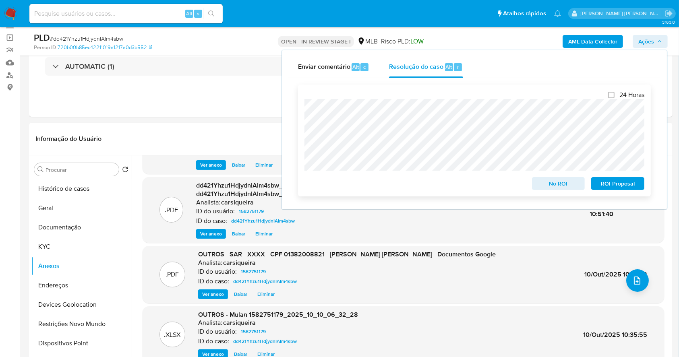
click at [632, 184] on span "ROI Proposal" at bounding box center [618, 183] width 42 height 11
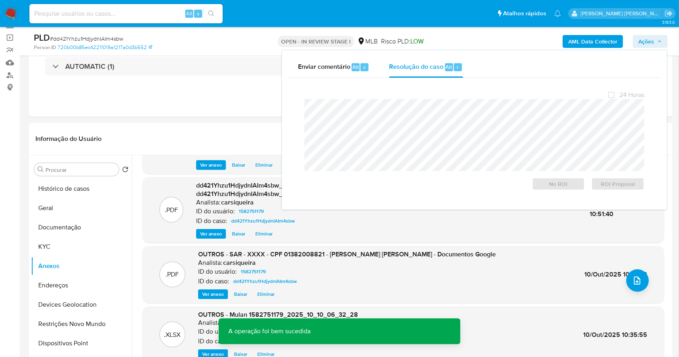
click at [113, 39] on span "# dd421Yhzu1HdjydnIAIm4sbw" at bounding box center [86, 39] width 73 height 8
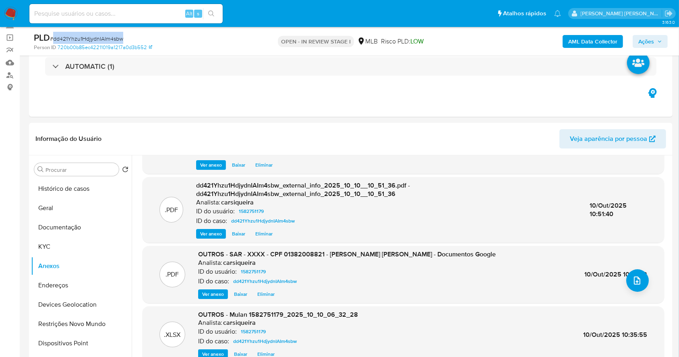
click at [113, 39] on span "# dd421Yhzu1HdjydnIAIm4sbw" at bounding box center [86, 39] width 73 height 8
copy span "dd421Yhzu1HdjydnIAIm4sbw"
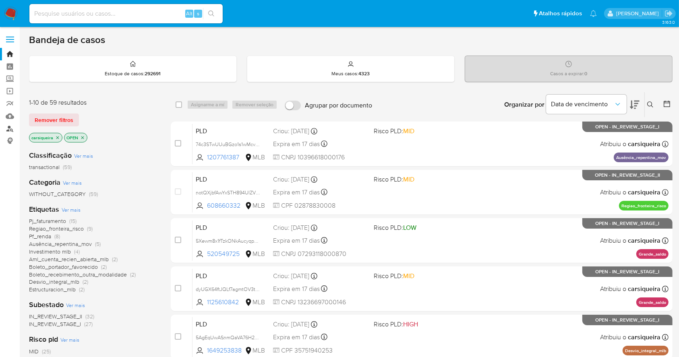
click at [9, 124] on link "Localizador de pessoas" at bounding box center [48, 128] width 96 height 12
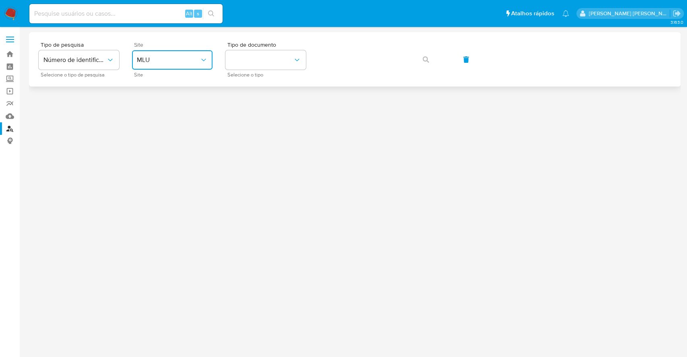
click at [186, 62] on span "MLU" at bounding box center [168, 60] width 63 height 8
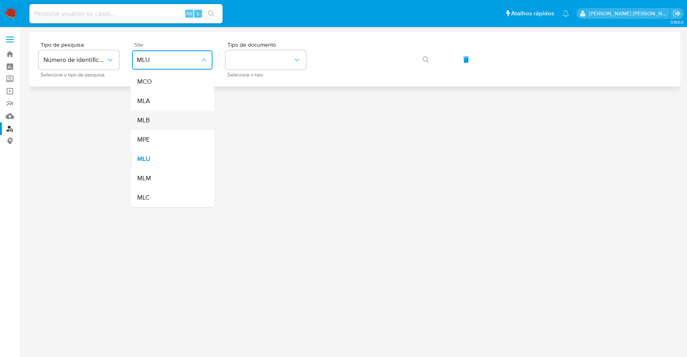
click at [176, 114] on div "MLB" at bounding box center [170, 120] width 66 height 19
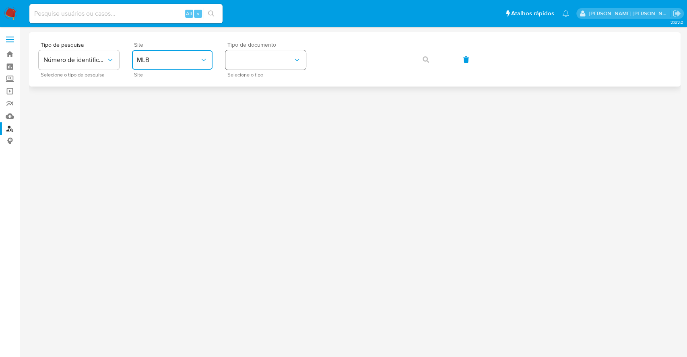
click at [262, 53] on button "identificationType" at bounding box center [265, 59] width 81 height 19
click at [276, 107] on div "CPF CPF" at bounding box center [263, 112] width 66 height 27
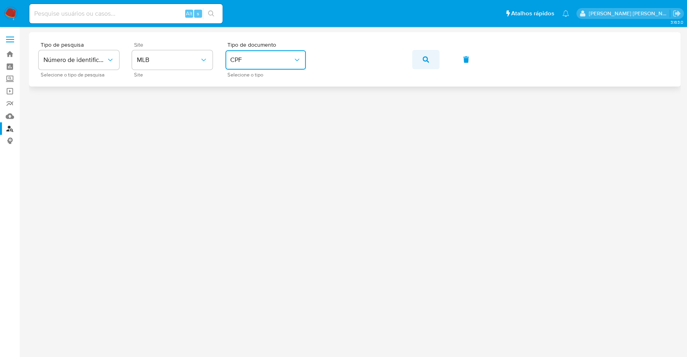
click at [424, 60] on icon "button" at bounding box center [426, 59] width 6 height 6
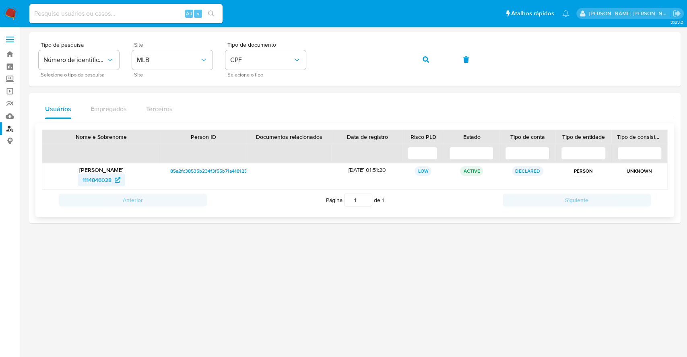
click at [92, 184] on span "1114846028" at bounding box center [97, 180] width 29 height 13
click at [430, 60] on button "button" at bounding box center [425, 59] width 27 height 19
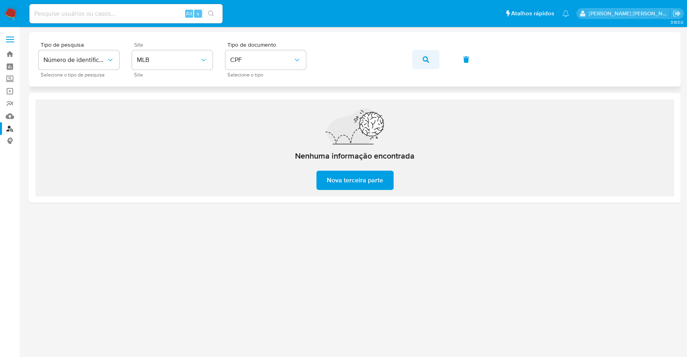
click at [429, 56] on button "button" at bounding box center [425, 59] width 27 height 19
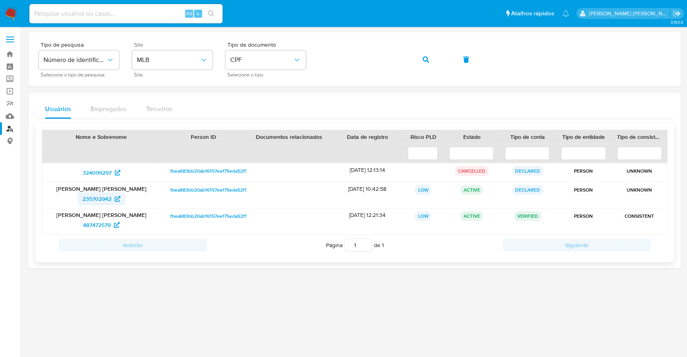
click at [109, 196] on span "235702942" at bounding box center [97, 198] width 29 height 13
click at [101, 224] on span "487472579" at bounding box center [97, 225] width 28 height 13
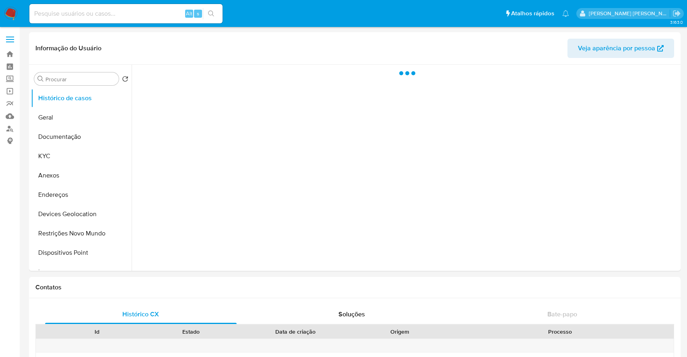
select select "10"
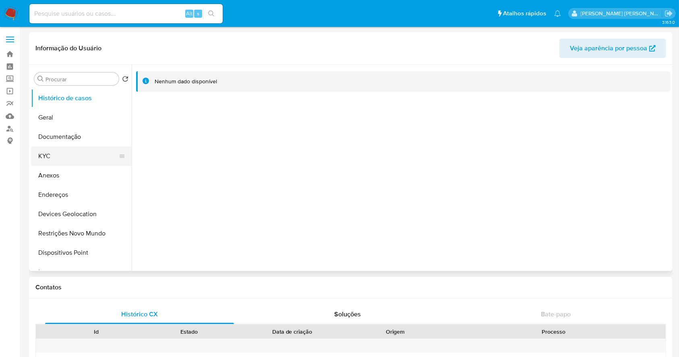
click at [81, 150] on button "KYC" at bounding box center [78, 156] width 94 height 19
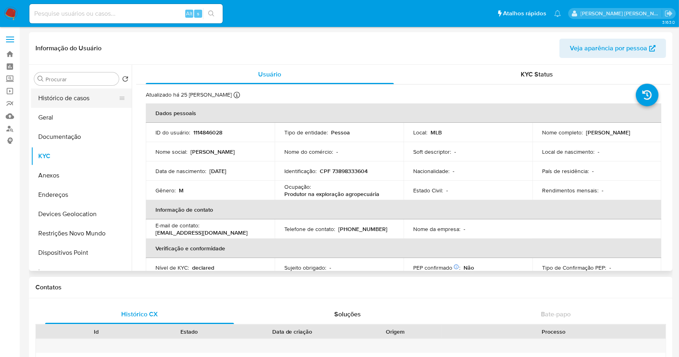
click at [83, 97] on button "Histórico de casos" at bounding box center [78, 98] width 94 height 19
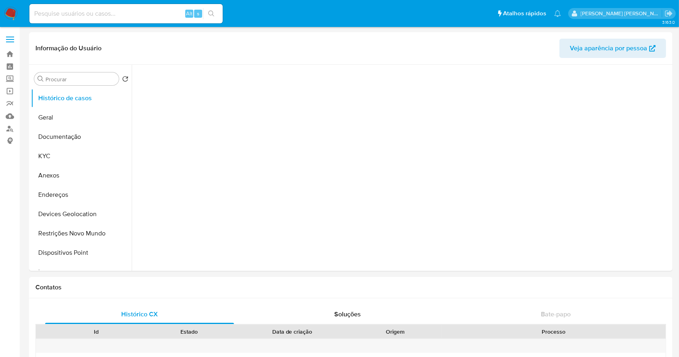
select select "10"
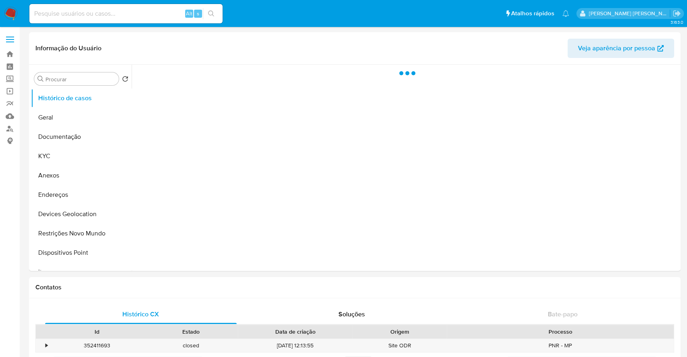
select select "10"
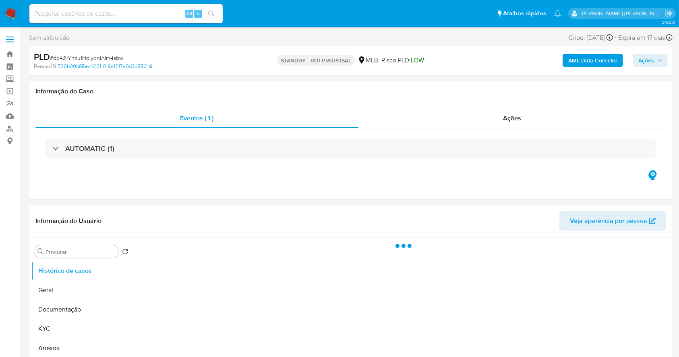
select select "10"
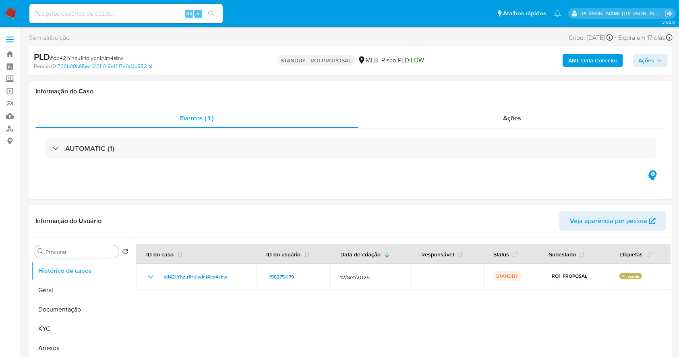
click at [6, 13] on img at bounding box center [11, 14] width 14 height 14
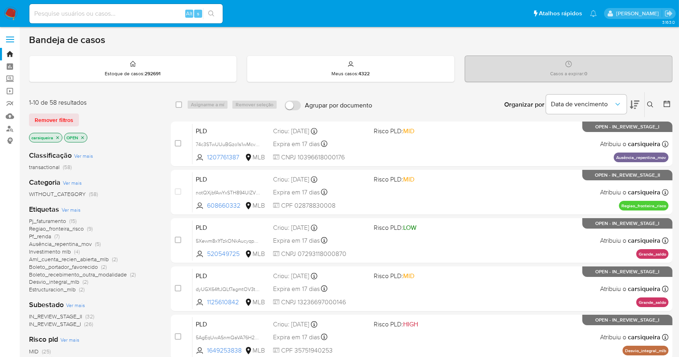
click at [2, 5] on nav "Pausado Ver notificaciones Alt s Atalhos rápidos Presiona las siguientes teclas…" at bounding box center [339, 13] width 679 height 27
click at [13, 18] on img at bounding box center [11, 14] width 14 height 14
click at [11, 14] on img at bounding box center [11, 14] width 14 height 14
